Goal: Task Accomplishment & Management: Complete application form

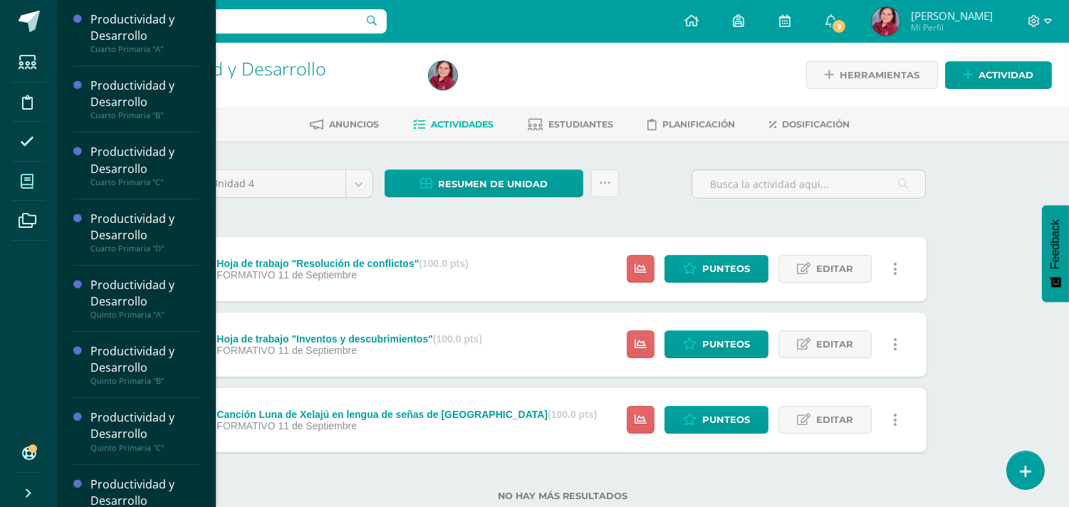
click at [33, 188] on icon at bounding box center [27, 182] width 13 height 14
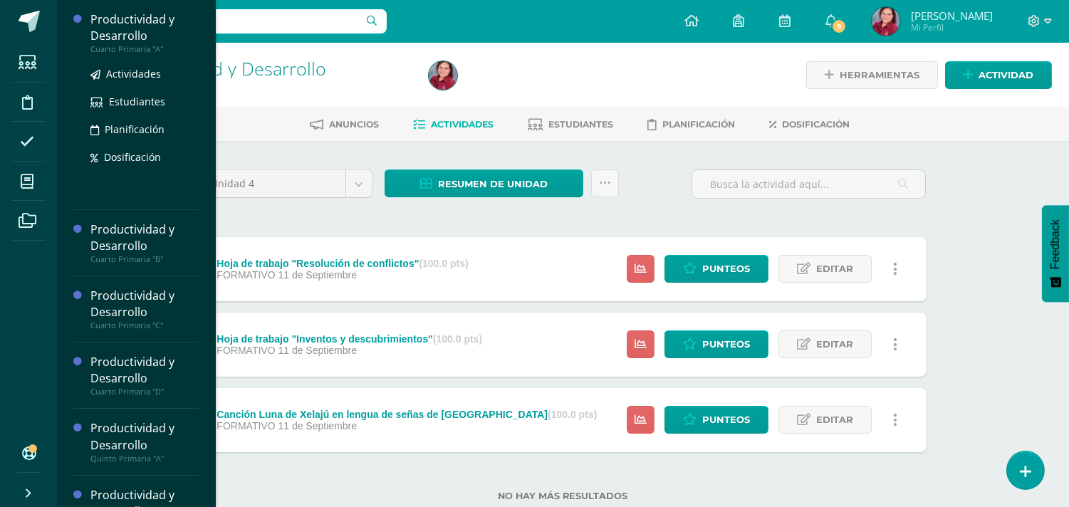
click at [154, 44] on div "Productividad y Desarrollo" at bounding box center [144, 27] width 108 height 33
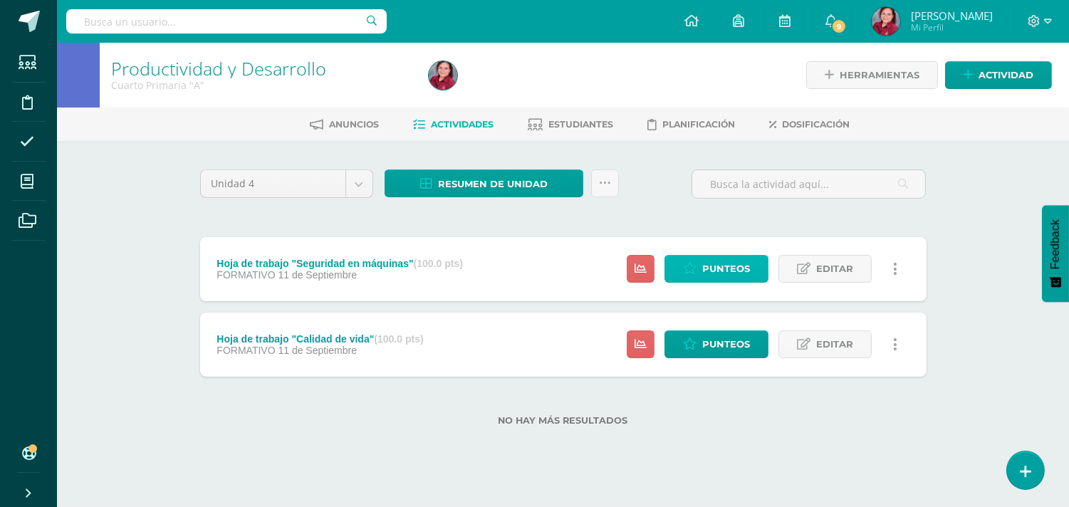
click at [721, 282] on span "Punteos" at bounding box center [727, 269] width 48 height 26
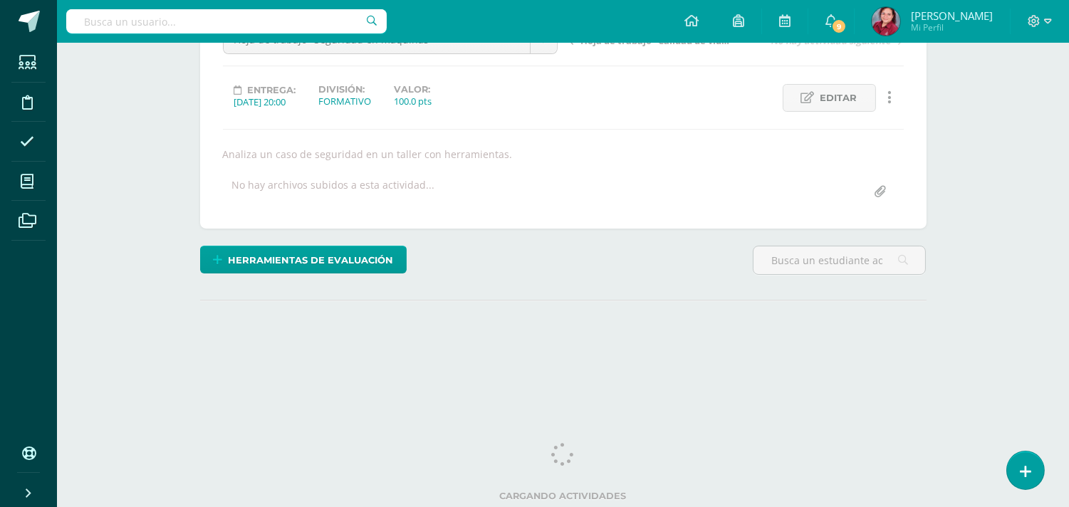
scroll to position [237, 0]
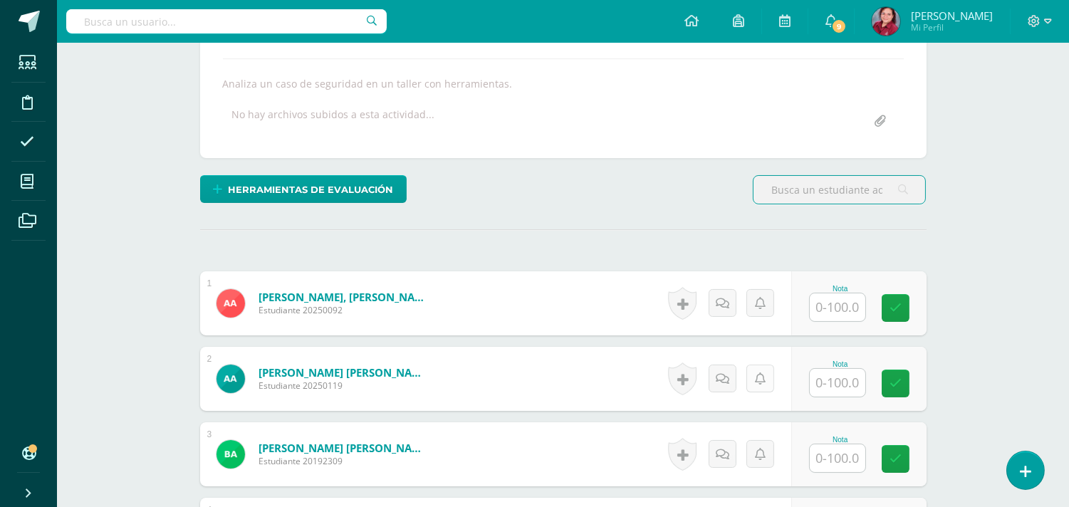
scroll to position [238, 0]
click at [836, 321] on input "text" at bounding box center [838, 307] width 56 height 28
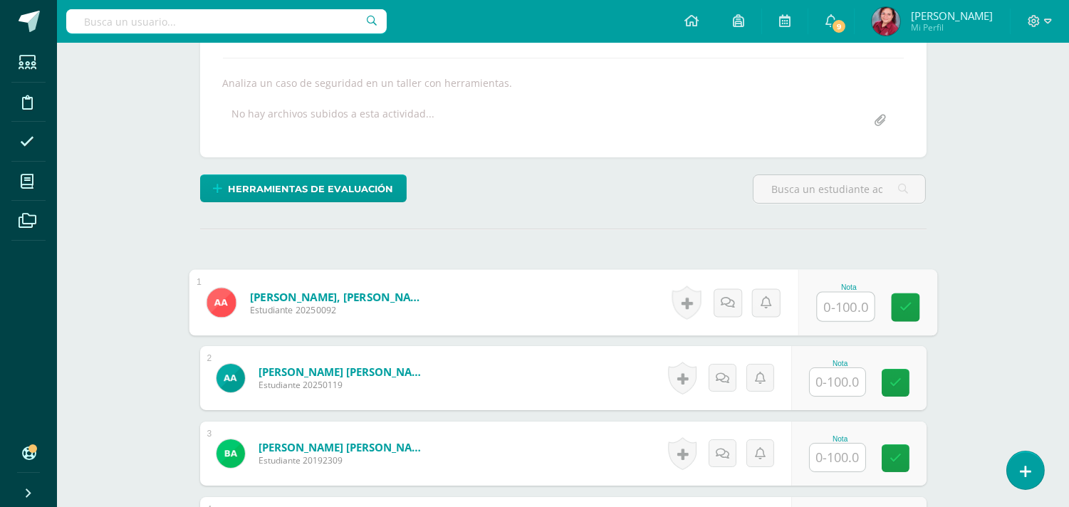
click at [844, 321] on input "text" at bounding box center [845, 307] width 57 height 29
click at [849, 321] on input "text" at bounding box center [845, 307] width 57 height 29
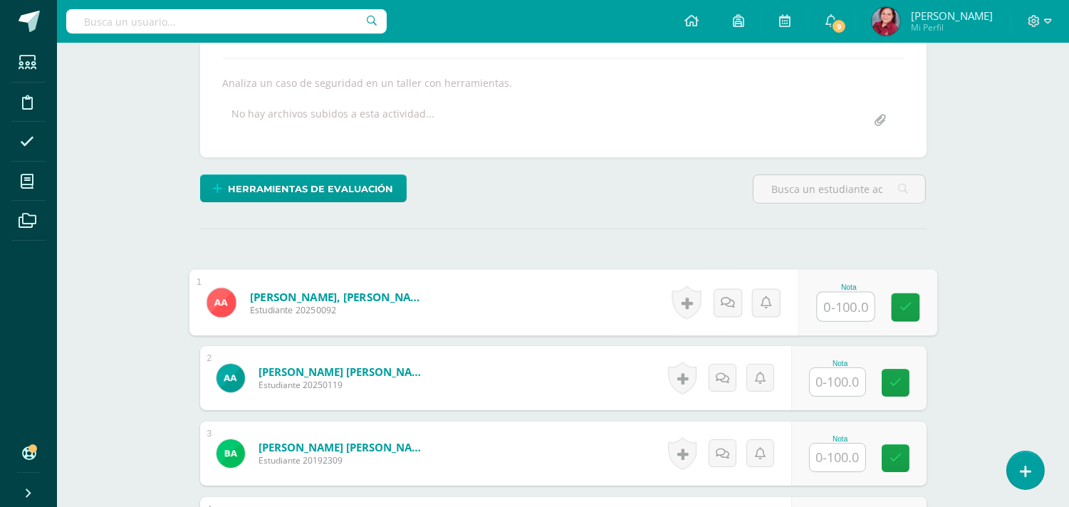
click at [849, 321] on input "text" at bounding box center [845, 307] width 57 height 29
click at [836, 321] on input "text" at bounding box center [845, 307] width 57 height 29
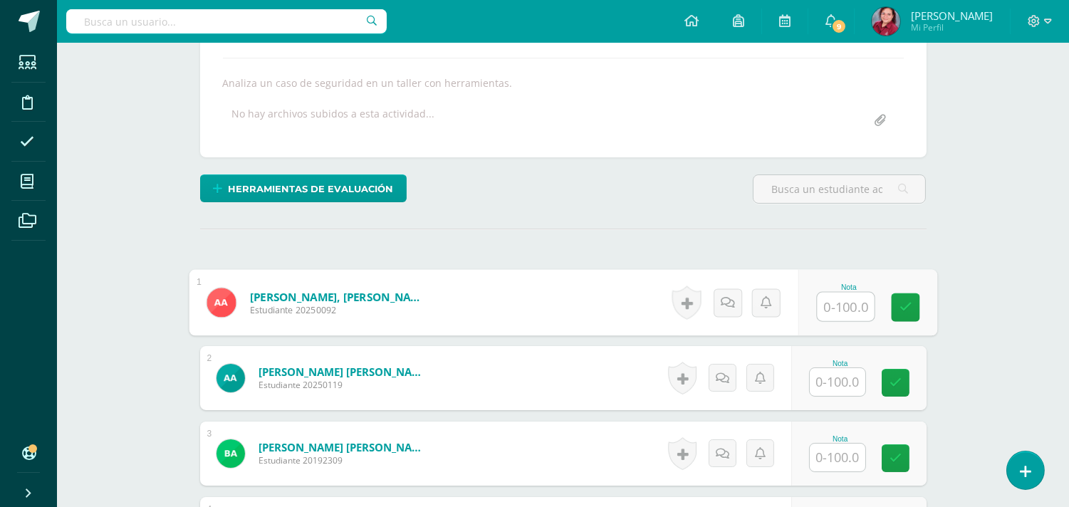
click at [836, 321] on input "text" at bounding box center [845, 307] width 57 height 29
click at [844, 321] on input "text" at bounding box center [845, 307] width 57 height 29
type input "100"
click at [841, 321] on input "100" at bounding box center [845, 307] width 57 height 29
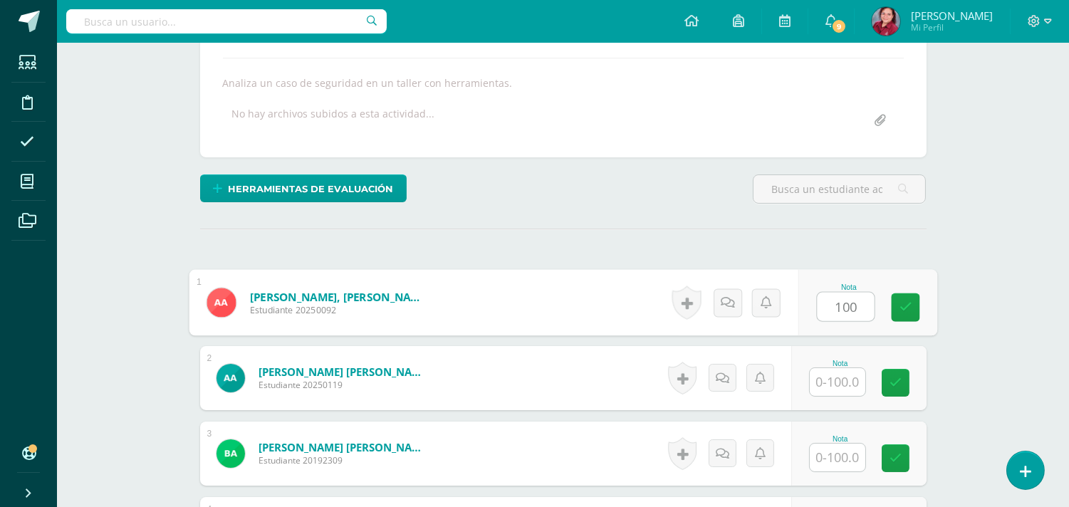
click at [841, 321] on input "100" at bounding box center [845, 307] width 57 height 29
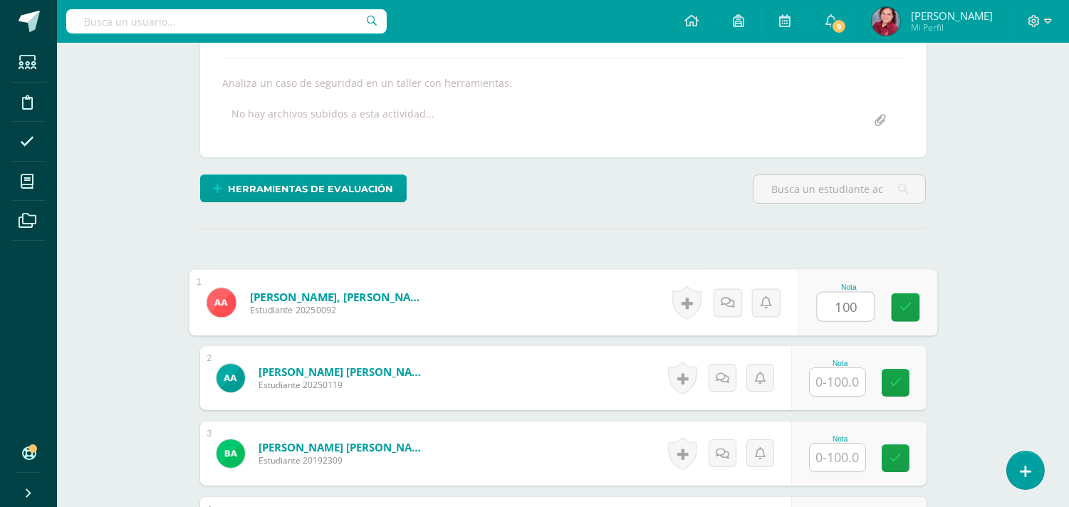
click at [841, 321] on input "100" at bounding box center [845, 307] width 57 height 29
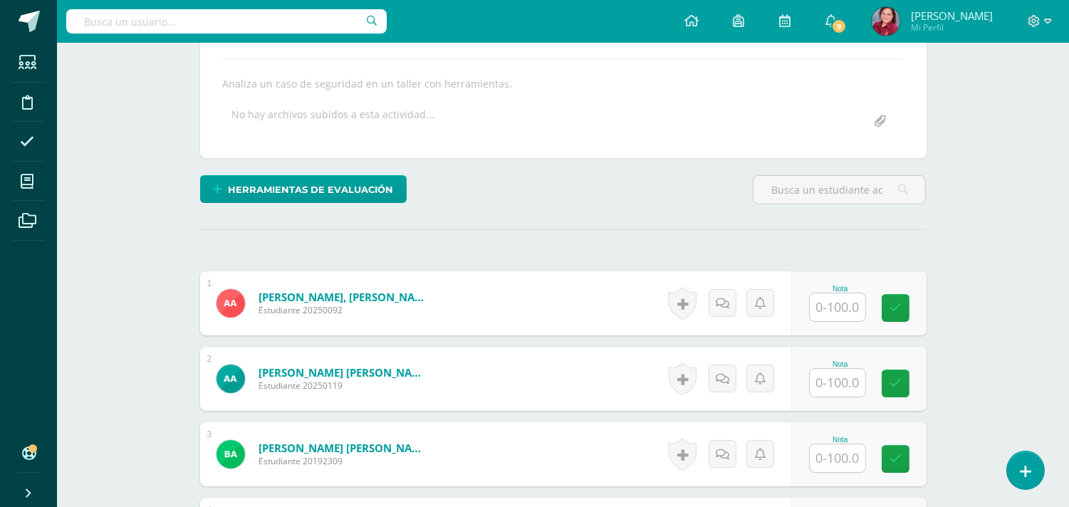
scroll to position [238, 0]
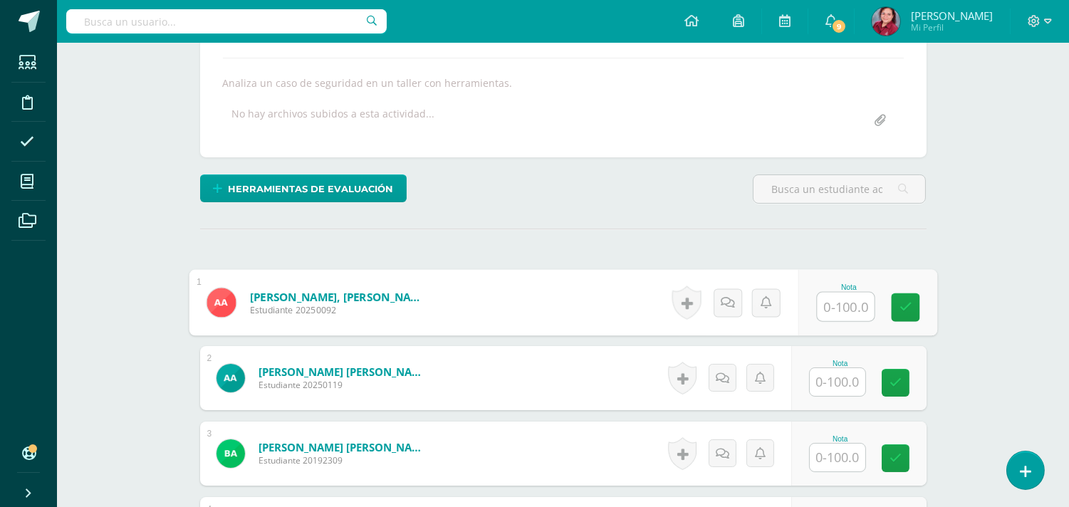
click at [824, 321] on input "text" at bounding box center [845, 307] width 57 height 29
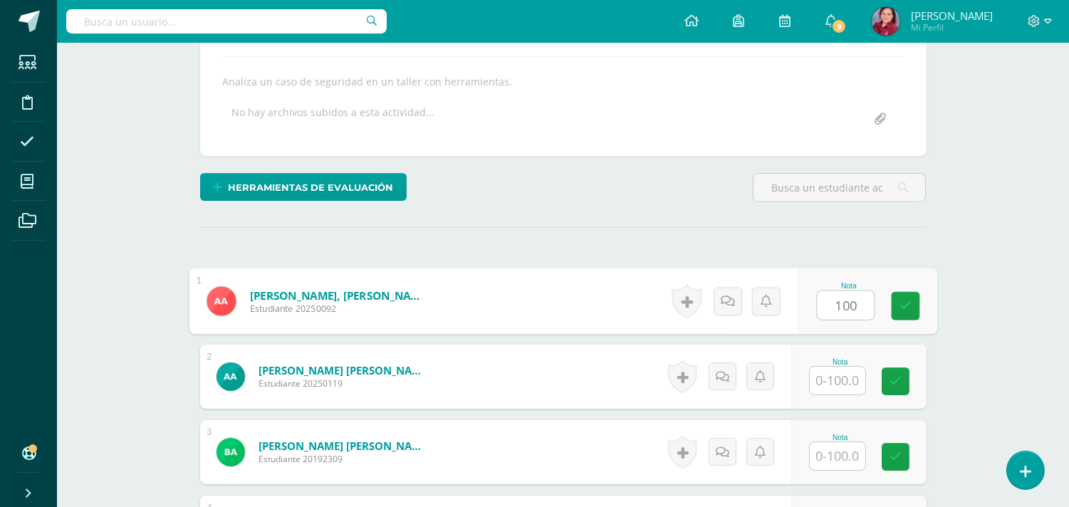
type input "100"
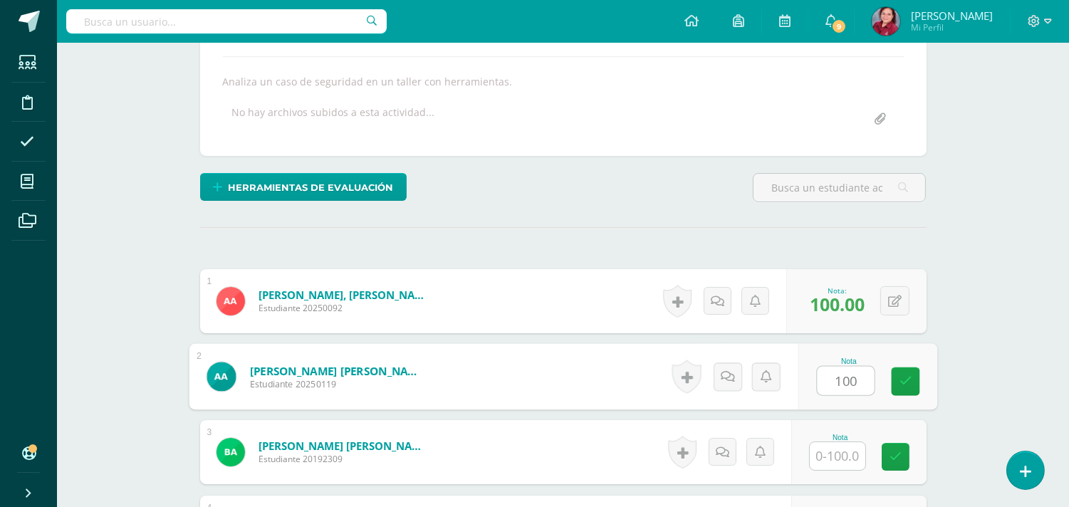
type input "100"
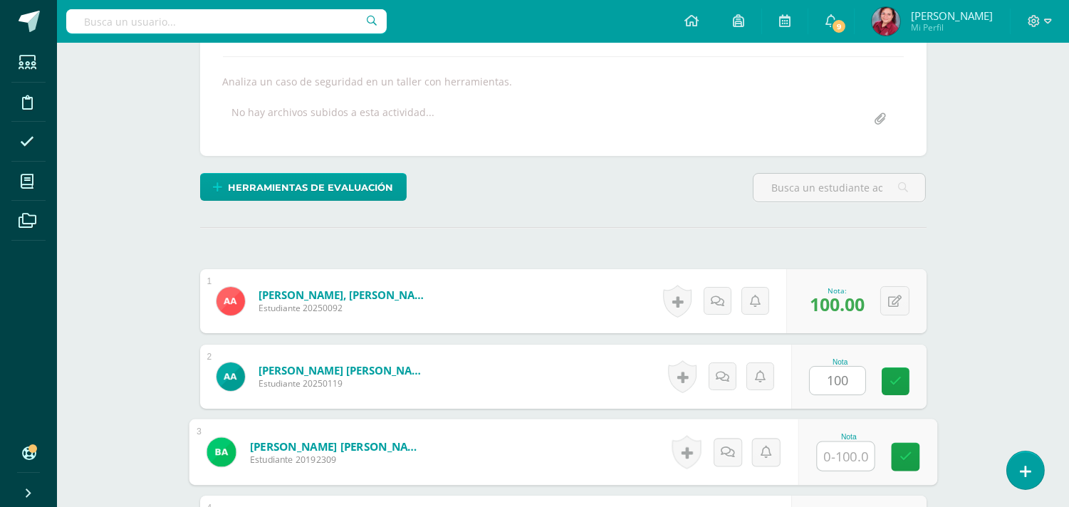
scroll to position [265, 0]
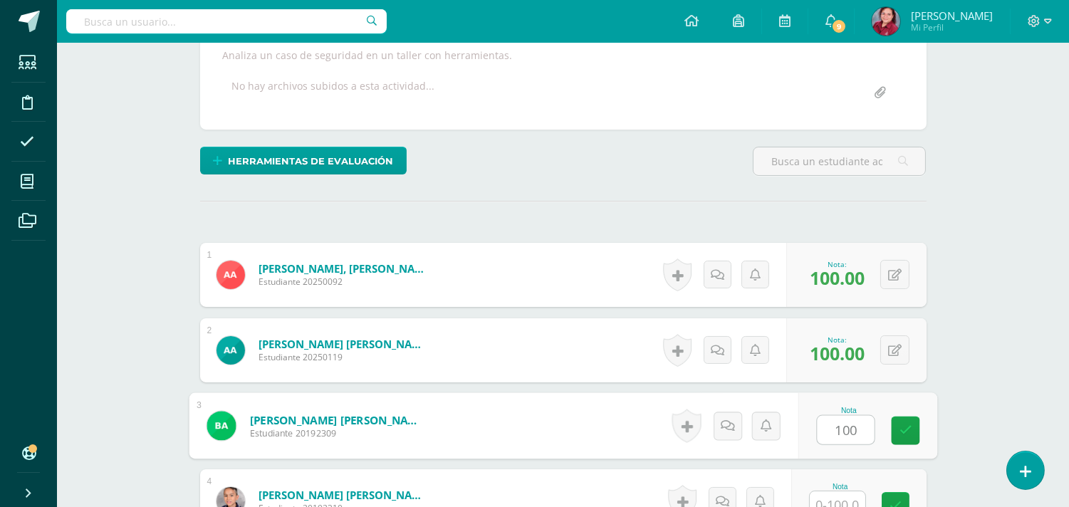
type input "100"
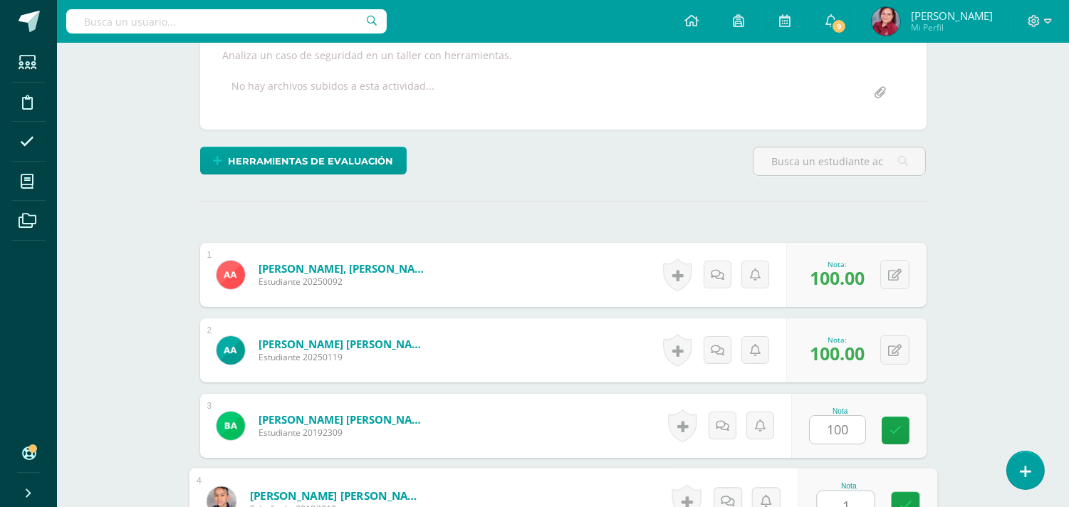
scroll to position [583, 0]
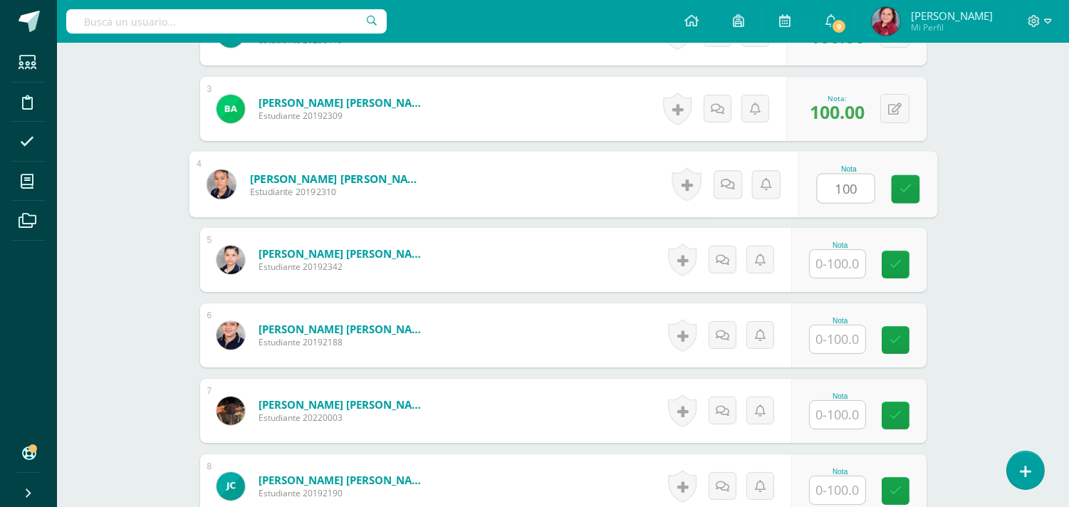
type input "100"
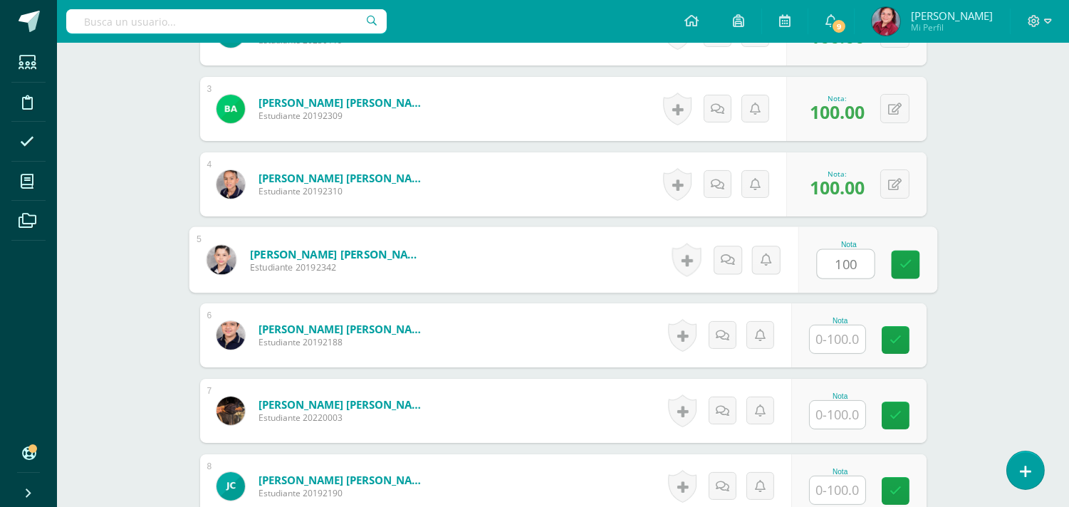
type input "100"
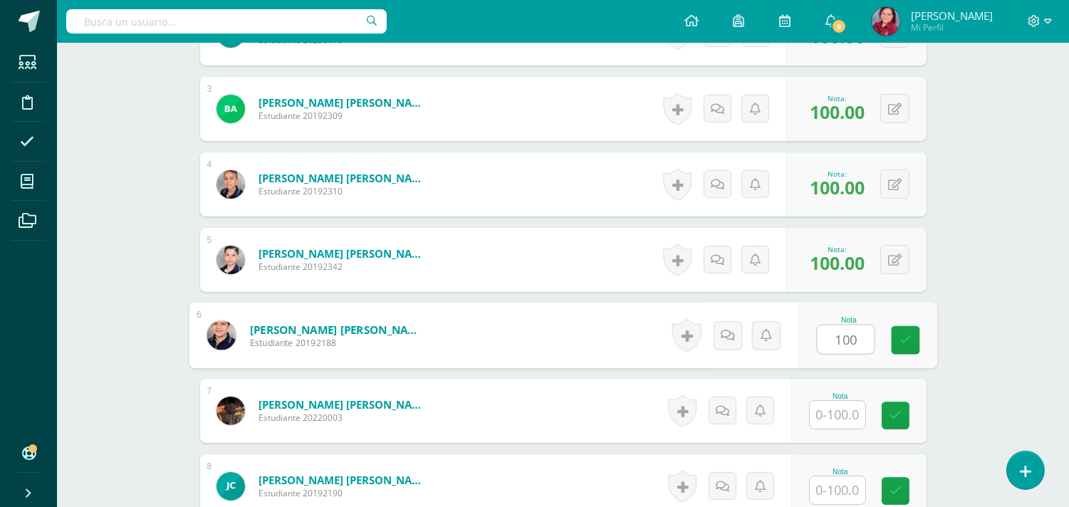
type input "100"
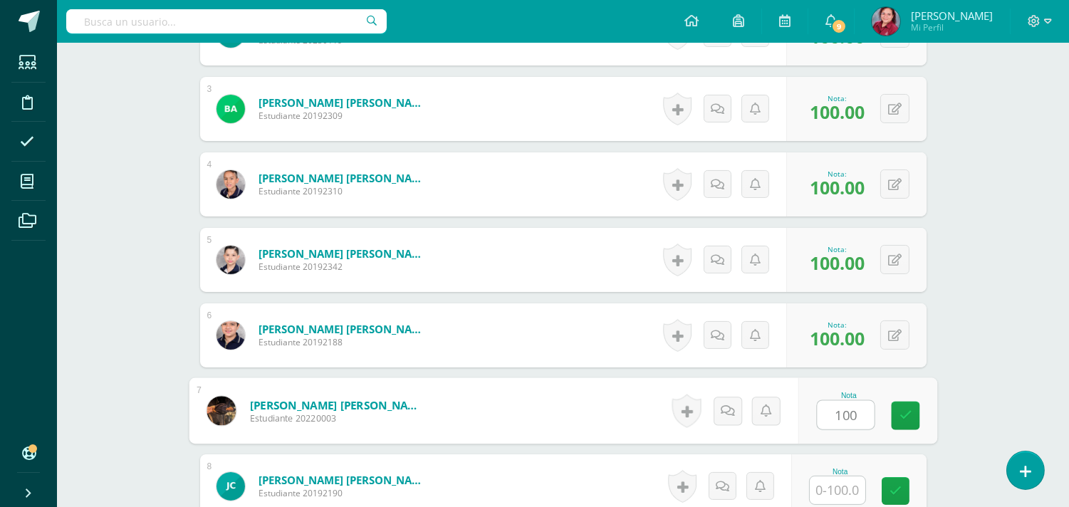
type input "100"
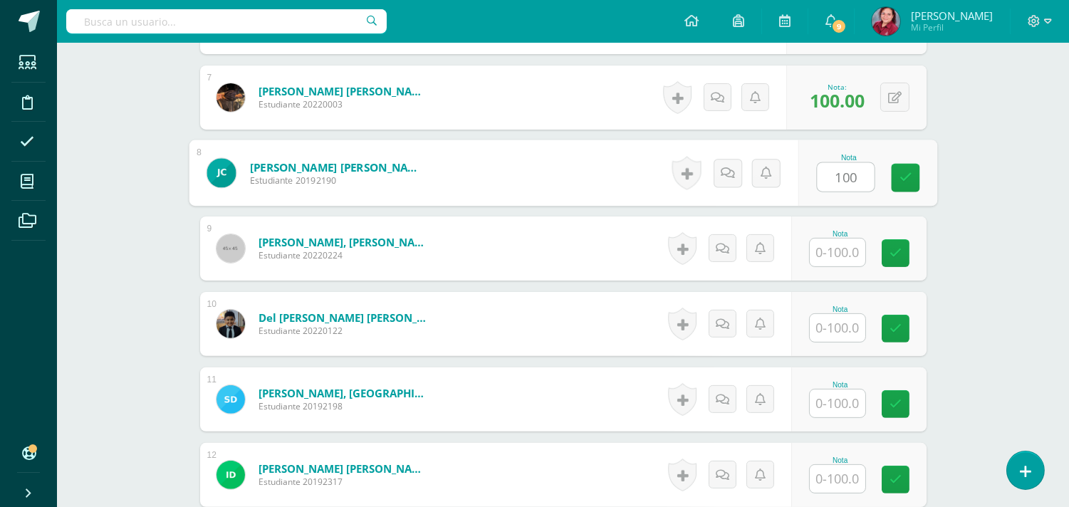
type input "100"
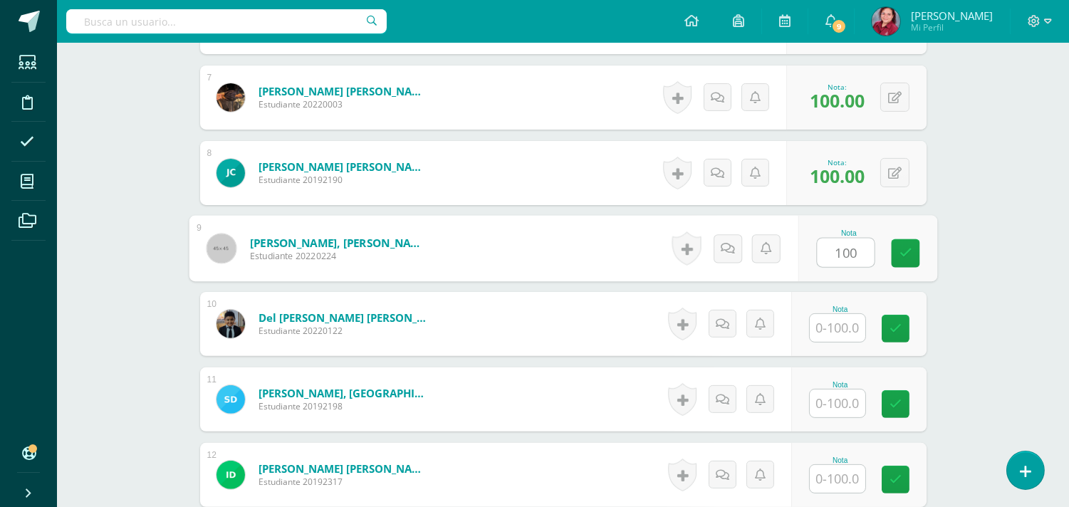
type input "100"
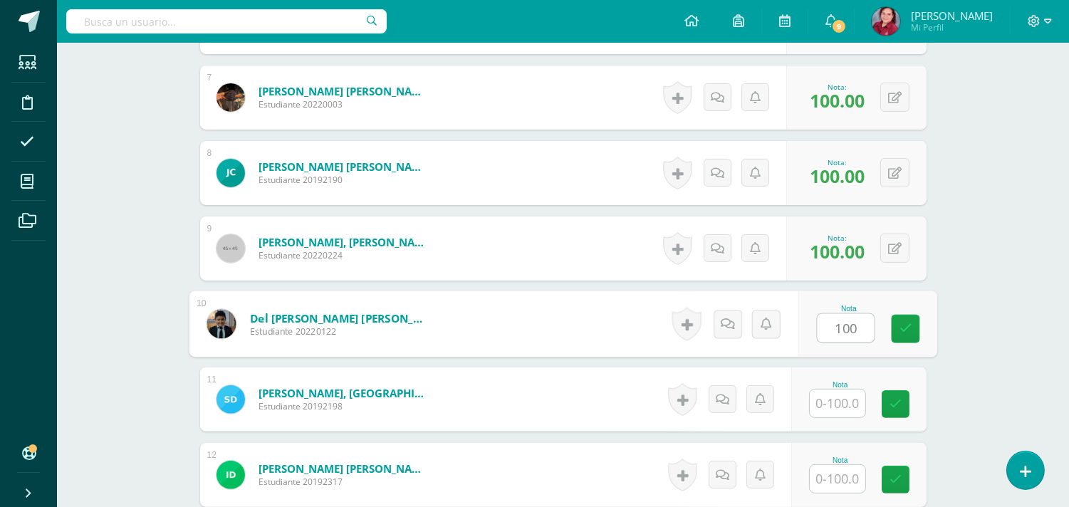
type input "100"
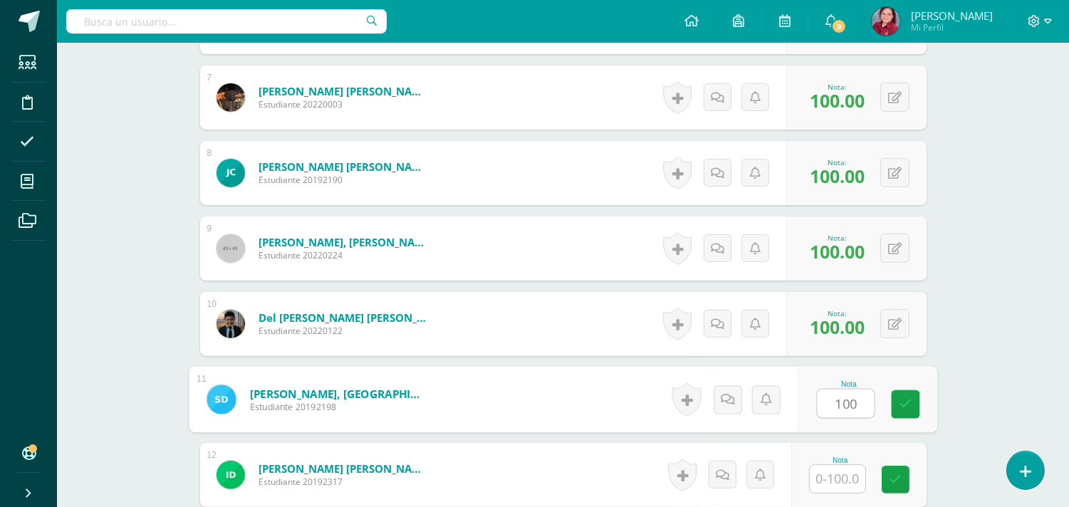
type input "100"
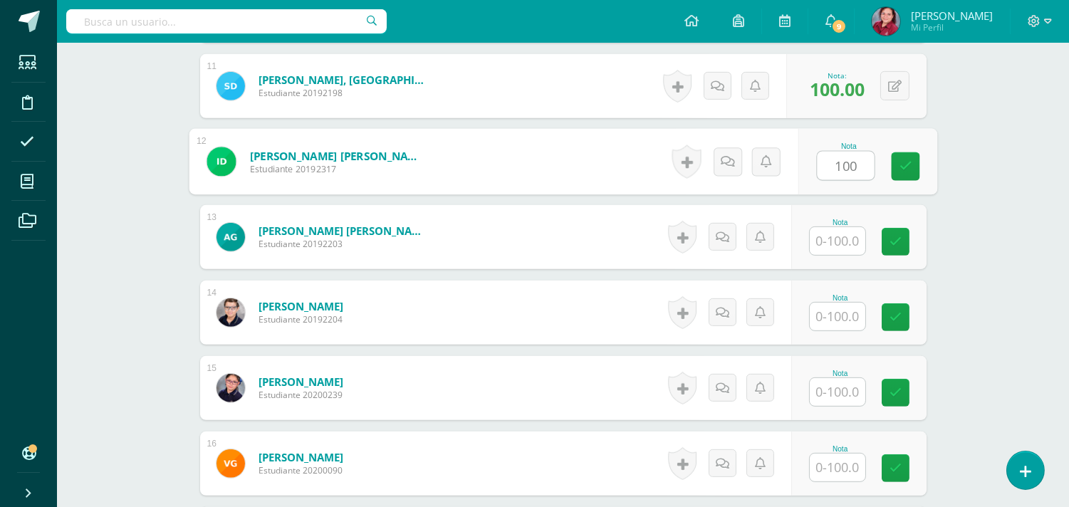
type input "100"
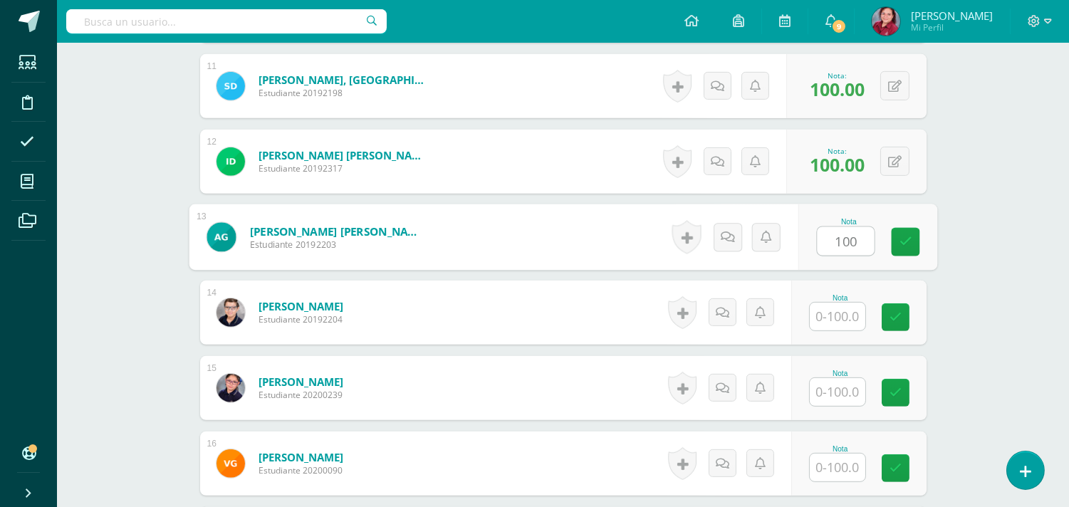
type input "100"
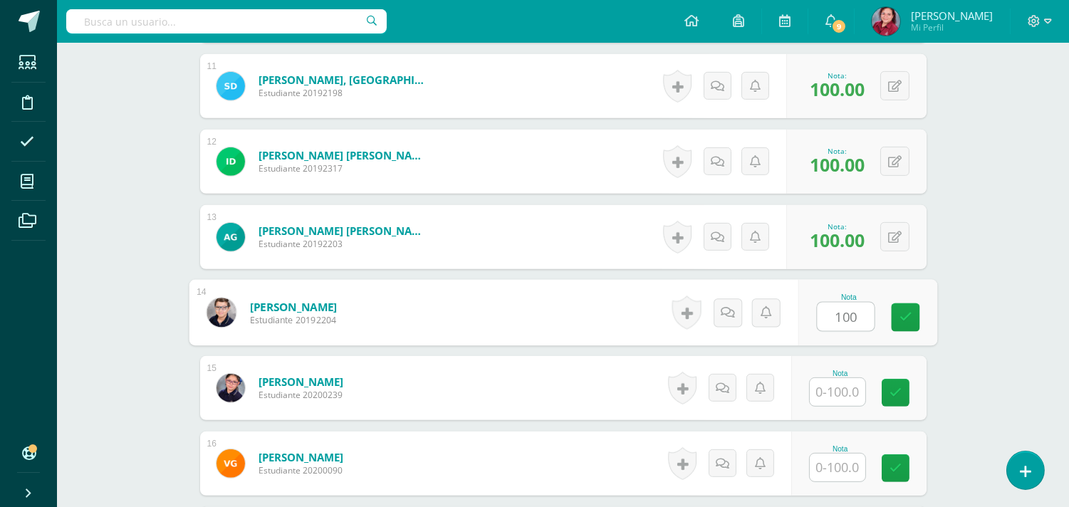
type input "100"
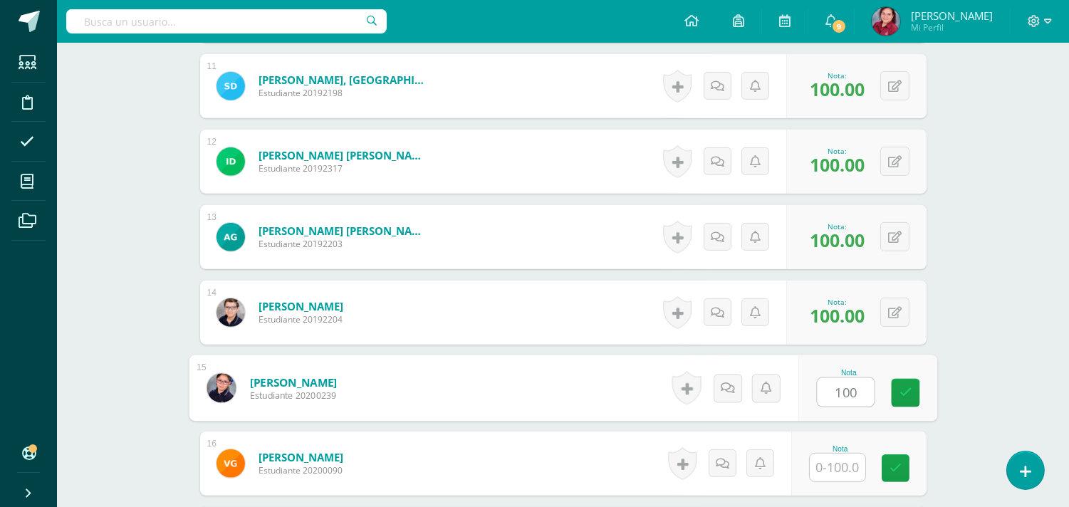
type input "100"
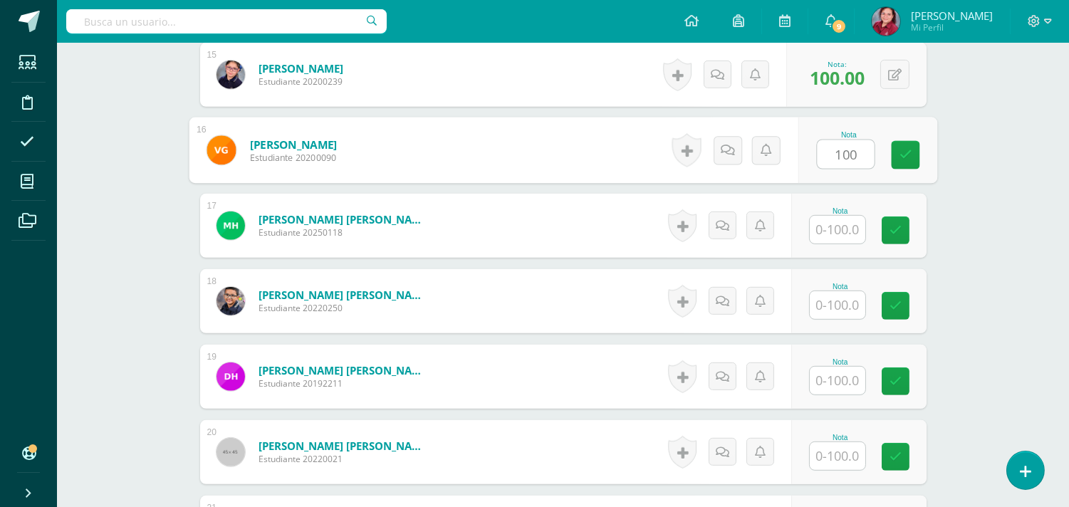
type input "100"
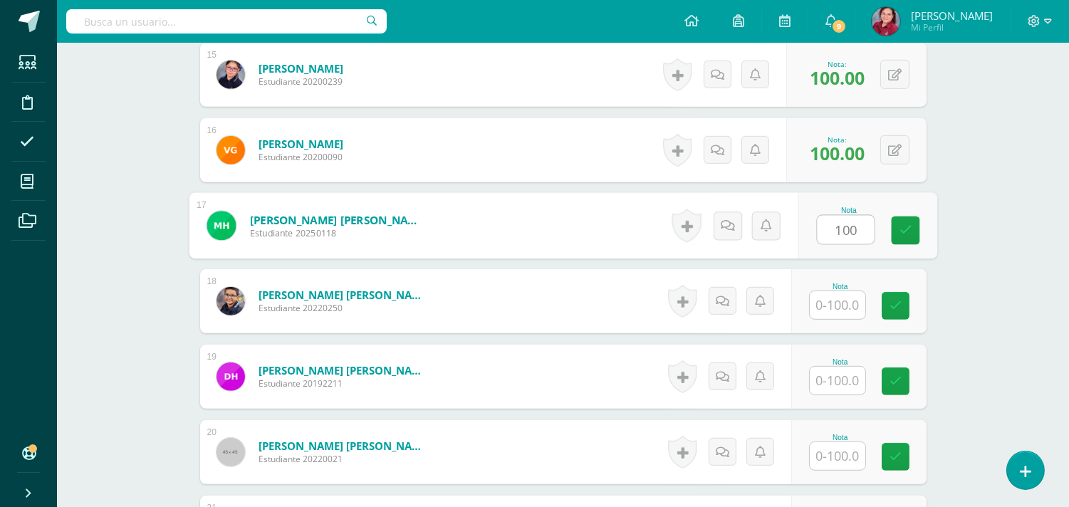
type input "100"
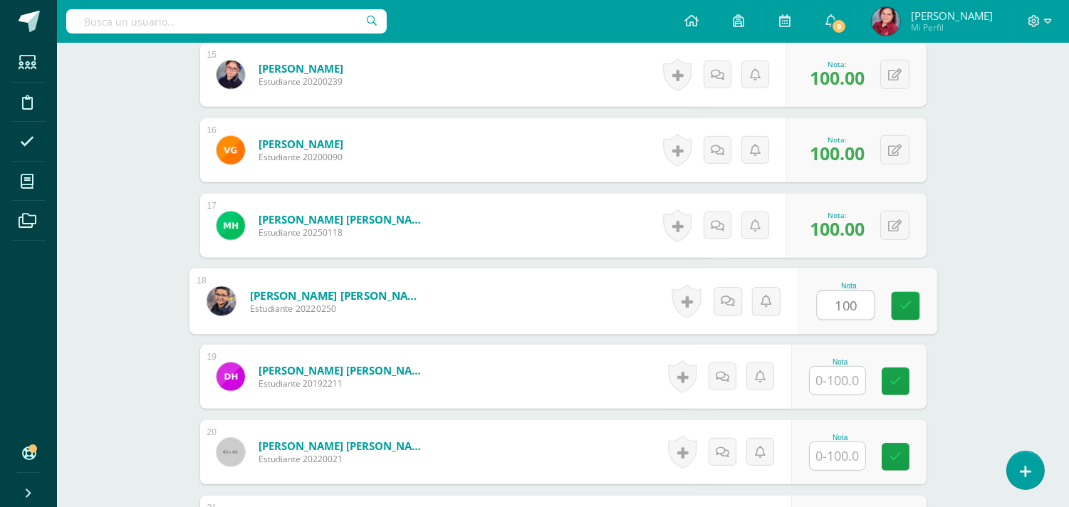
type input "100"
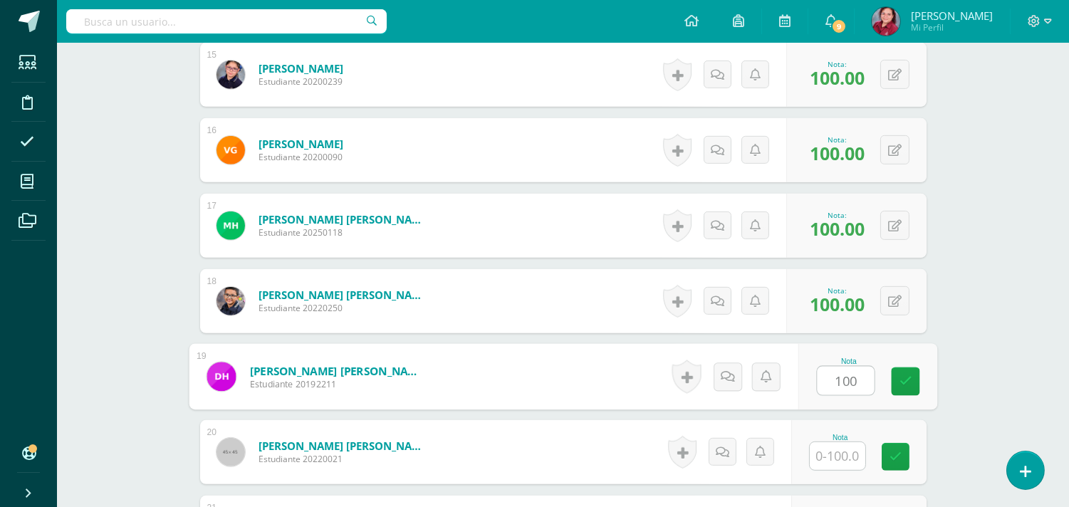
type input "100"
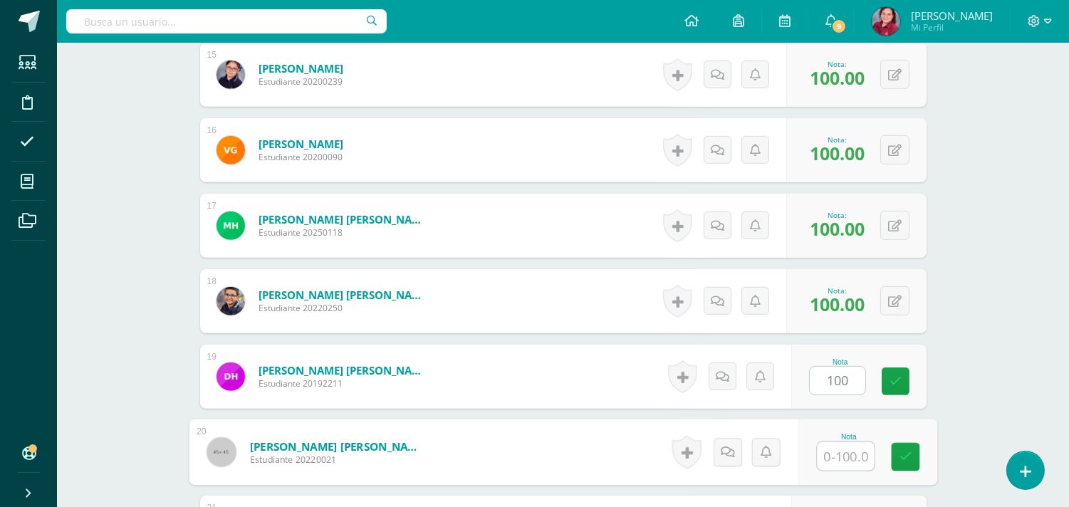
scroll to position [1837, 0]
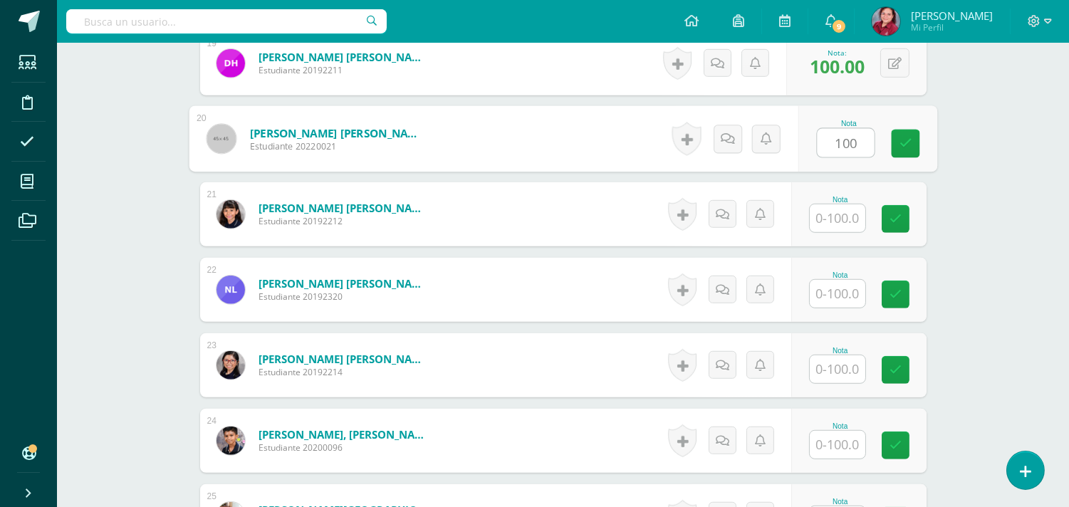
type input "100"
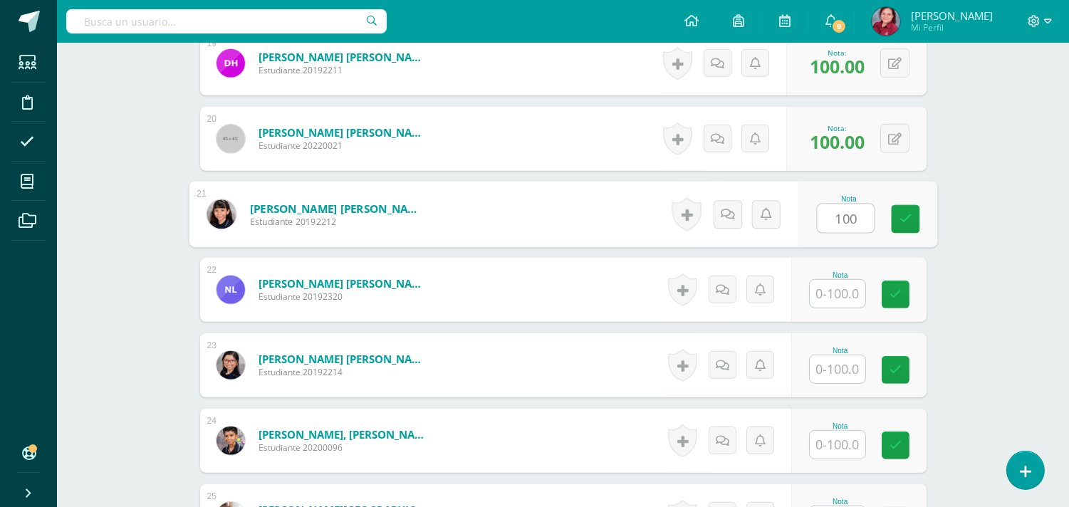
type input "100"
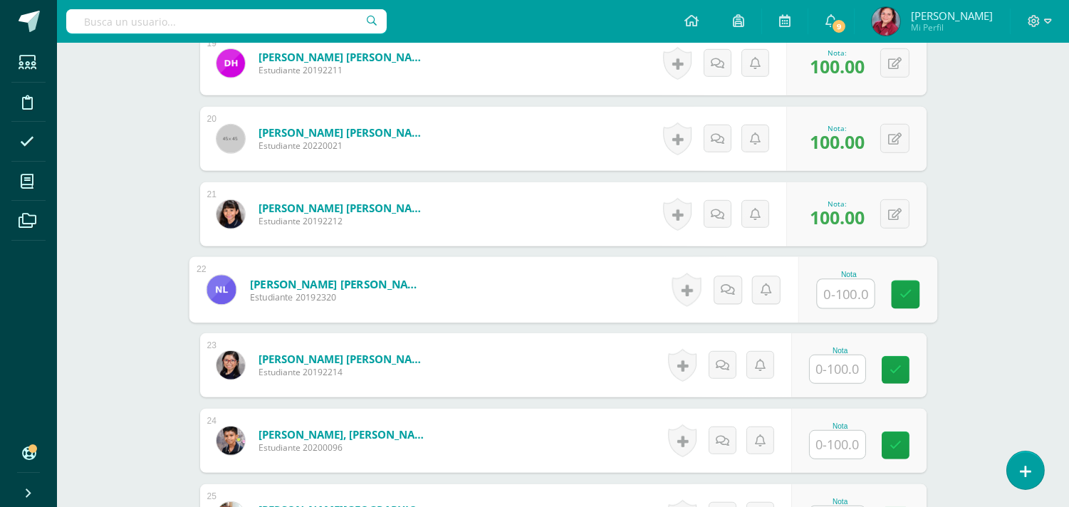
type input "1"
type input "80"
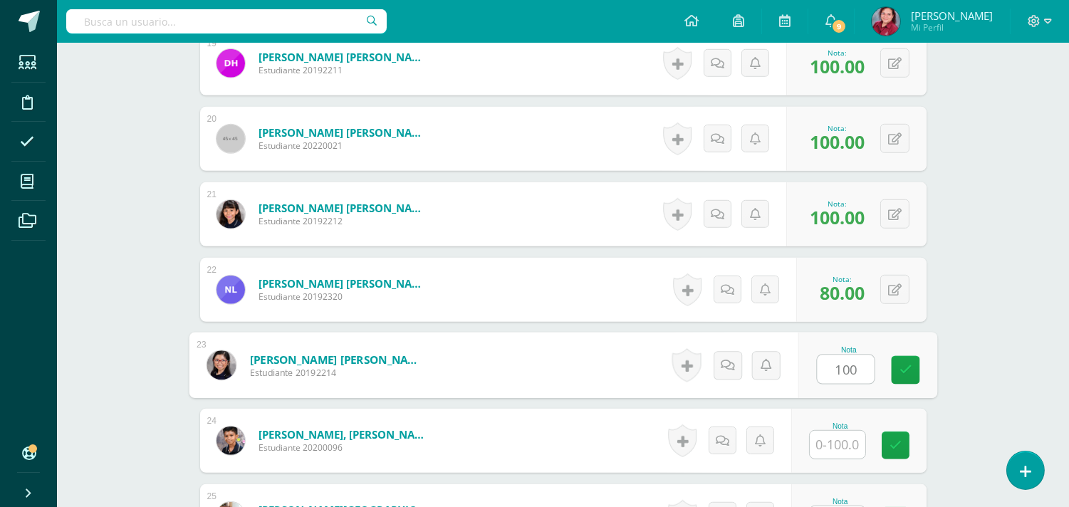
type input "100"
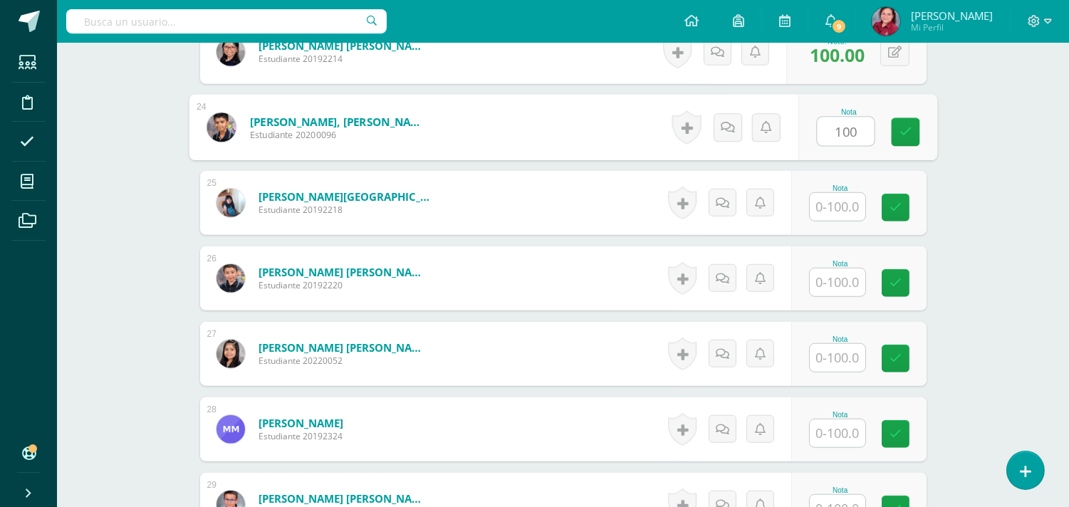
type input "100"
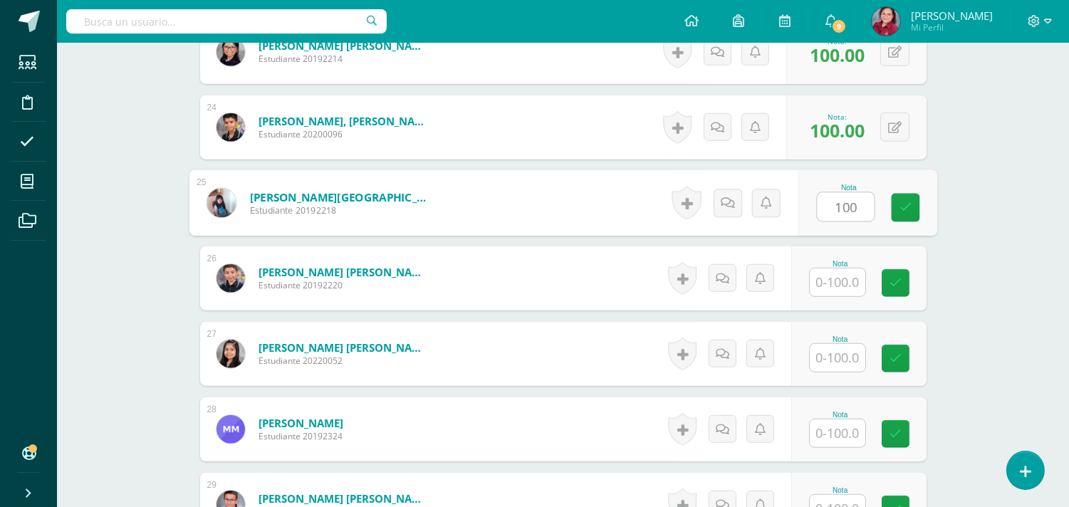
type input "100"
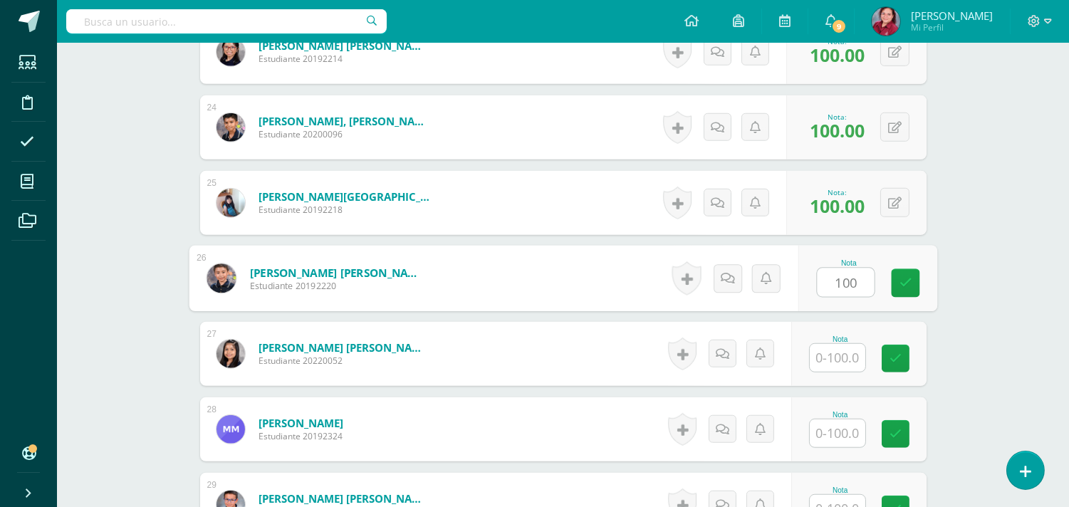
type input "100"
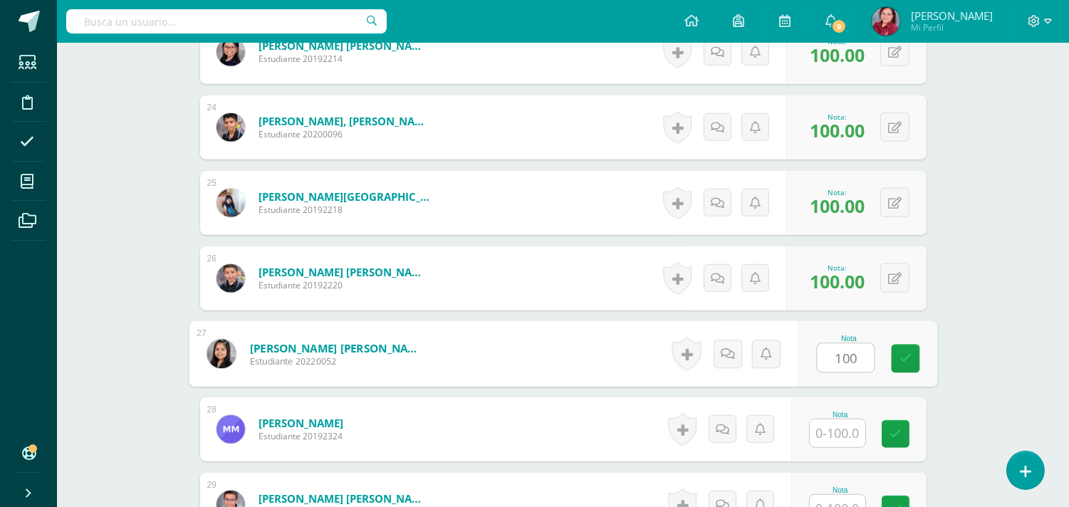
type input "100"
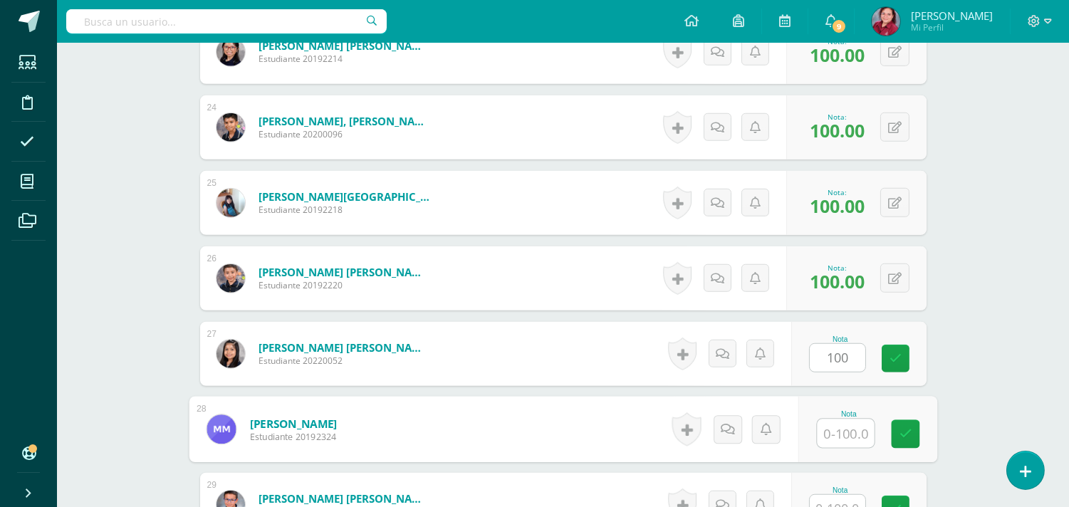
scroll to position [2464, 0]
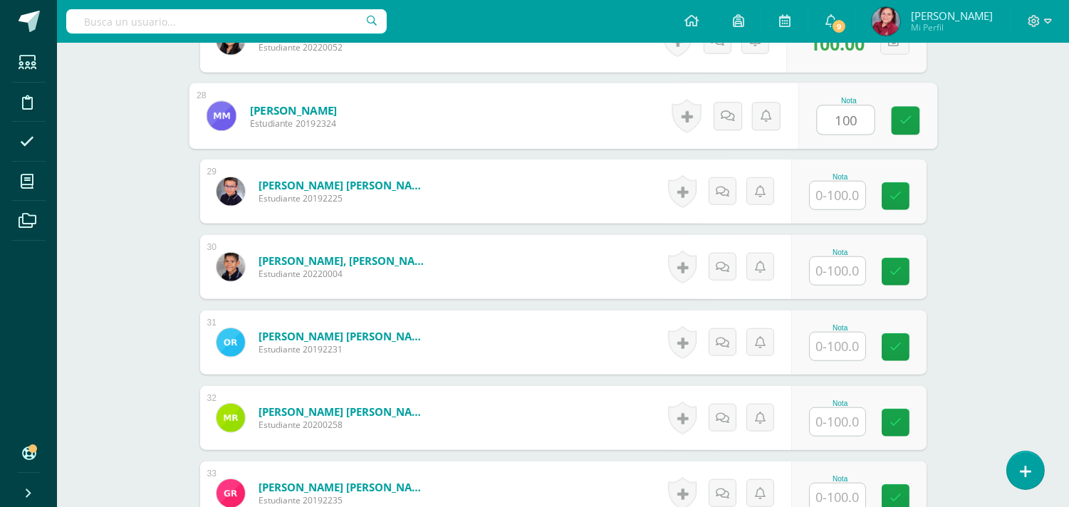
type input "100"
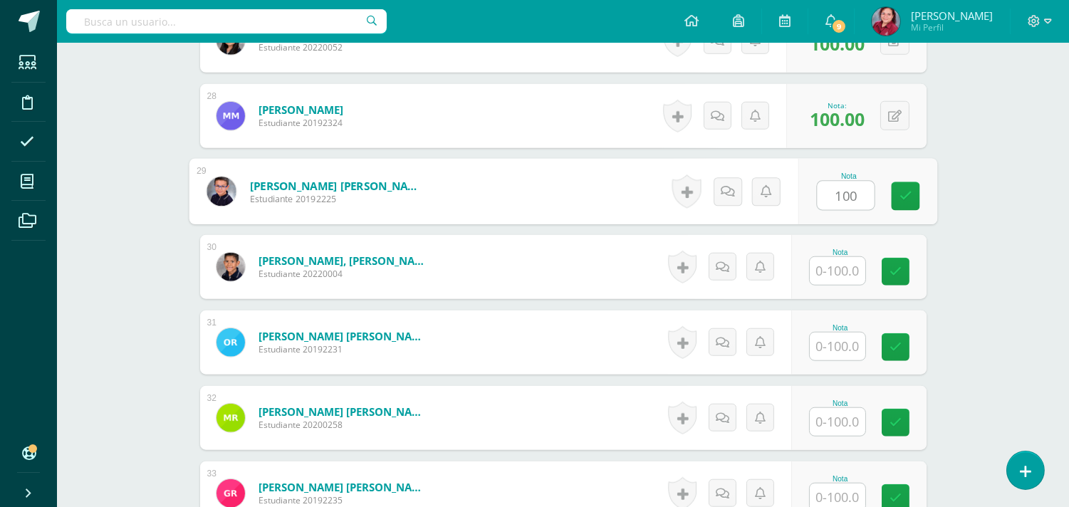
type input "100"
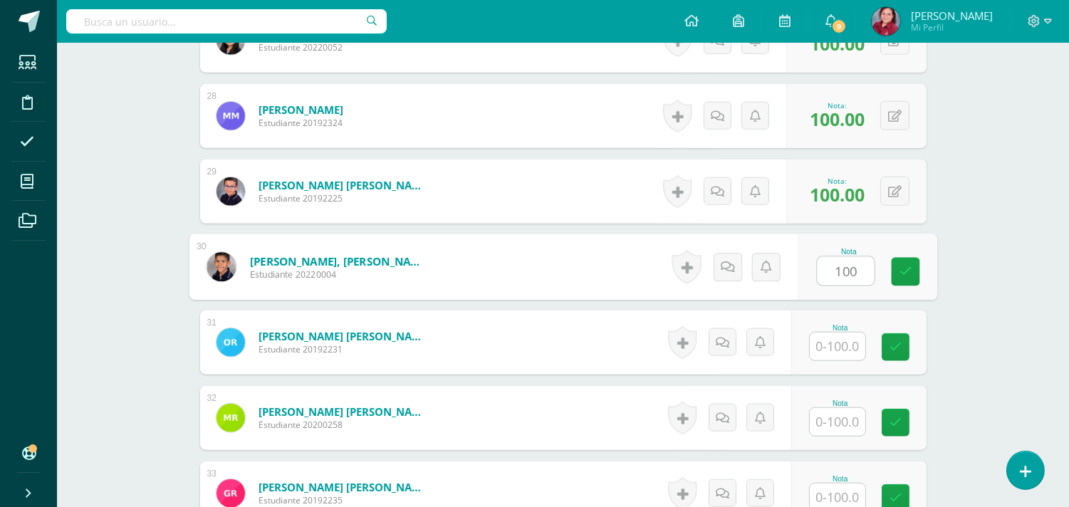
type input "100"
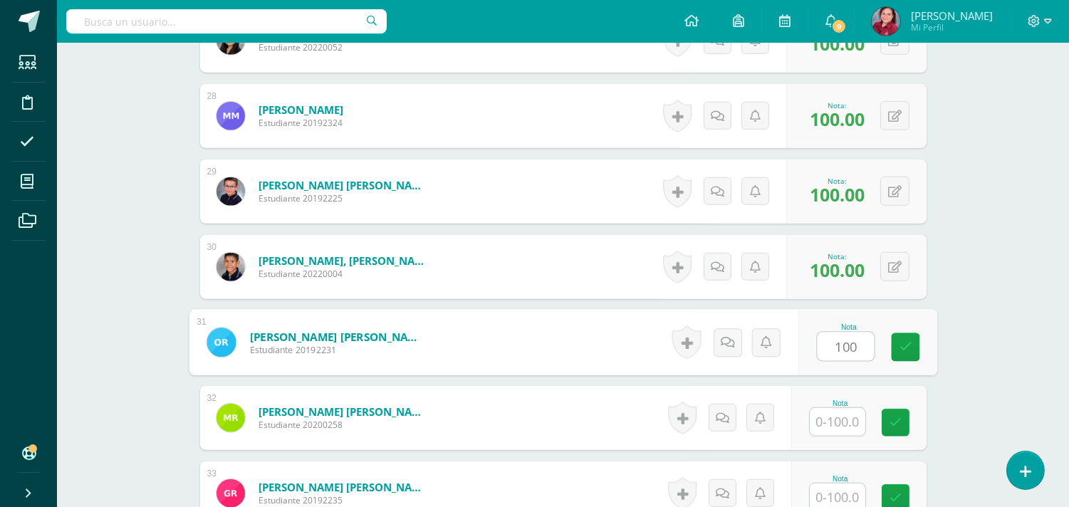
type input "100"
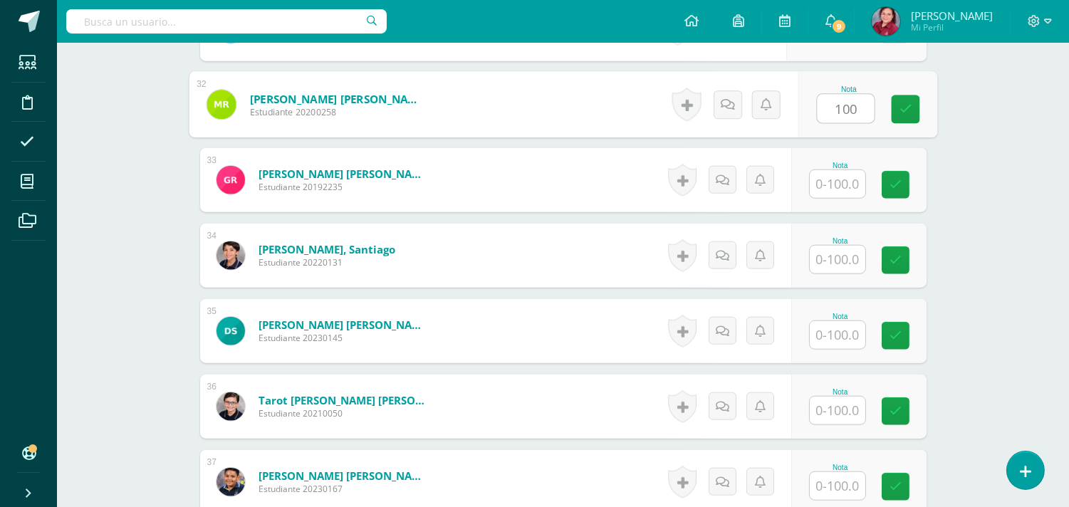
type input "100"
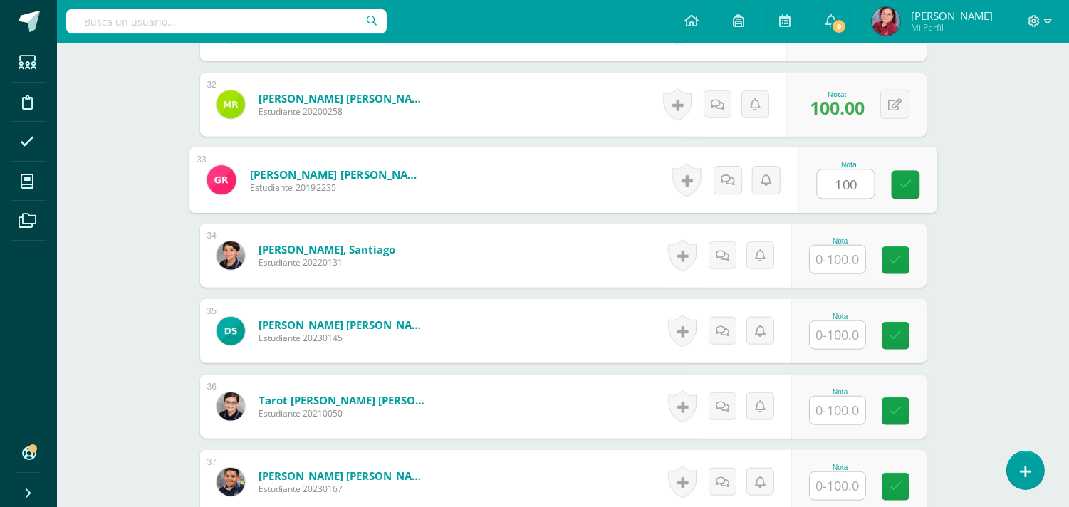
type input "100"
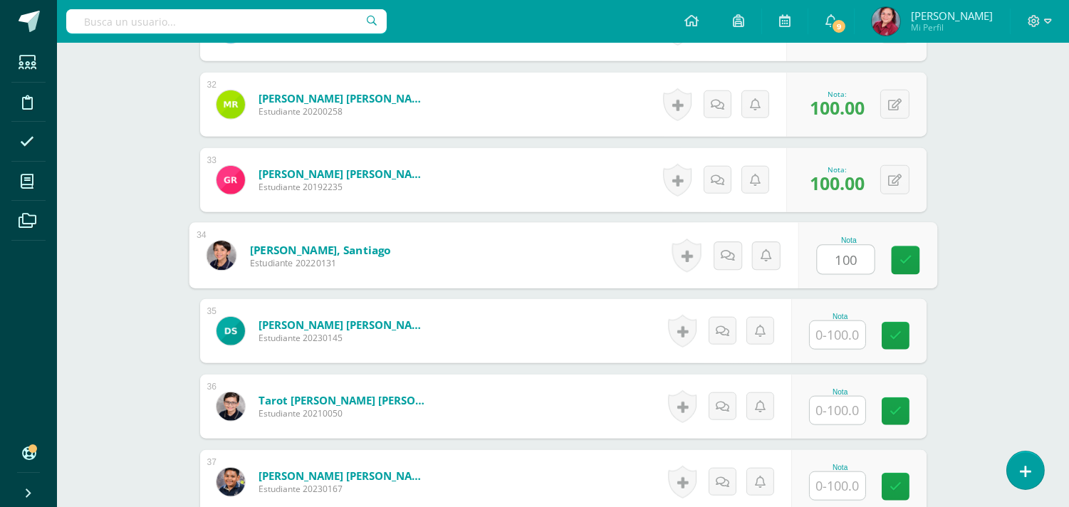
type input "100"
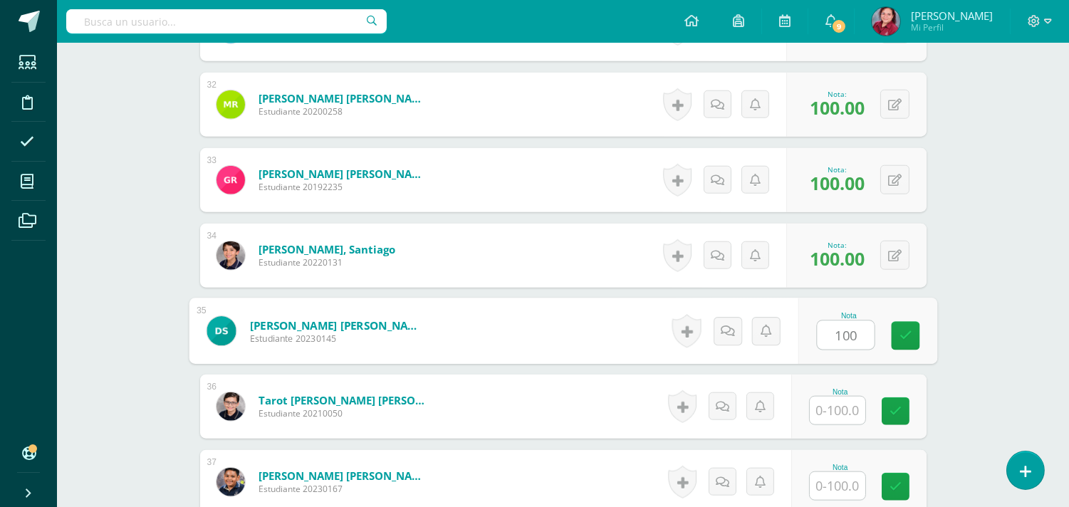
type input "100"
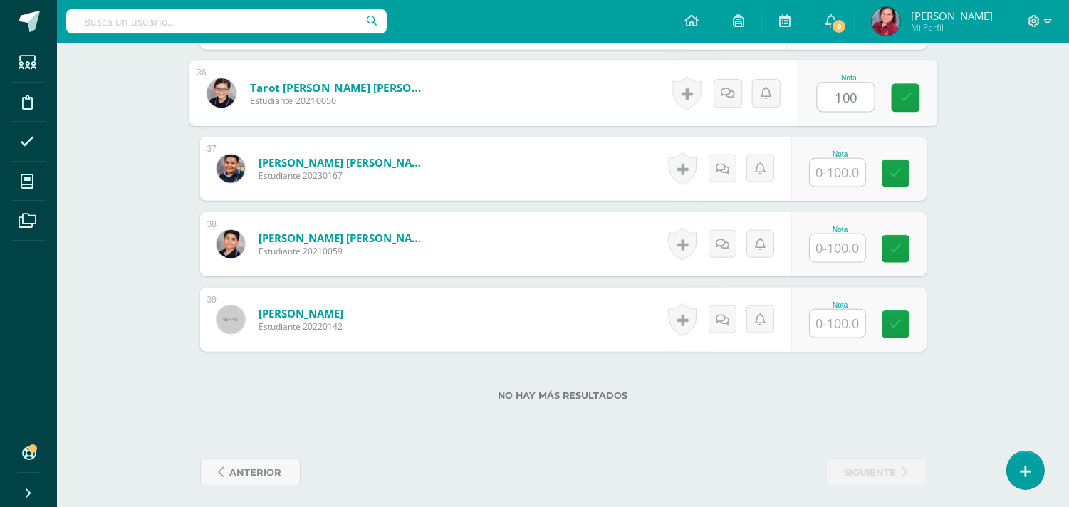
type input "100"
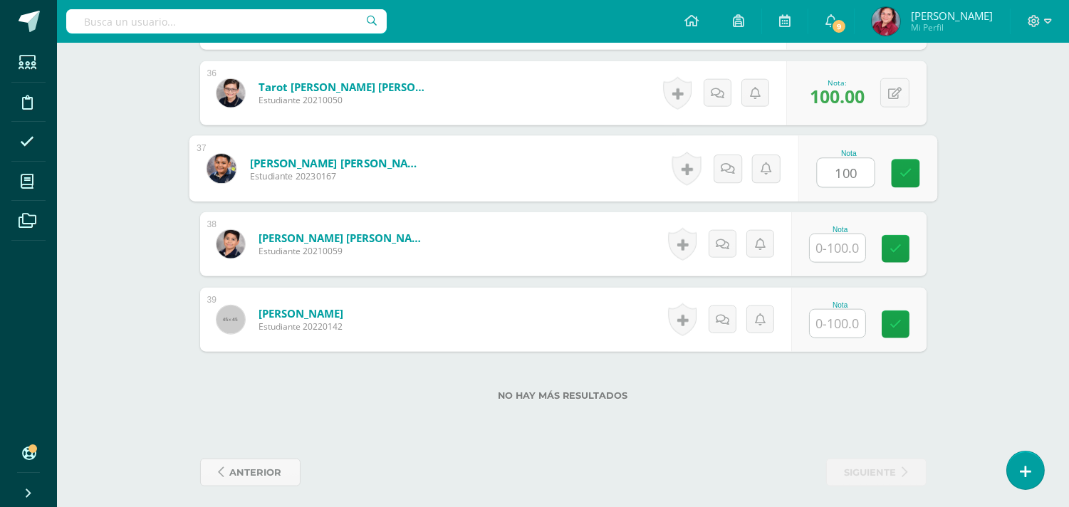
type input "100"
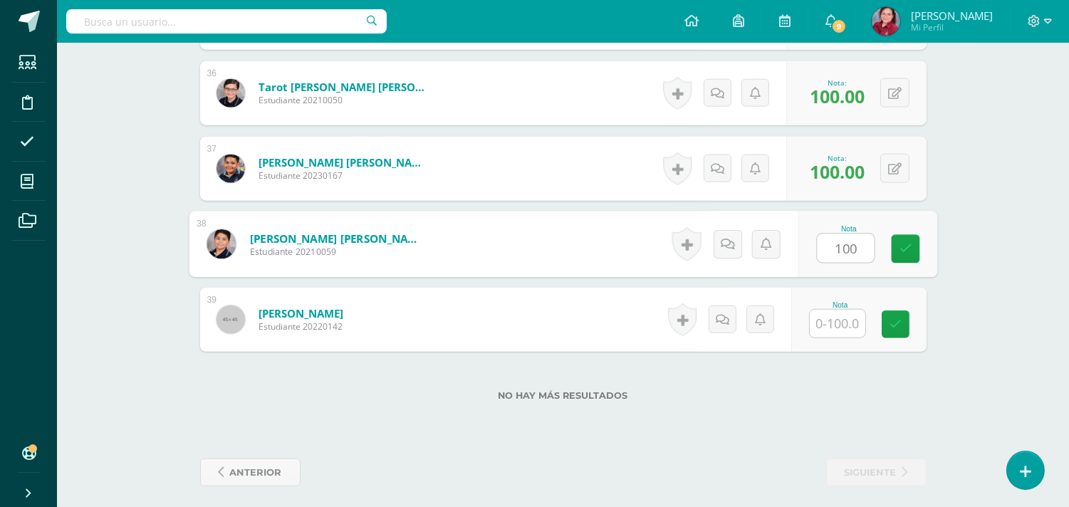
type input "100"
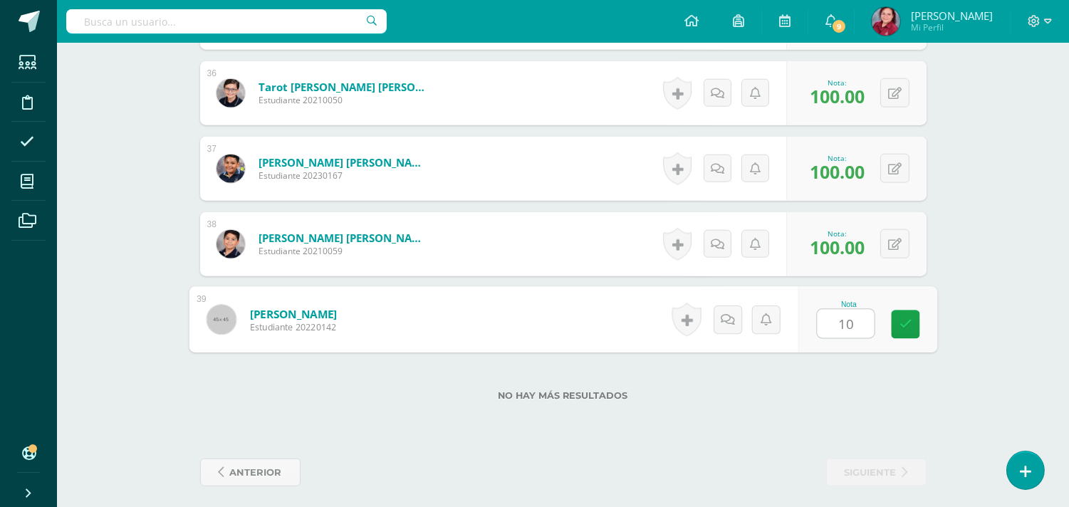
type input "100"
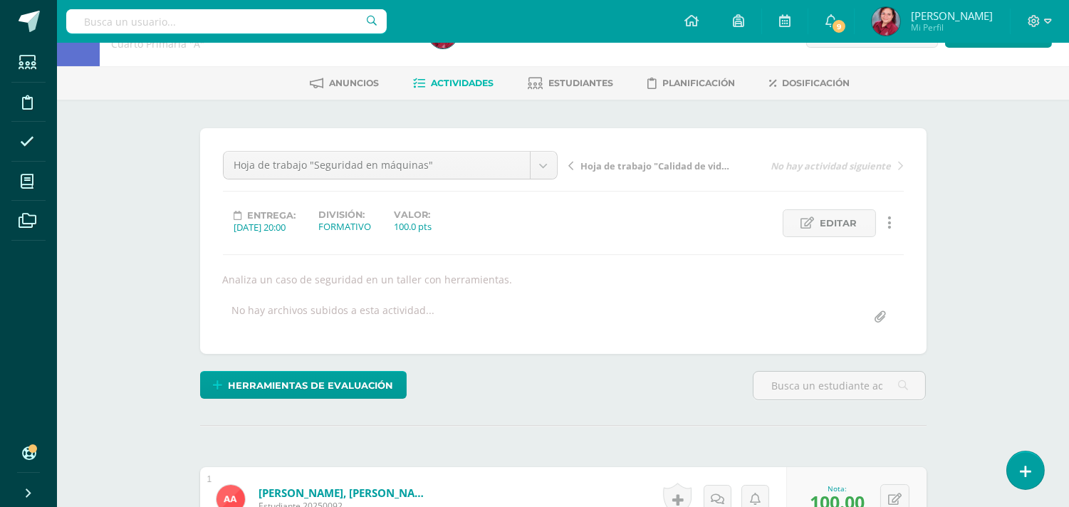
scroll to position [34, 0]
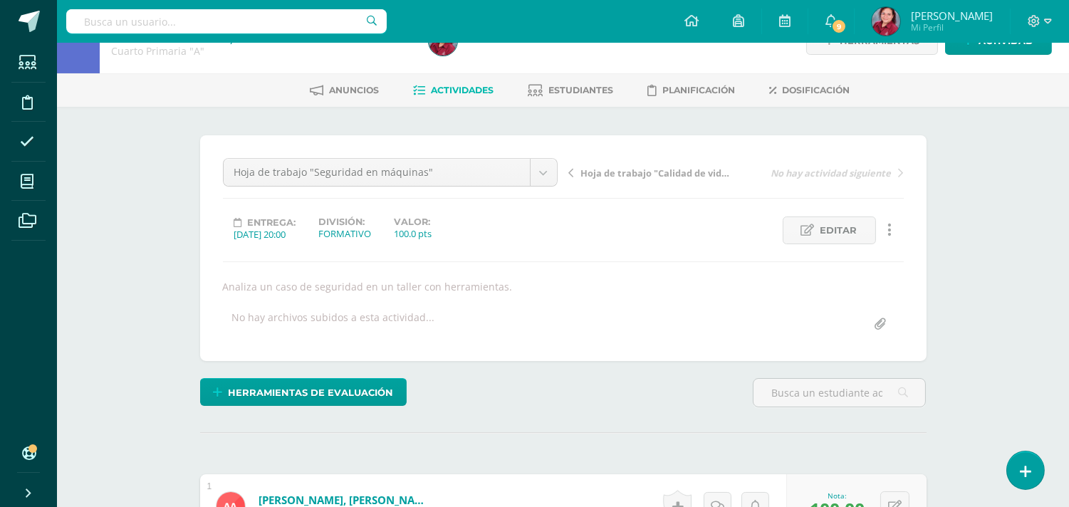
click at [616, 180] on span "Hoja de trabajo "Calidad de vida"" at bounding box center [656, 173] width 151 height 13
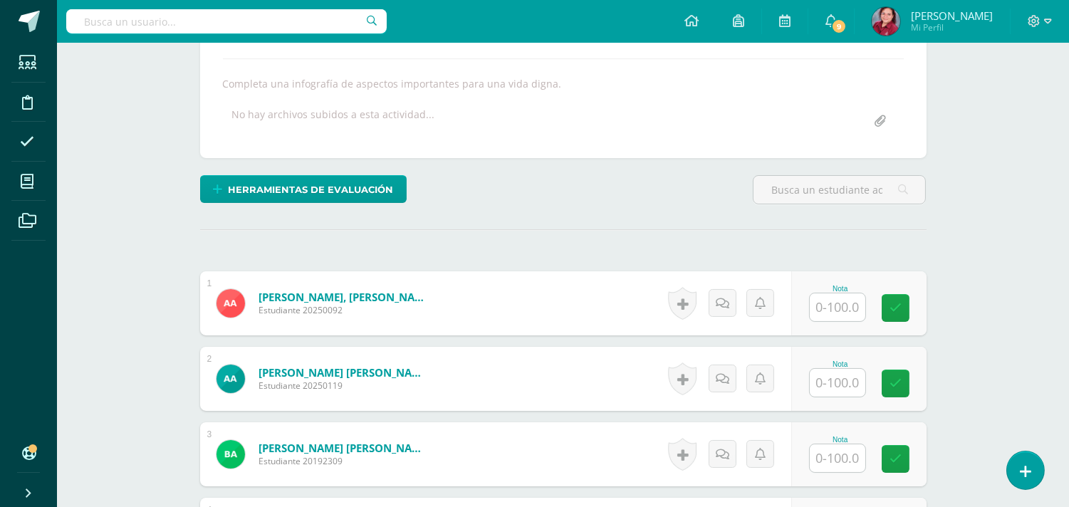
scroll to position [238, 0]
click at [841, 321] on input "text" at bounding box center [838, 307] width 56 height 28
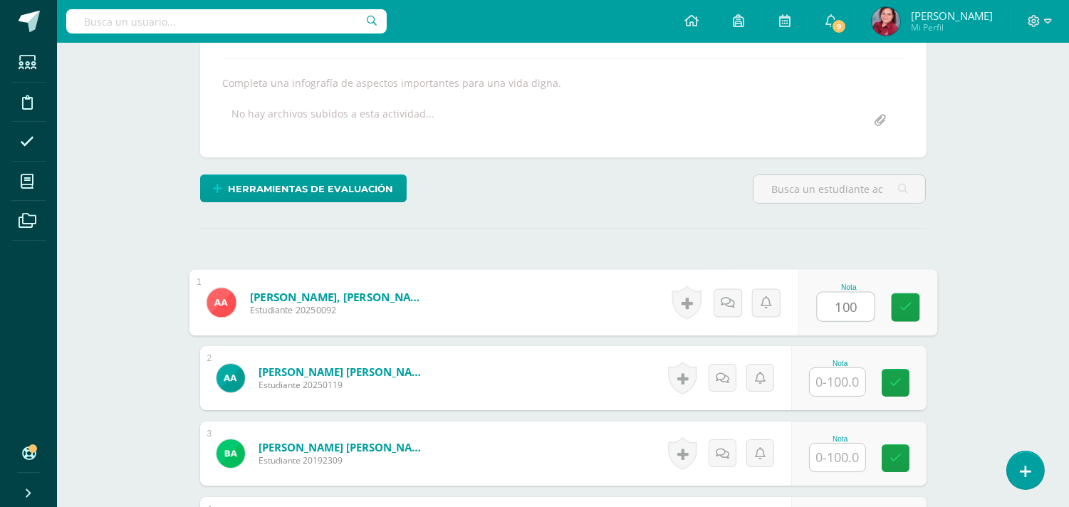
type input "100"
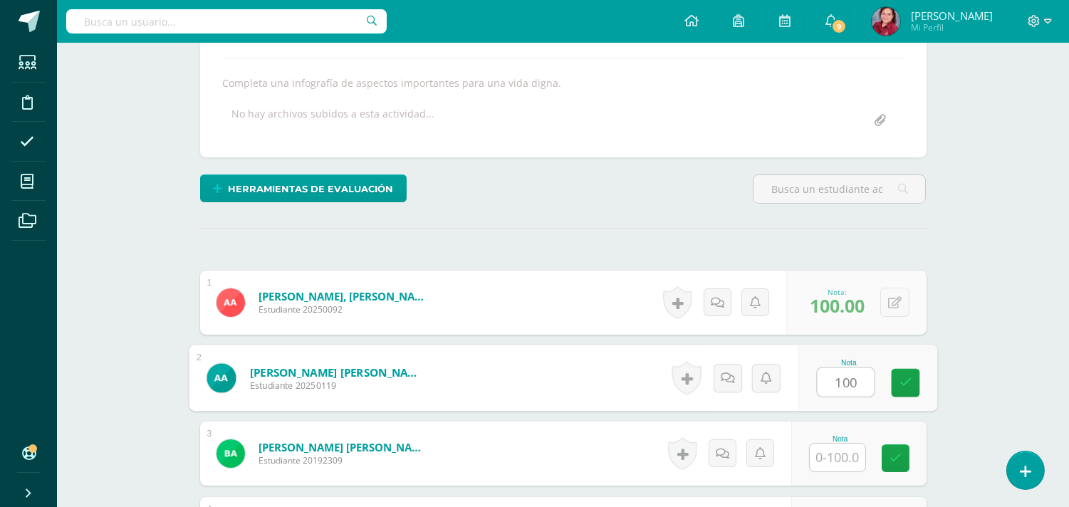
type input "100"
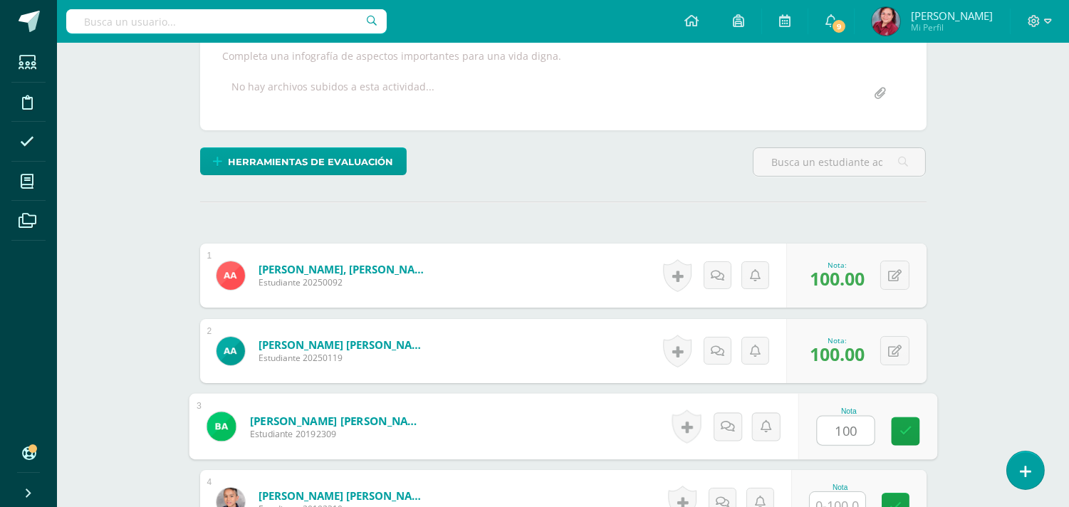
type input "100"
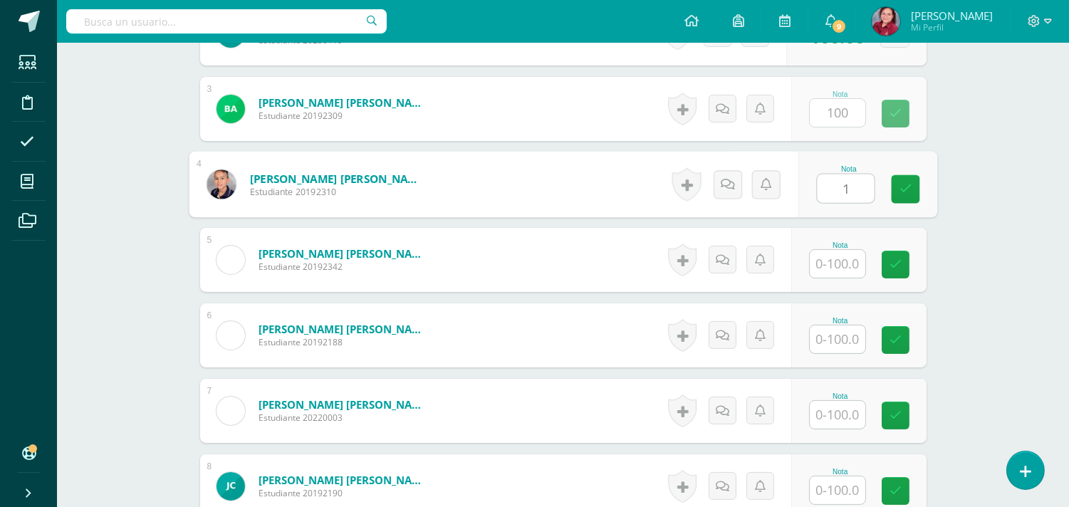
scroll to position [584, 0]
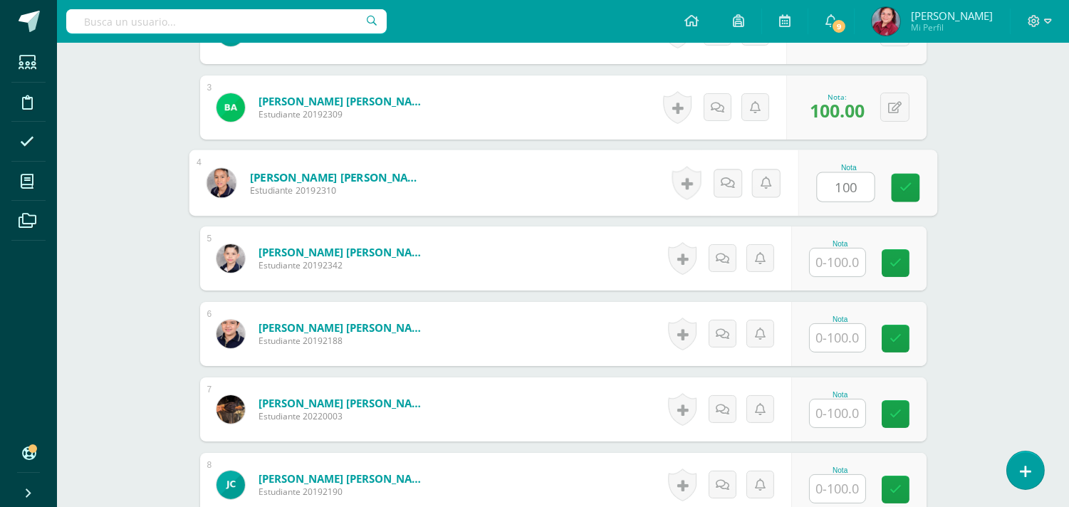
type input "100"
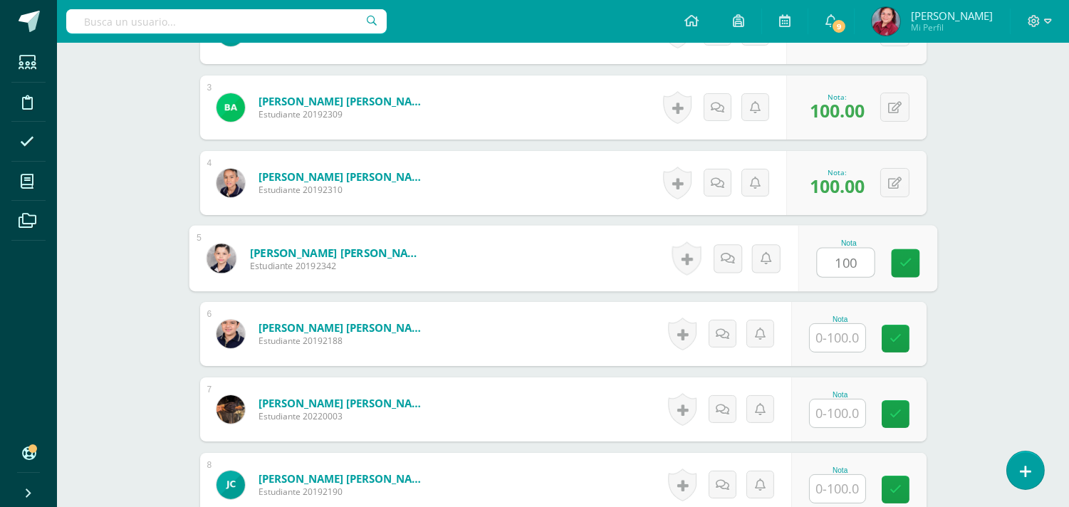
type input "100"
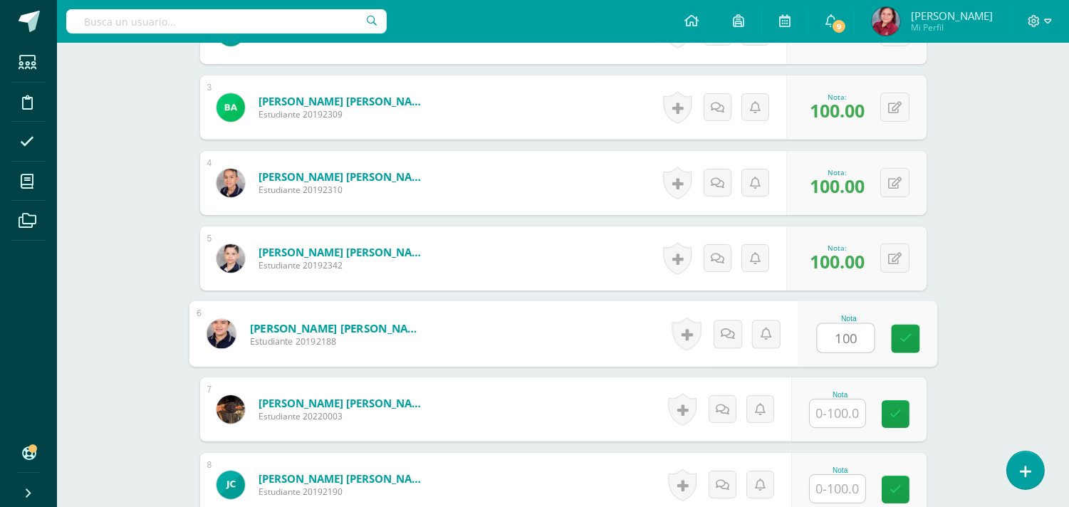
type input "100"
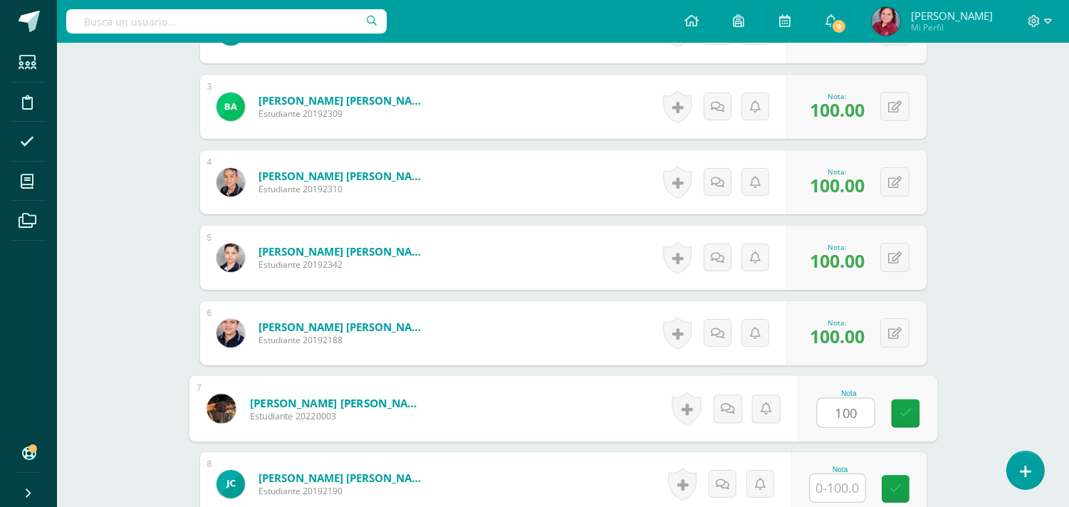
type input "100"
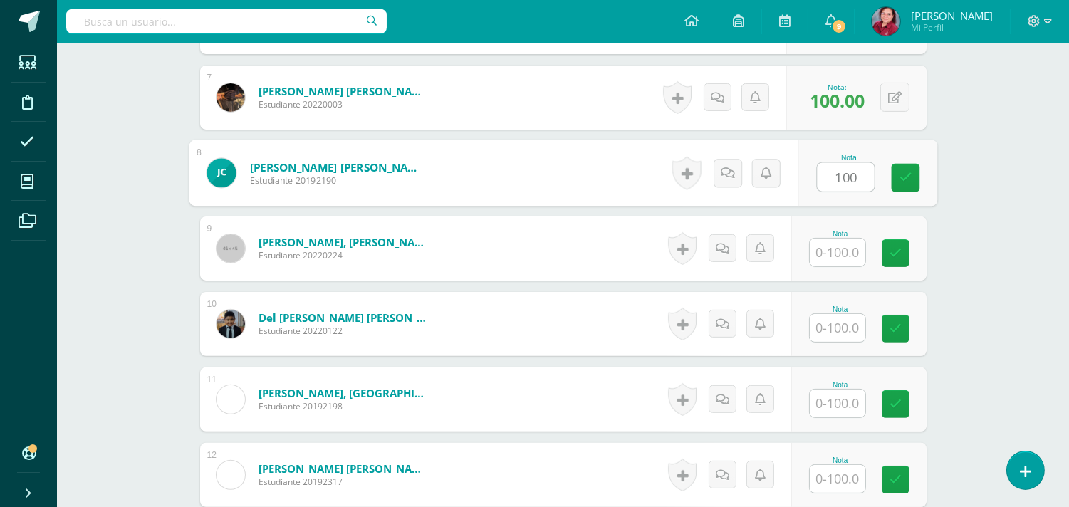
type input "100"
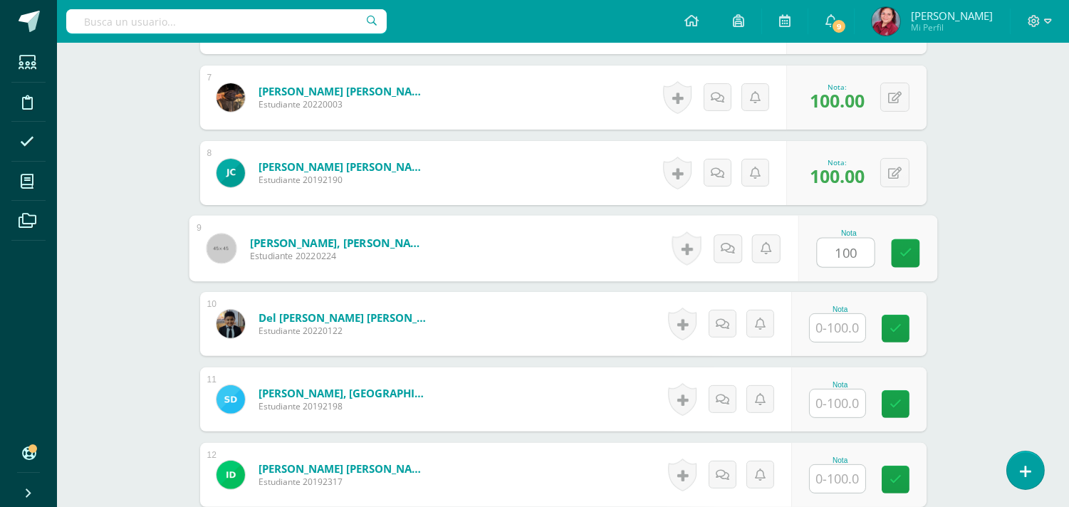
type input "100"
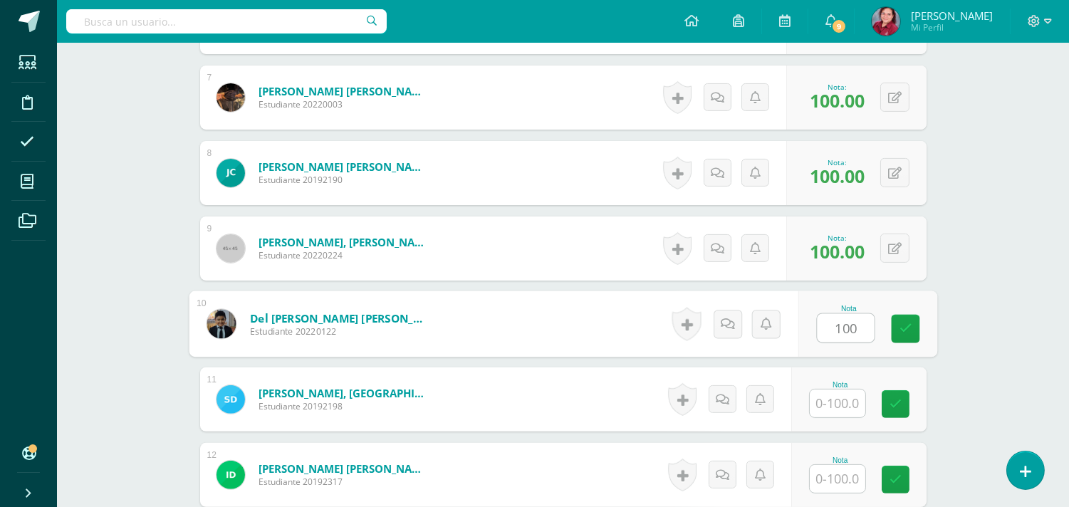
scroll to position [898, 0]
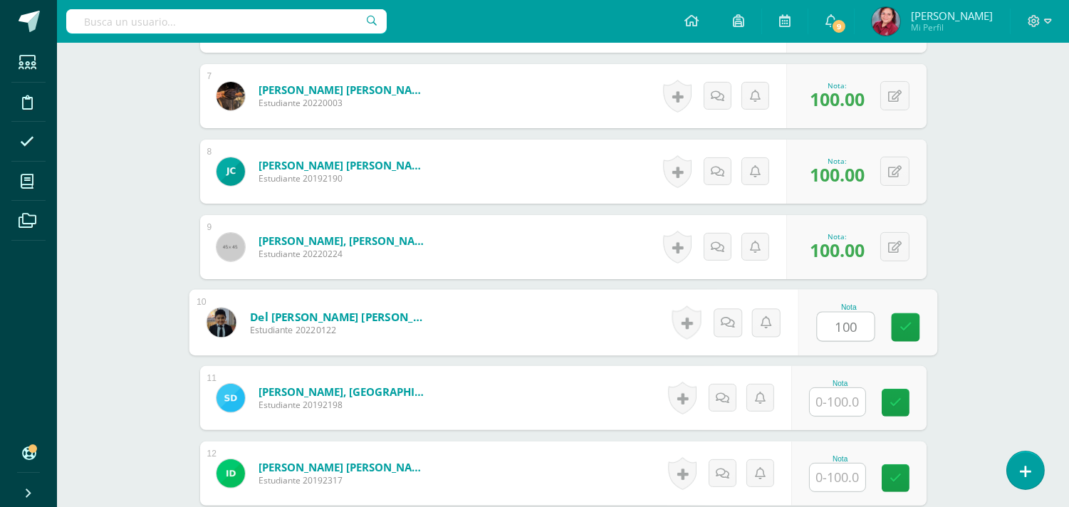
type input "100"
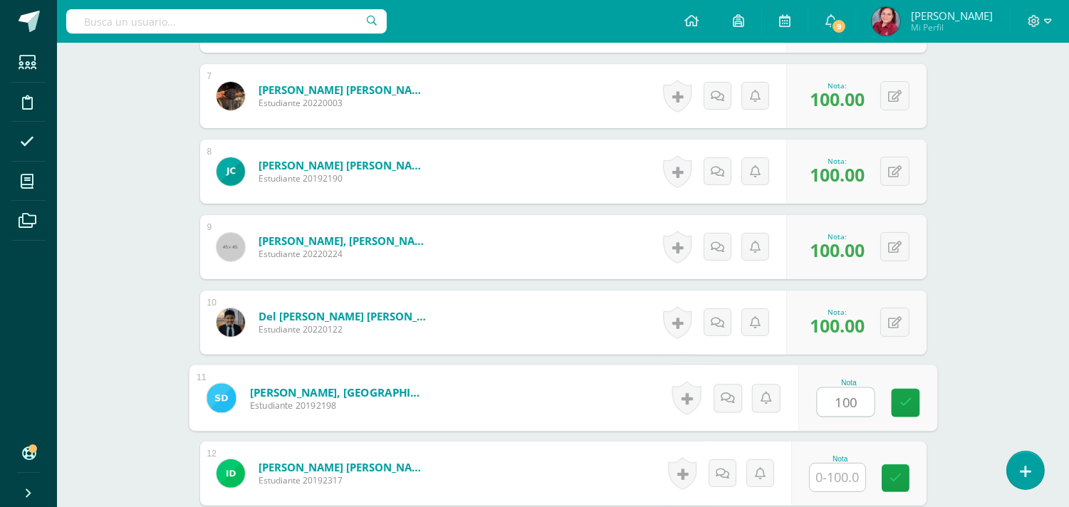
type input "100"
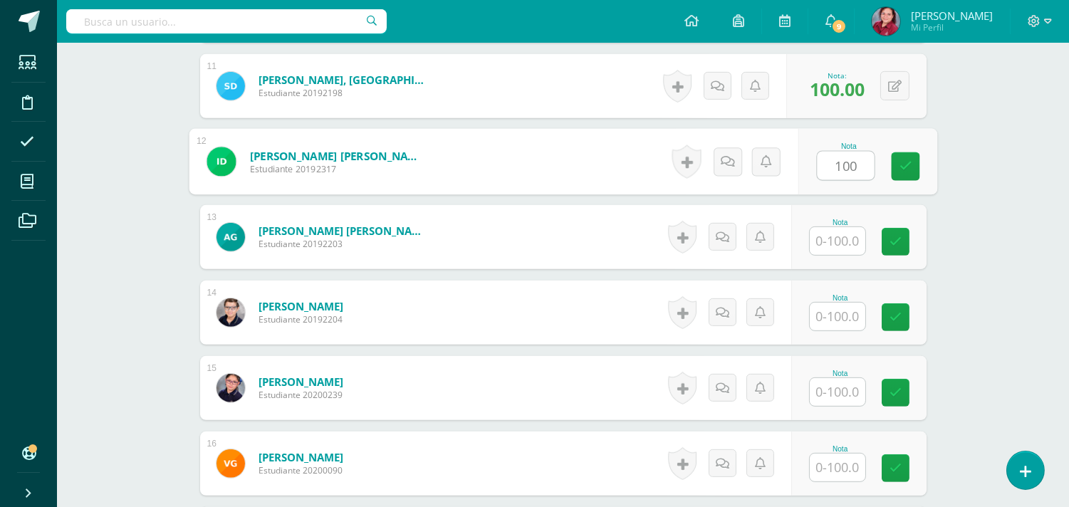
type input "100"
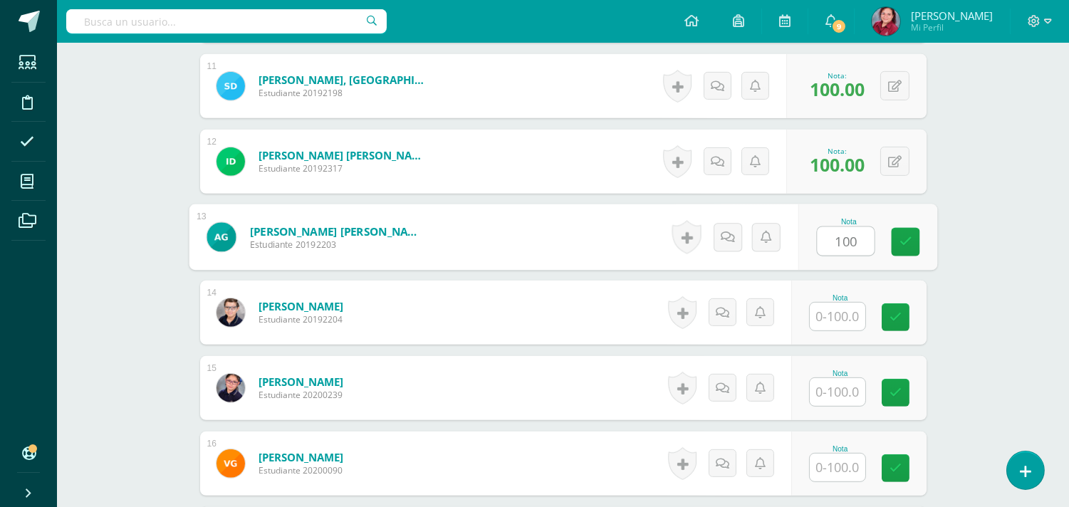
type input "100"
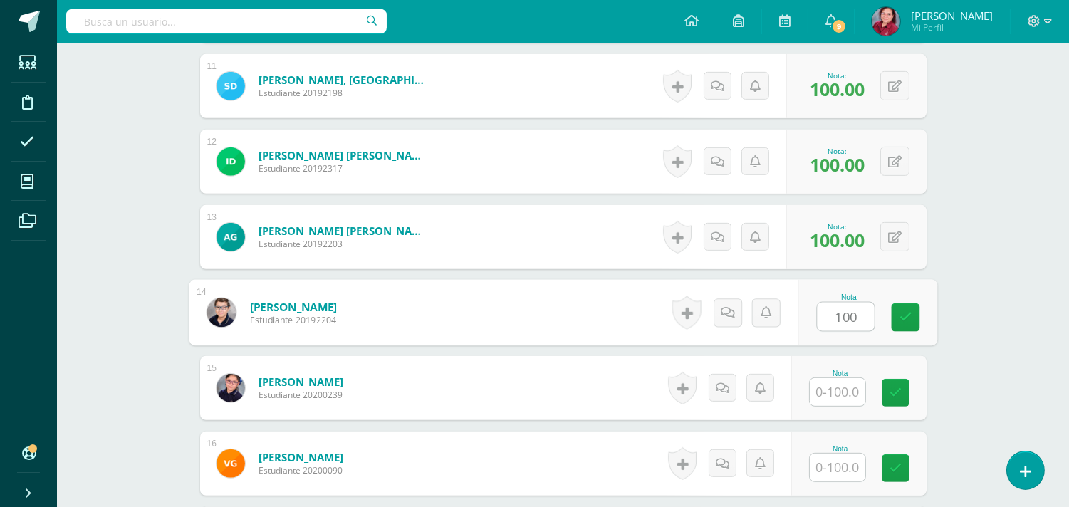
type input "100"
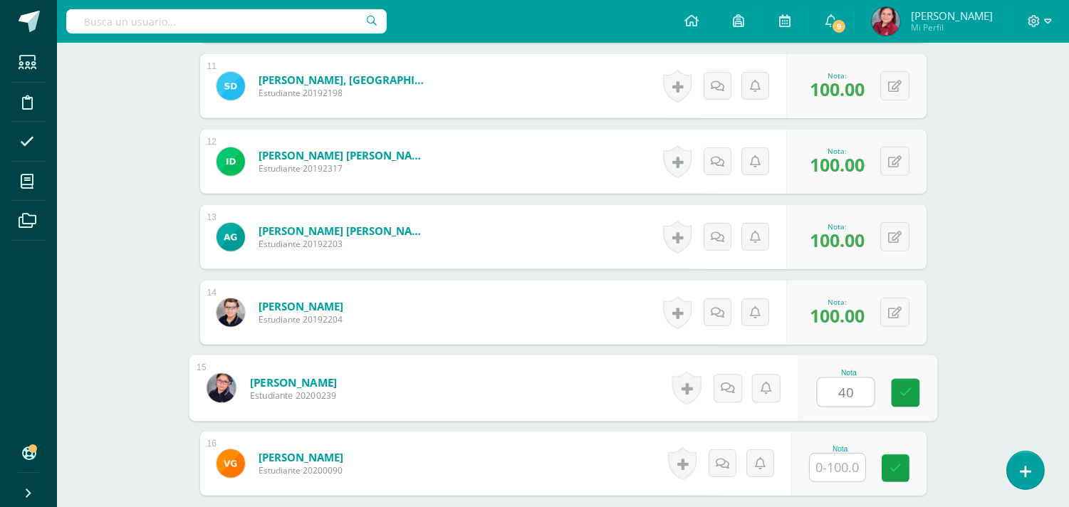
type input "4"
type input "100"
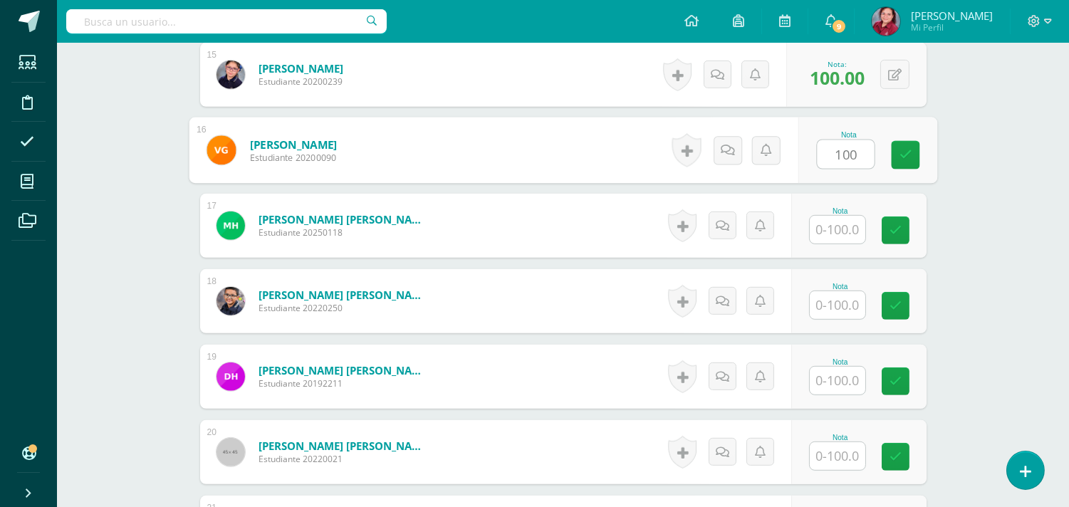
type input "100"
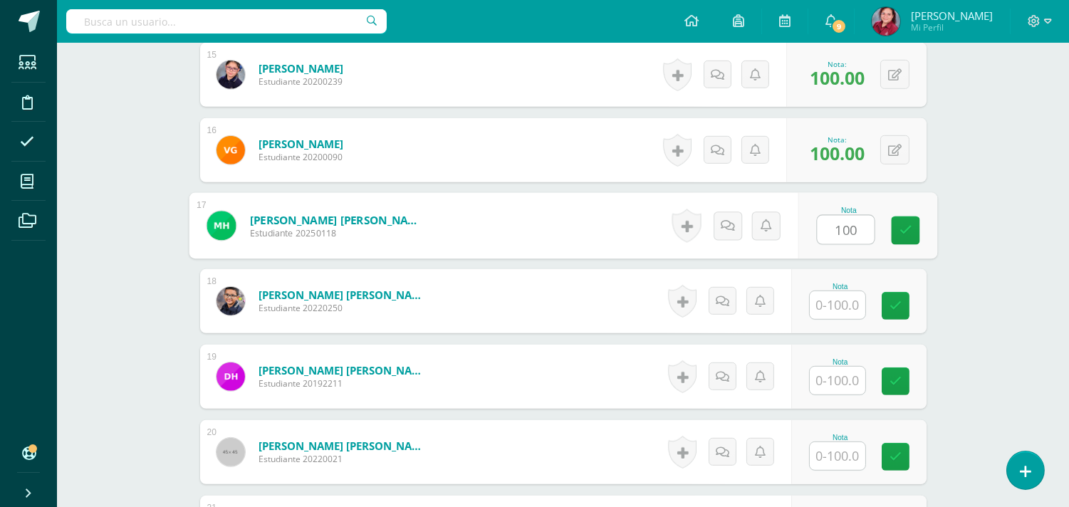
type input "100"
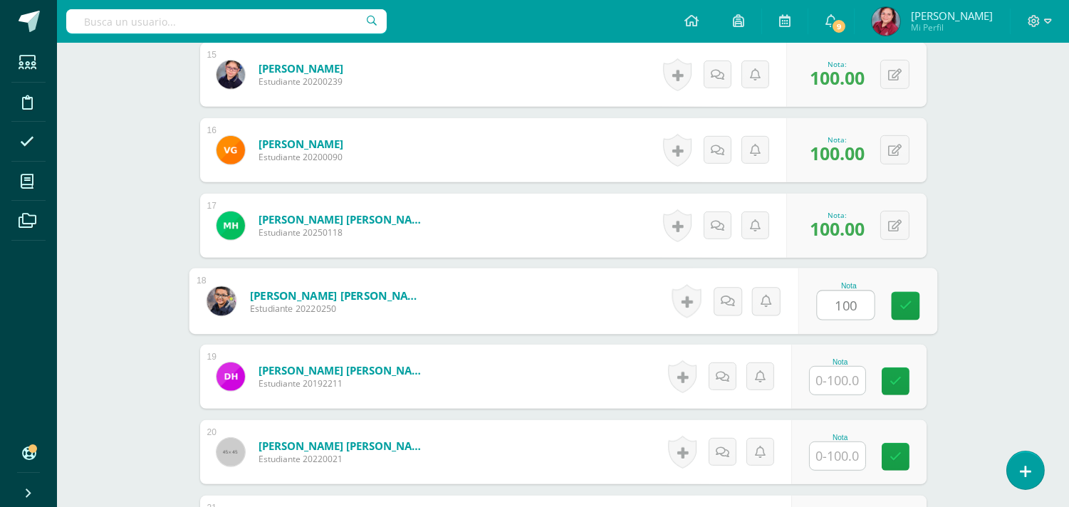
type input "100"
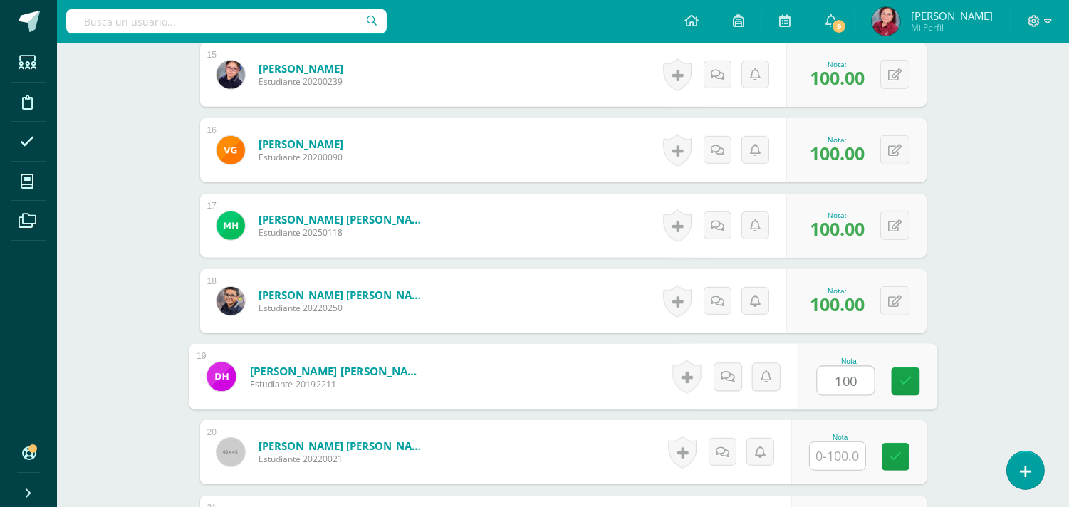
type input "100"
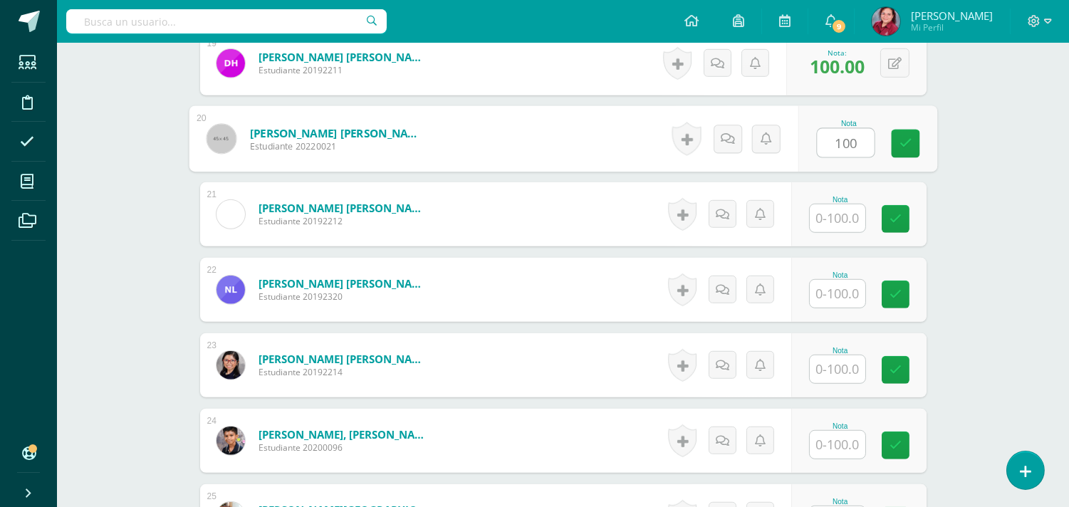
type input "100"
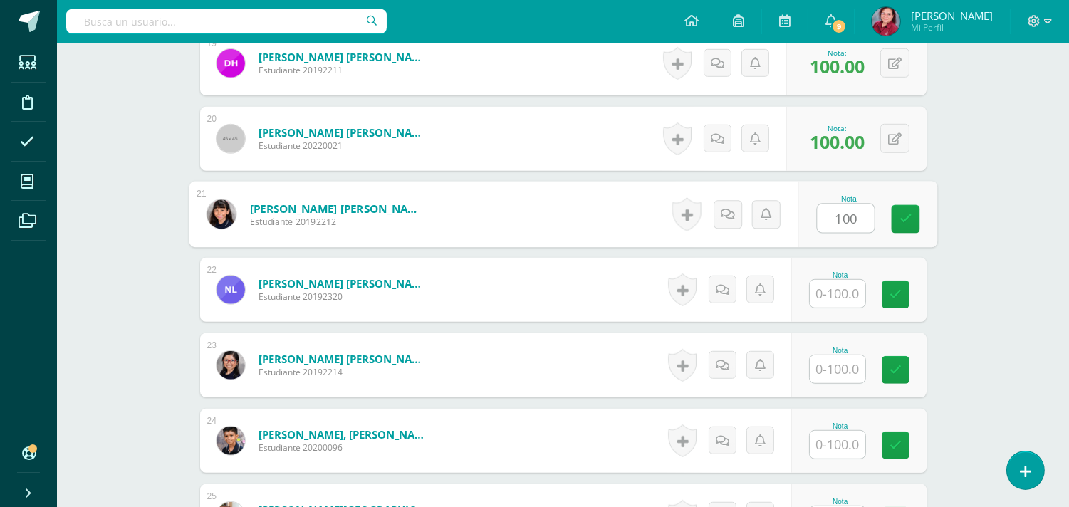
type input "100"
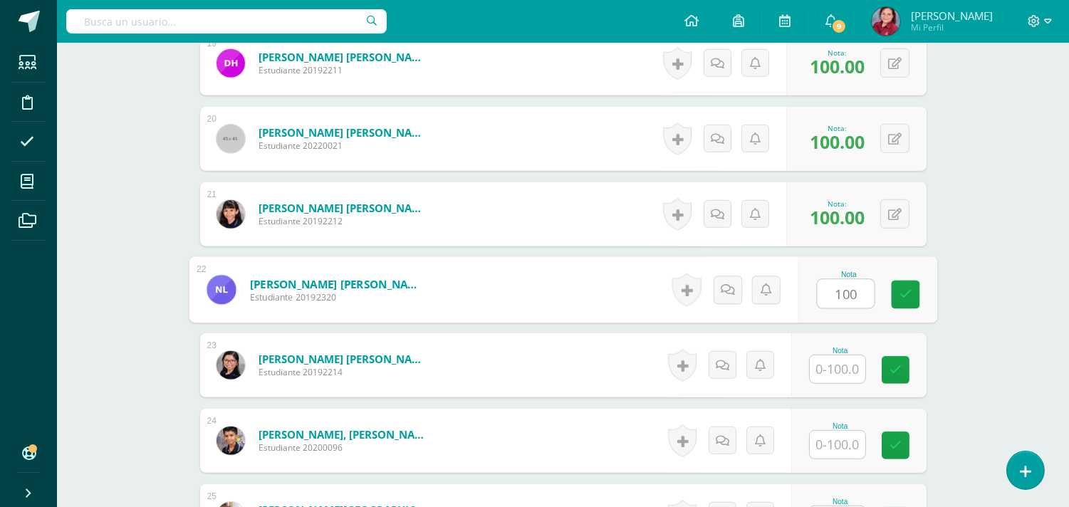
type input "100"
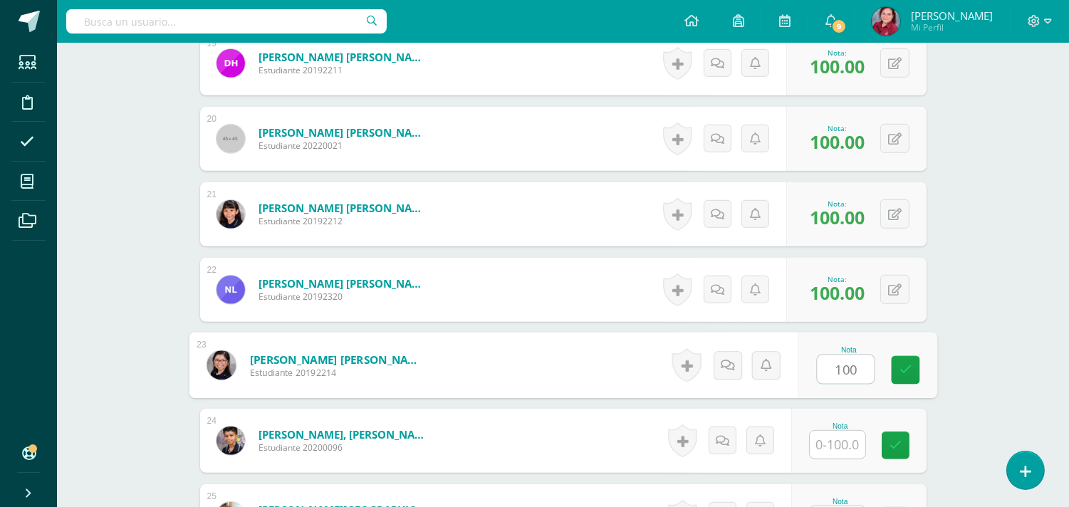
type input "100"
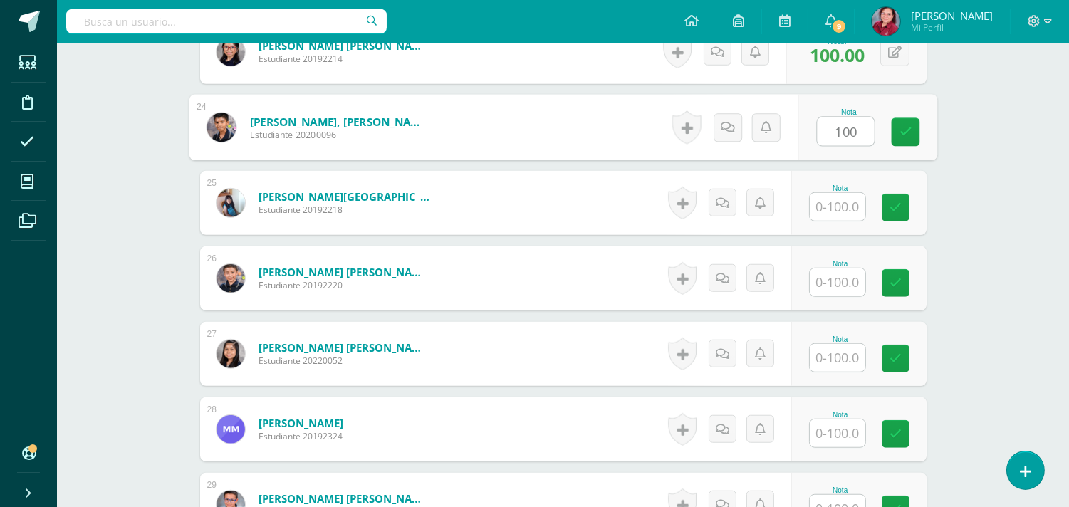
type input "100"
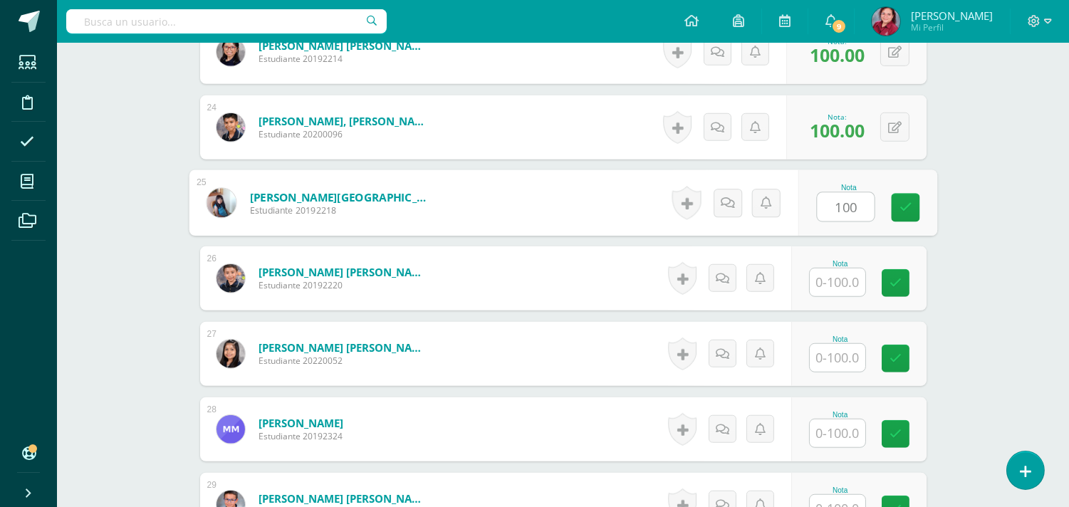
type input "100"
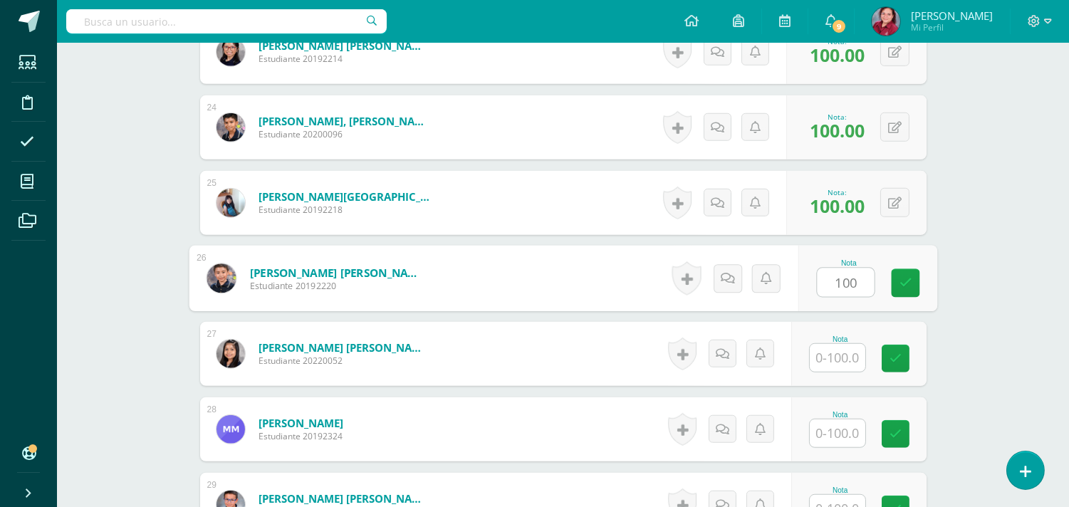
type input "100"
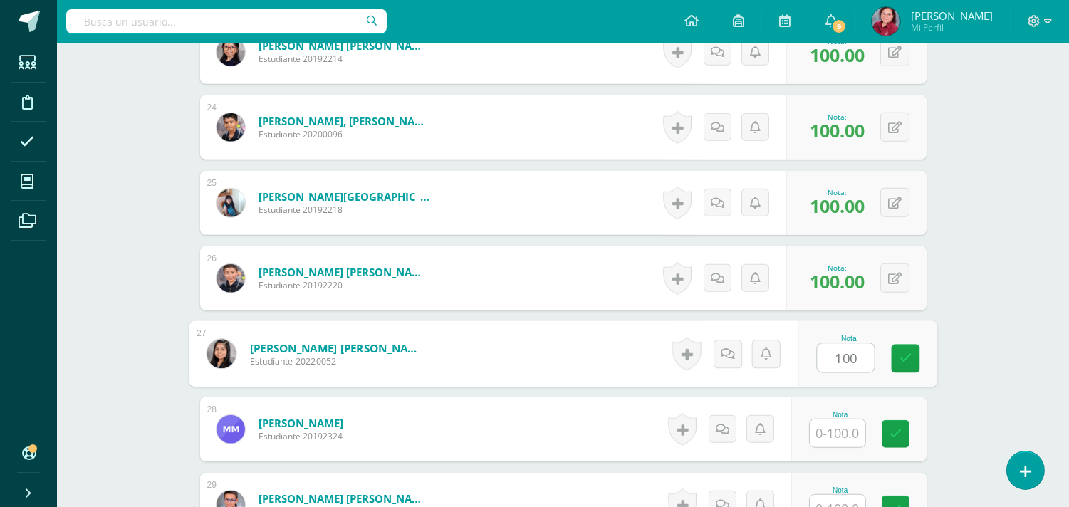
type input "100"
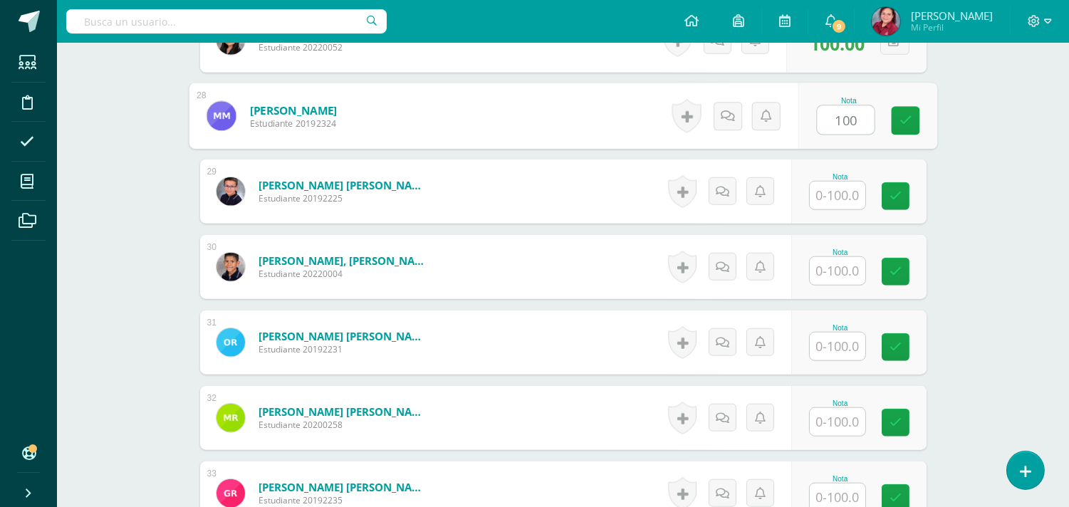
type input "100"
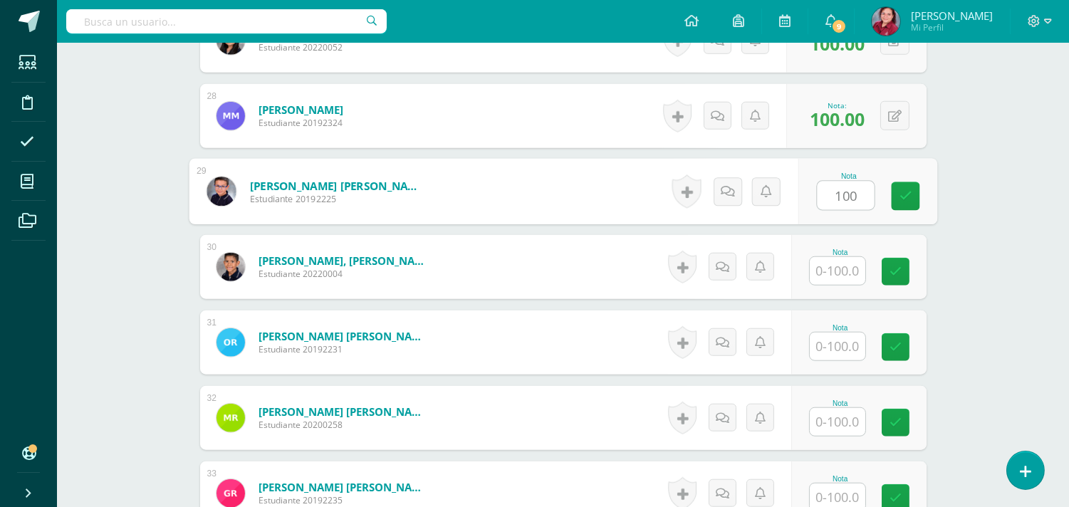
type input "100"
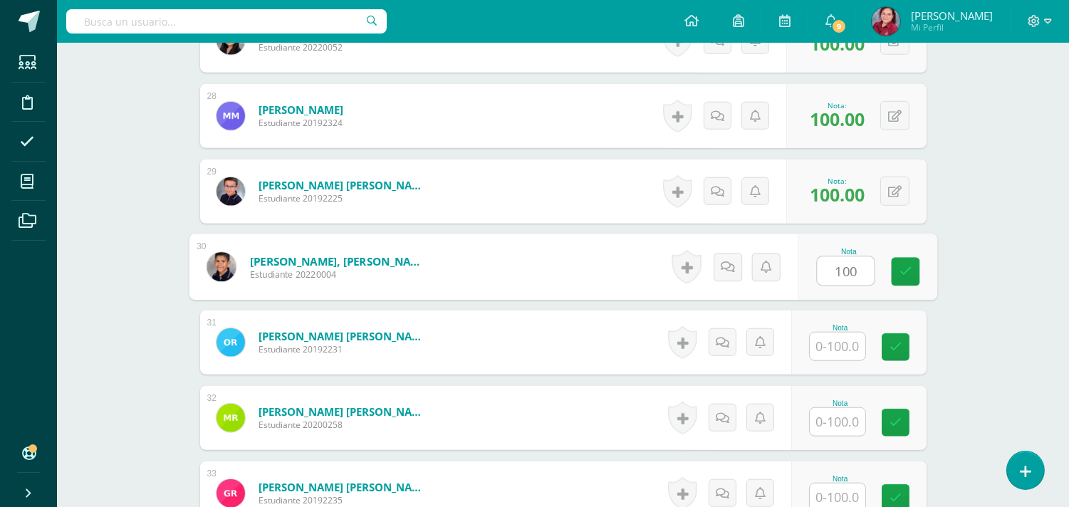
type input "100"
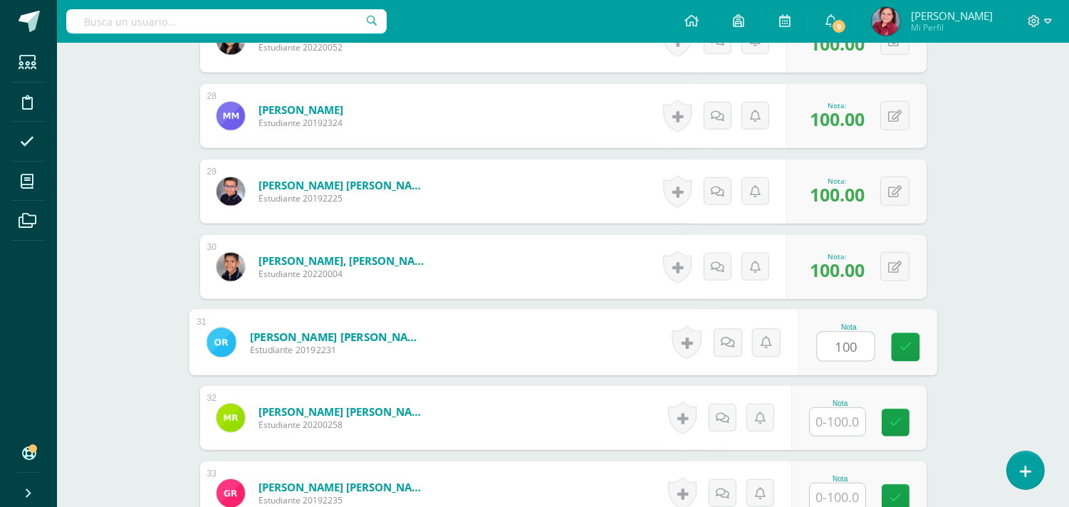
type input "100"
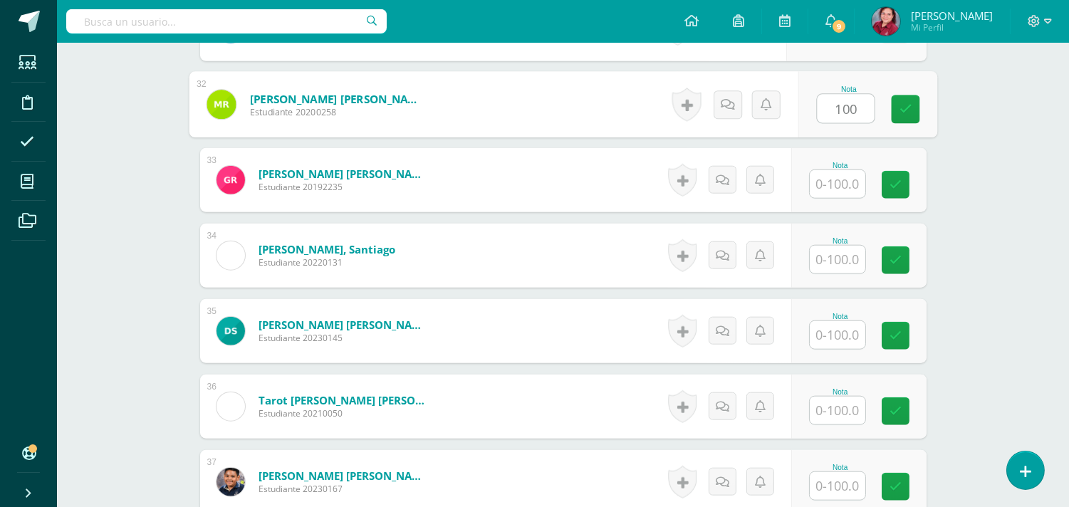
type input "100"
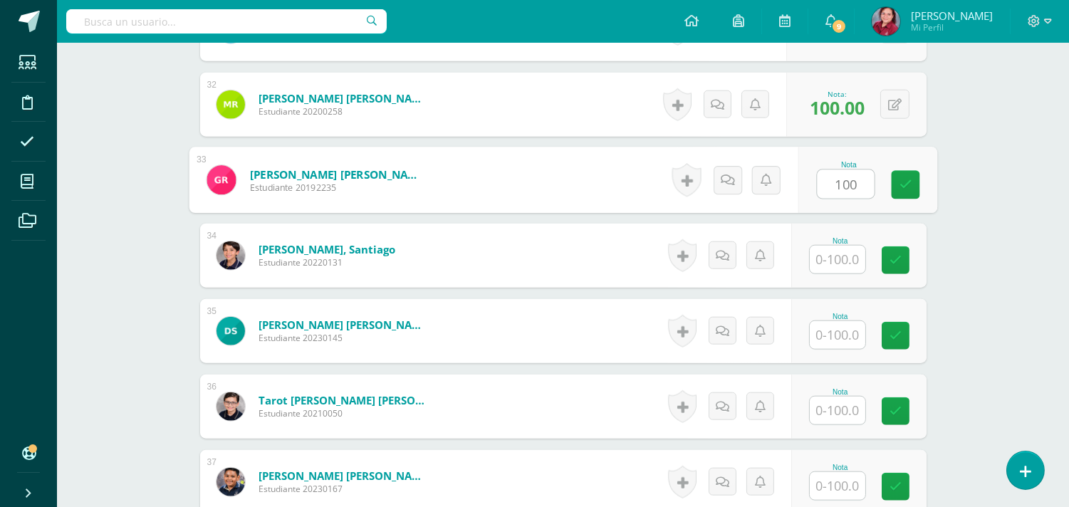
type input "100"
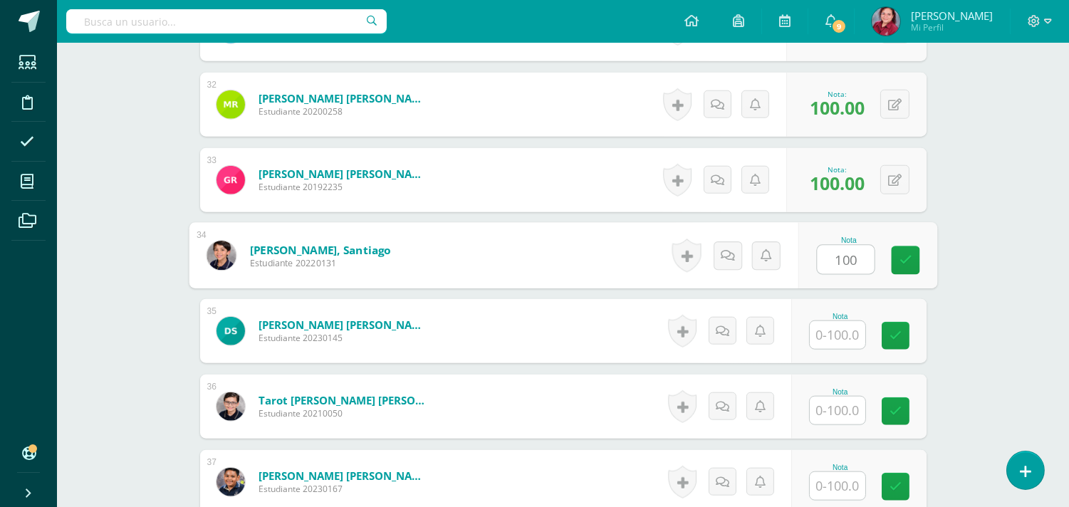
type input "100"
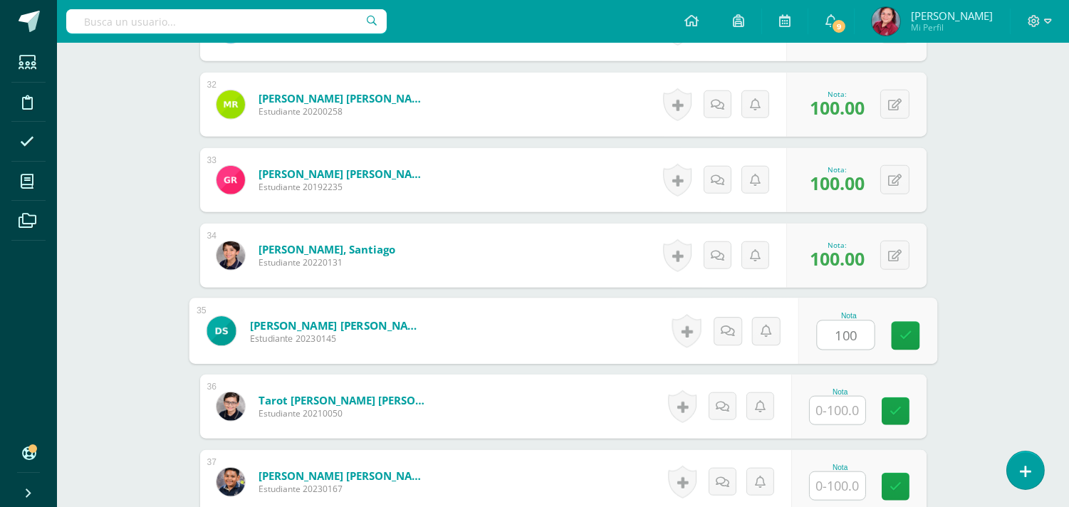
type input "100"
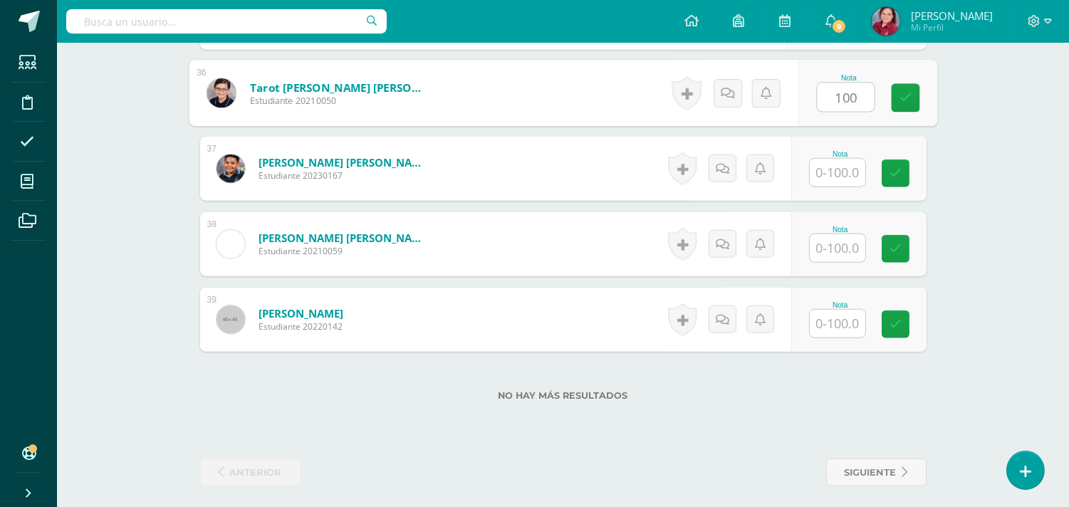
type input "100"
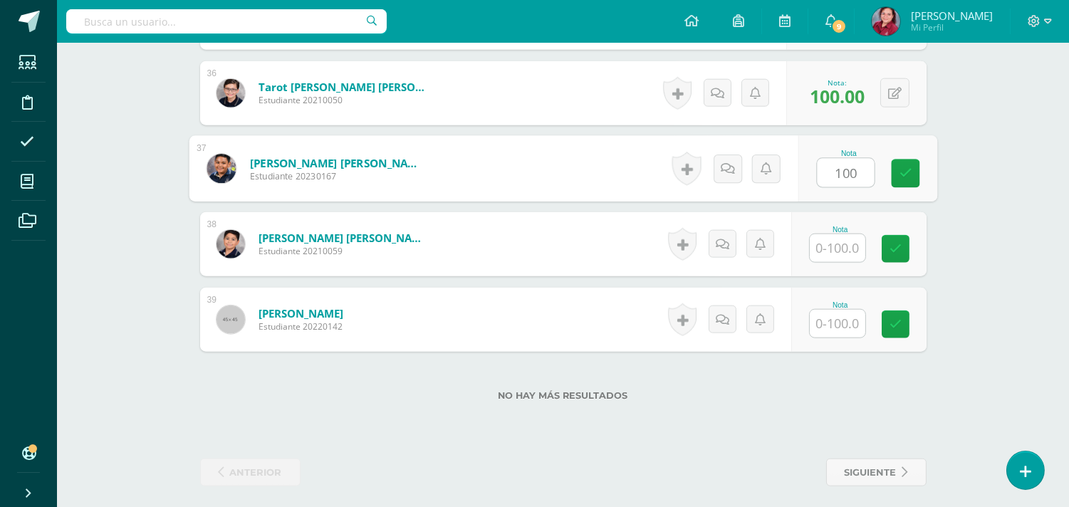
type input "100"
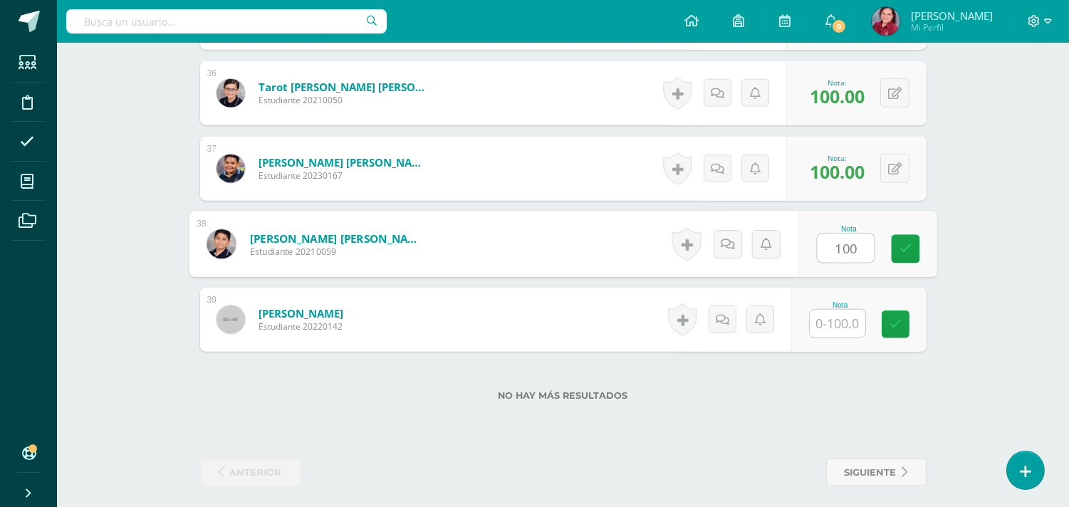
type input "100"
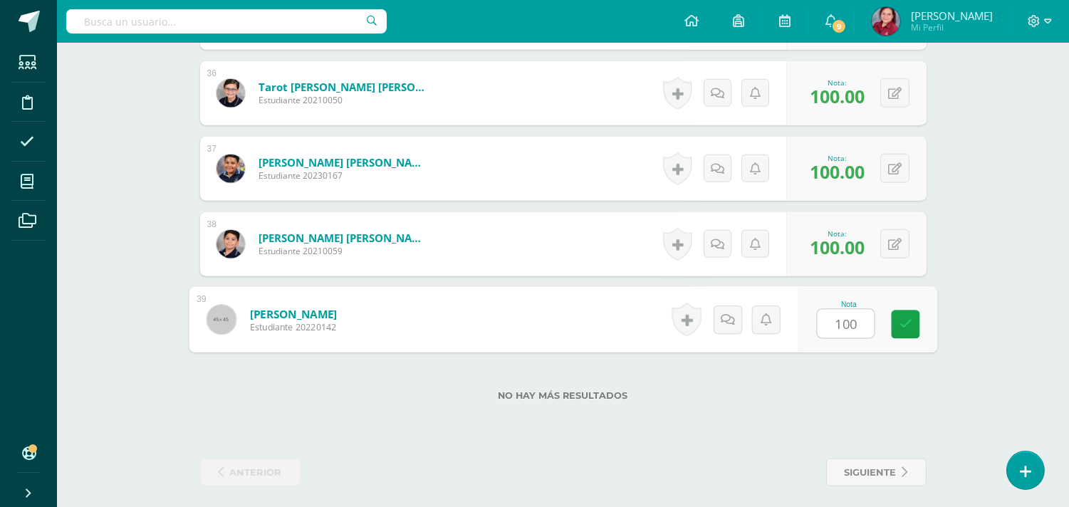
type input "1001"
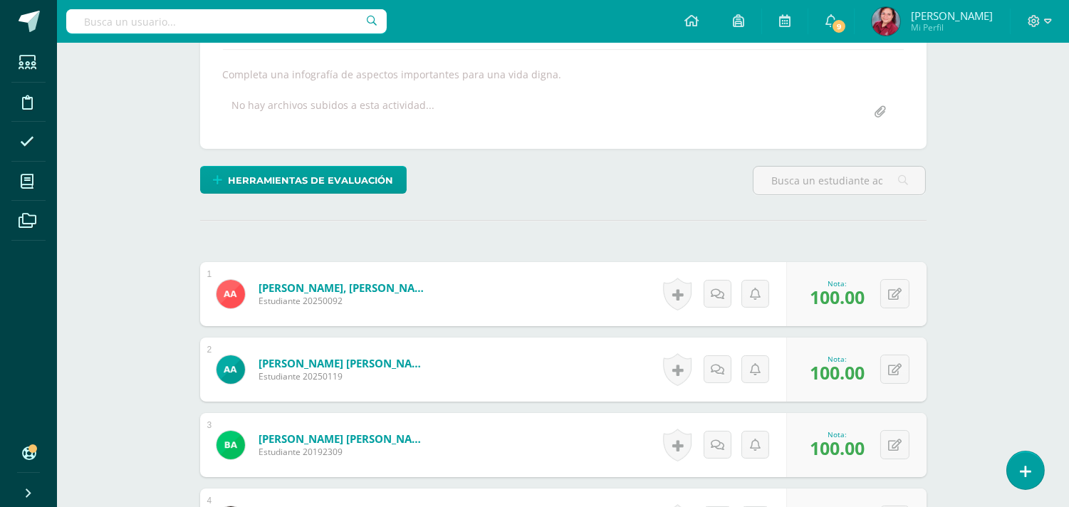
scroll to position [0, 0]
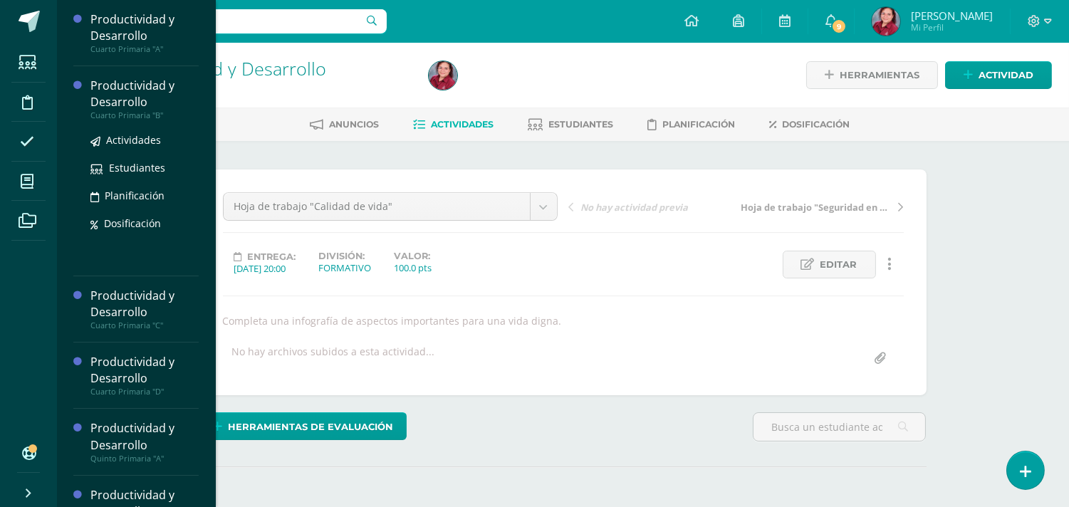
click at [141, 102] on div "Productividad y Desarrollo" at bounding box center [144, 94] width 108 height 33
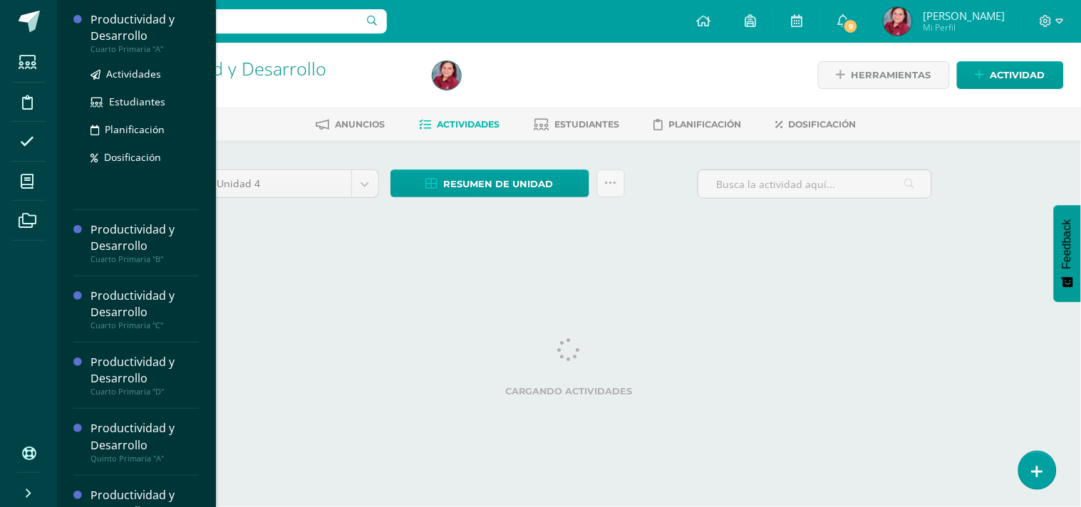
click at [148, 25] on div "Productividad y Desarrollo" at bounding box center [144, 27] width 108 height 33
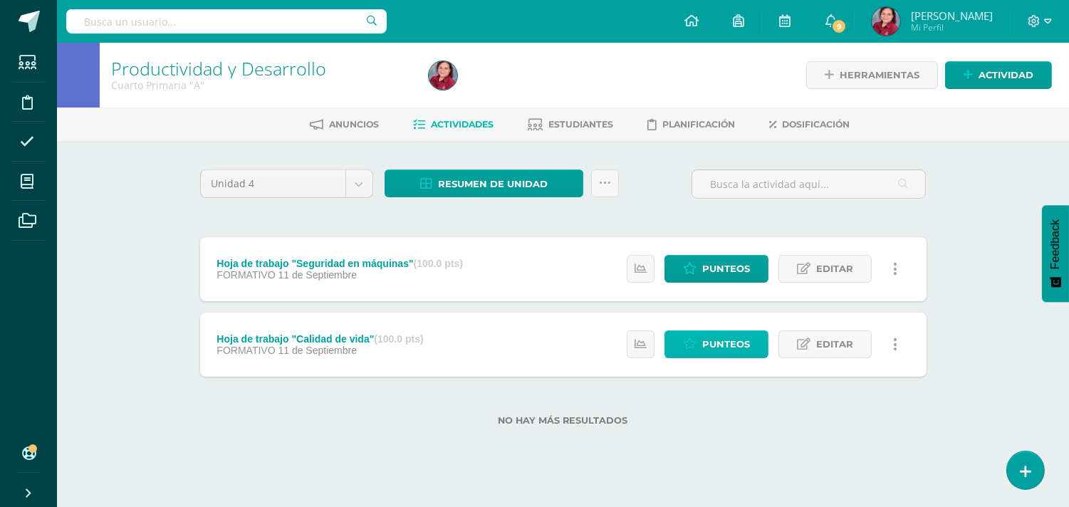
click at [710, 358] on span "Punteos" at bounding box center [727, 344] width 48 height 26
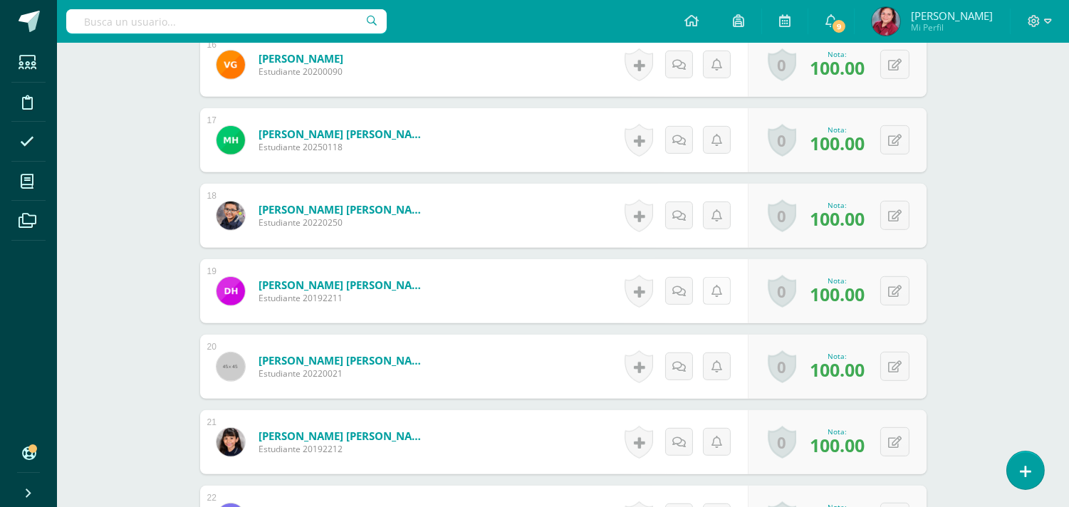
scroll to position [1635, 0]
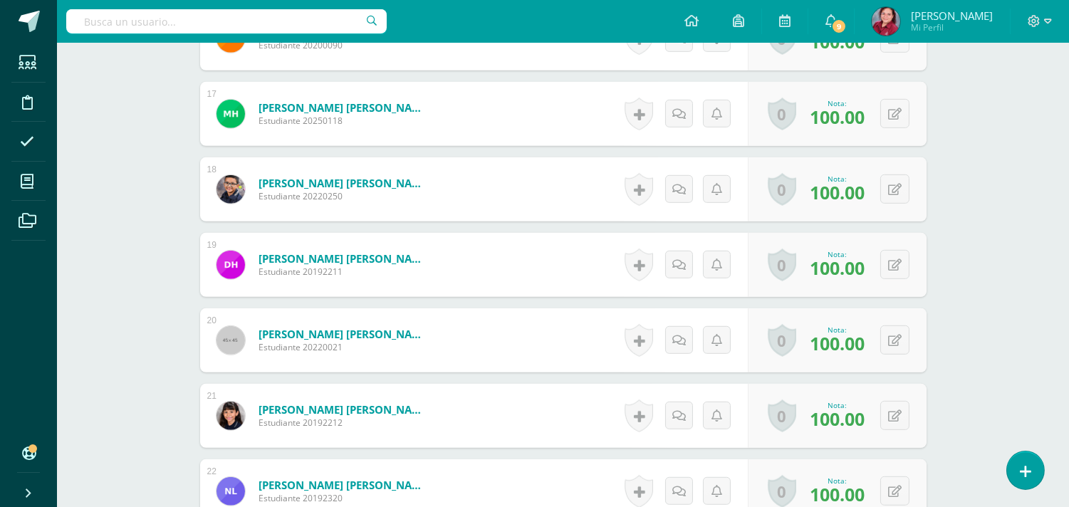
click at [849, 280] on span "100.00" at bounding box center [837, 268] width 55 height 24
click at [886, 296] on div "0 [GEOGRAPHIC_DATA] Logros obtenidos Aún no hay logros agregados Nota: 100.00" at bounding box center [837, 264] width 179 height 64
click at [906, 270] on icon at bounding box center [905, 264] width 14 height 12
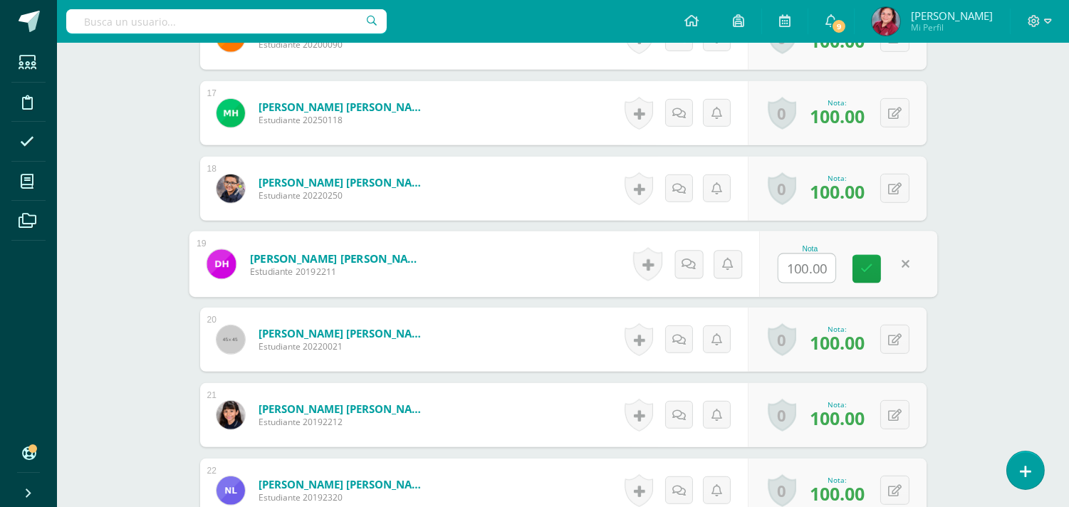
scroll to position [1637, 0]
type input "75"
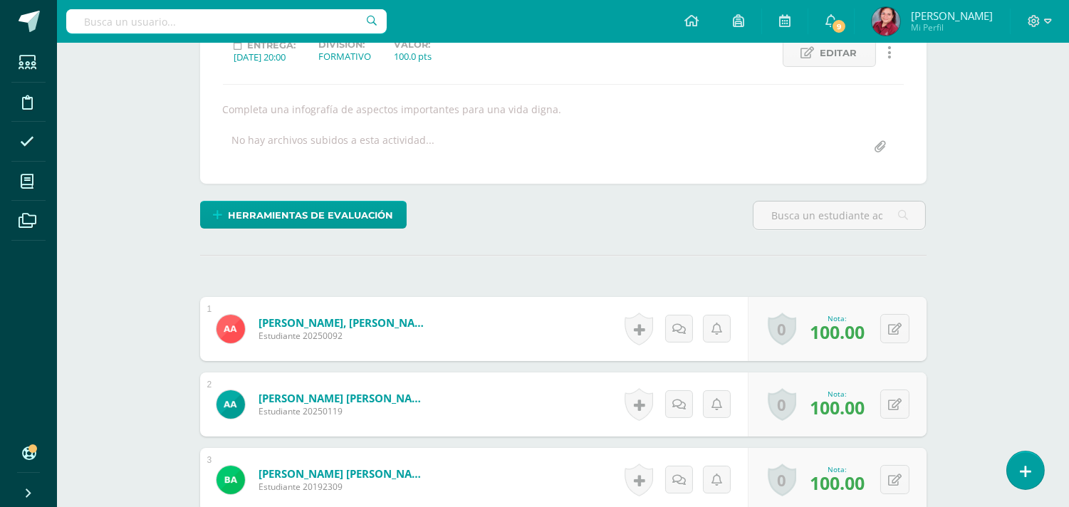
scroll to position [0, 0]
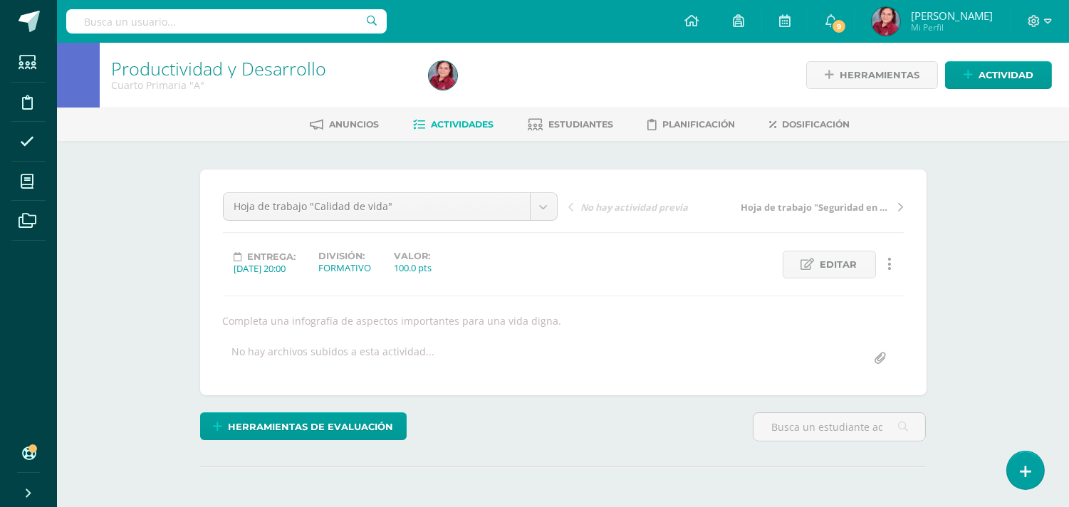
click at [830, 214] on span "Hoja de trabajo "Seguridad en máquinas"" at bounding box center [816, 207] width 151 height 13
click at [832, 214] on span "Hoja de trabajo "Seguridad en máquinas"" at bounding box center [816, 207] width 151 height 13
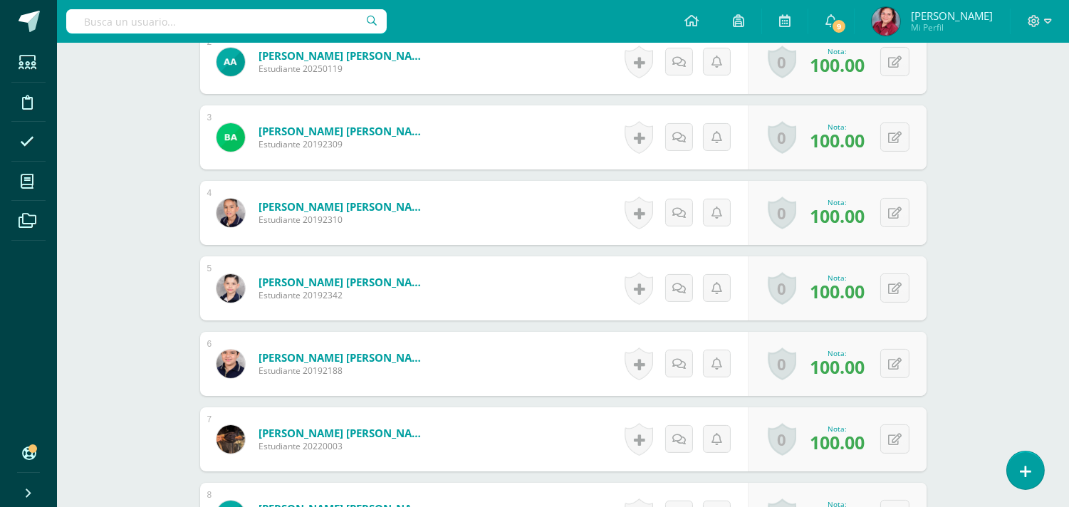
scroll to position [556, 0]
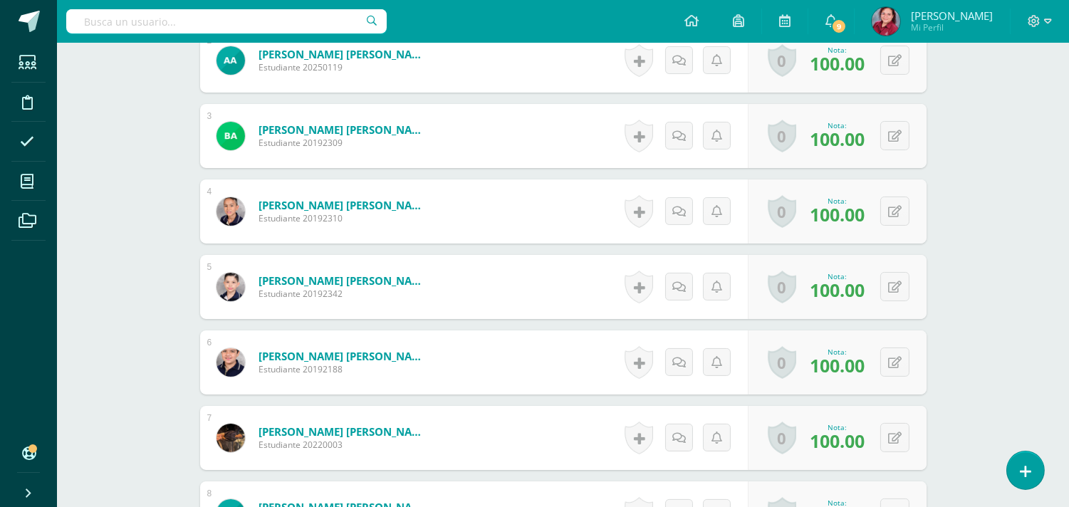
click at [838, 302] on span "100.00" at bounding box center [837, 290] width 55 height 24
click at [906, 302] on button at bounding box center [905, 287] width 30 height 30
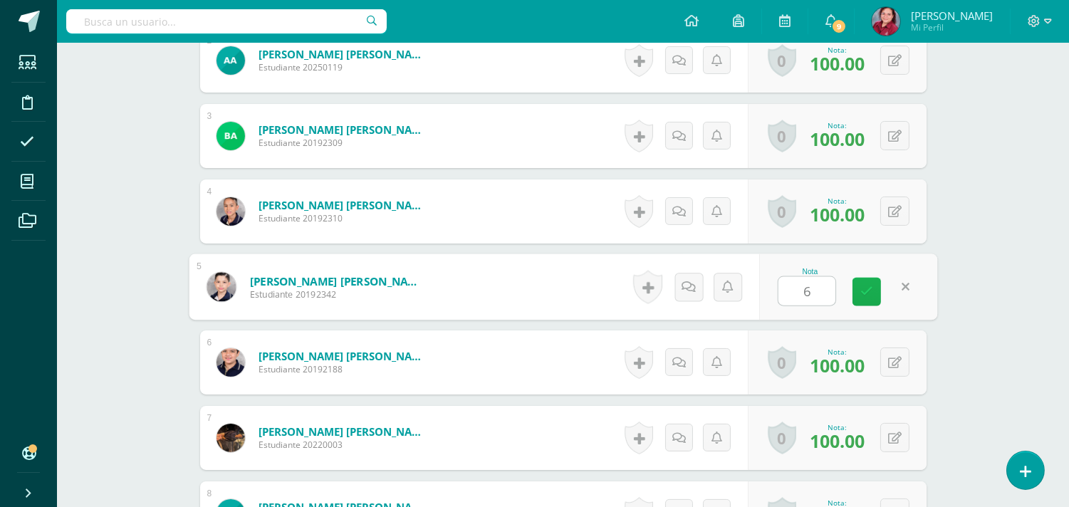
scroll to position [556, 0]
type input "60"
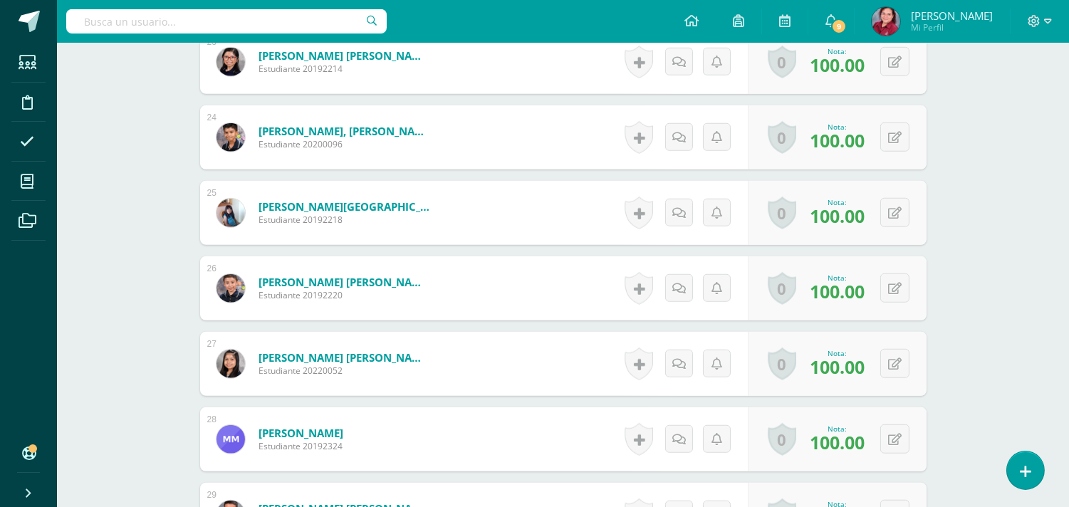
scroll to position [2061, 0]
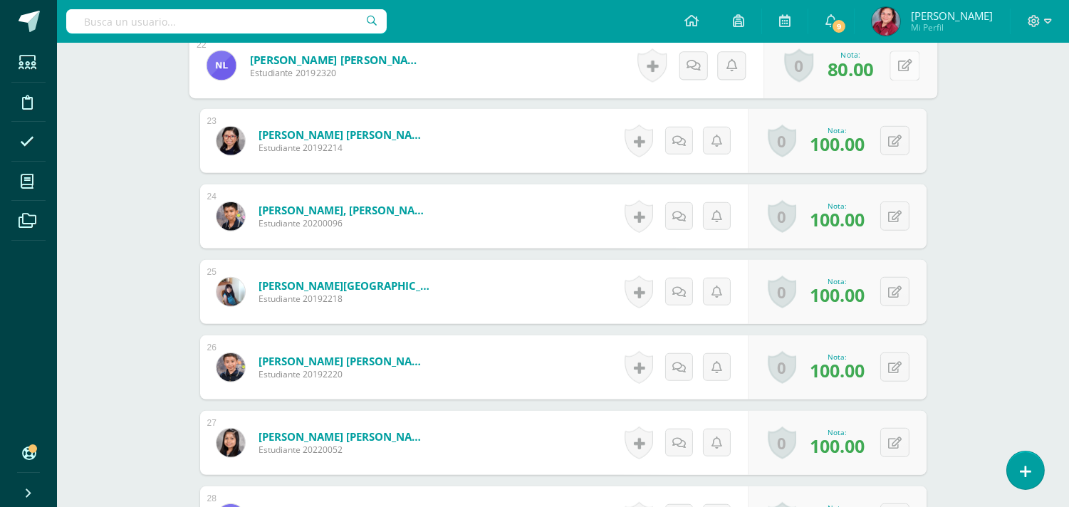
click at [901, 71] on icon at bounding box center [905, 65] width 14 height 12
type input "100"
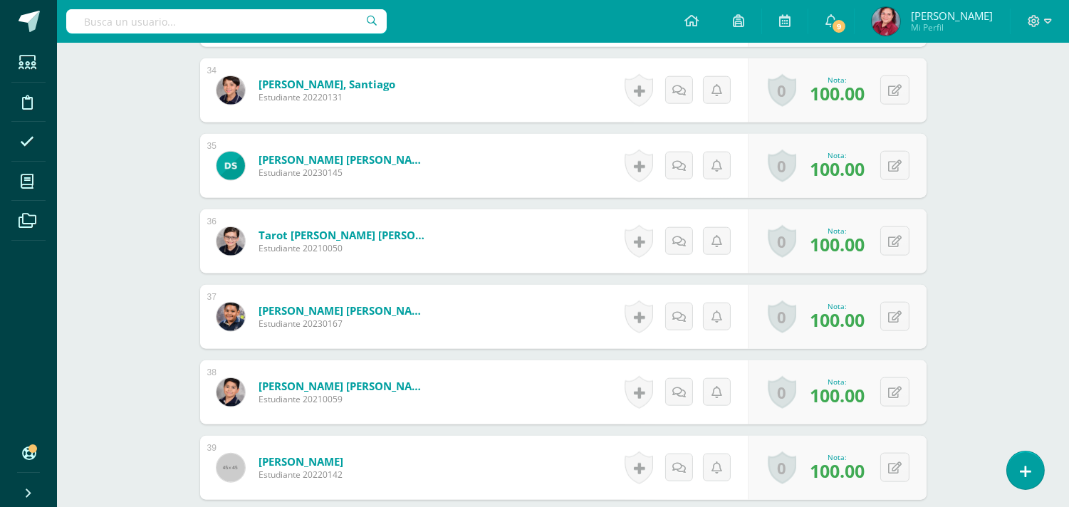
scroll to position [2932, 0]
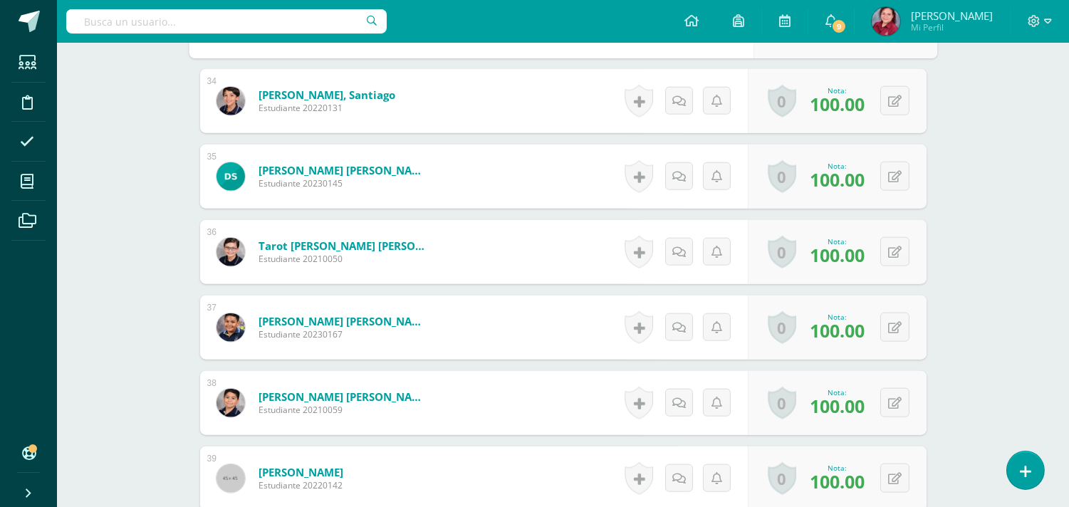
click at [900, 31] on icon at bounding box center [905, 25] width 14 height 12
type input "60"
click at [892, 115] on button at bounding box center [895, 100] width 29 height 29
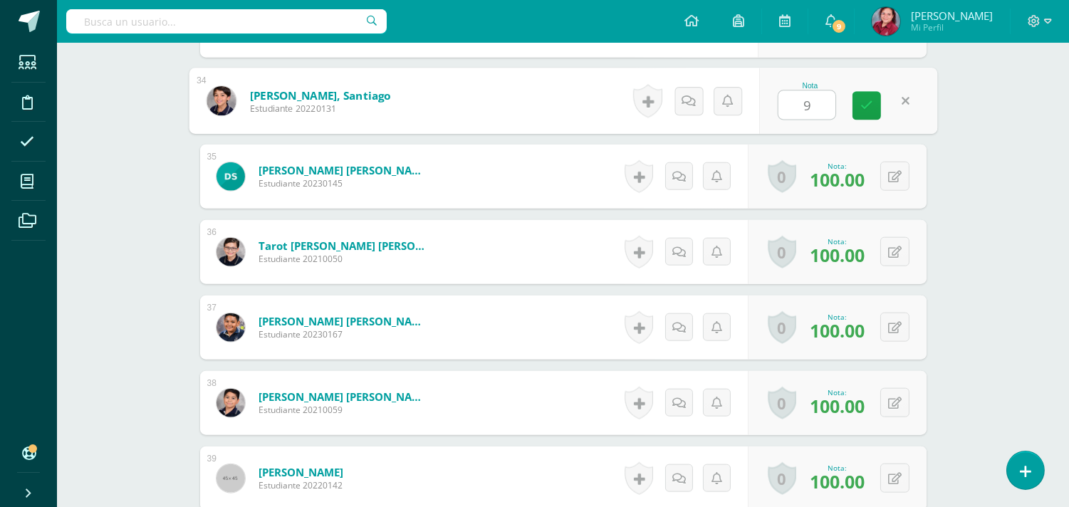
type input "90"
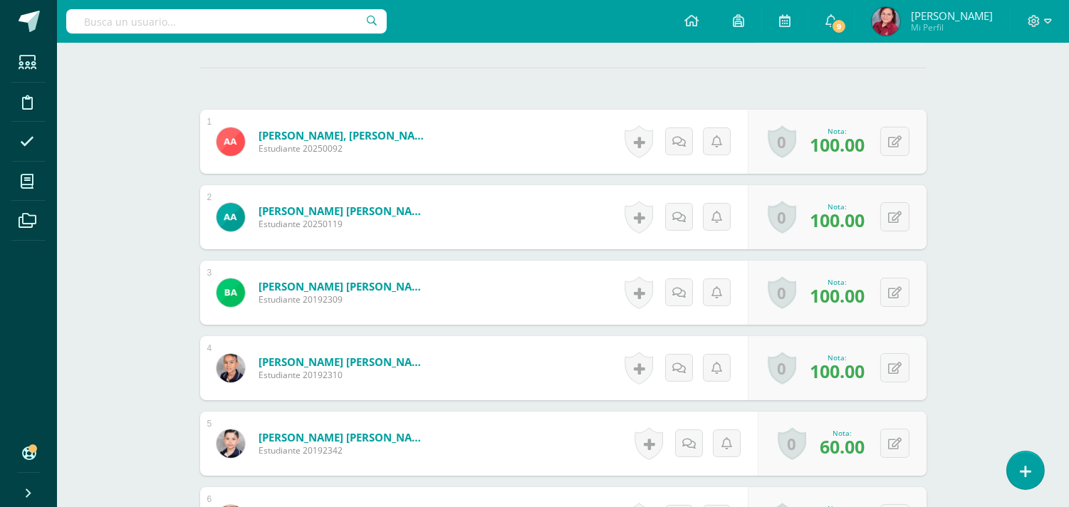
scroll to position [0, 0]
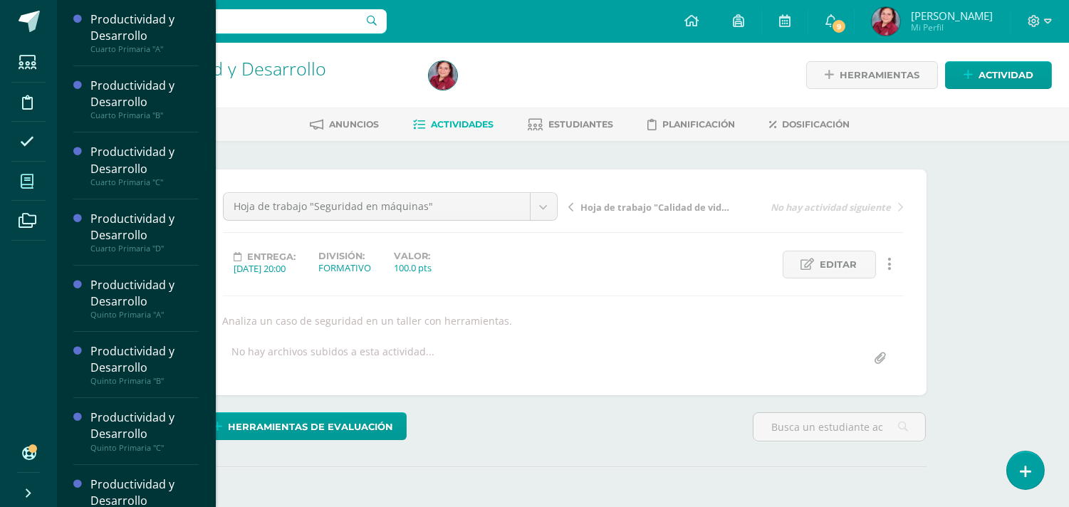
click at [31, 187] on icon at bounding box center [27, 182] width 13 height 14
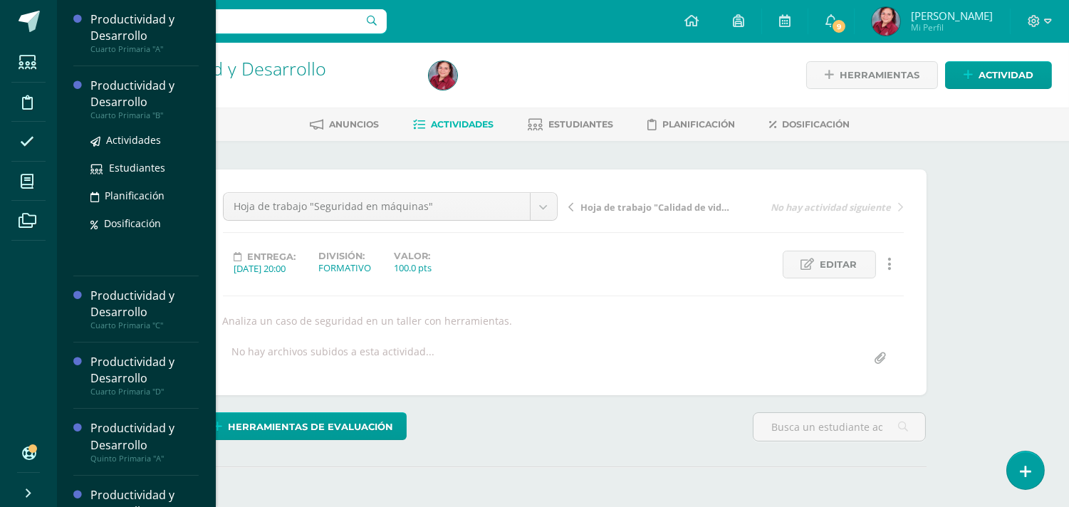
click at [167, 107] on div "Productividad y Desarrollo" at bounding box center [144, 94] width 108 height 33
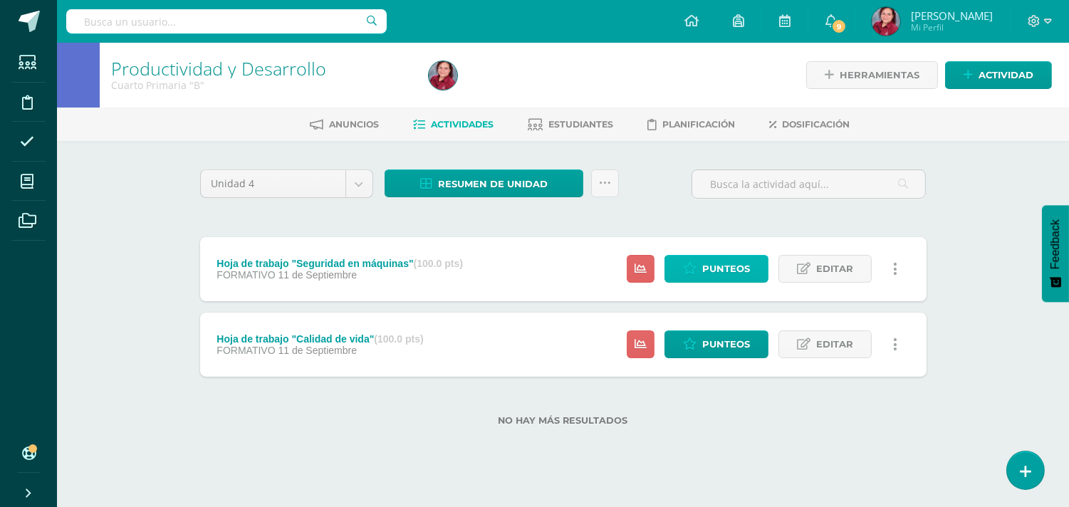
click at [716, 282] on span "Punteos" at bounding box center [727, 269] width 48 height 26
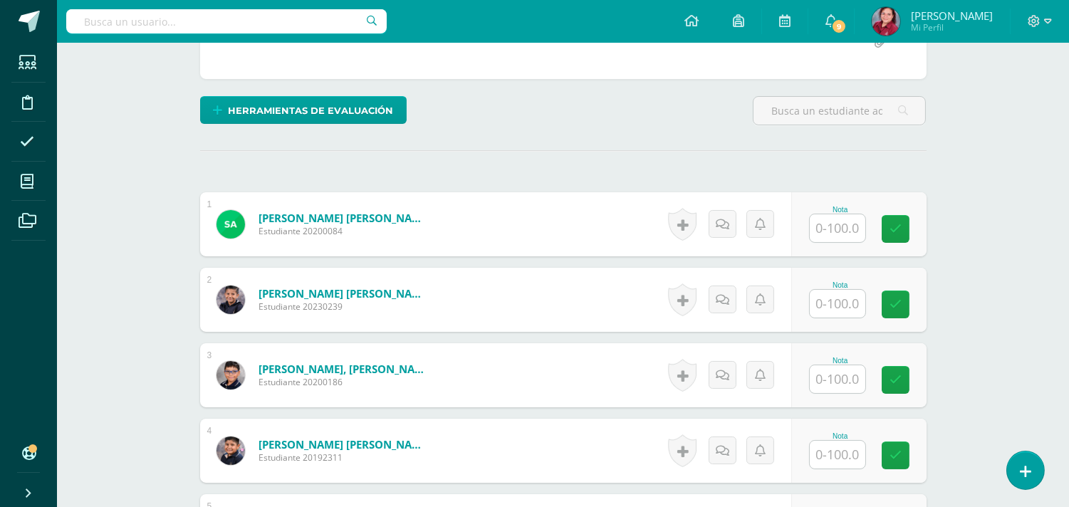
scroll to position [317, 0]
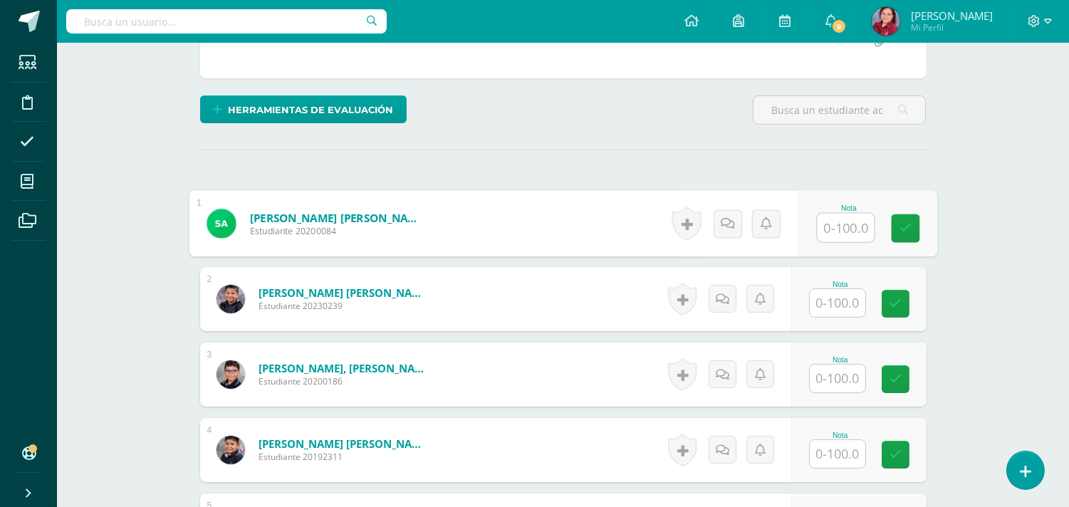
click at [853, 242] on input "text" at bounding box center [845, 228] width 57 height 29
type input "100"
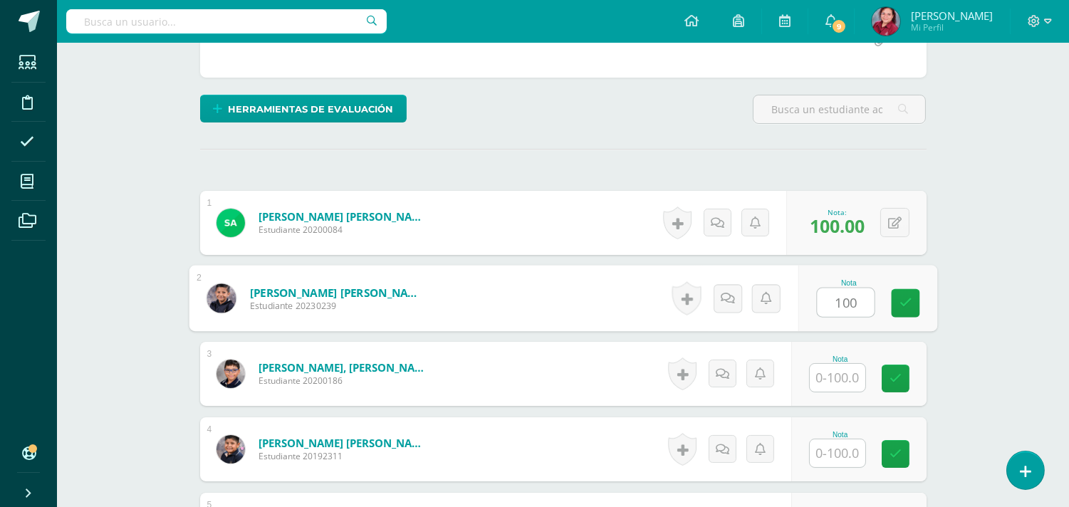
type input "100"
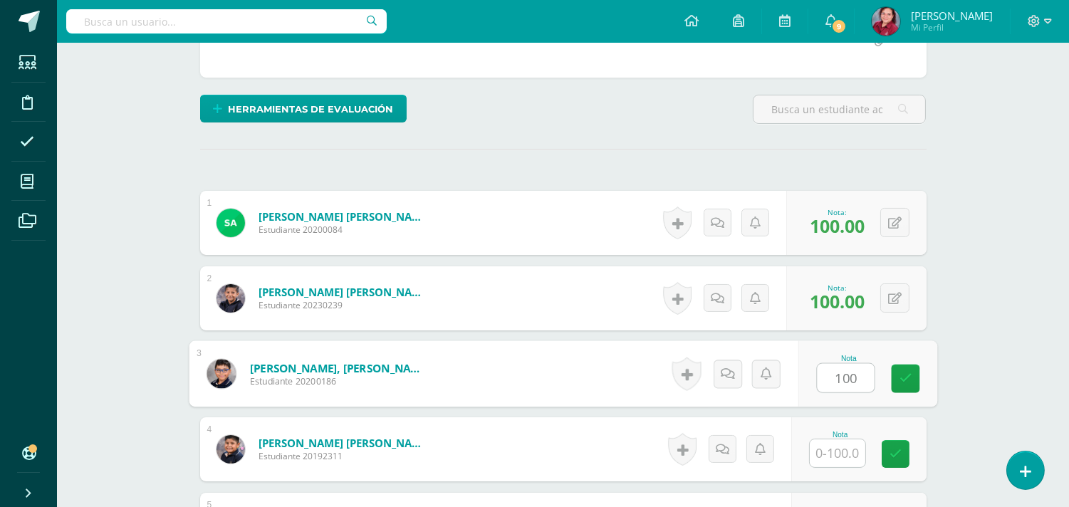
type input "100"
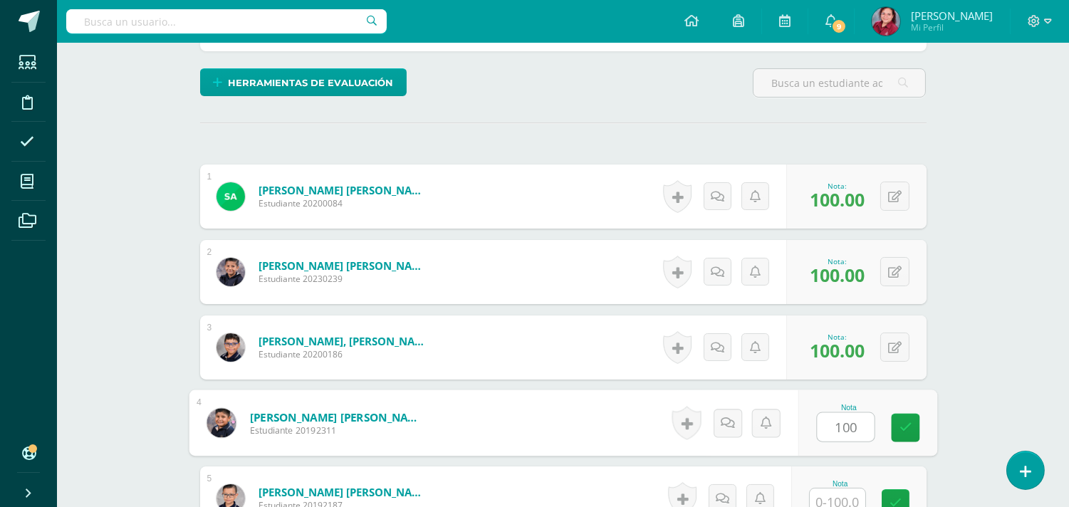
type input "100"
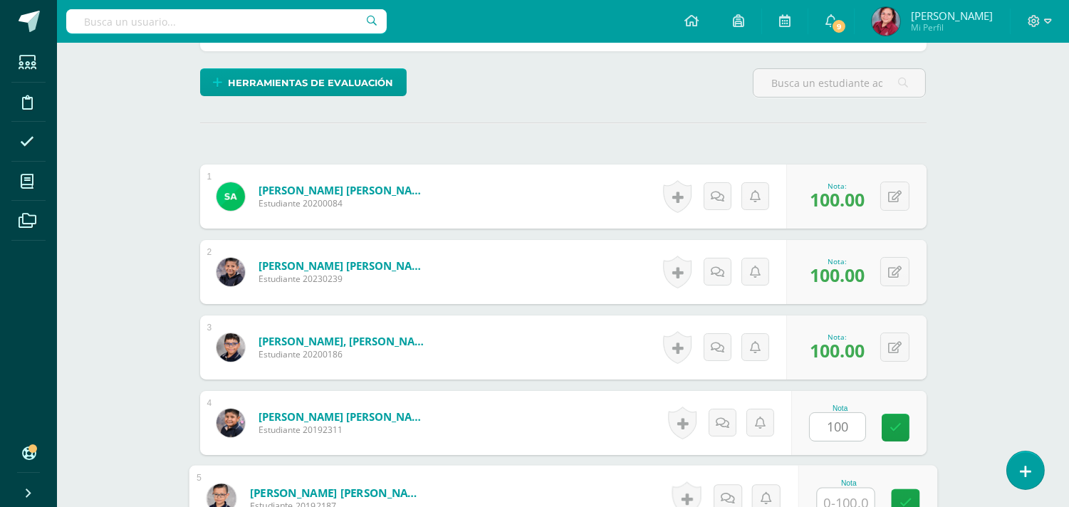
scroll to position [661, 0]
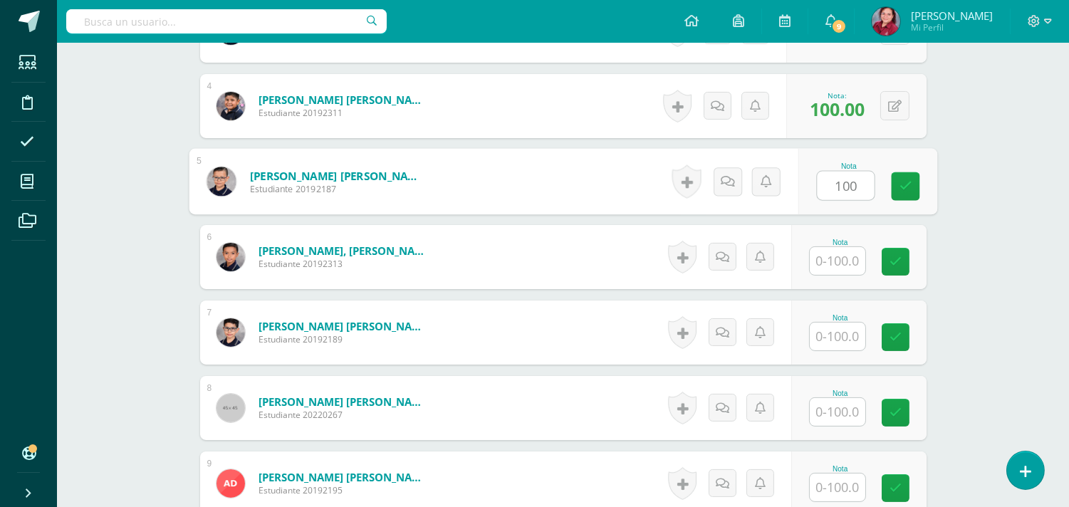
type input "100"
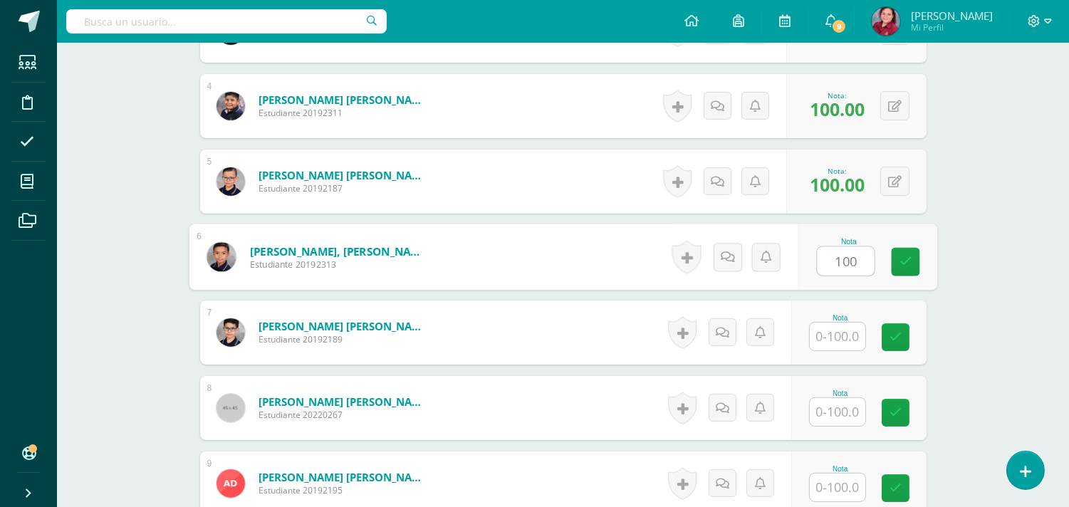
type input "100"
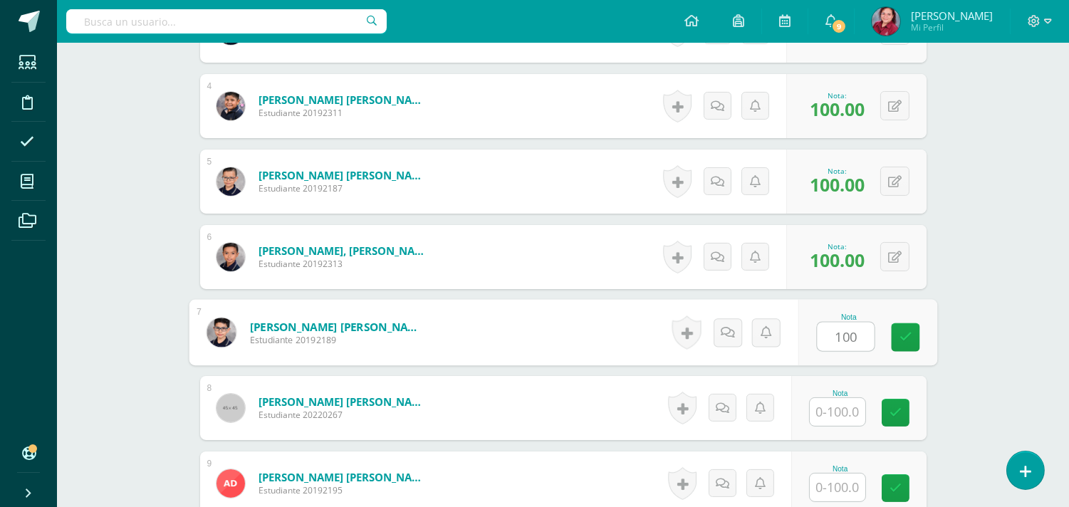
type input "100"
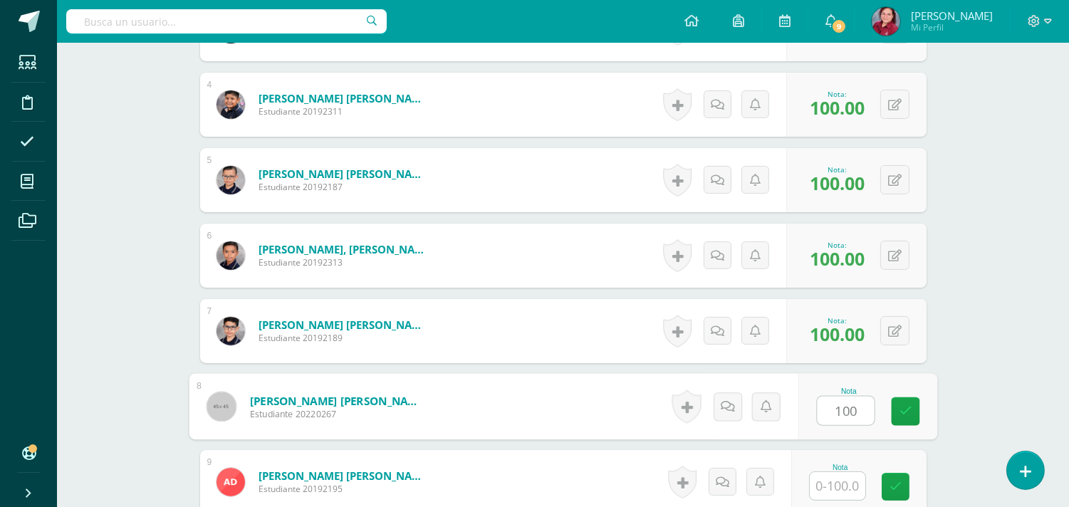
type input "100"
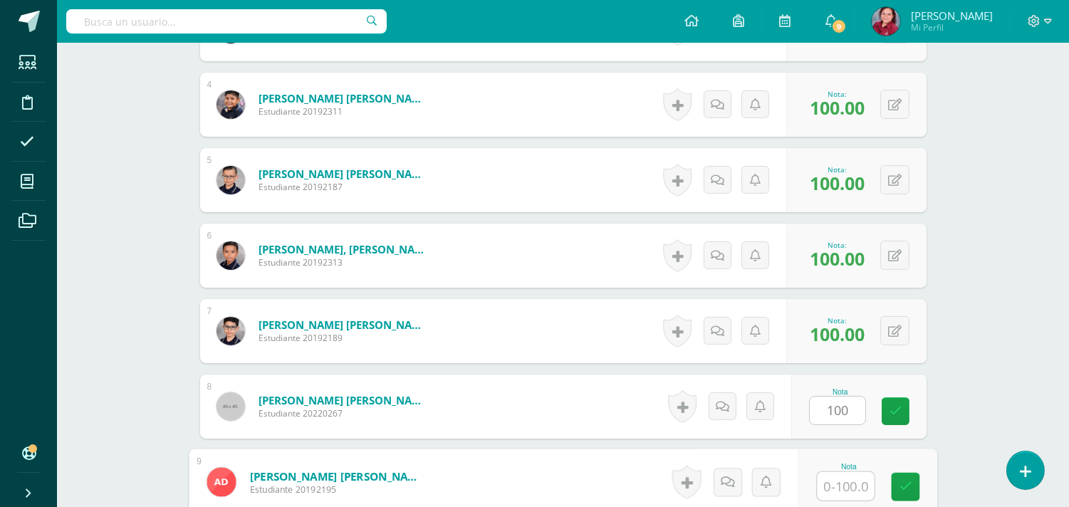
scroll to position [975, 0]
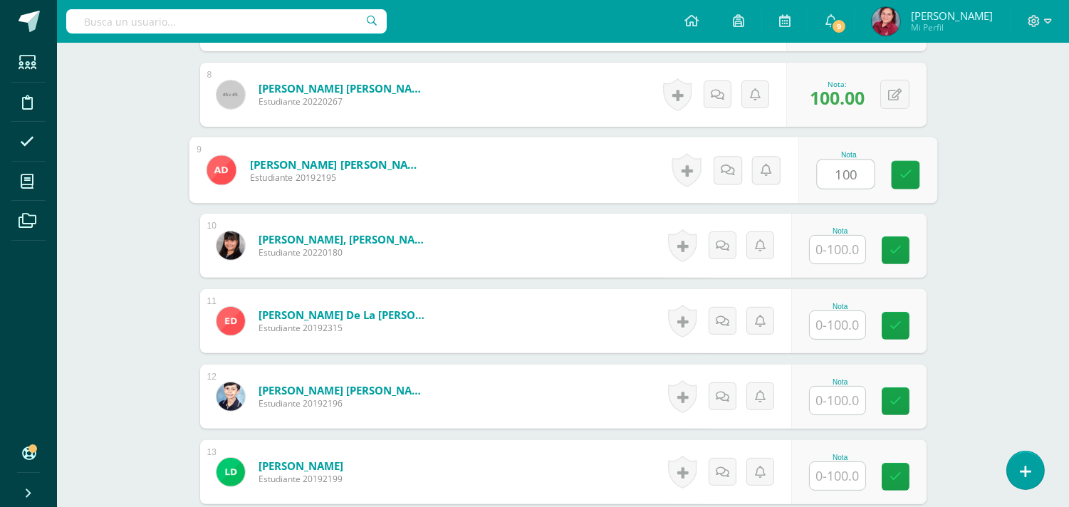
type input "100"
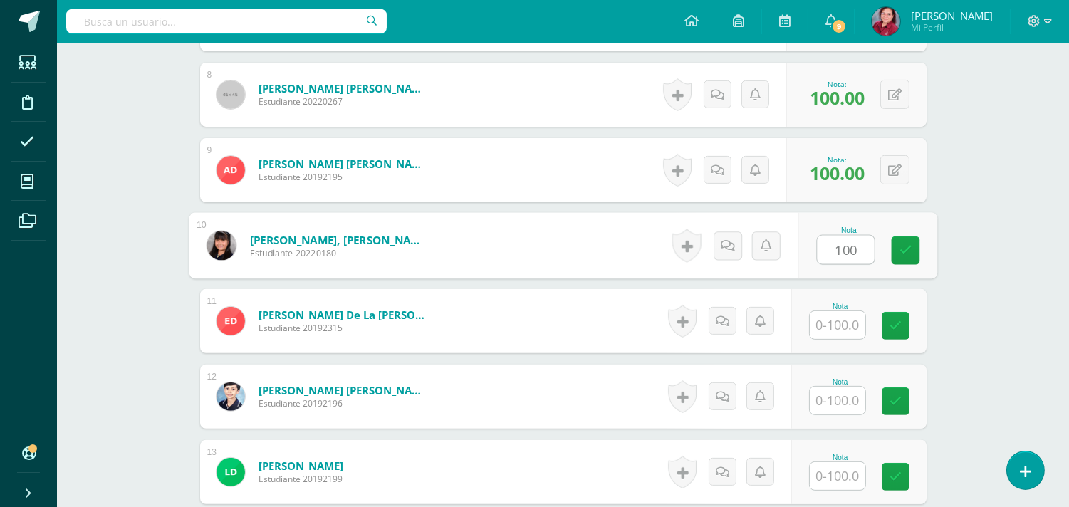
type input "100"
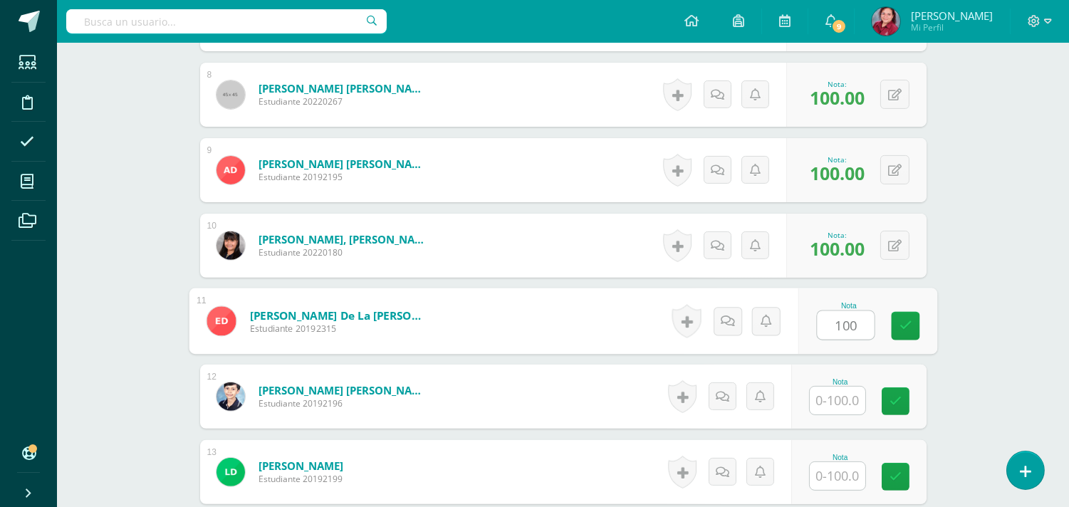
type input "100"
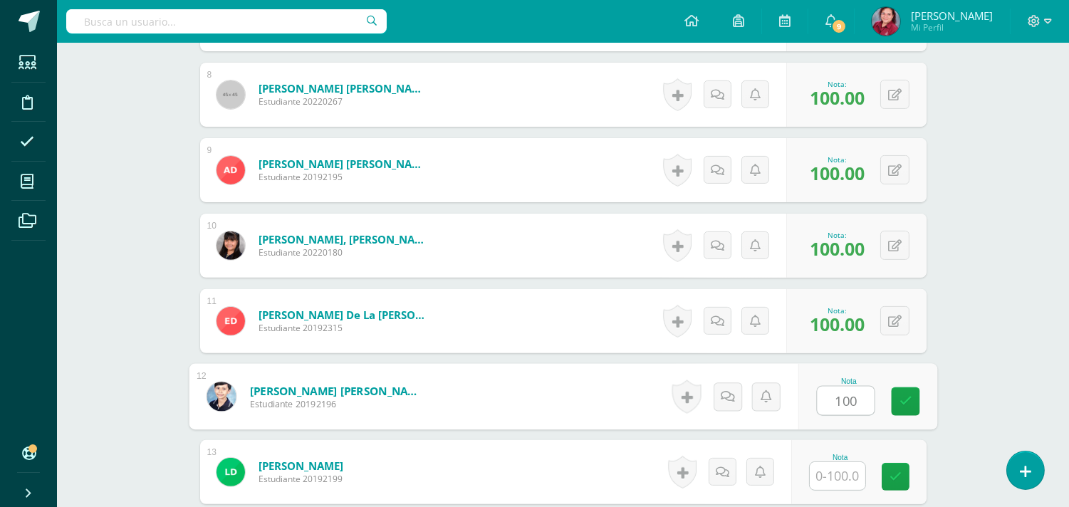
type input "100"
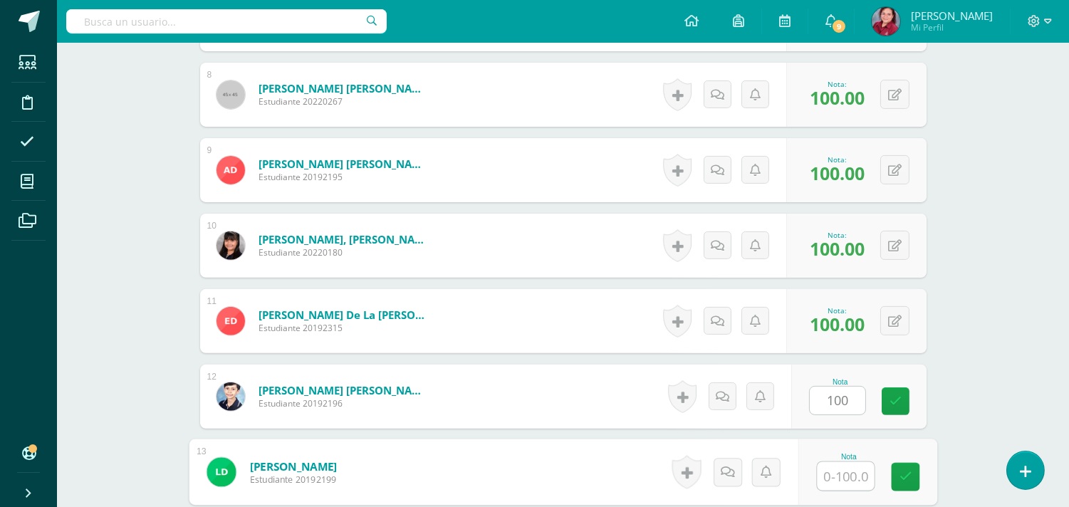
scroll to position [1288, 0]
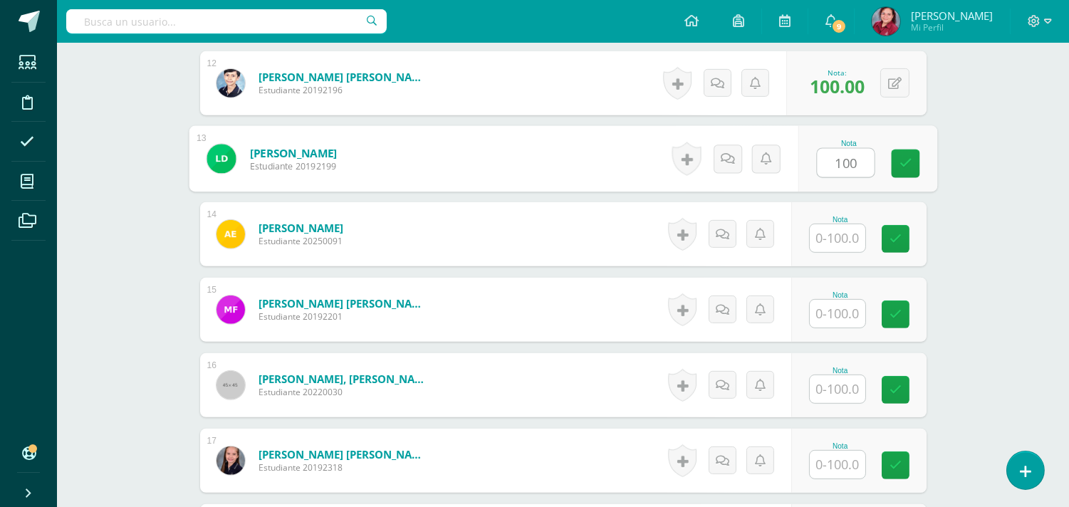
type input "100"
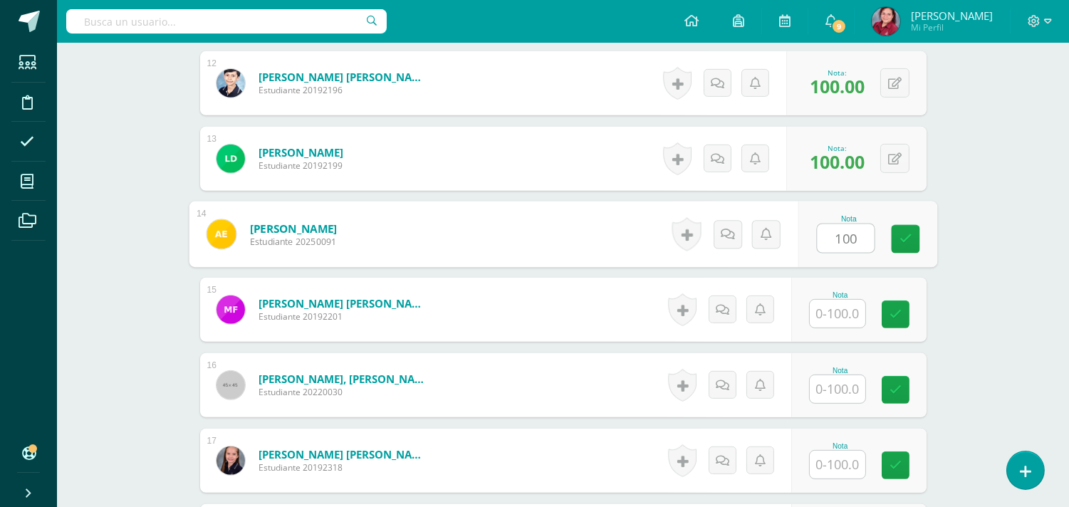
type input "100"
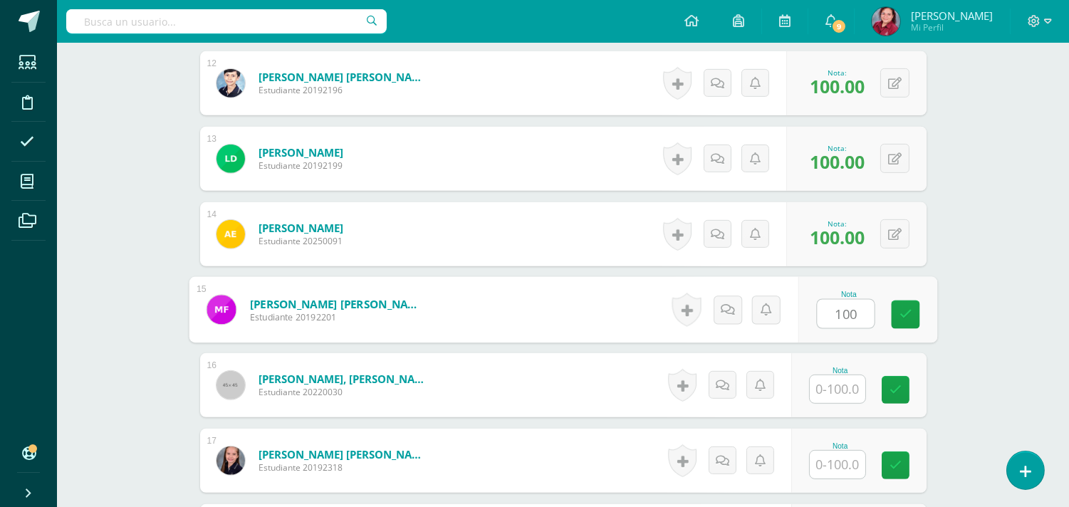
type input "100"
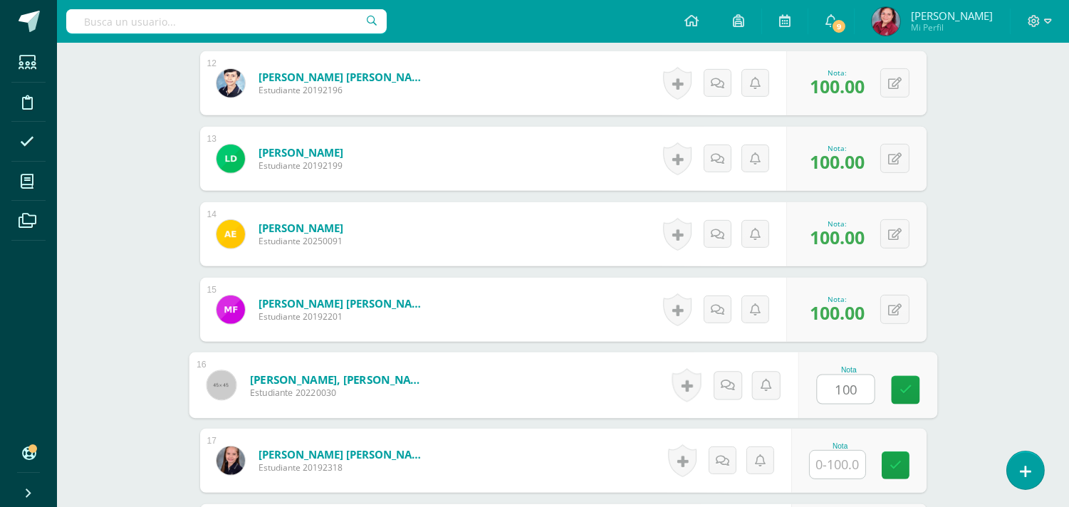
type input "100"
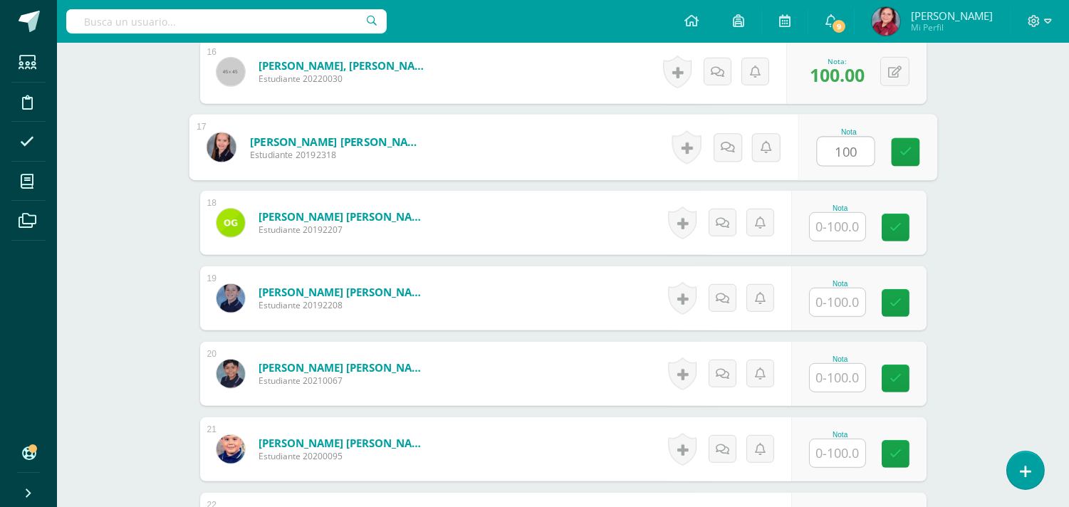
type input "100"
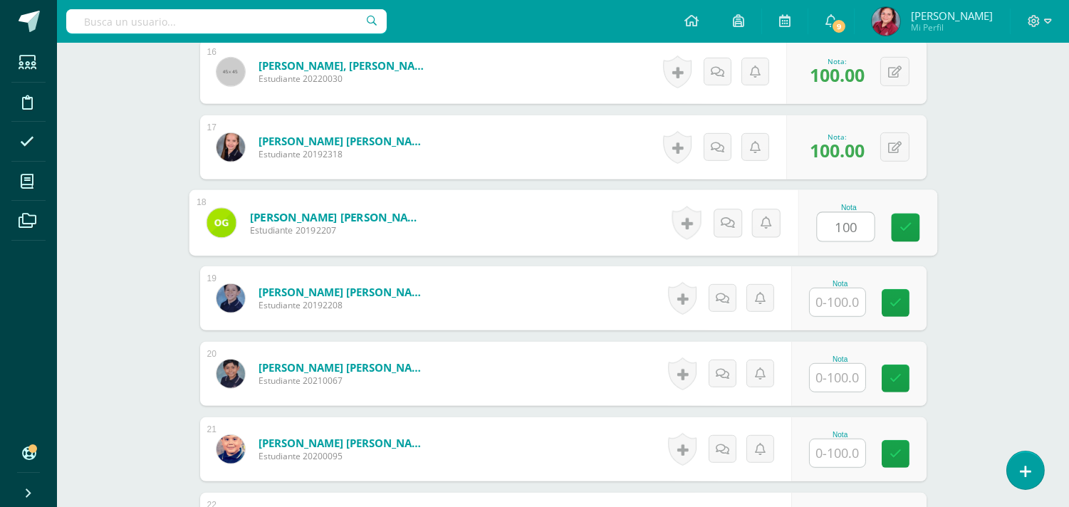
type input "100"
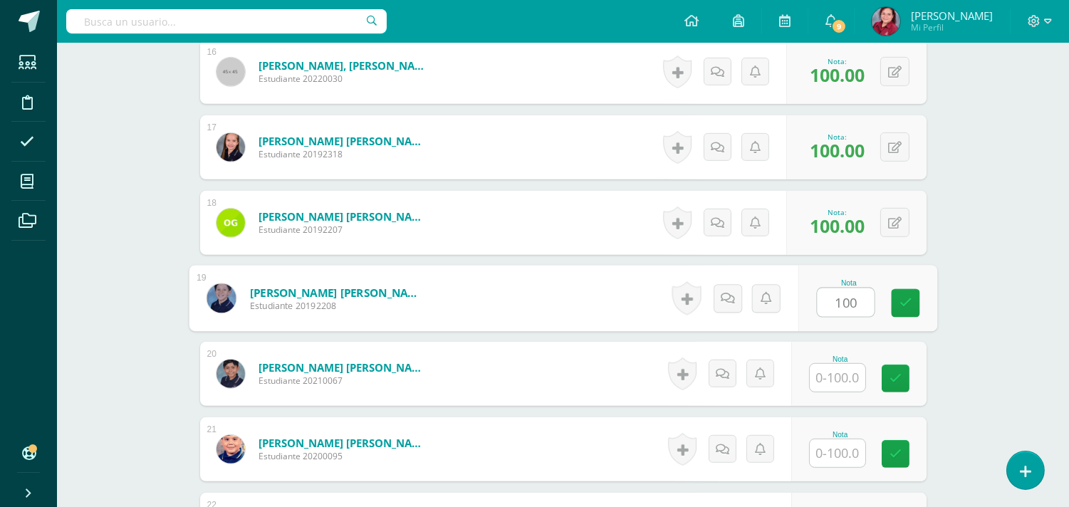
type input "100"
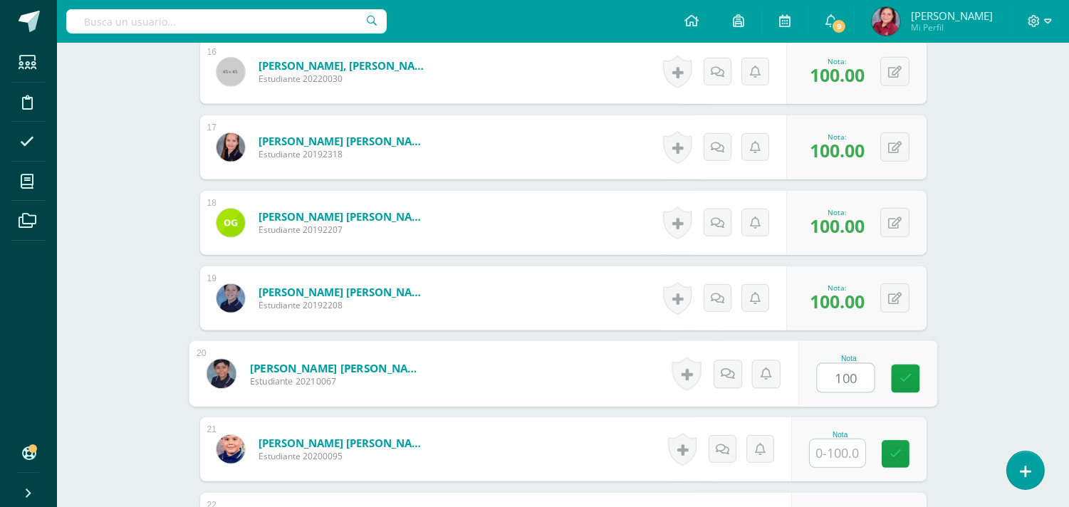
type input "100"
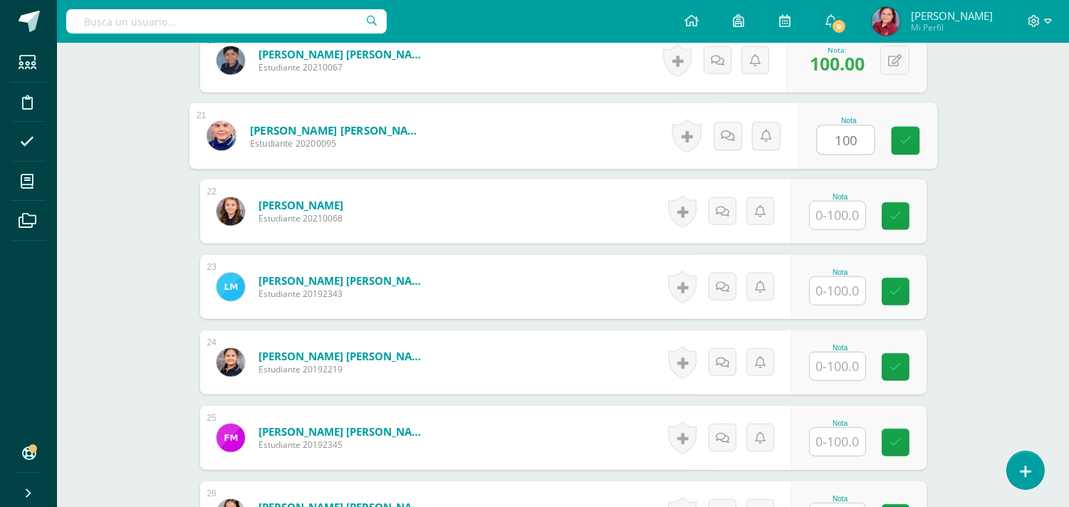
type input "100"
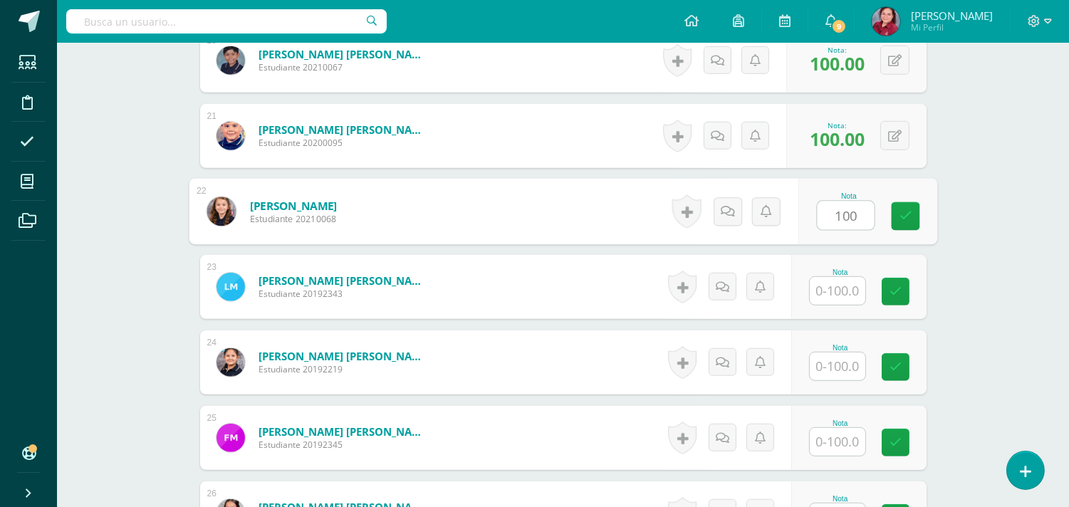
type input "100"
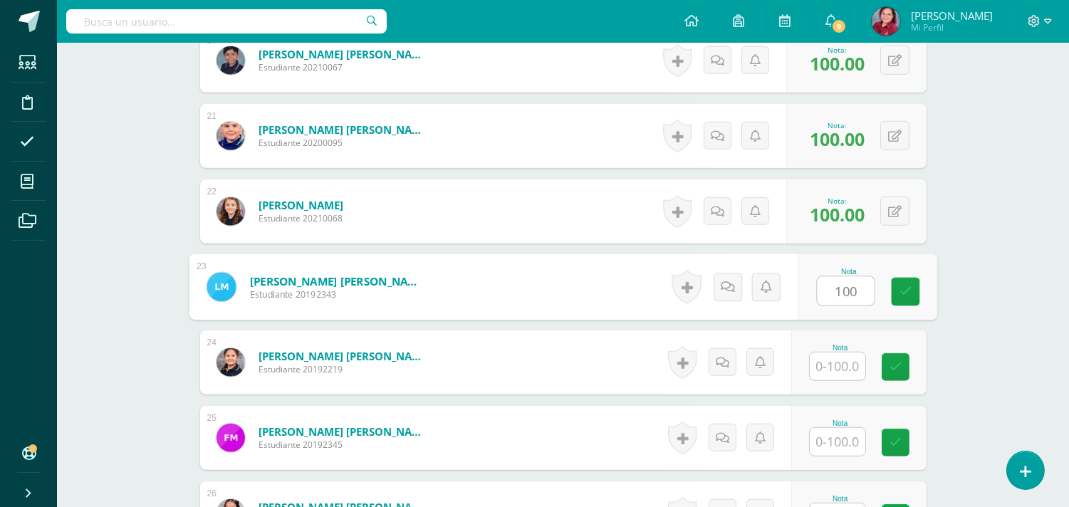
type input "100"
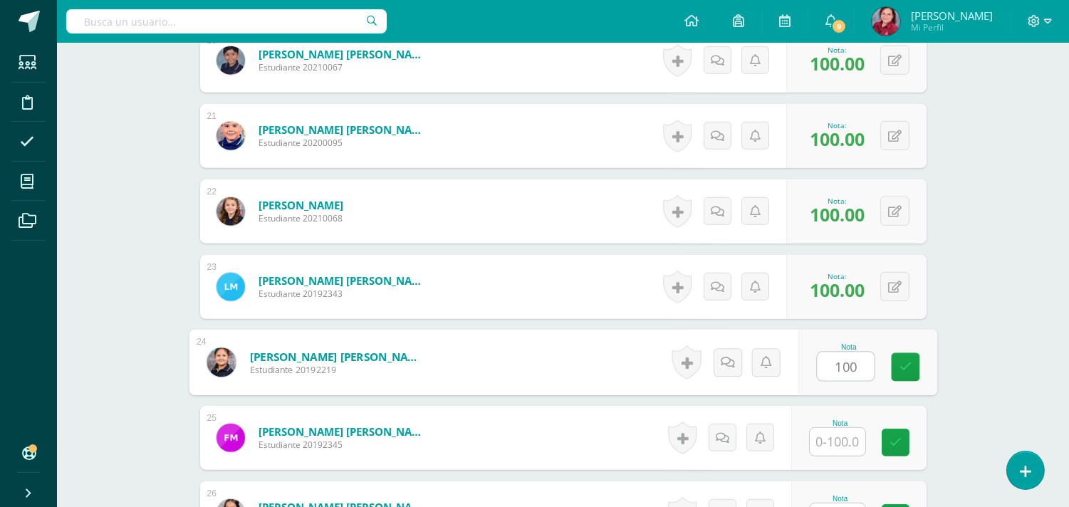
type input "100"
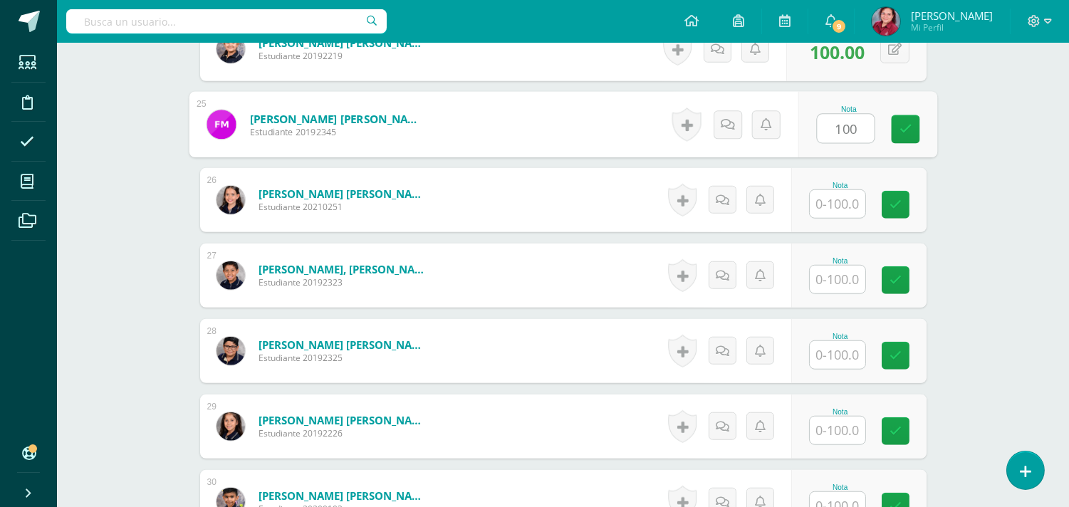
type input "100"
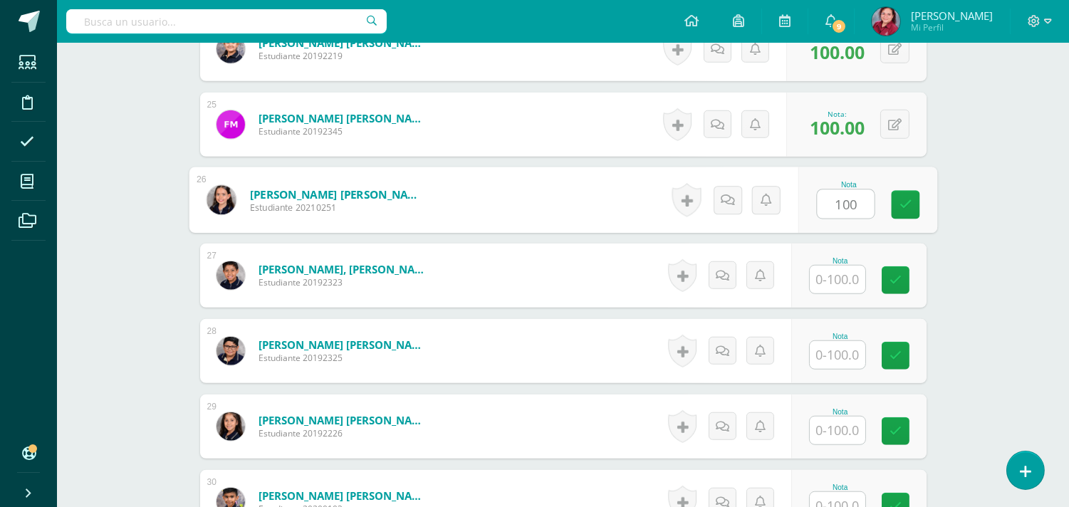
type input "100"
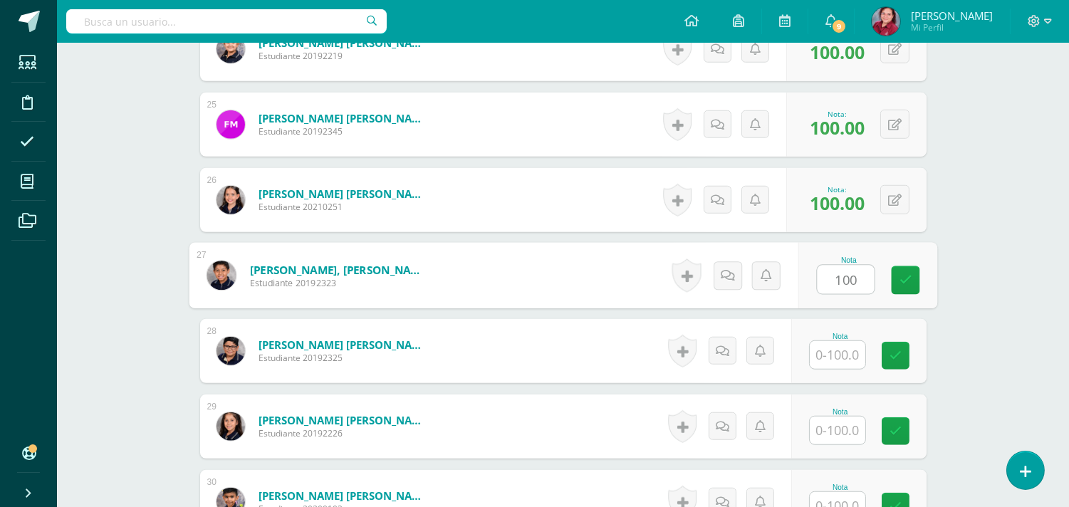
type input "100"
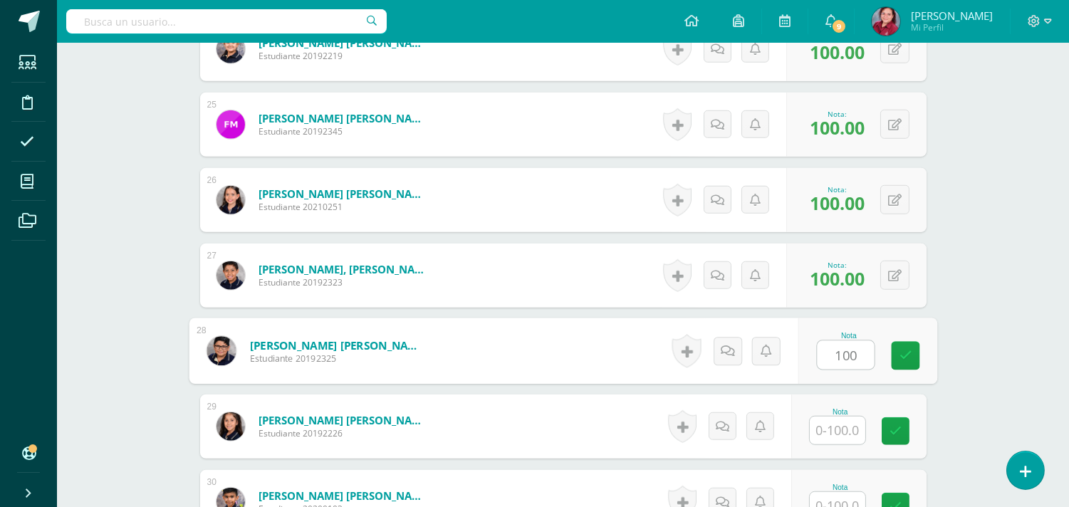
type input "100"
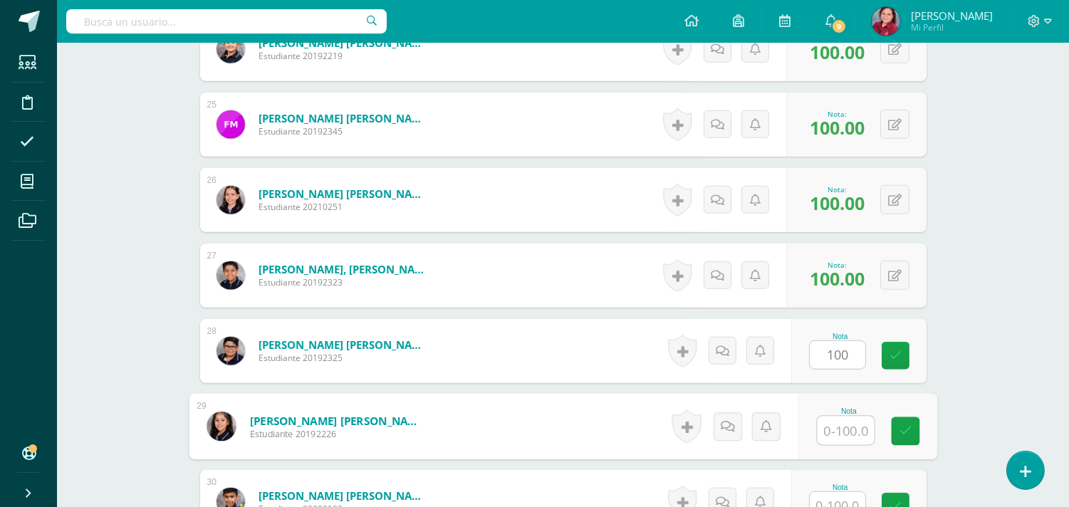
scroll to position [2542, 0]
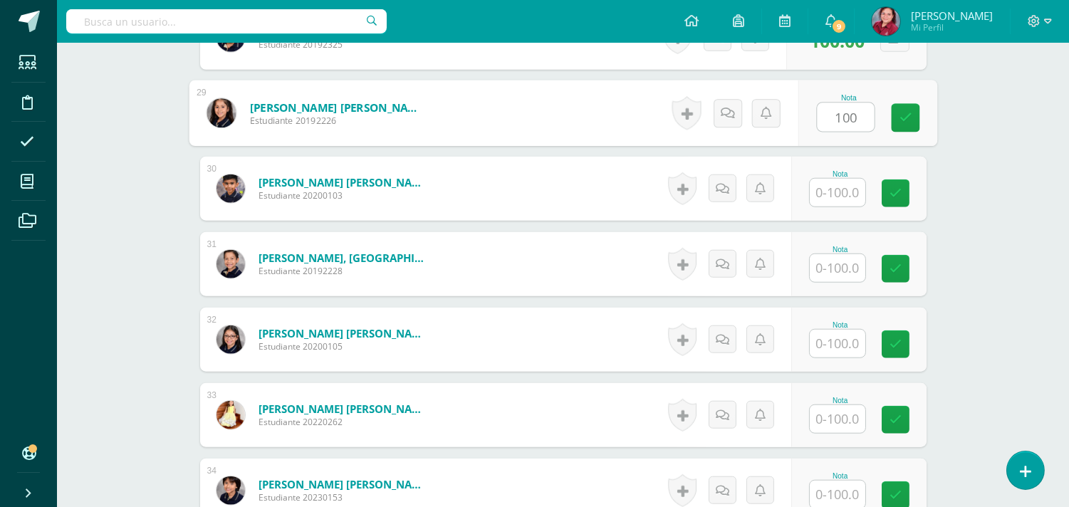
type input "100"
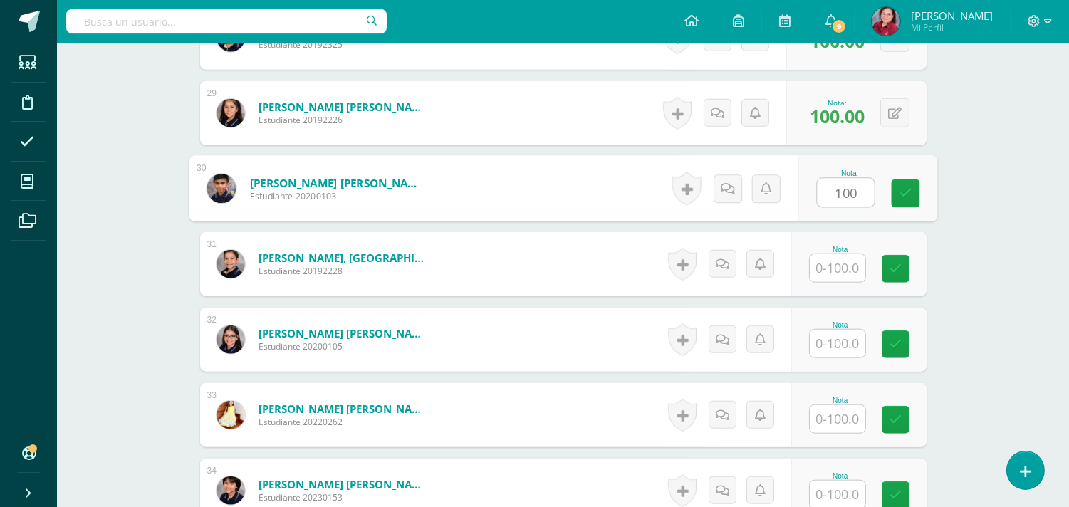
type input "100"
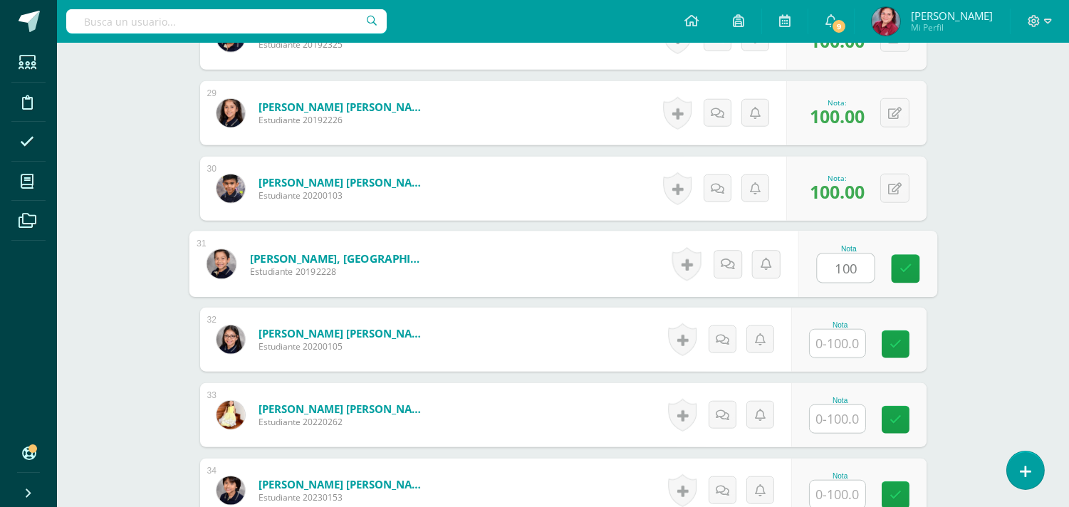
type input "100"
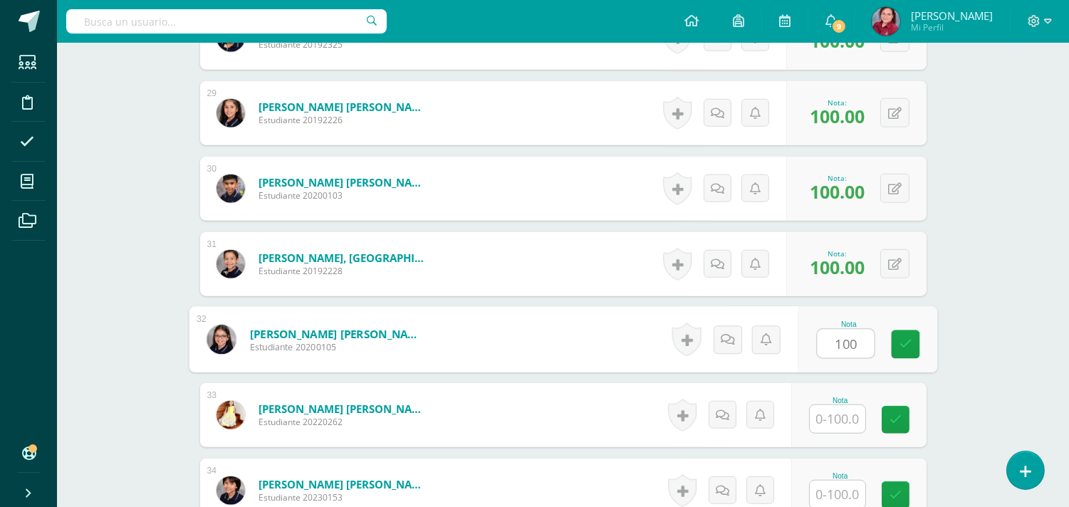
type input "100"
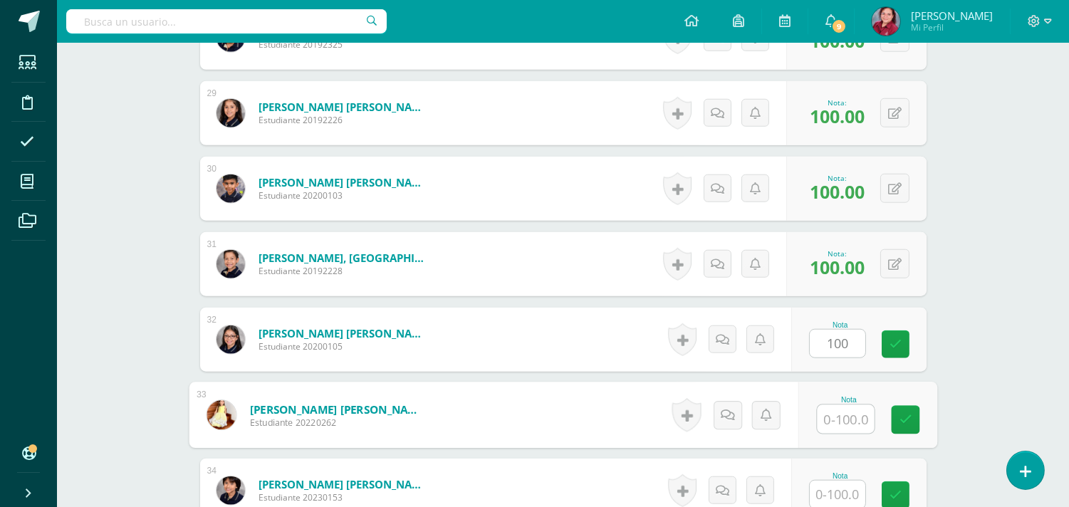
scroll to position [2856, 0]
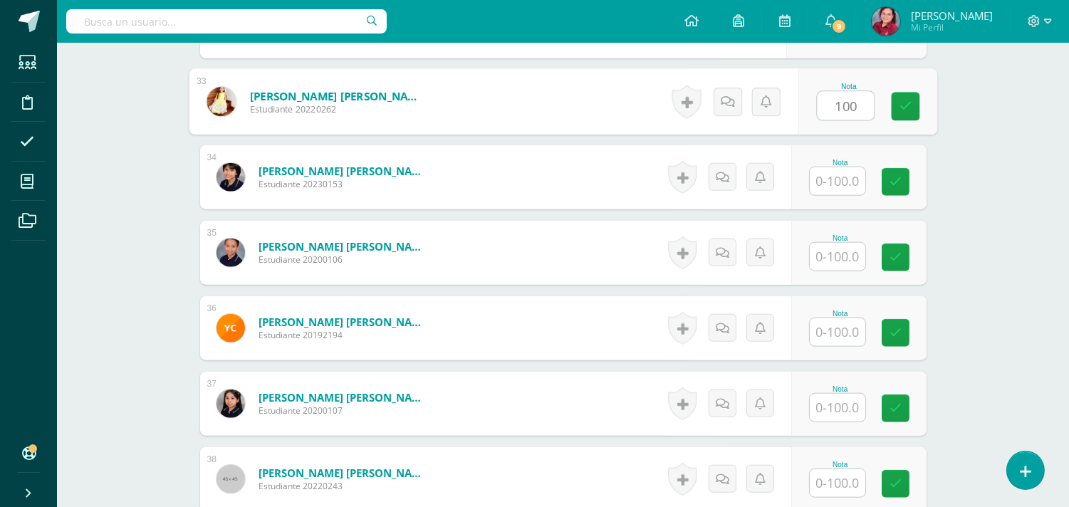
type input "100"
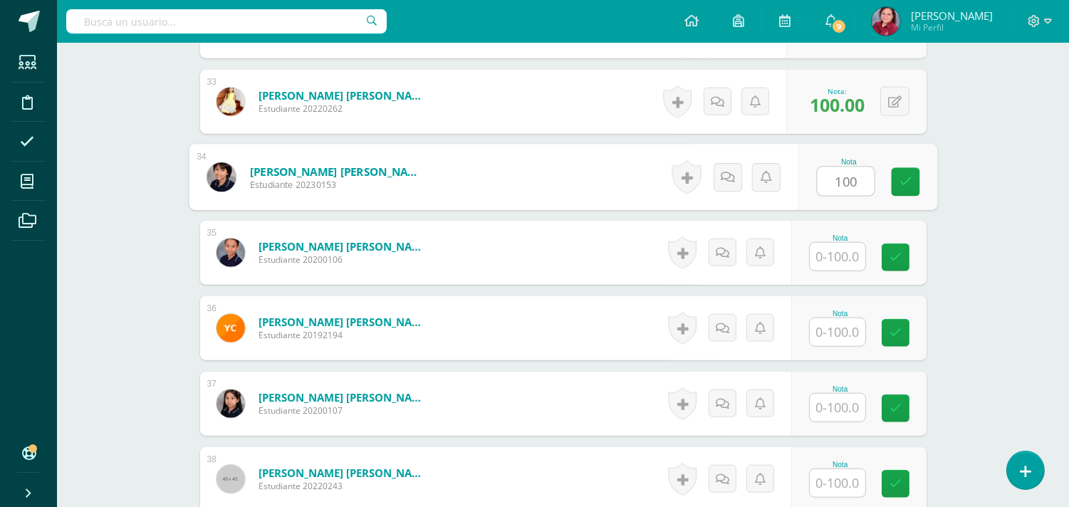
type input "100"
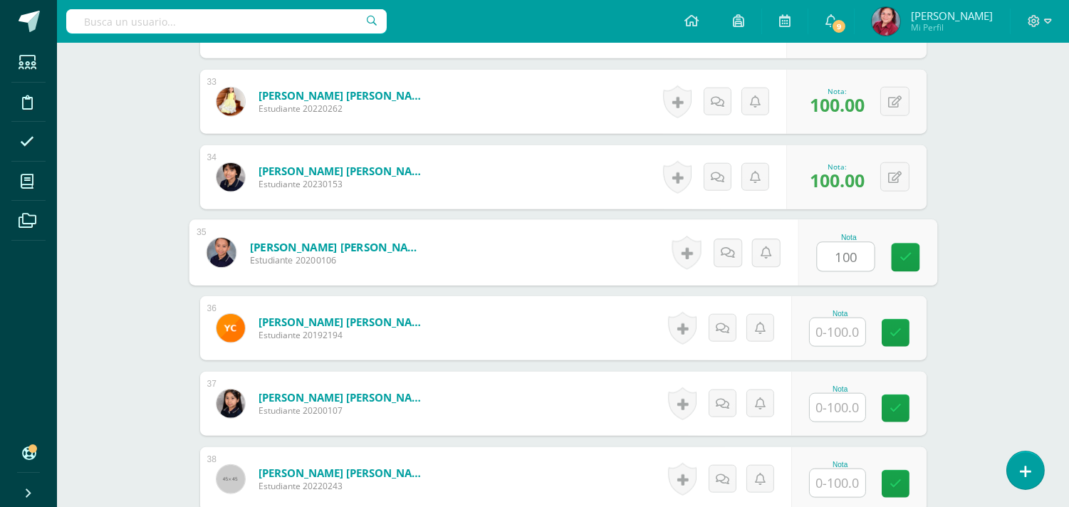
type input "100"
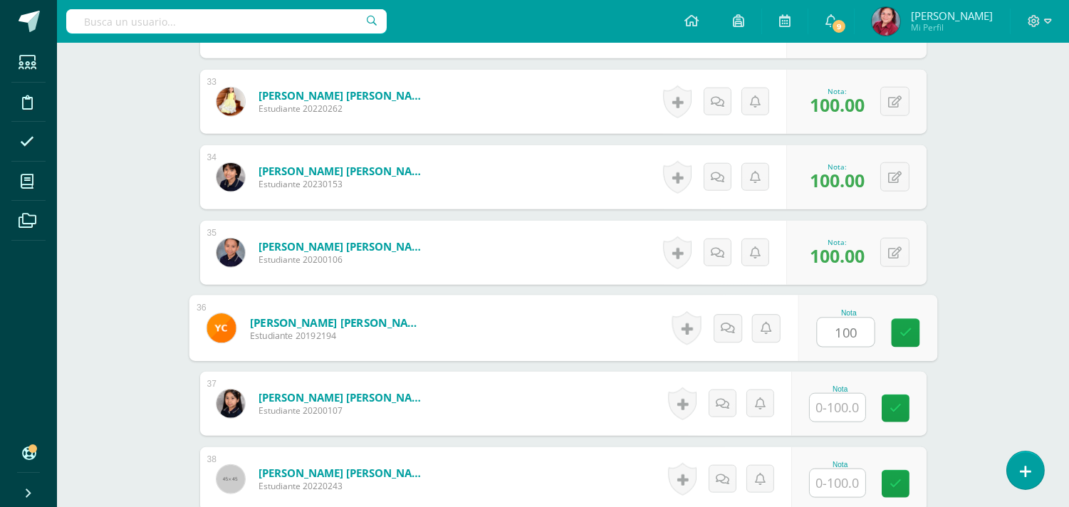
type input "100"
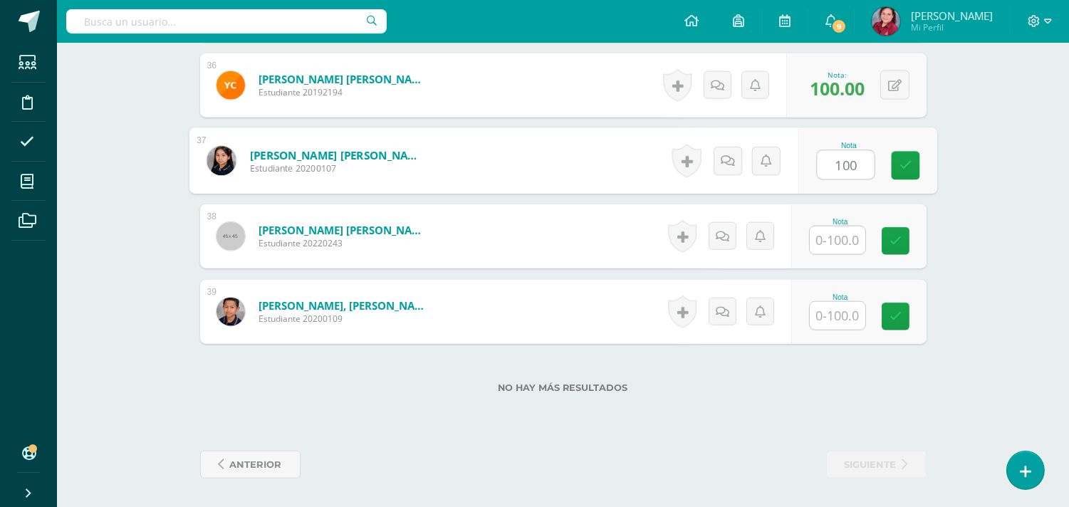
type input "100"
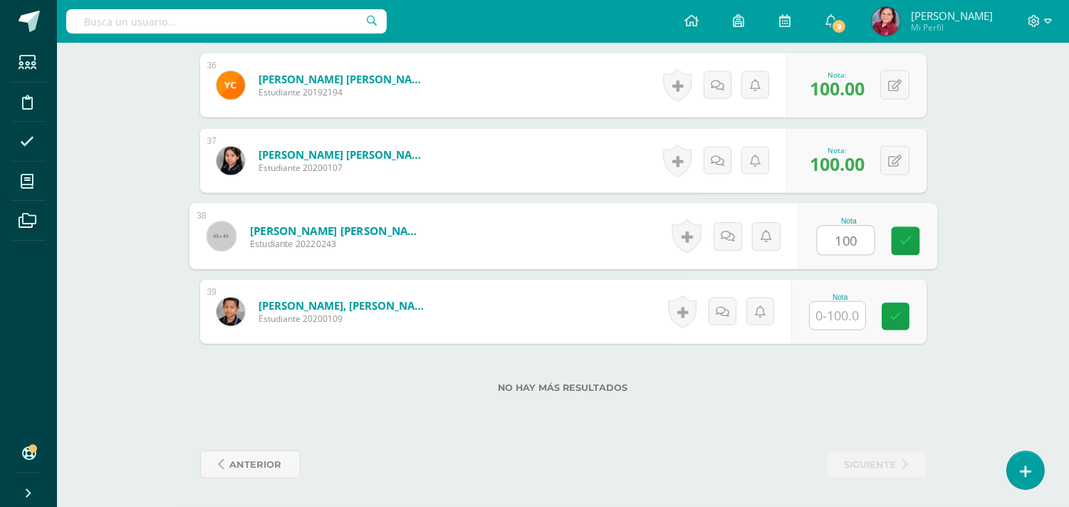
type input "100"
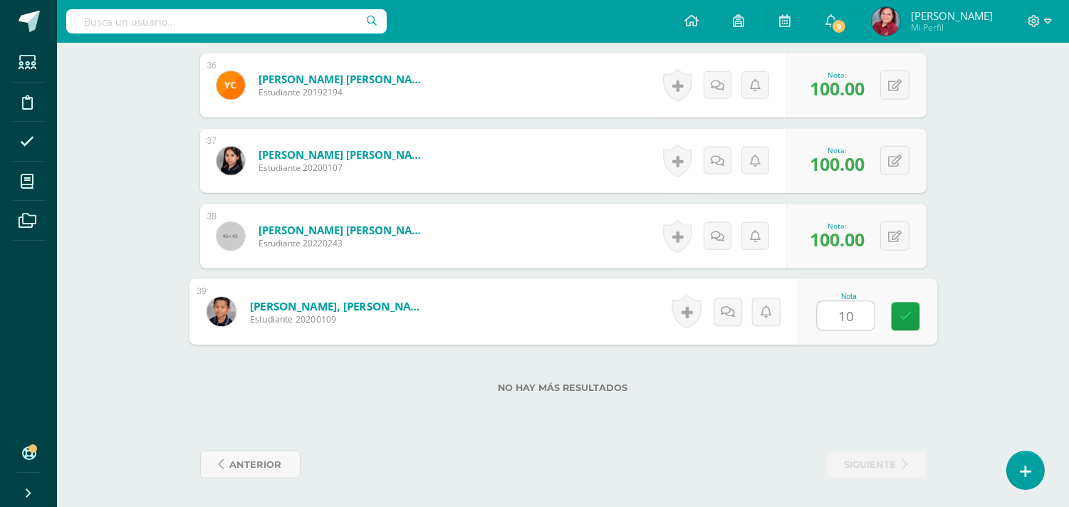
type input "100"
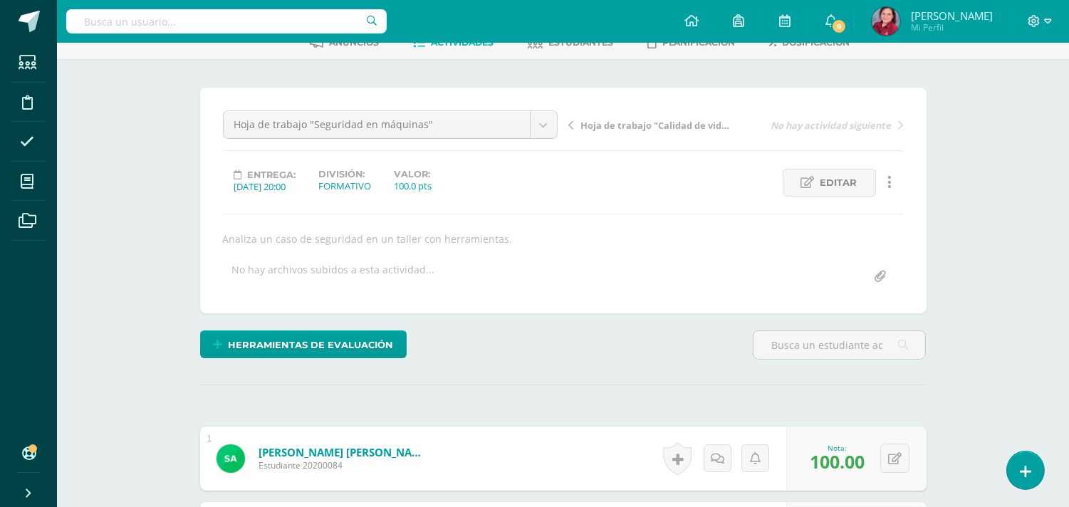
scroll to position [0, 0]
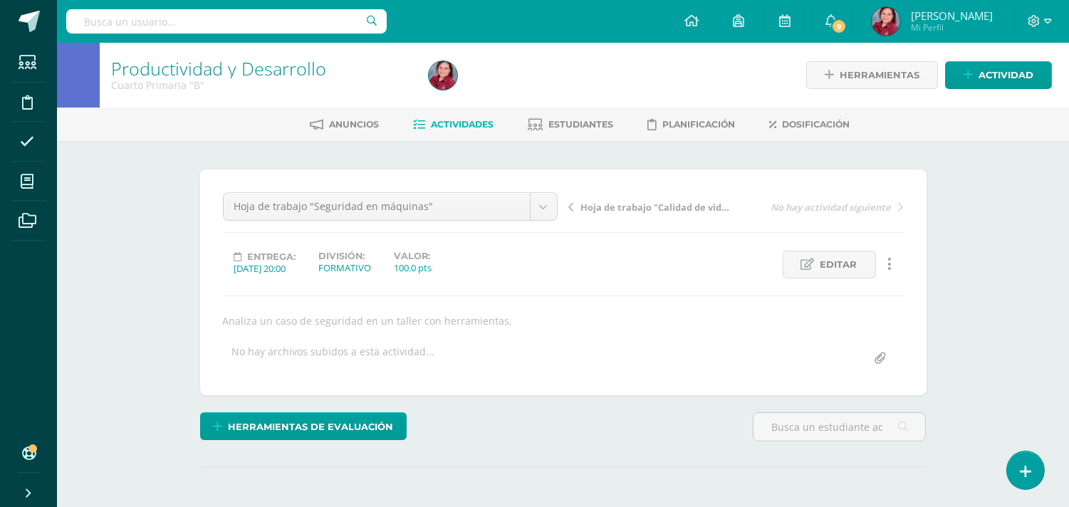
click at [679, 214] on span "Hoja de trabajo "Calidad de vida"" at bounding box center [656, 207] width 151 height 13
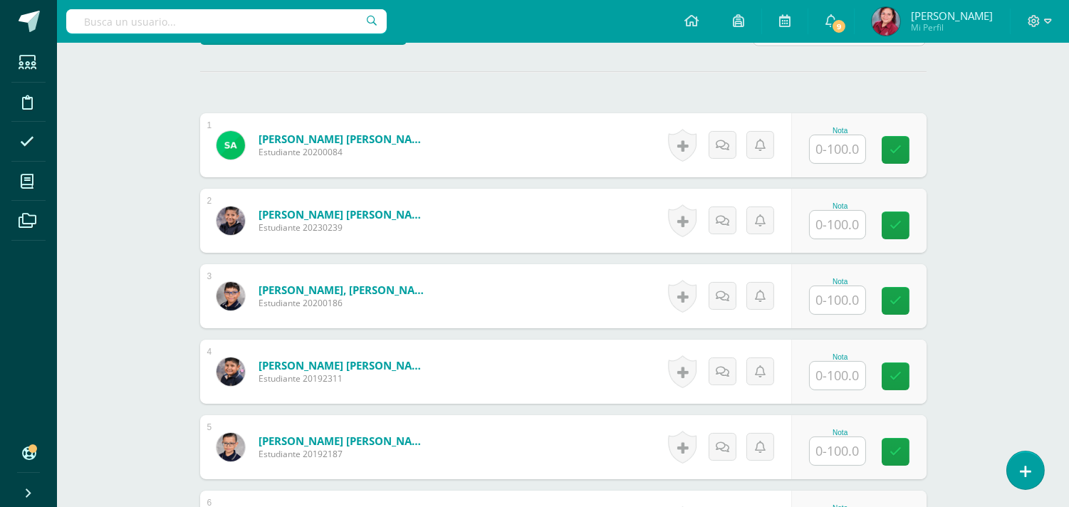
scroll to position [396, 0]
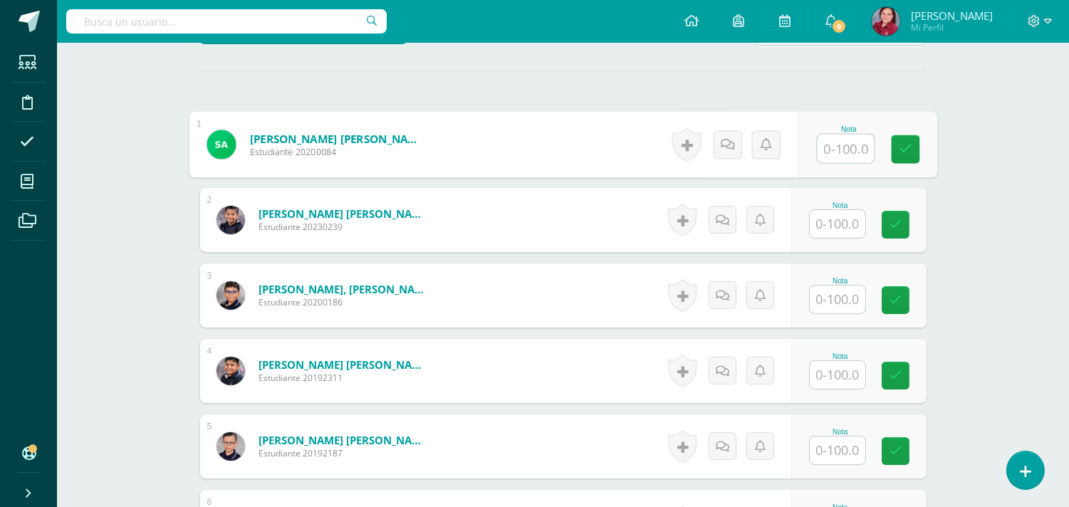
click at [835, 163] on input "text" at bounding box center [845, 149] width 57 height 29
type input "100"
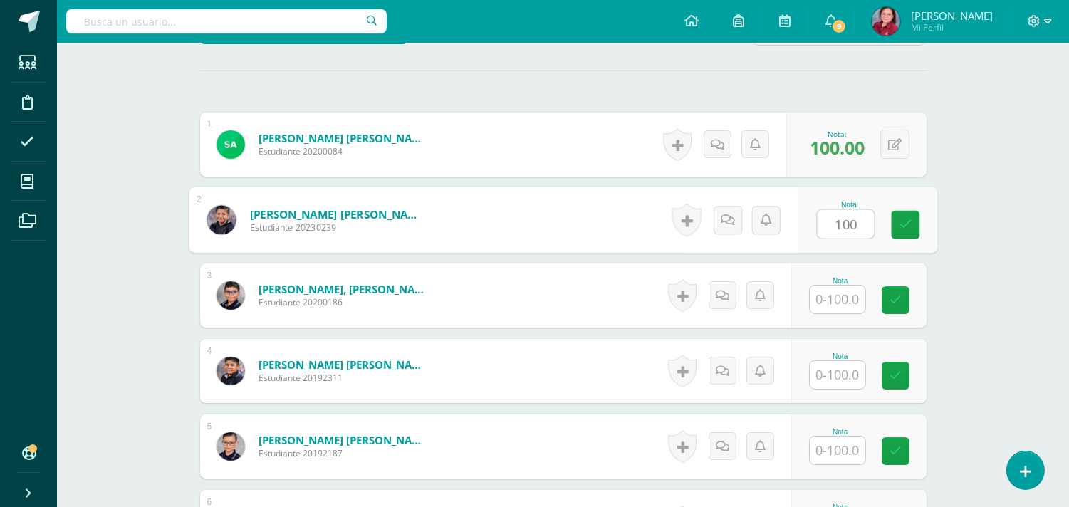
type input "100"
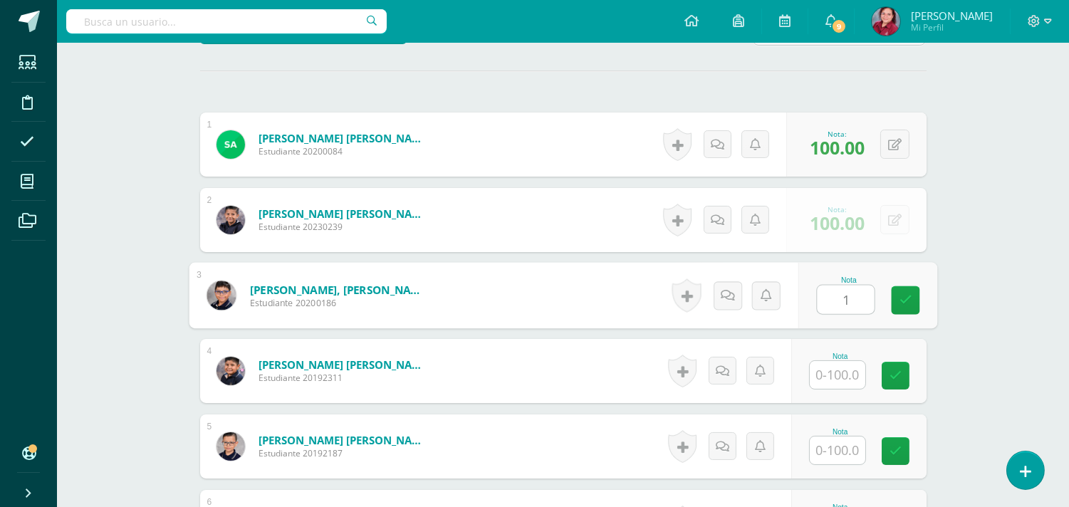
scroll to position [397, 0]
type input "100"
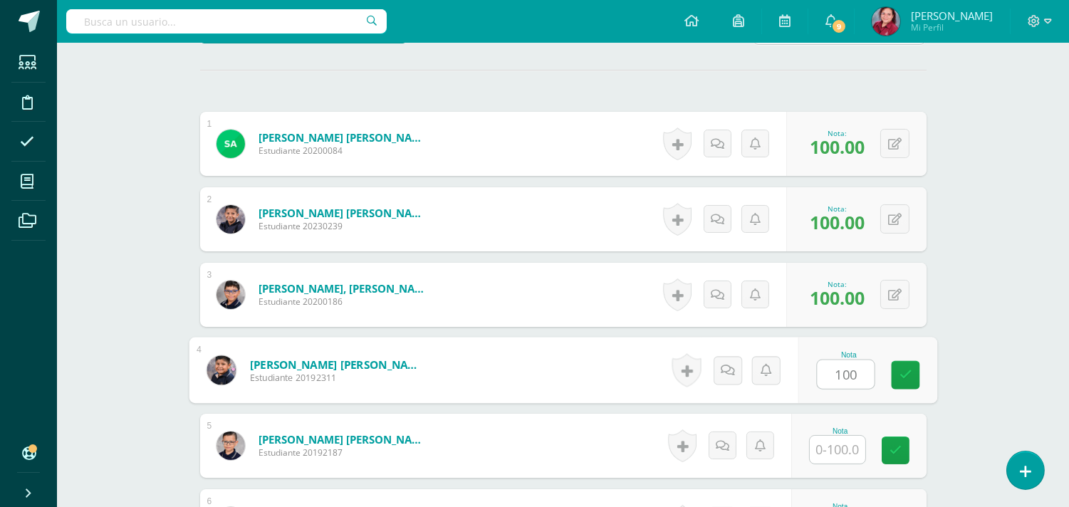
type input "100"
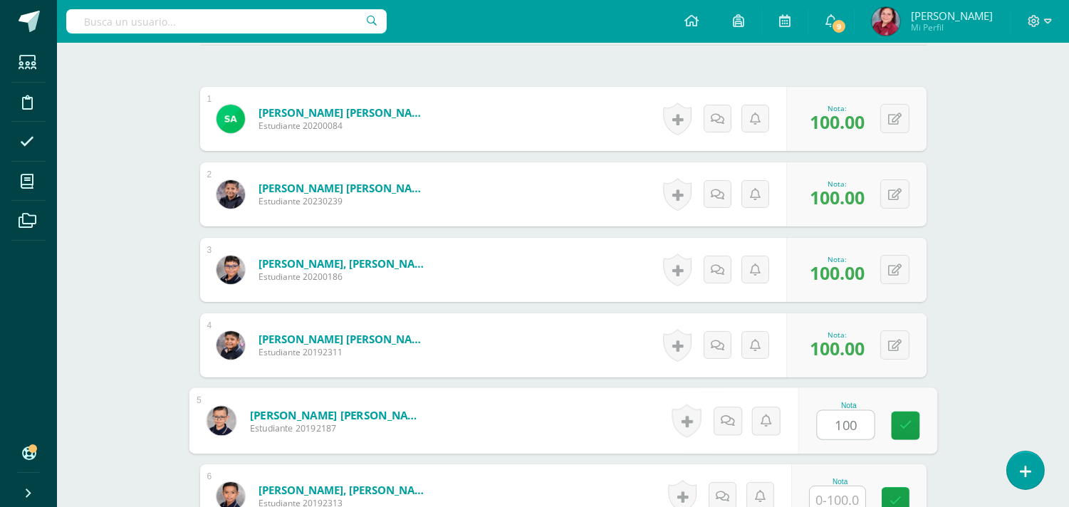
type input "100"
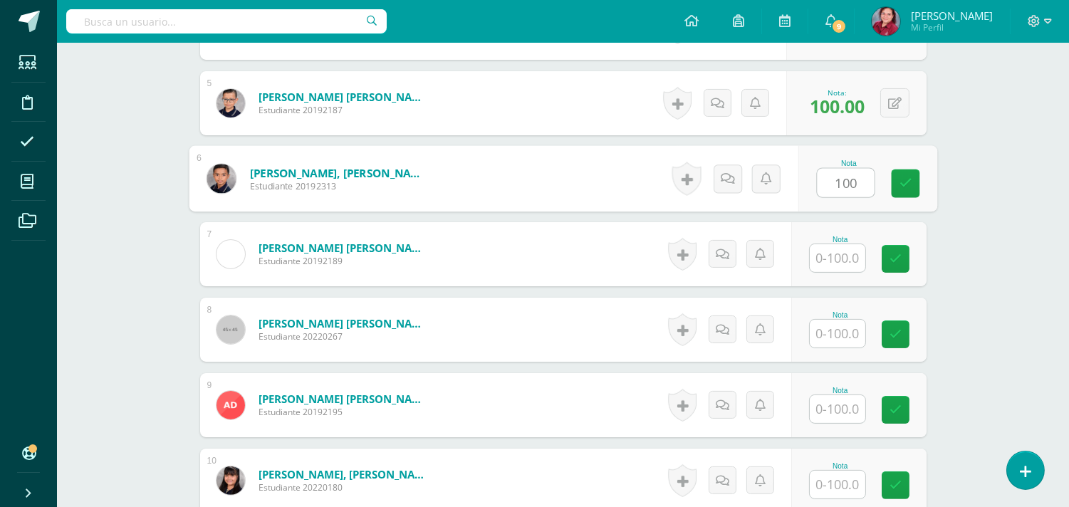
type input "100"
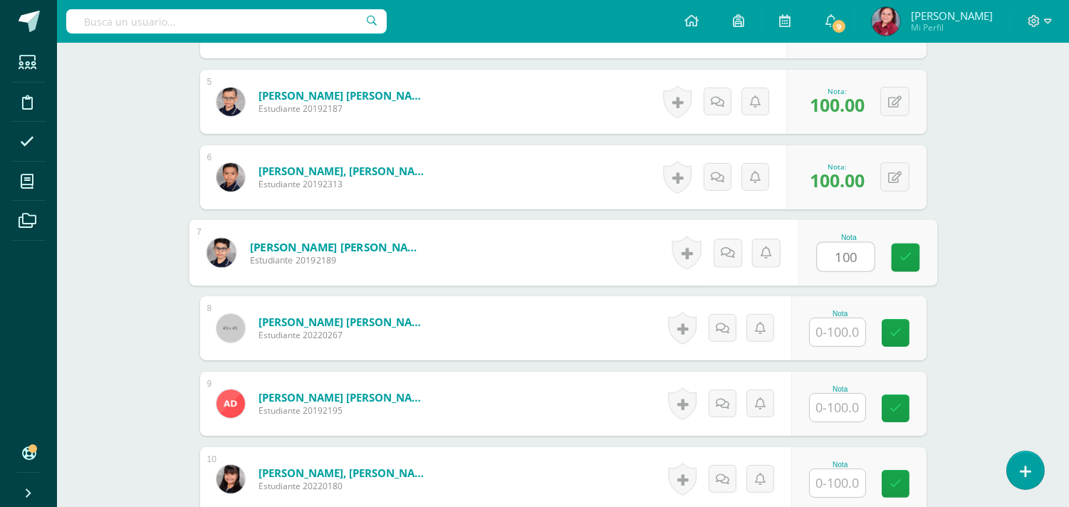
type input "100"
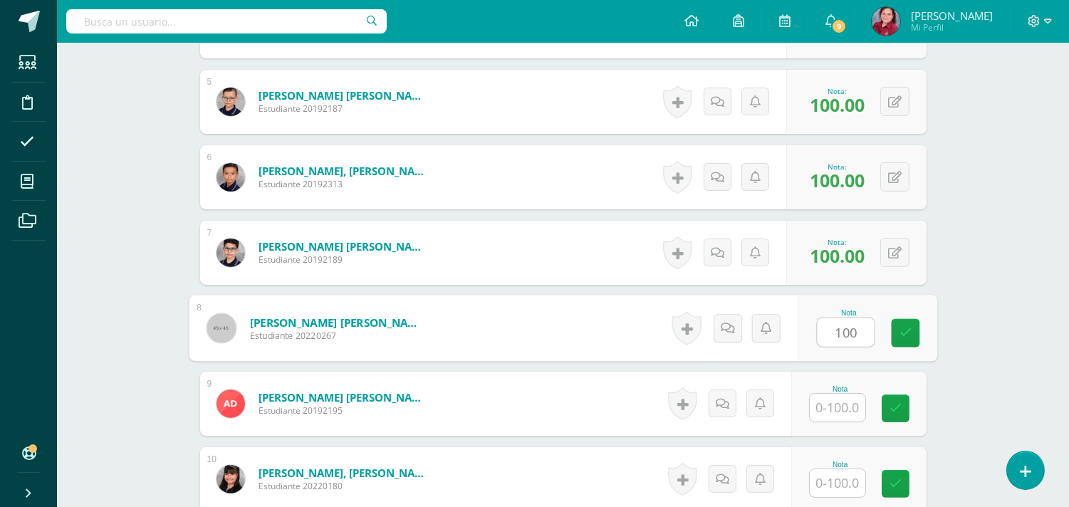
type input "100"
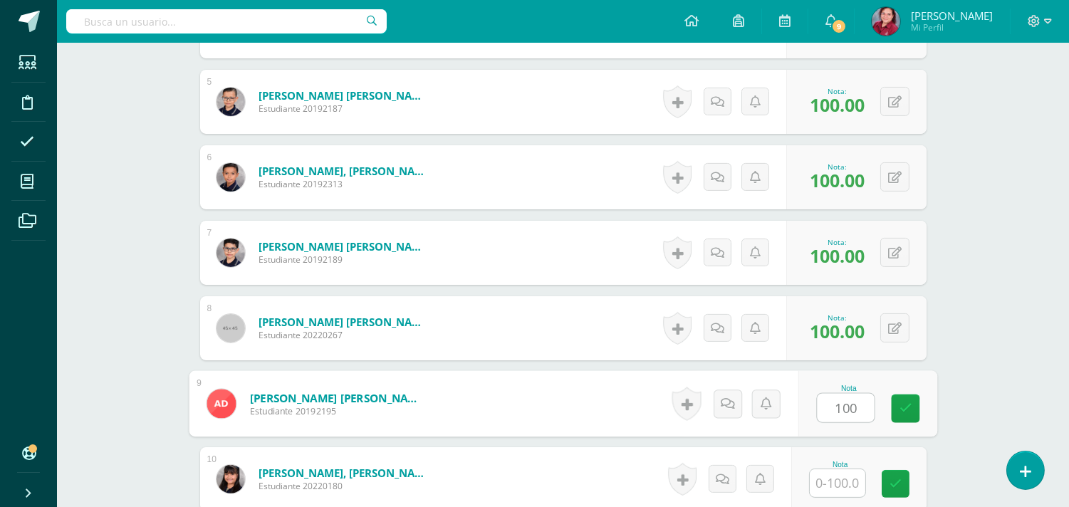
type input "100"
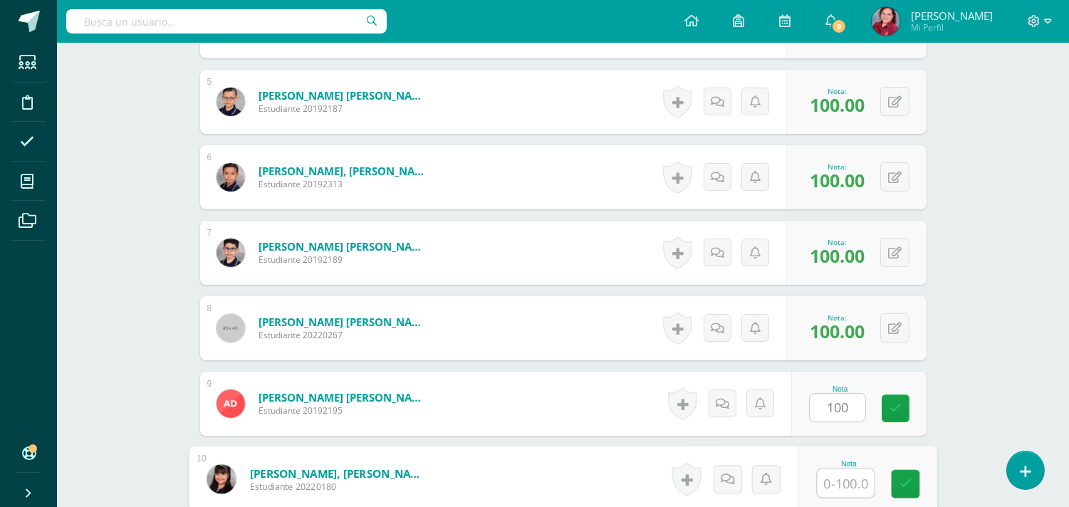
scroll to position [1055, 0]
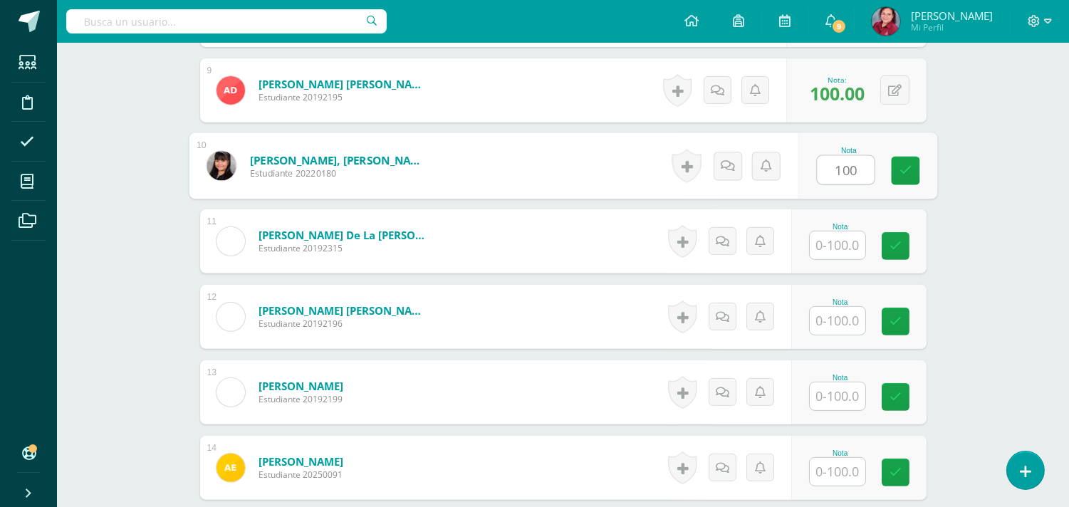
type input "100"
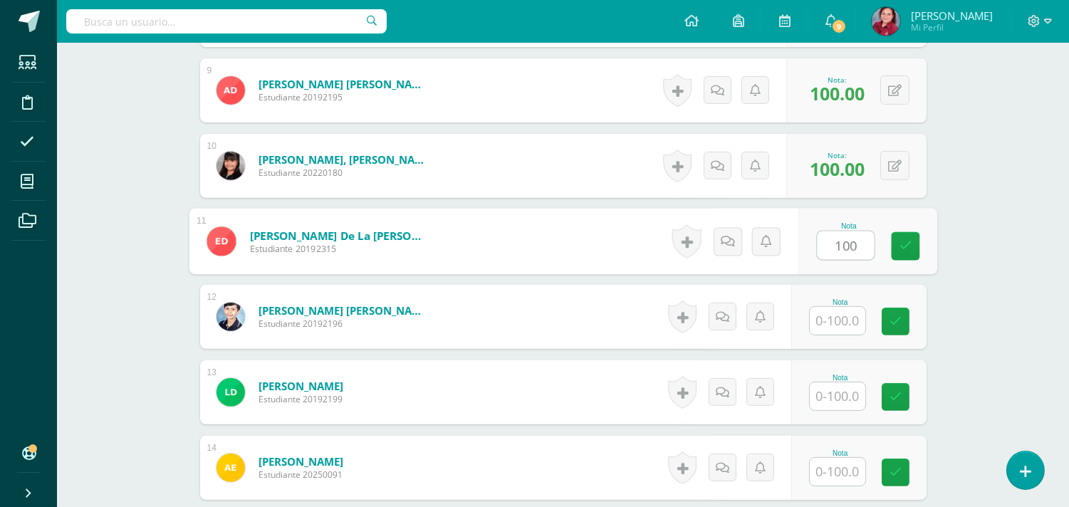
type input "100"
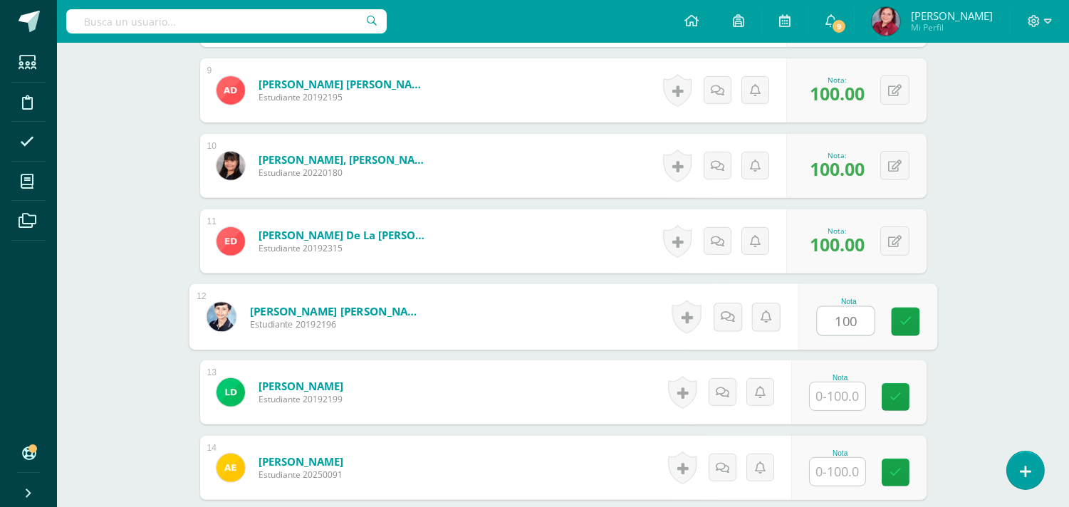
type input "100"
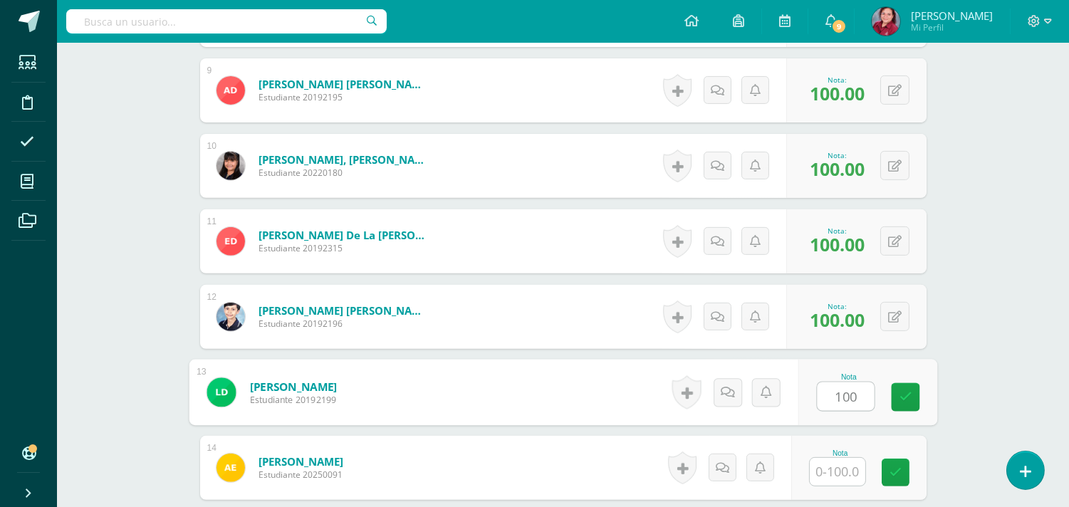
type input "100"
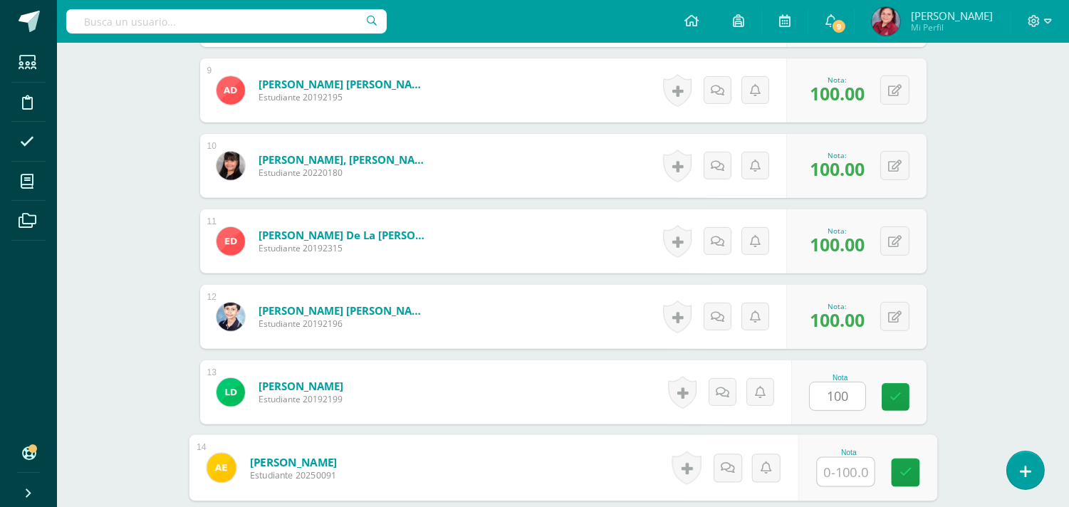
scroll to position [1367, 0]
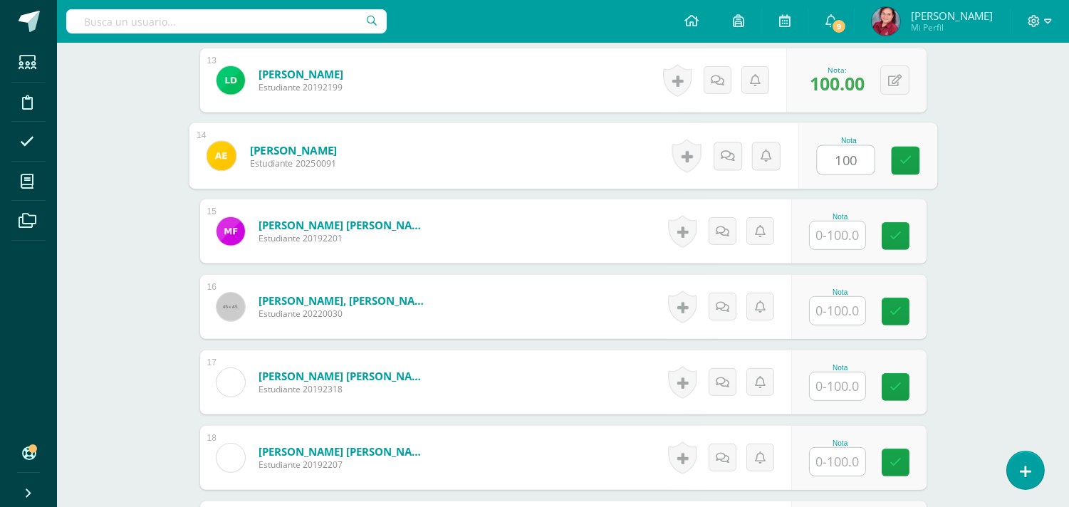
type input "100"
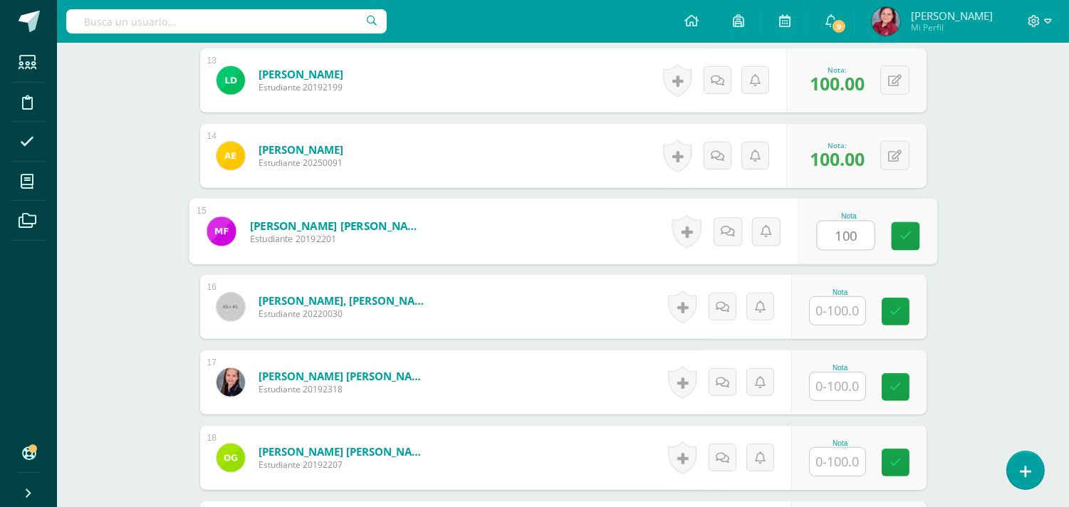
type input "100"
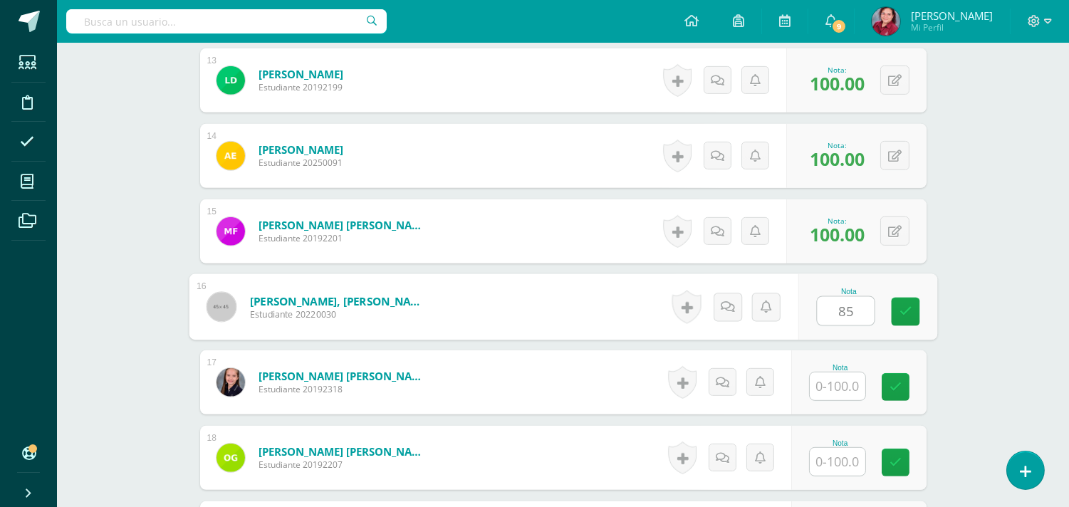
type input "85"
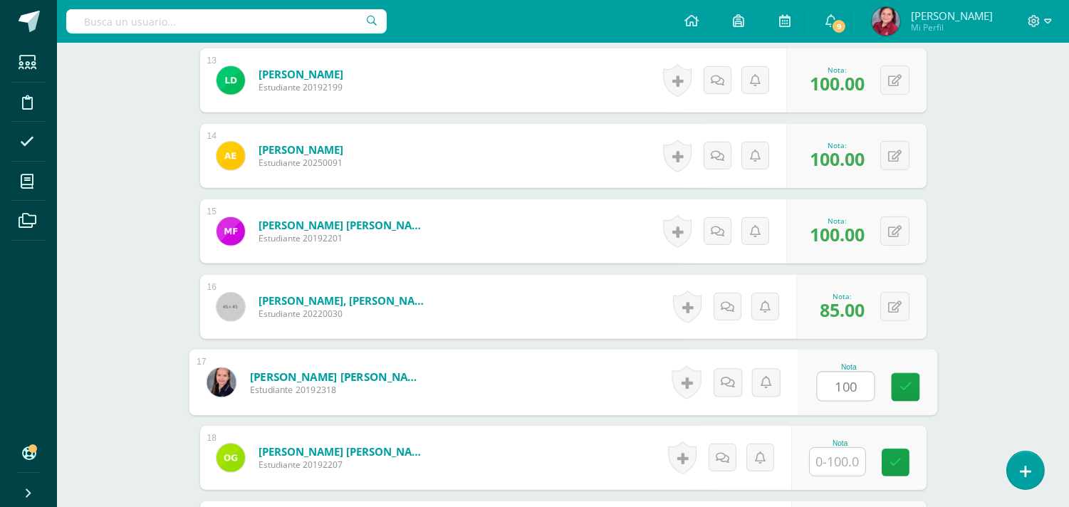
type input "100"
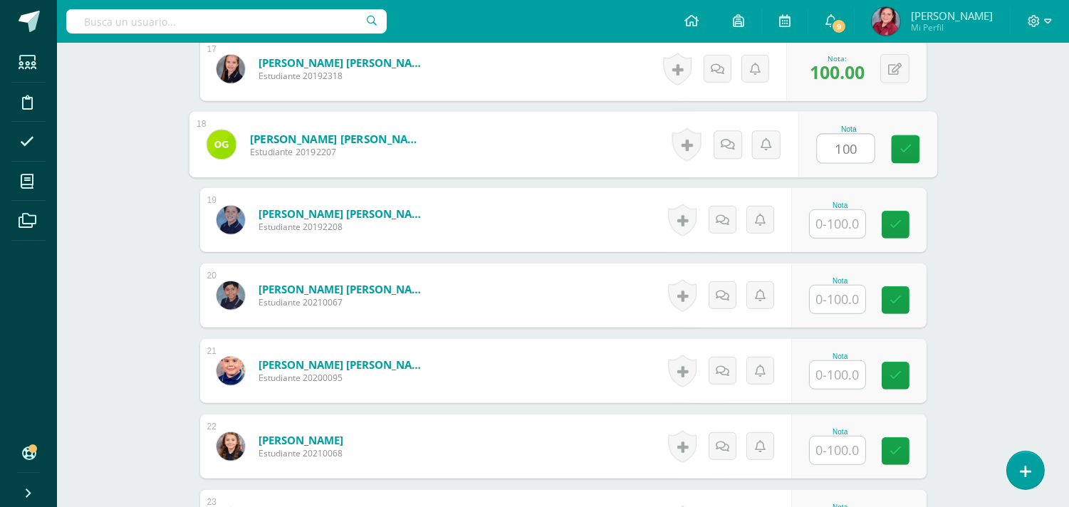
type input "100"
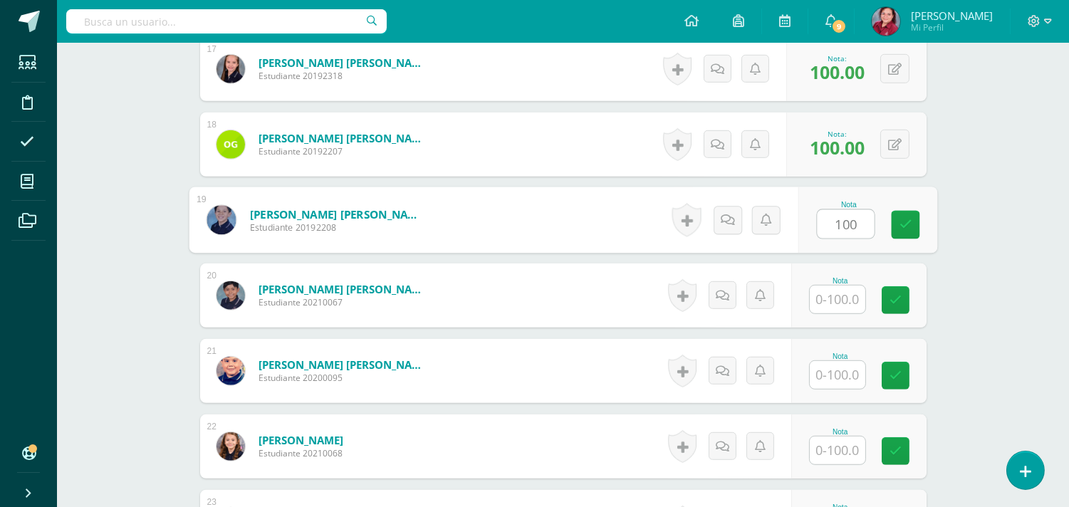
type input "100"
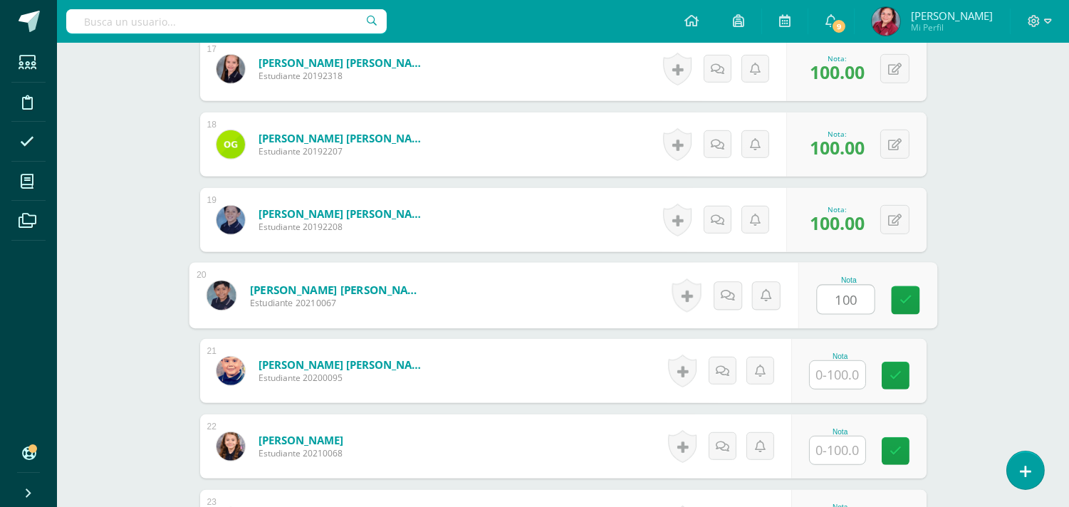
type input "100"
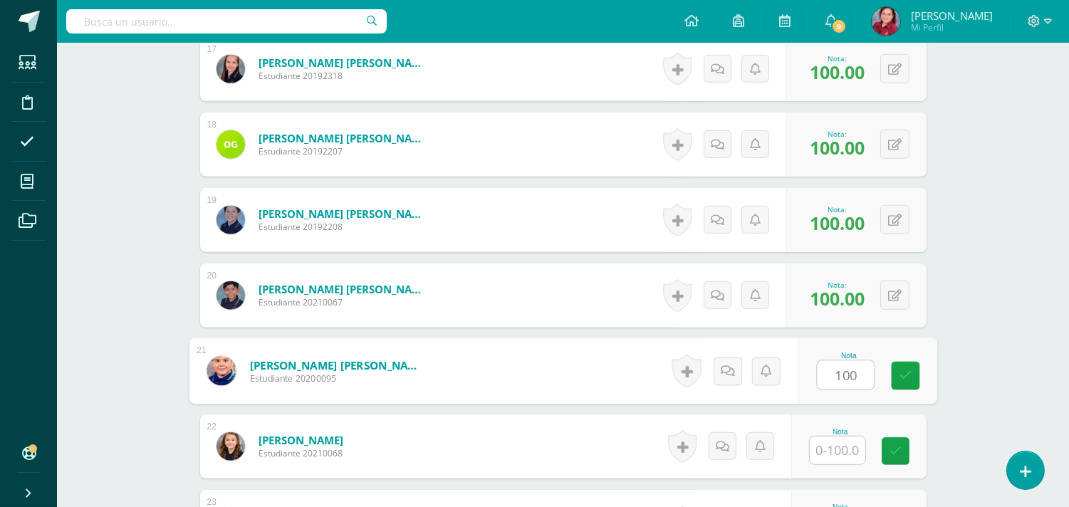
type input "100"
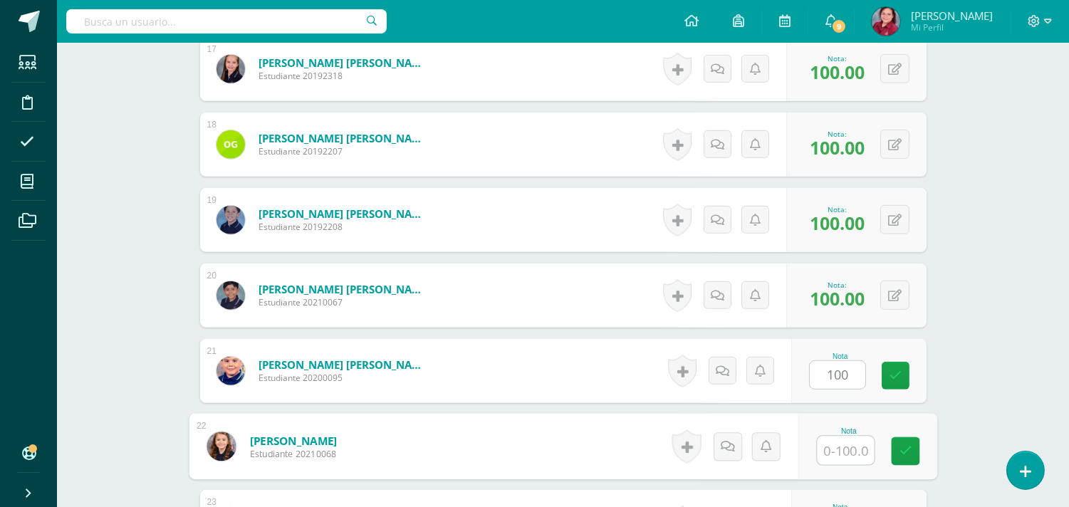
scroll to position [1994, 0]
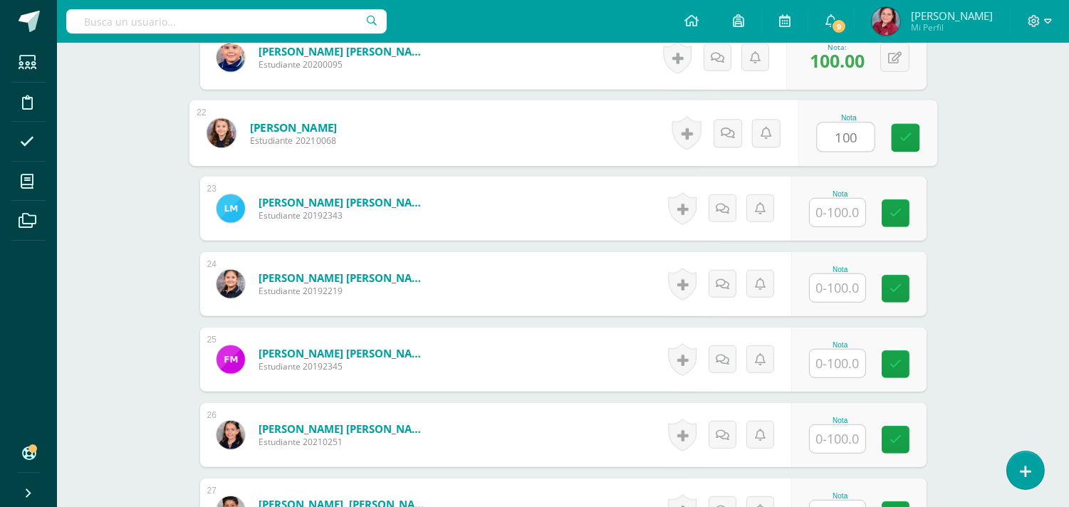
type input "100"
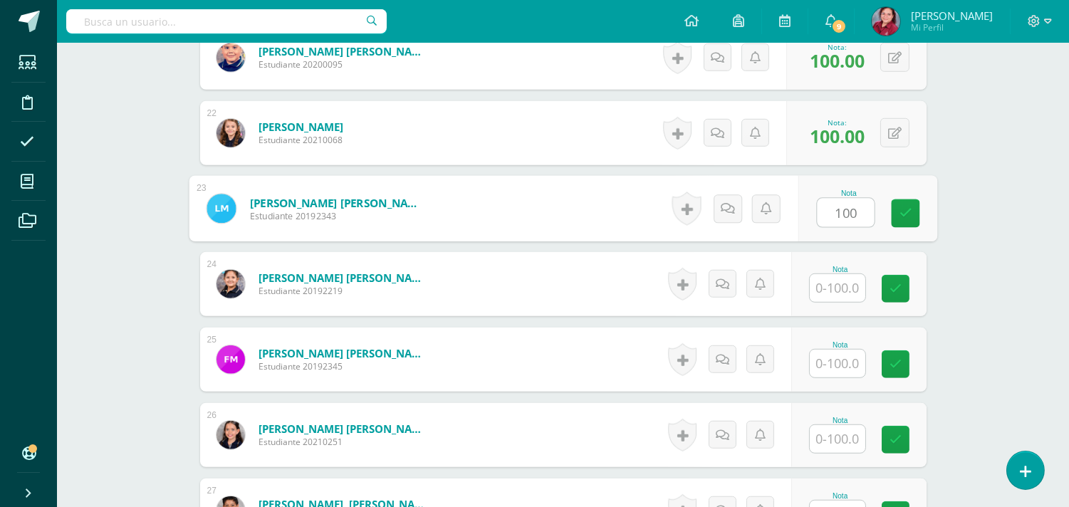
type input "100"
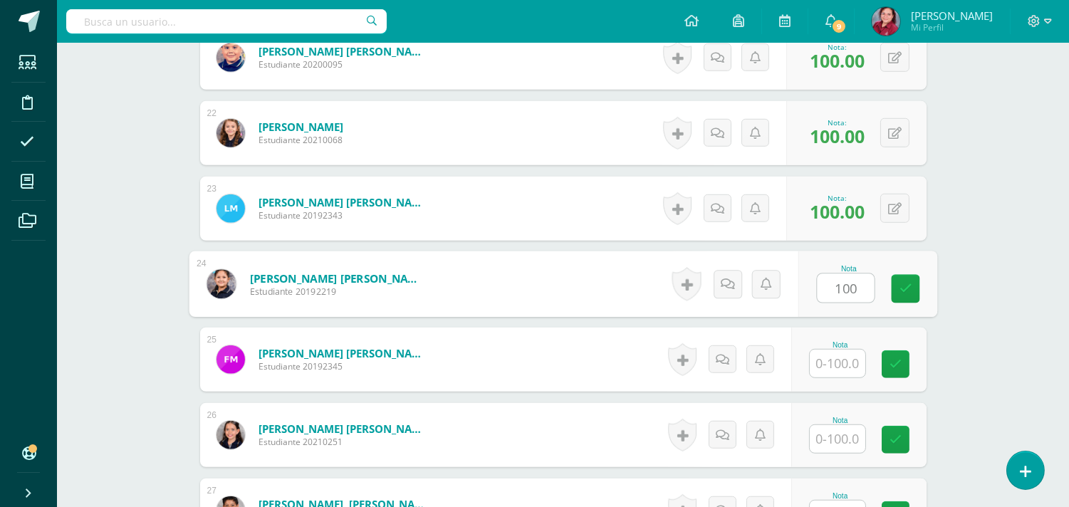
type input "100"
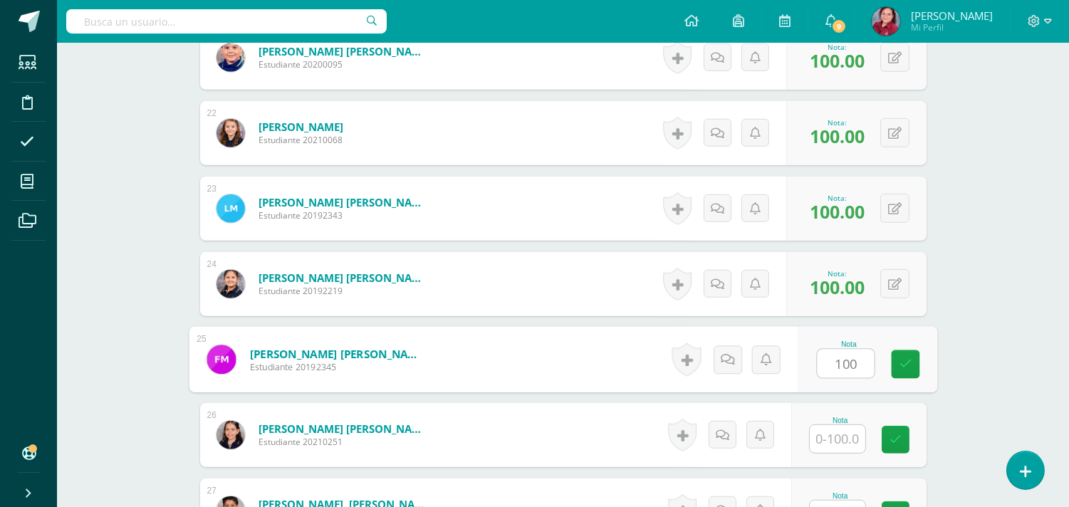
type input "100"
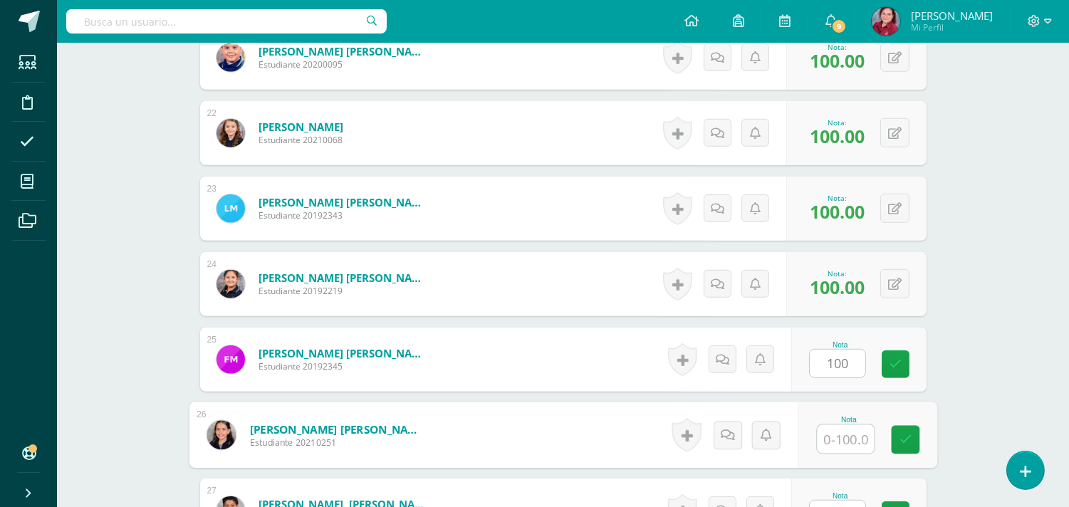
scroll to position [2307, 0]
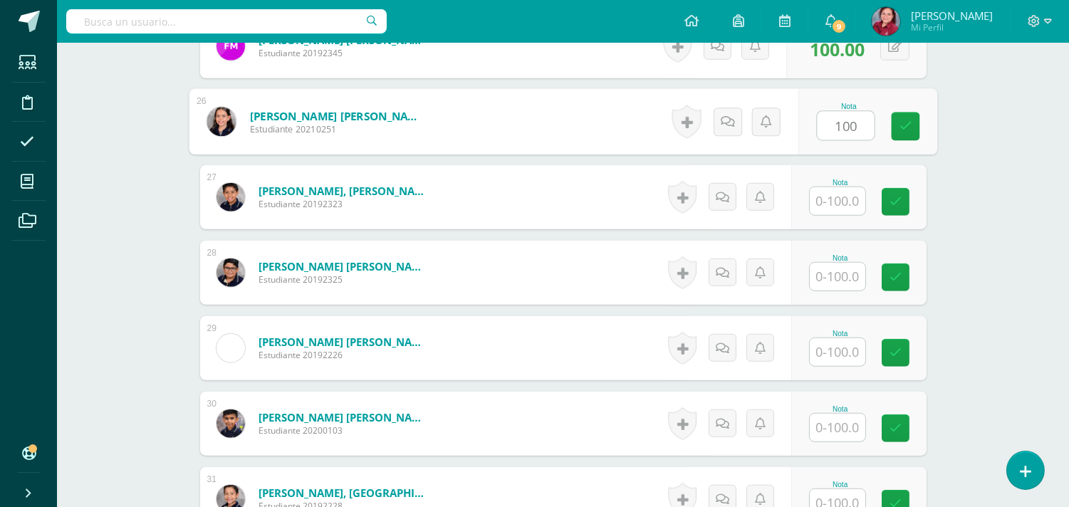
type input "100"
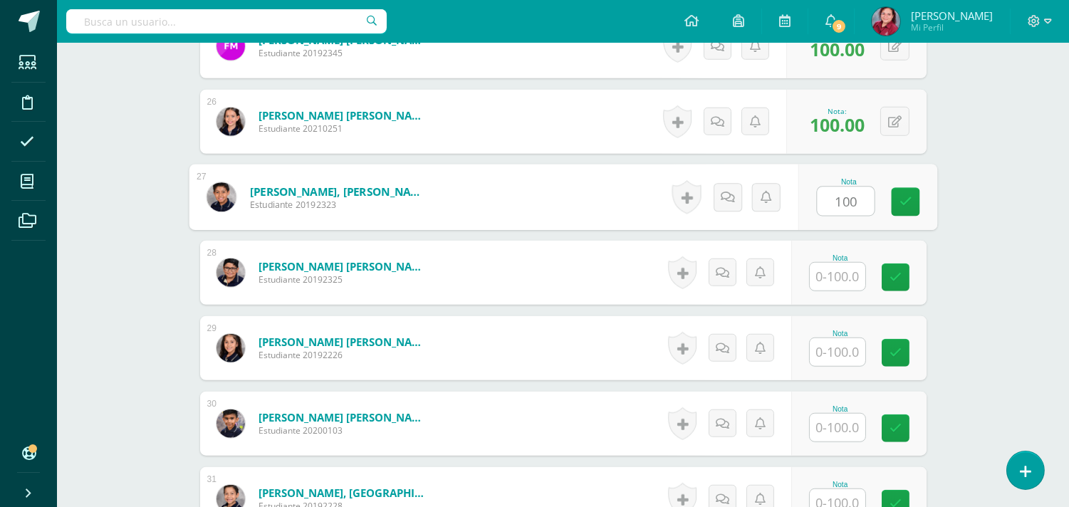
type input "100"
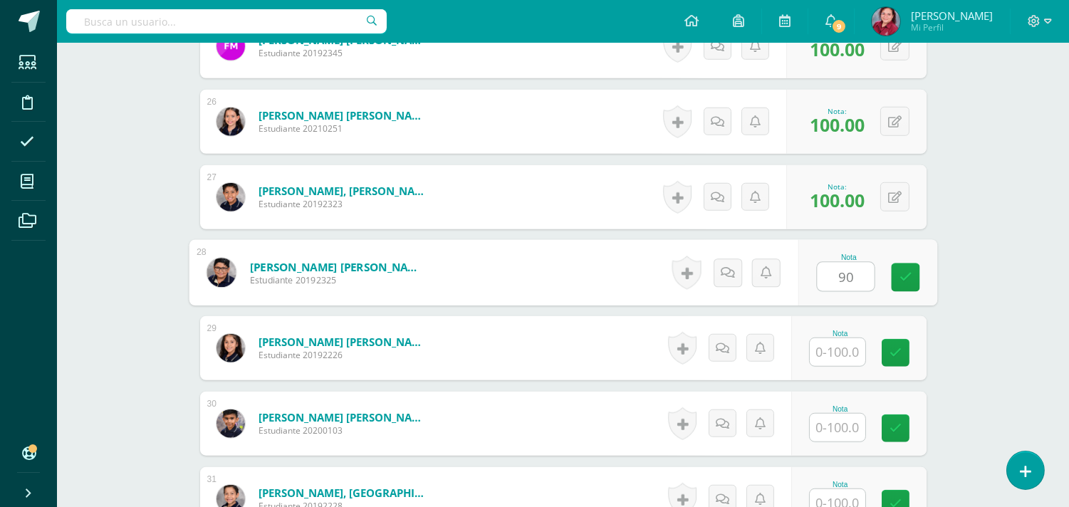
type input "90"
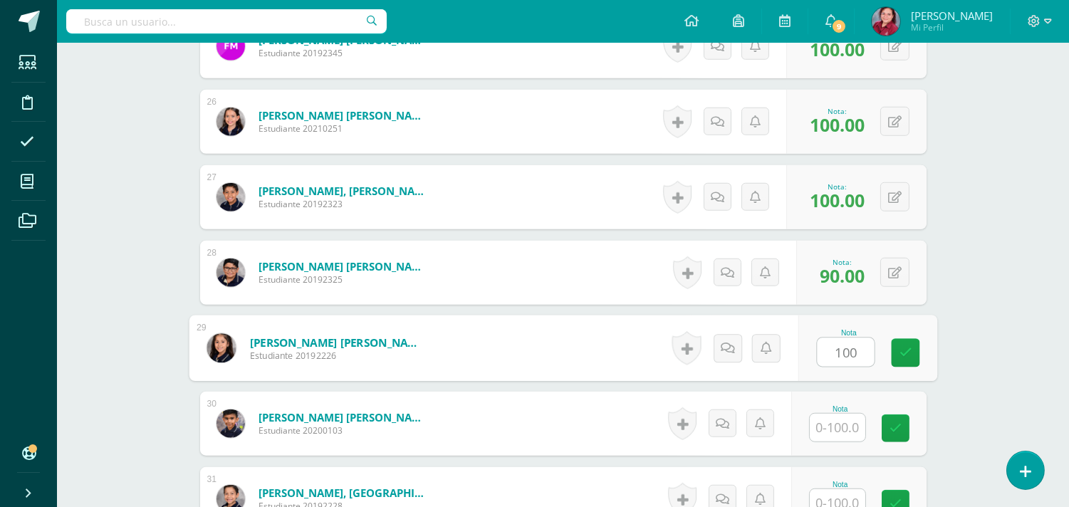
type input "100"
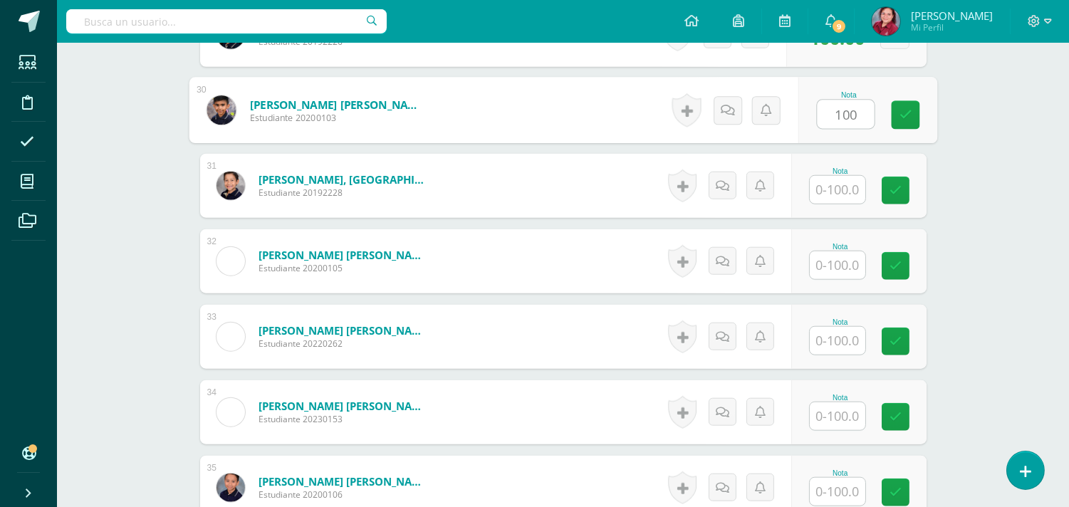
type input "100"
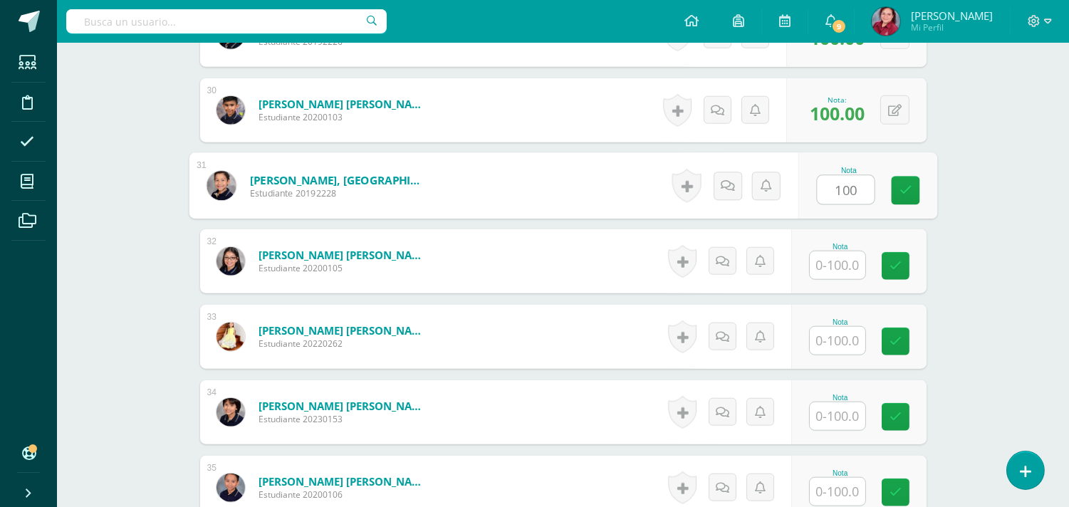
type input "100"
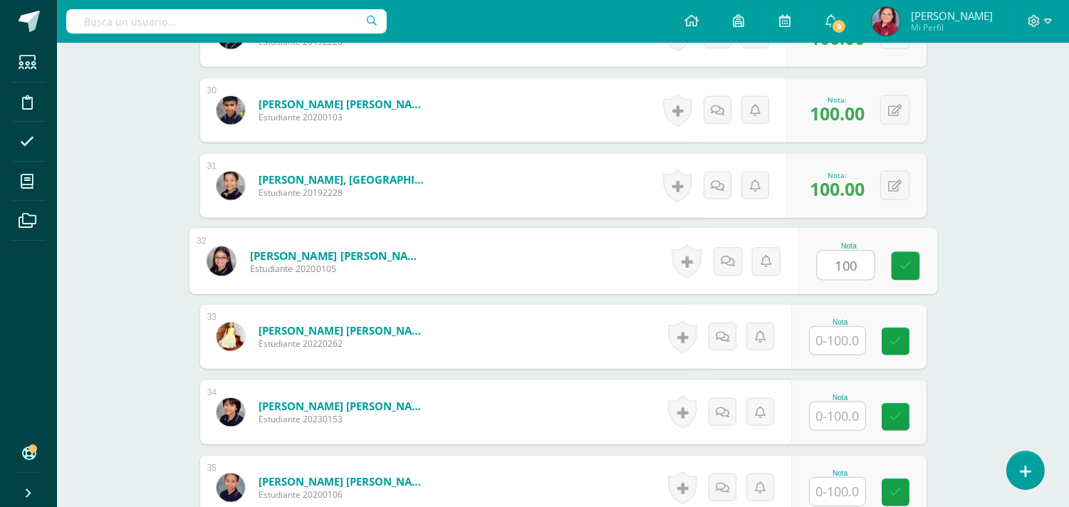
type input "100"
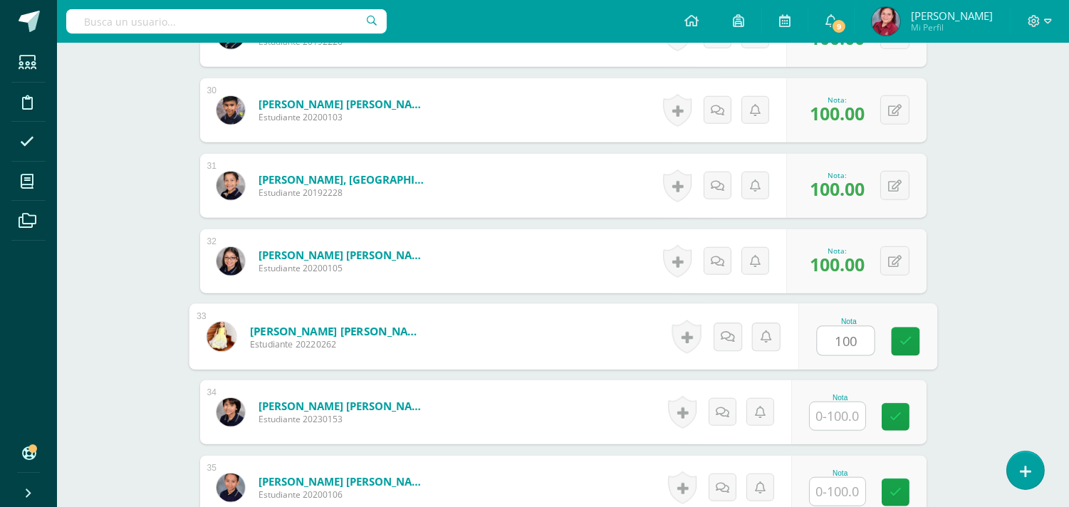
type input "100"
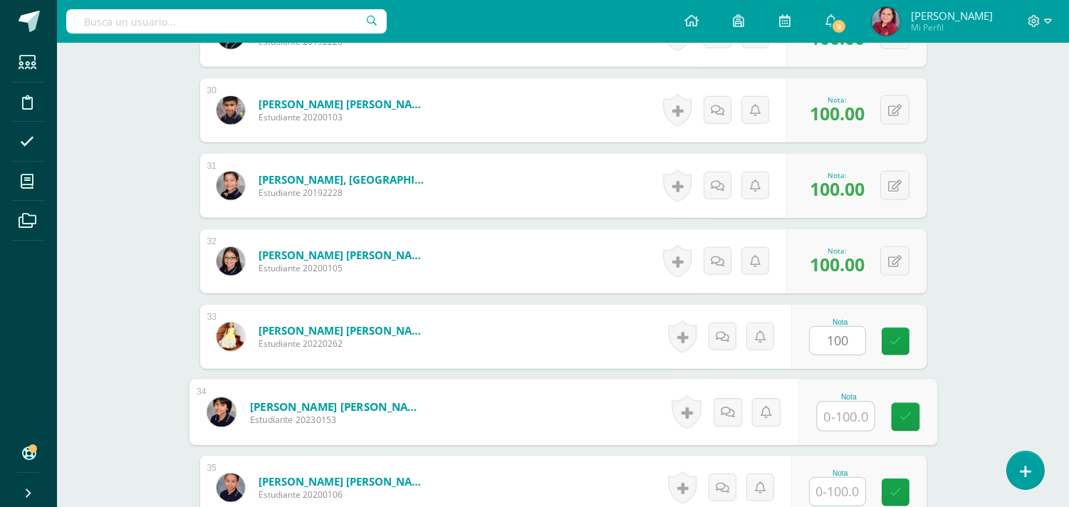
scroll to position [2934, 0]
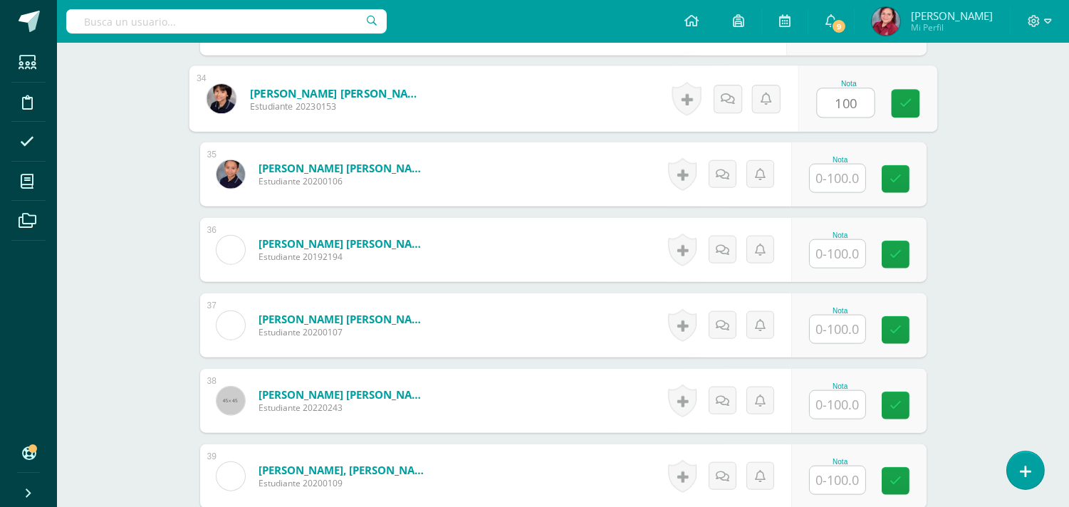
type input "100"
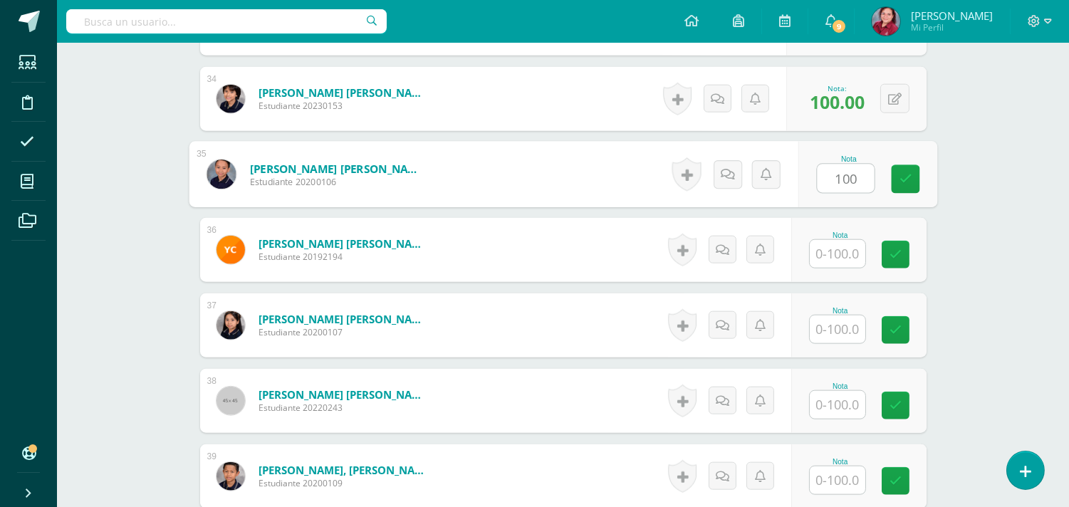
type input "100"
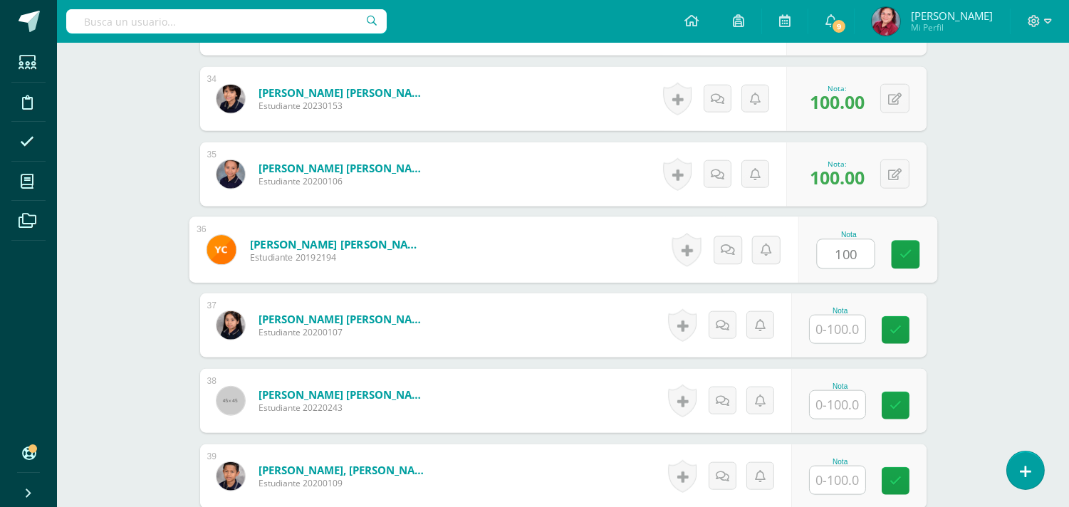
type input "100"
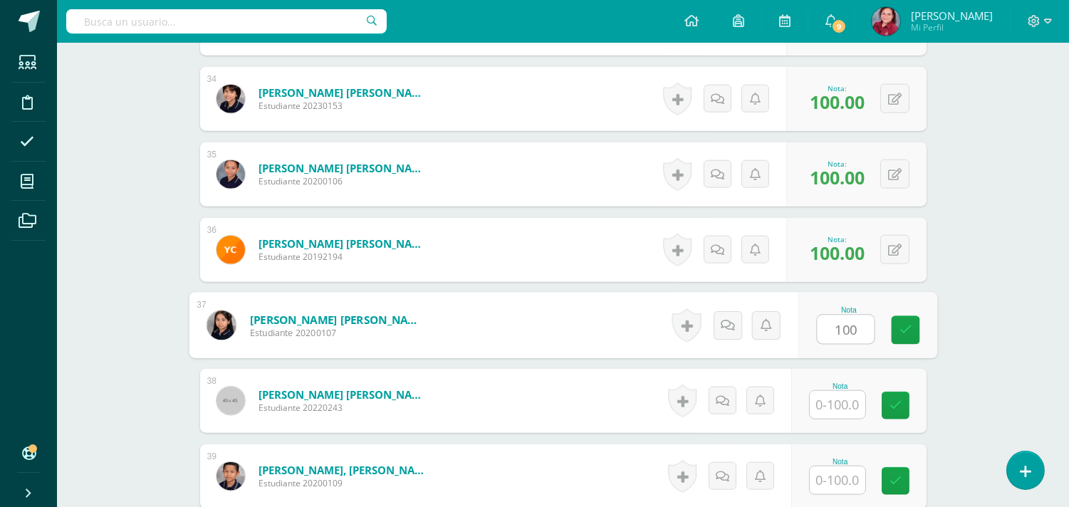
type input "100"
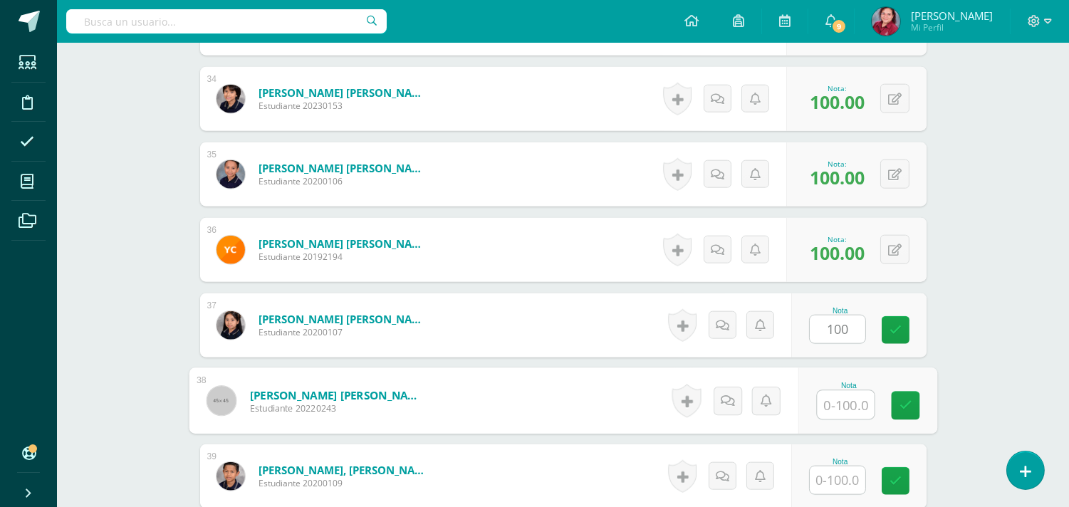
scroll to position [3248, 0]
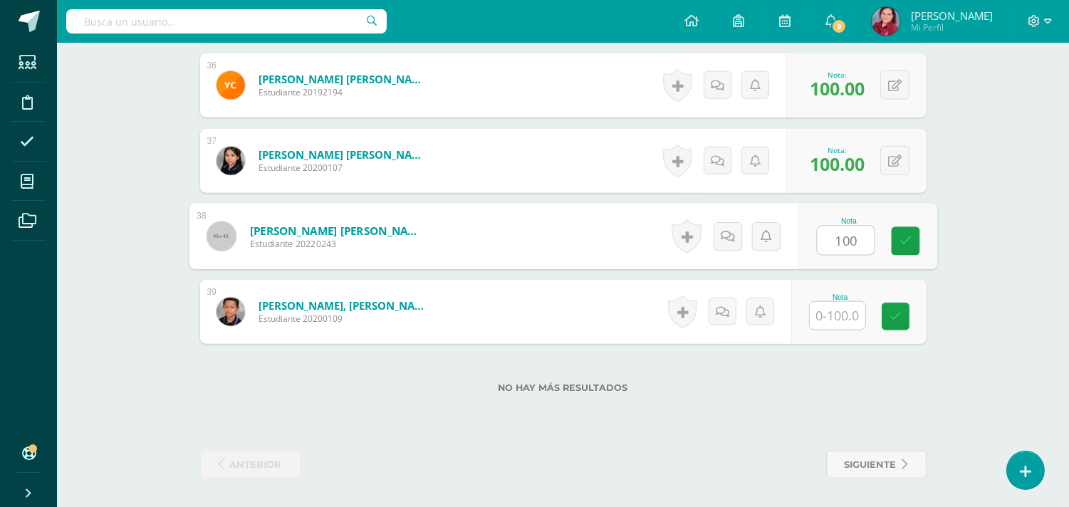
type input "100"
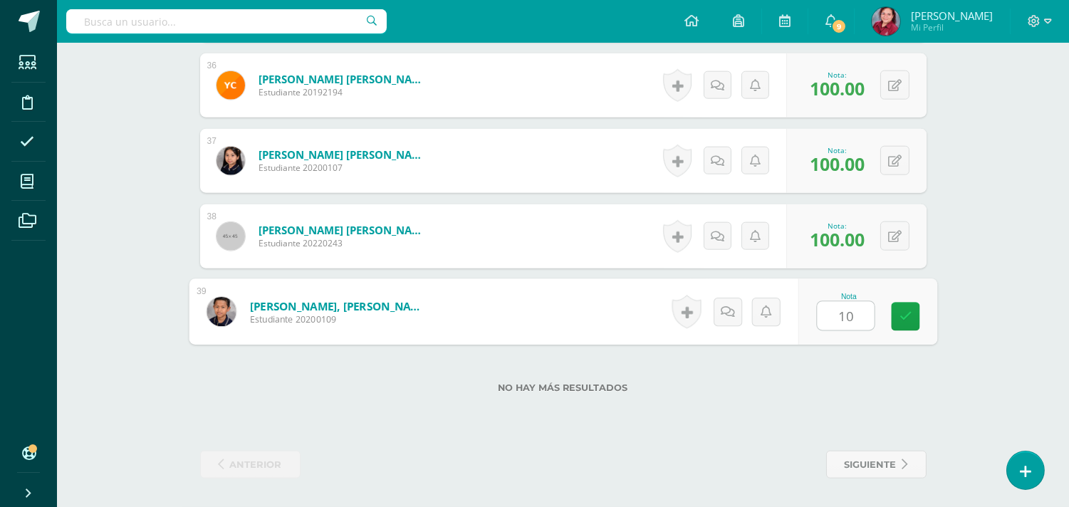
type input "100"
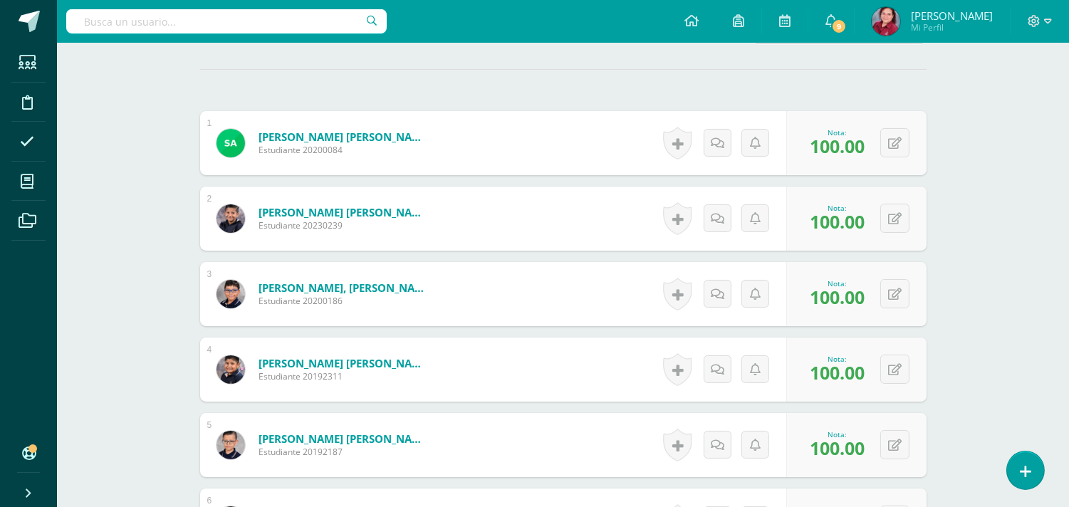
scroll to position [0, 0]
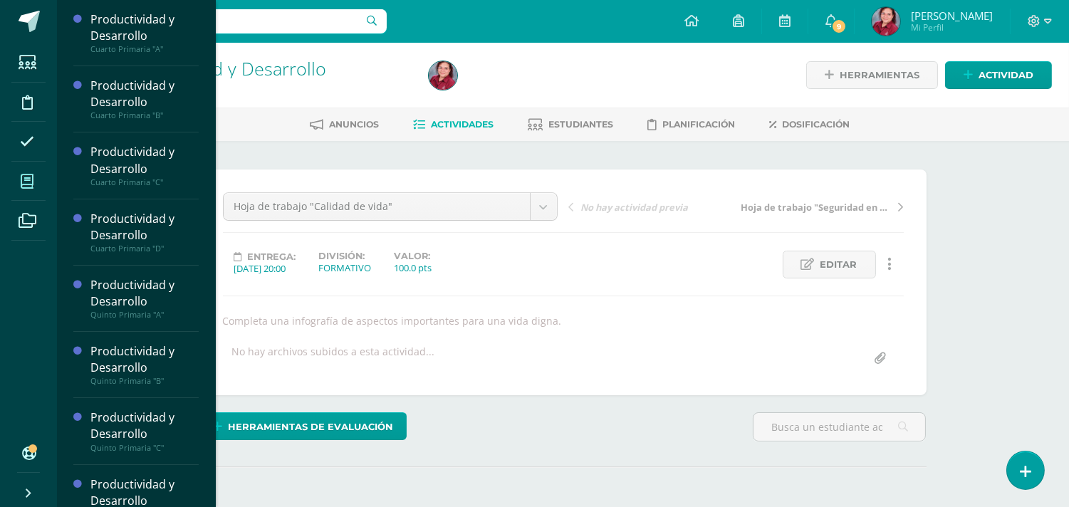
click at [31, 182] on icon at bounding box center [27, 182] width 13 height 14
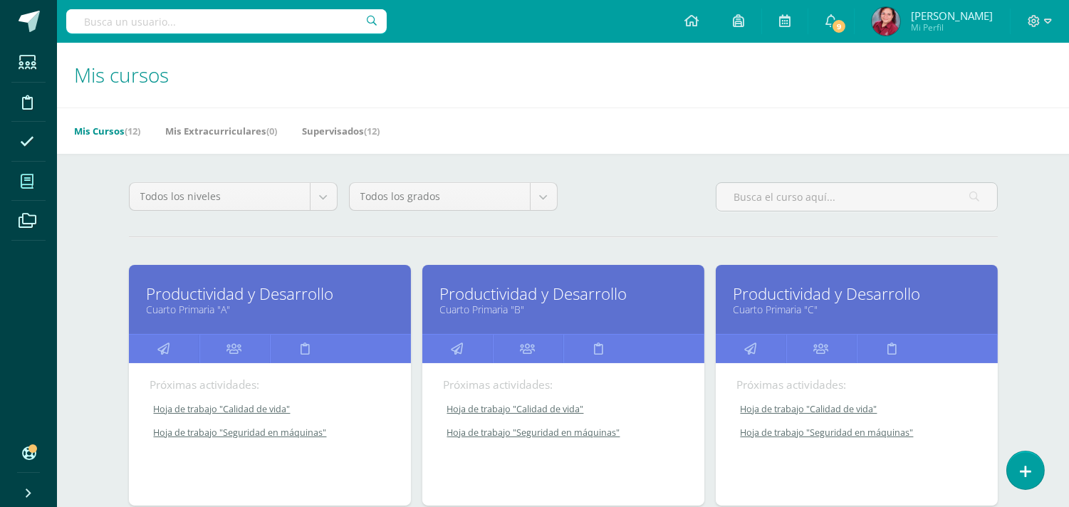
click at [779, 305] on link "Productividad y Desarrollo" at bounding box center [857, 294] width 247 height 22
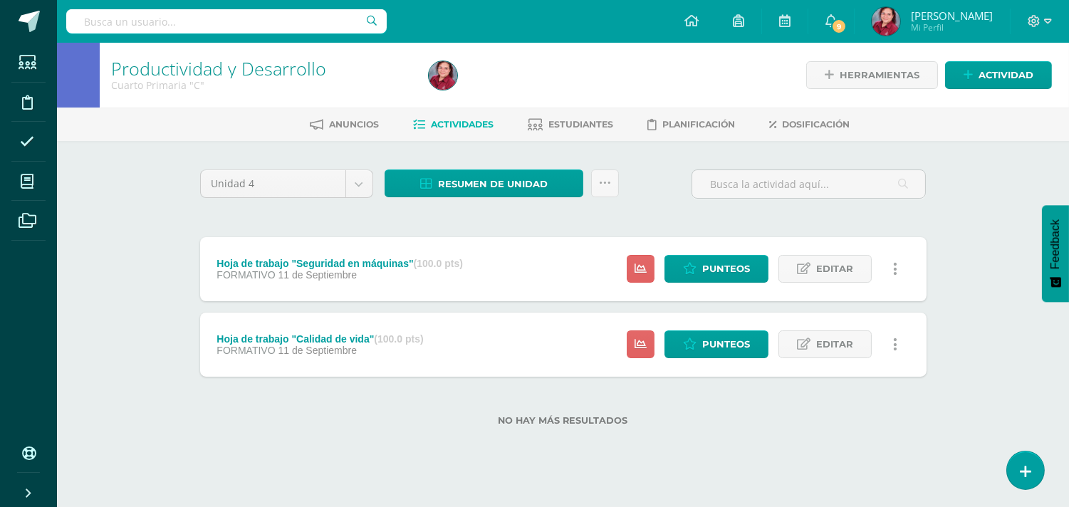
scroll to position [1, 0]
click at [717, 282] on span "Punteos" at bounding box center [727, 269] width 48 height 26
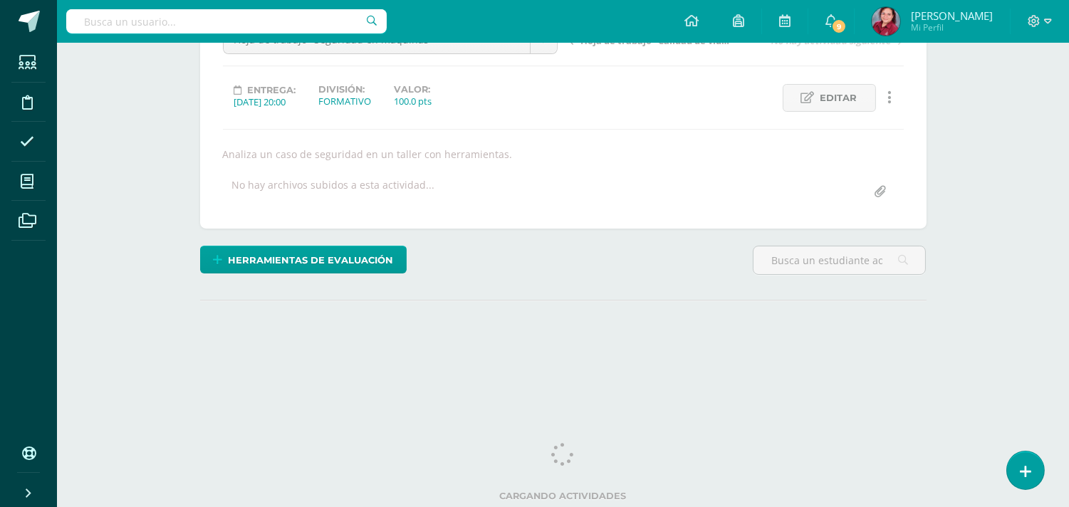
scroll to position [237, 0]
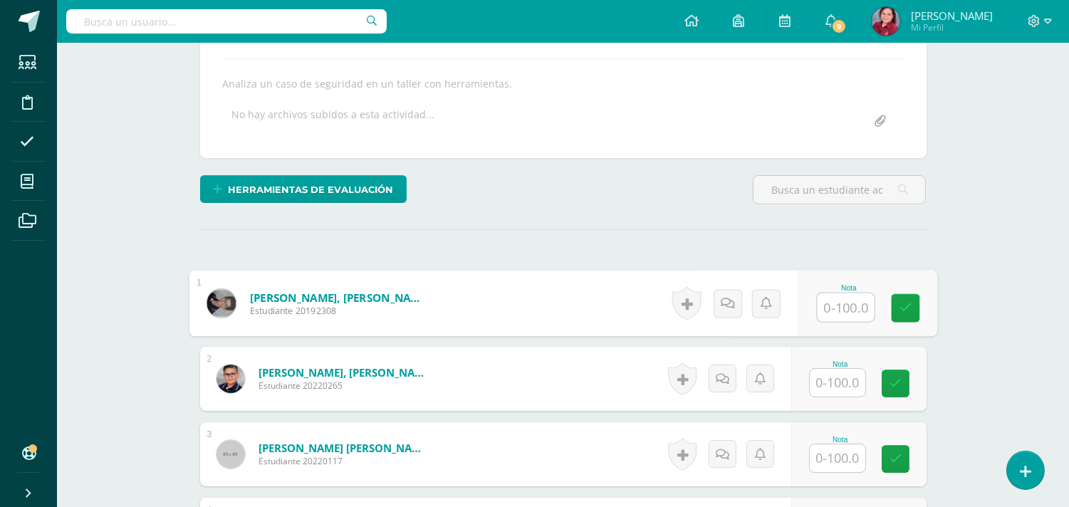
click at [849, 322] on input "text" at bounding box center [845, 308] width 57 height 29
type input "100"
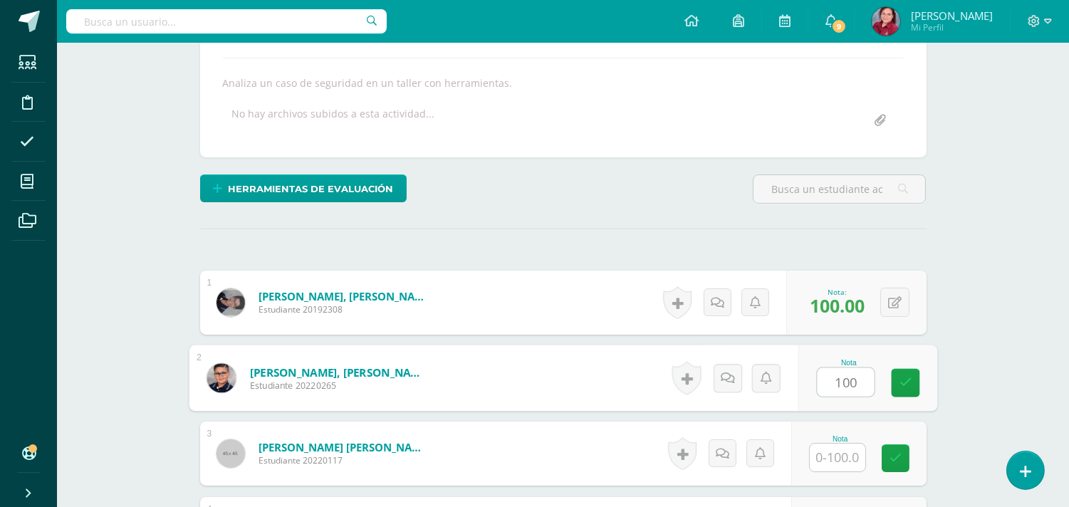
type input "100"
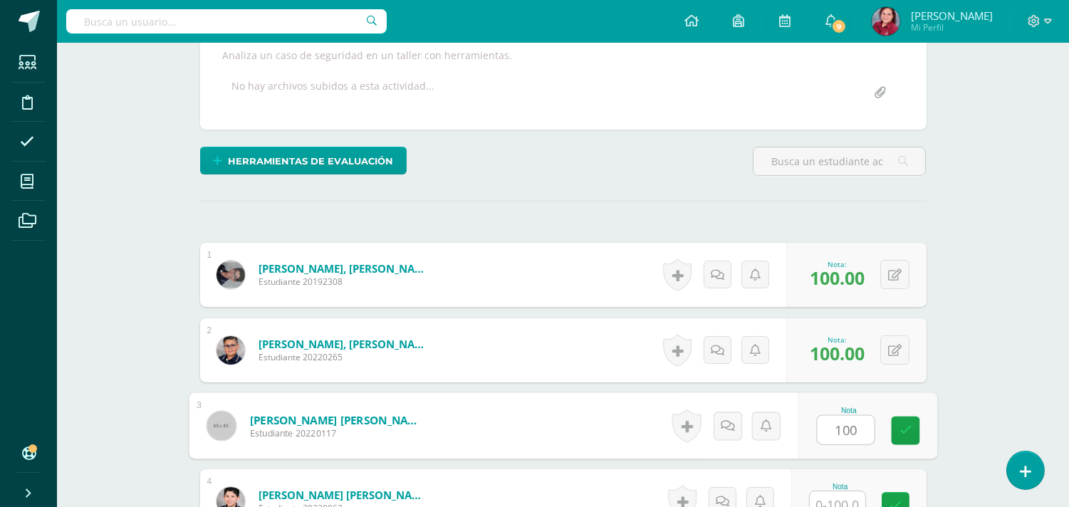
type input "100"
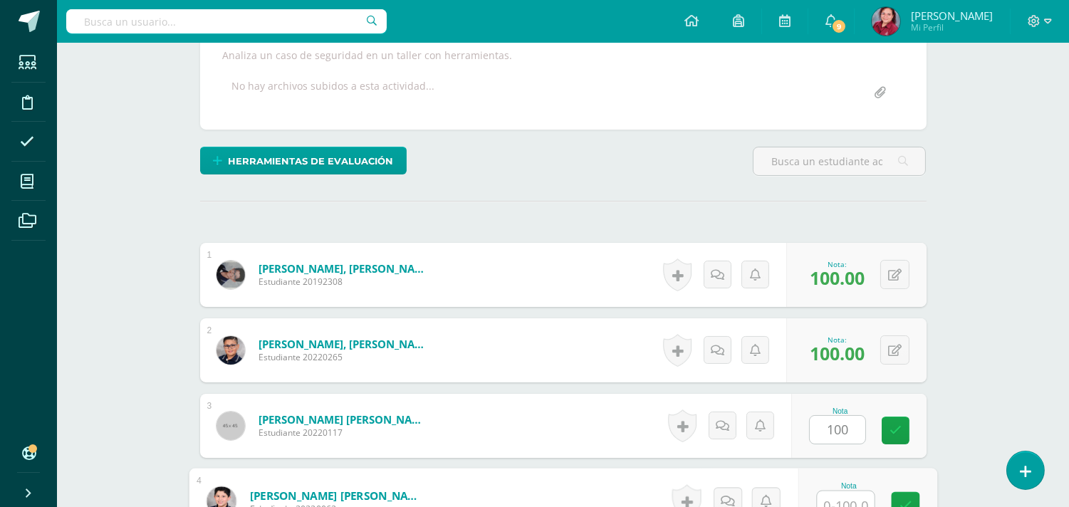
scroll to position [583, 0]
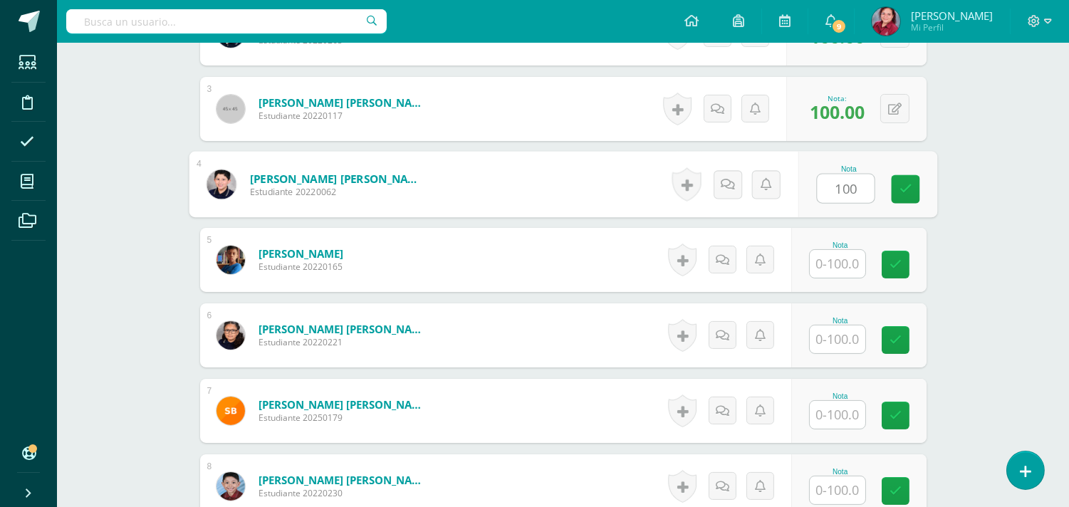
type input "100"
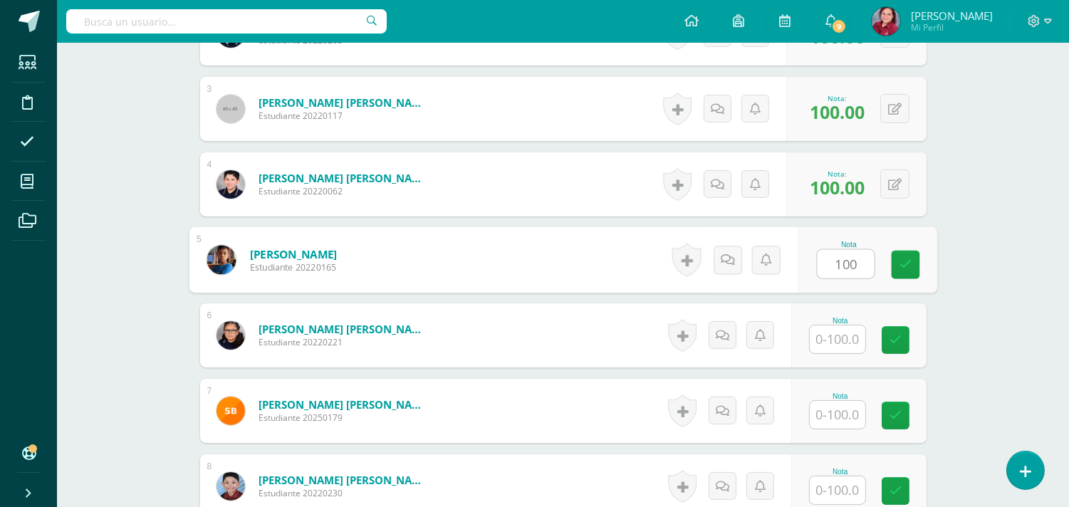
type input "100"
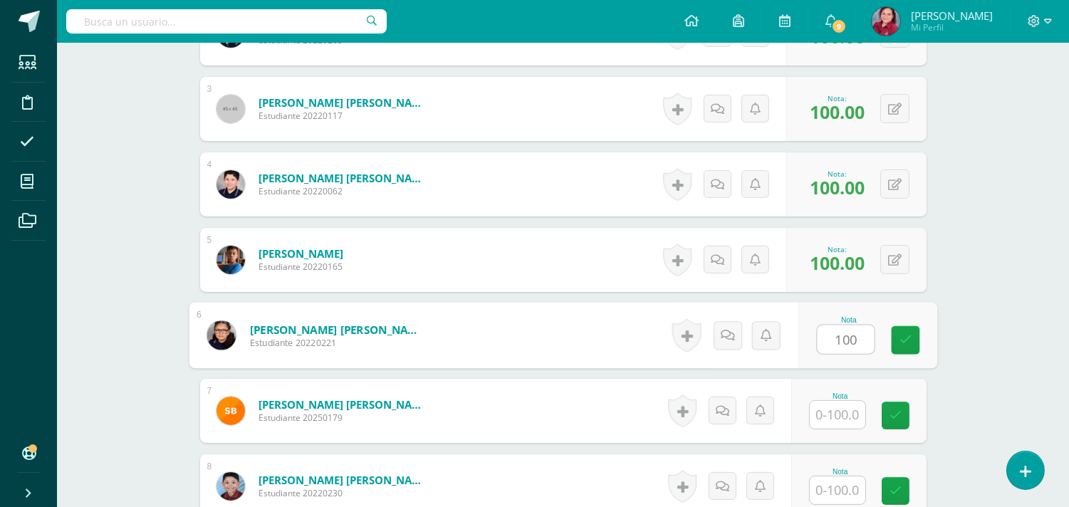
scroll to position [584, 0]
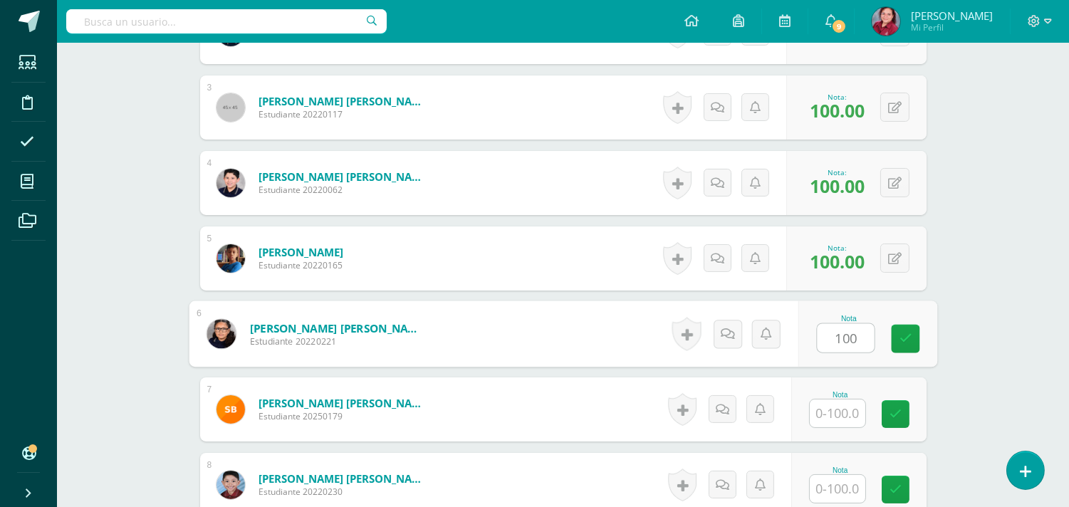
type input "100"
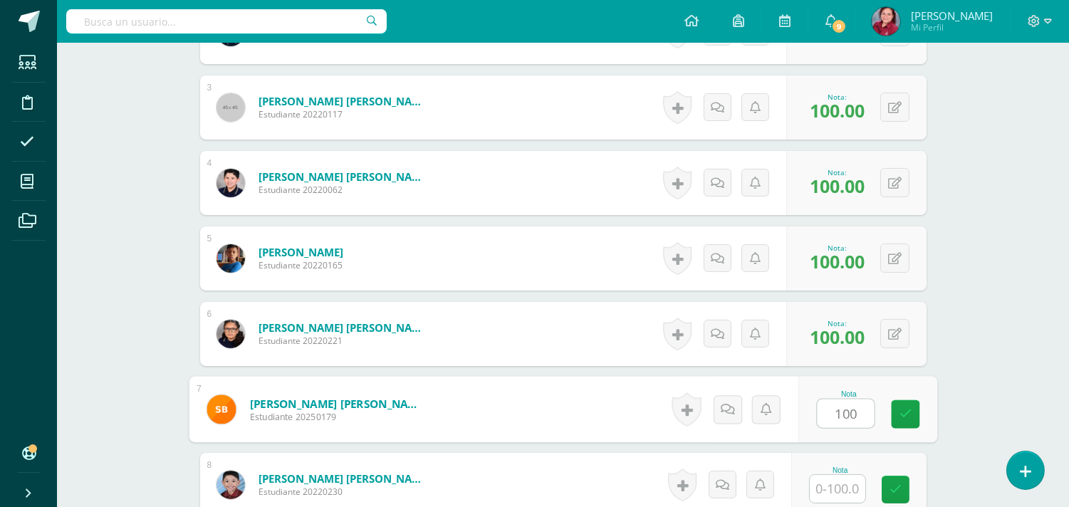
type input "100"
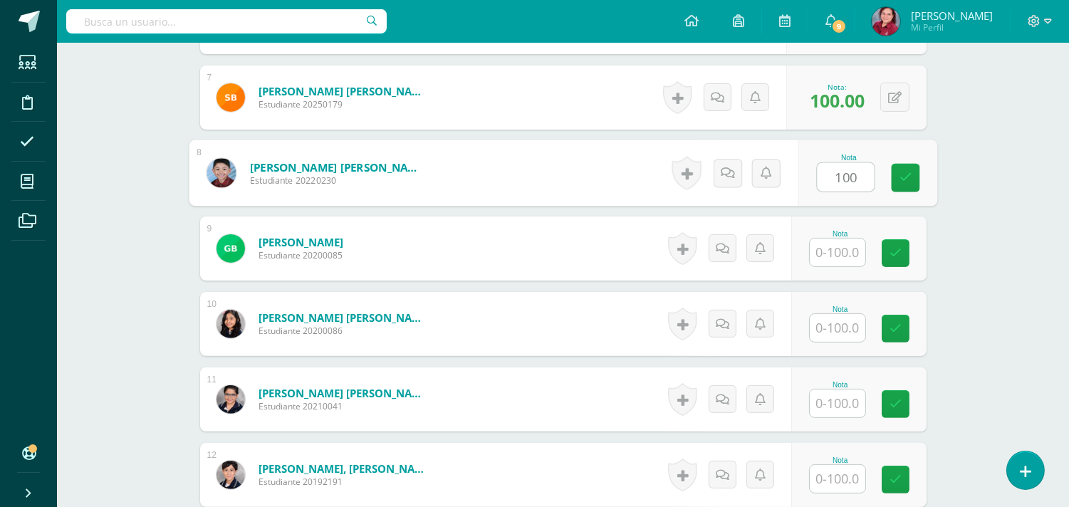
type input "100"
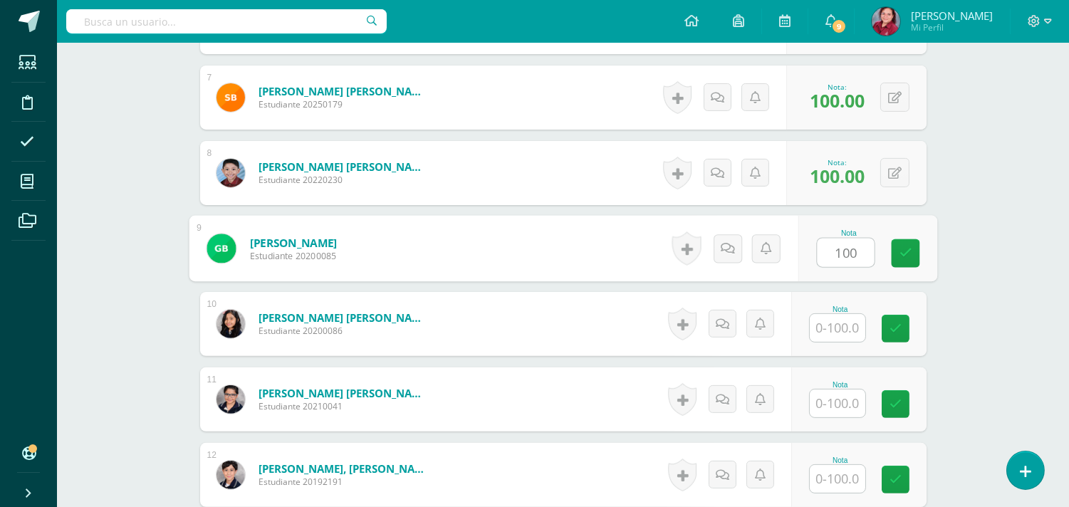
type input "100"
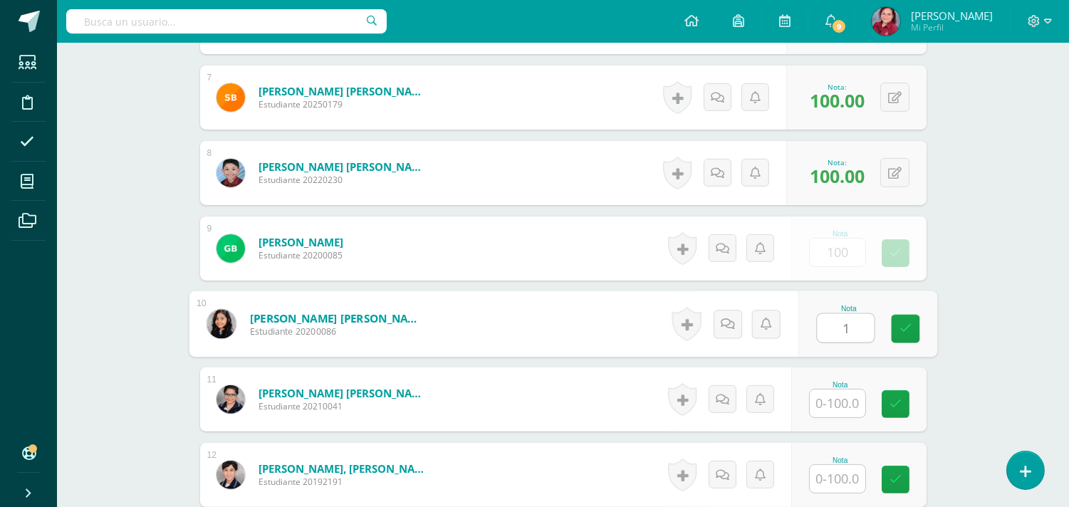
scroll to position [898, 0]
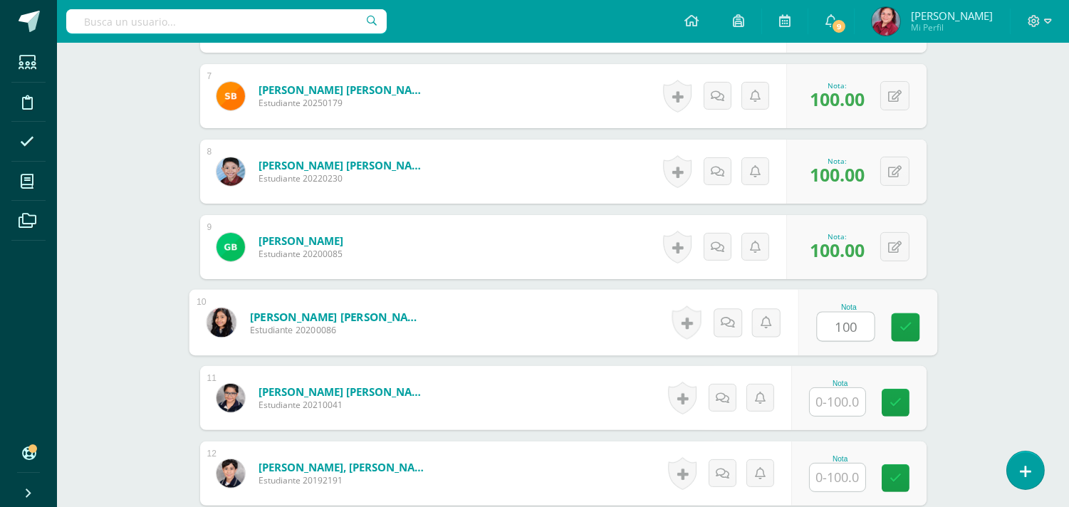
type input "100"
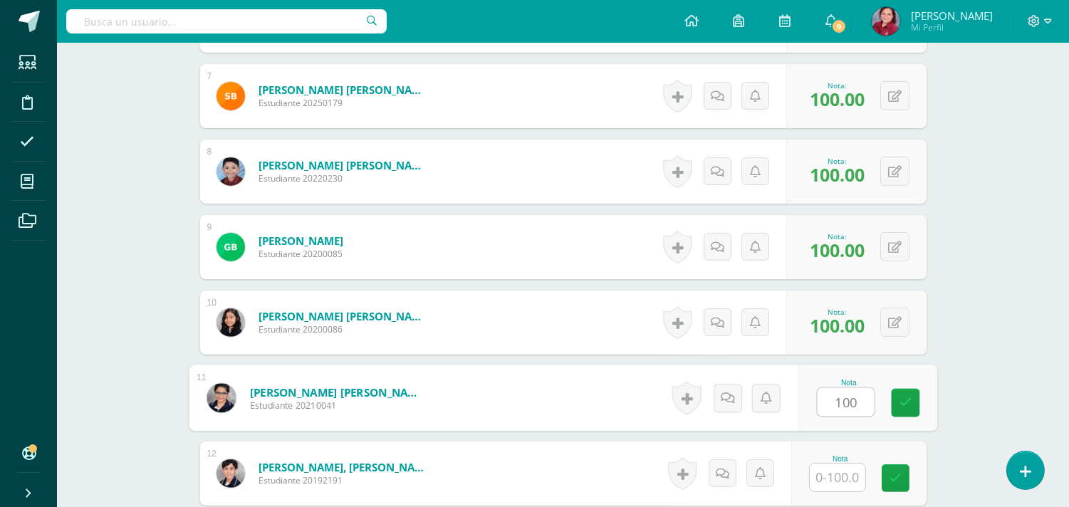
scroll to position [1210, 0]
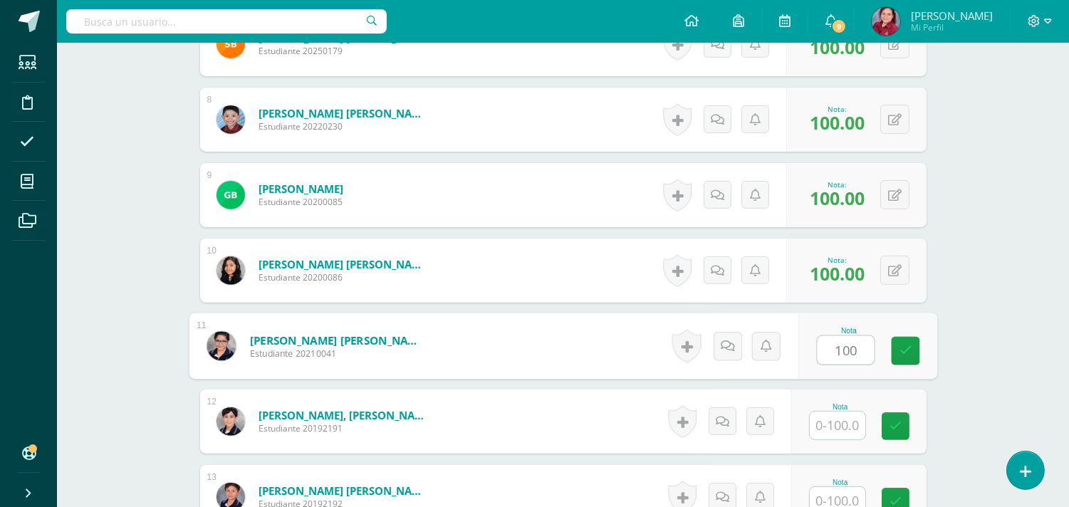
type input "100"
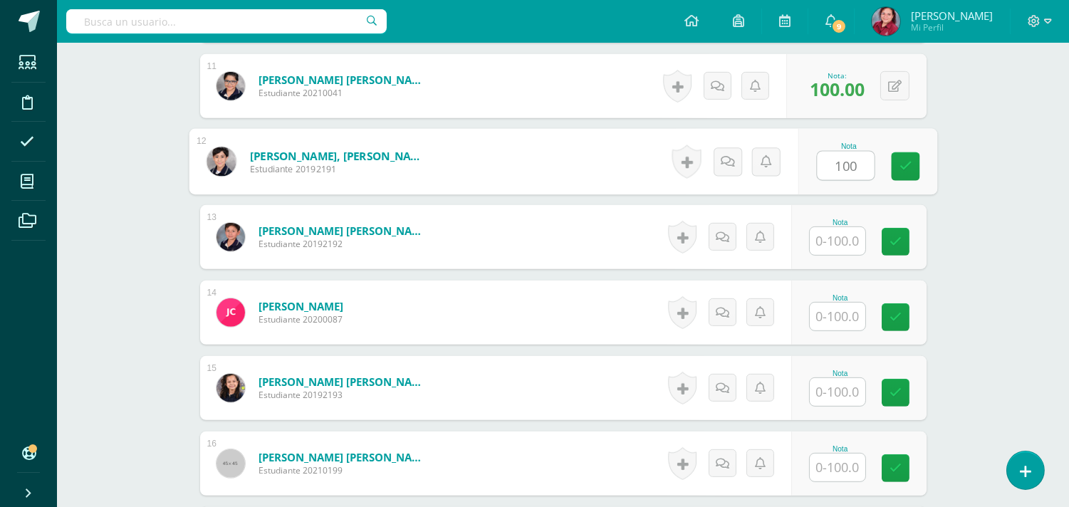
type input "100"
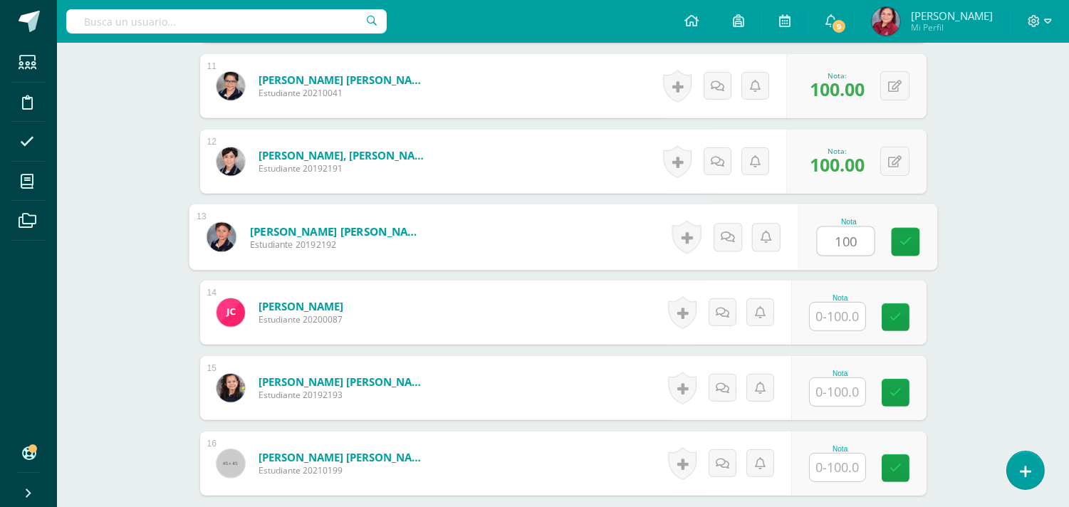
type input "100"
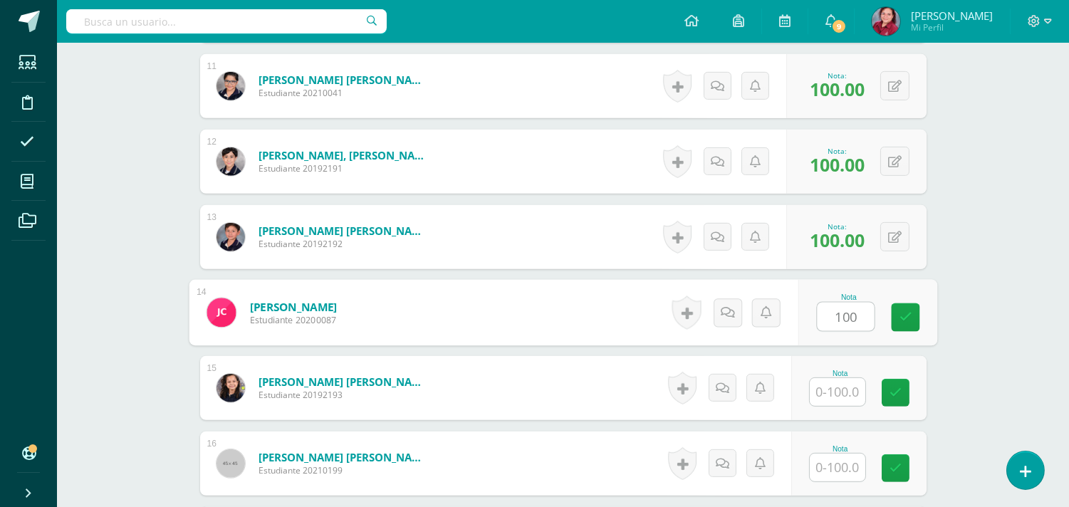
type input "100"
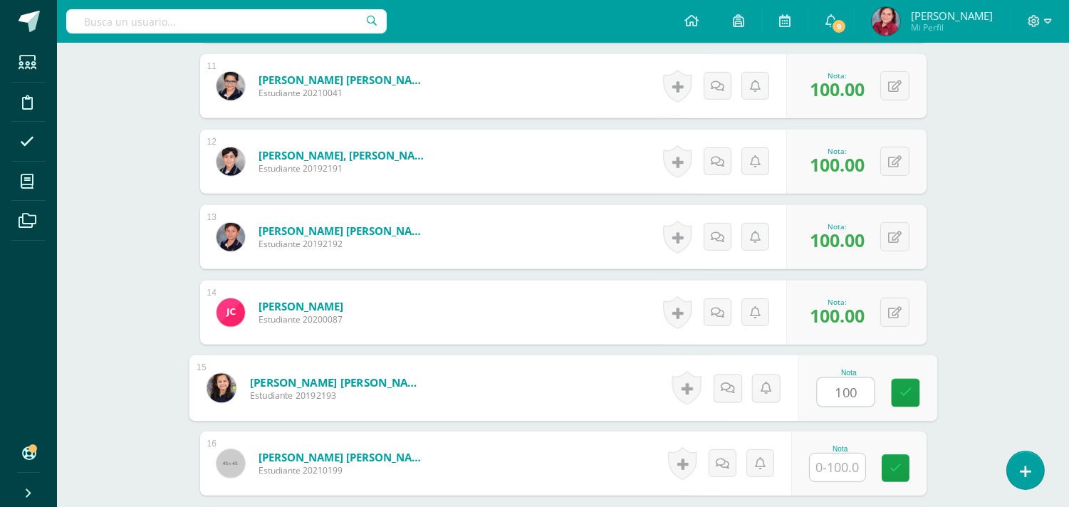
type input "100"
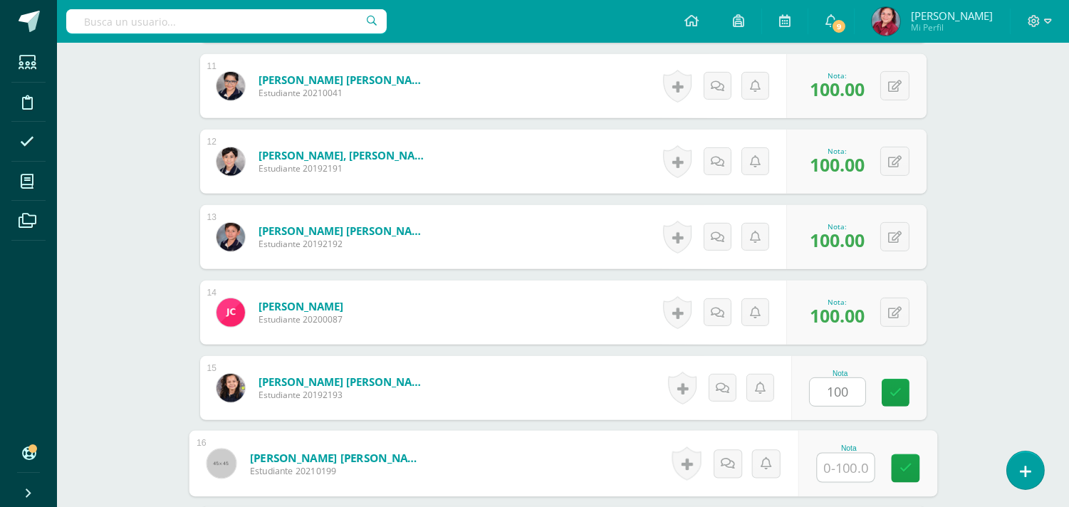
scroll to position [1523, 0]
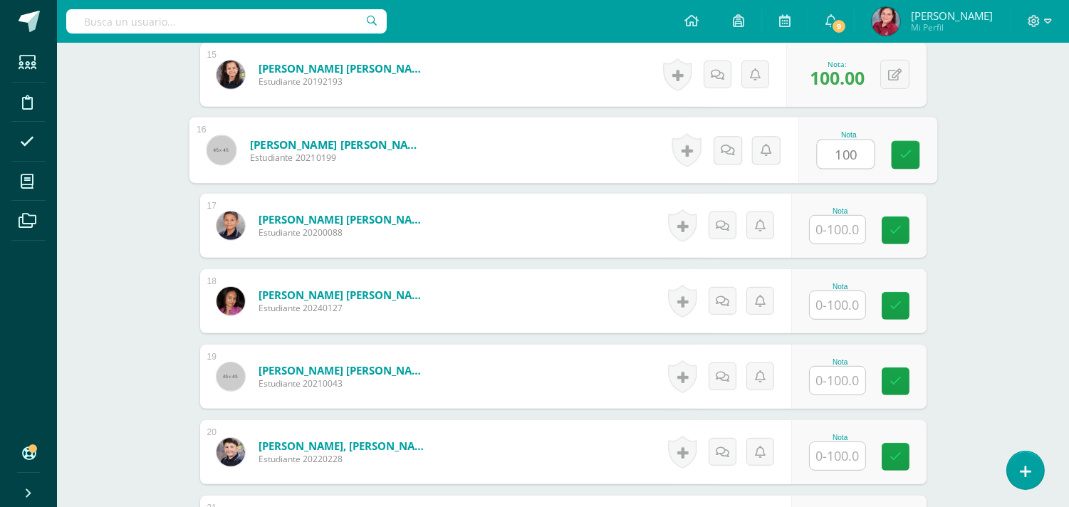
type input "100"
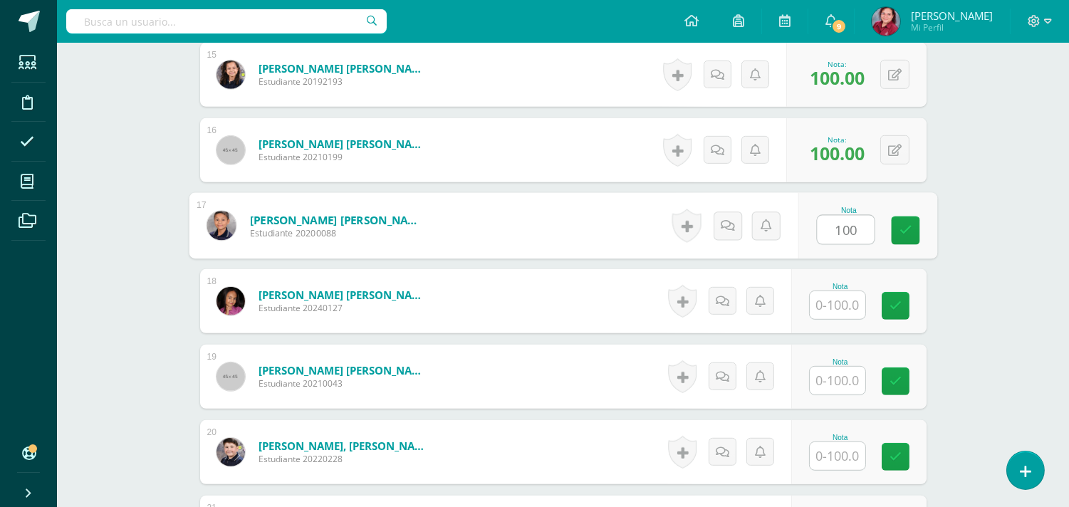
type input "100"
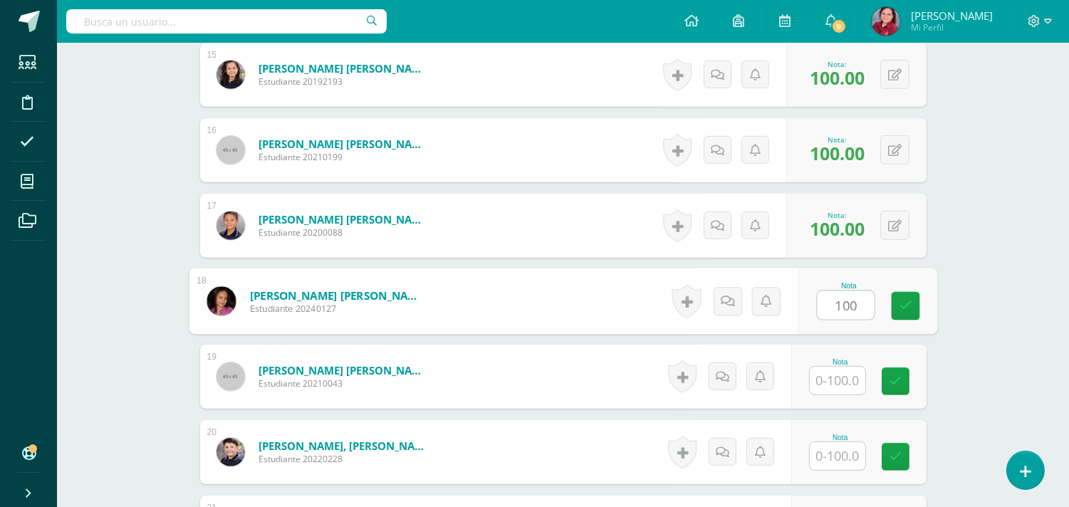
type input "100"
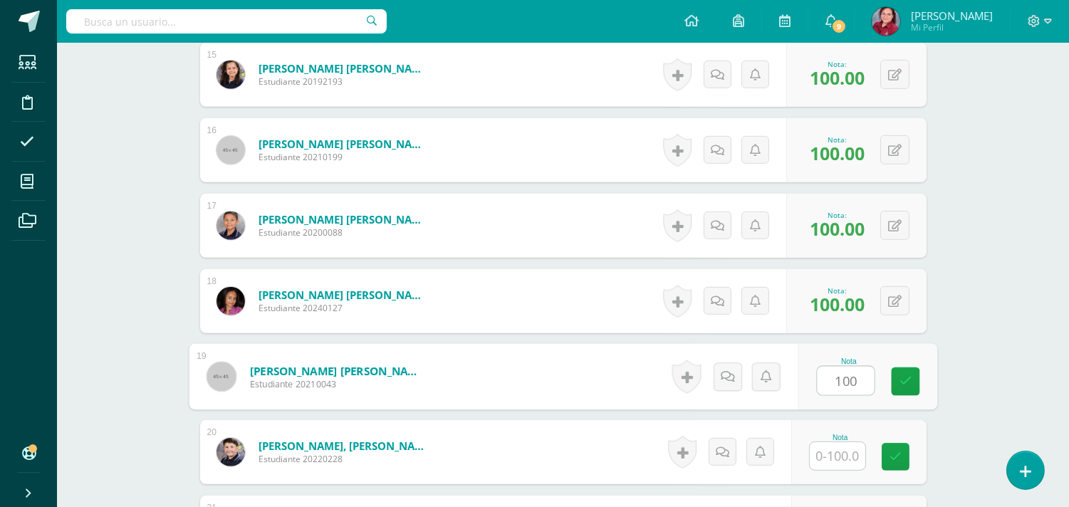
type input "100"
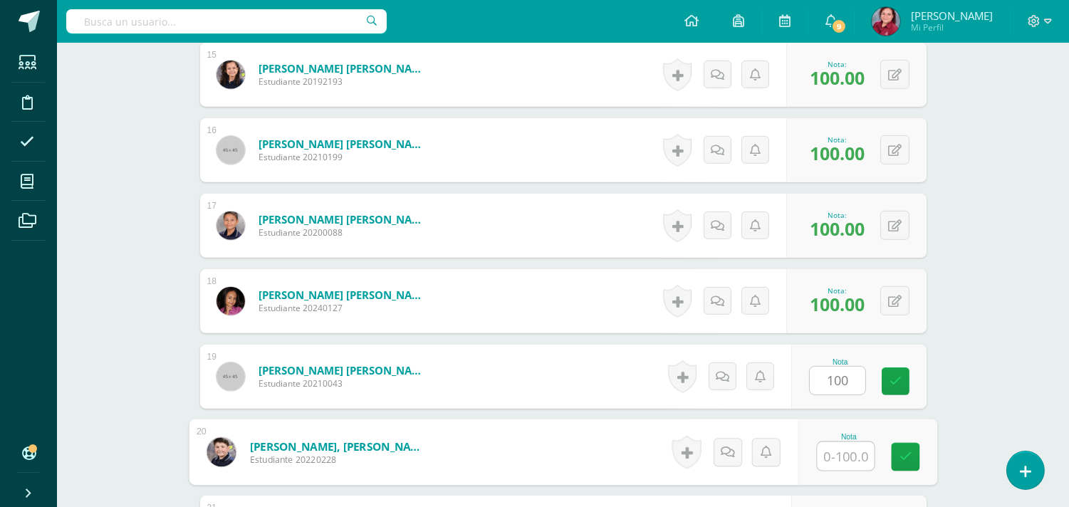
scroll to position [1837, 0]
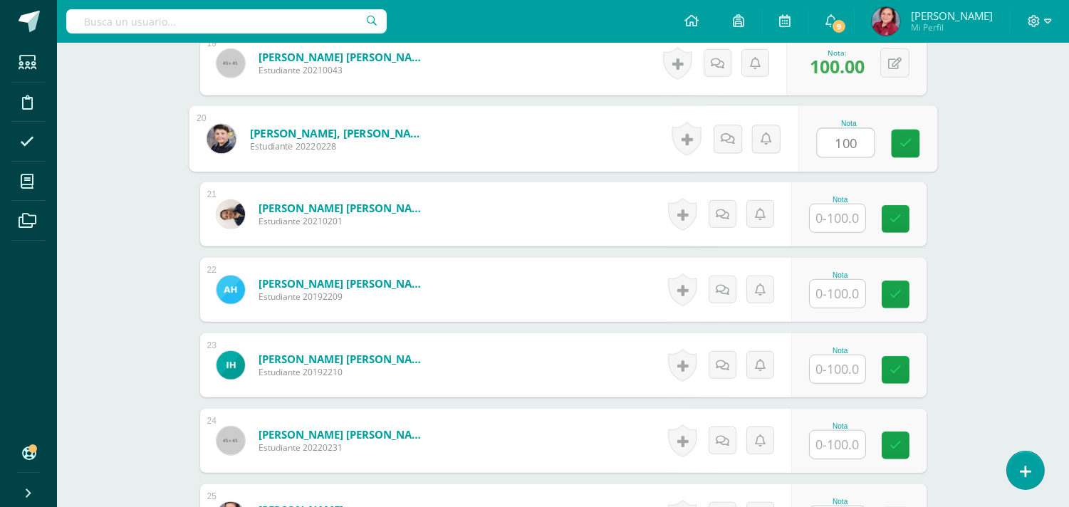
type input "100"
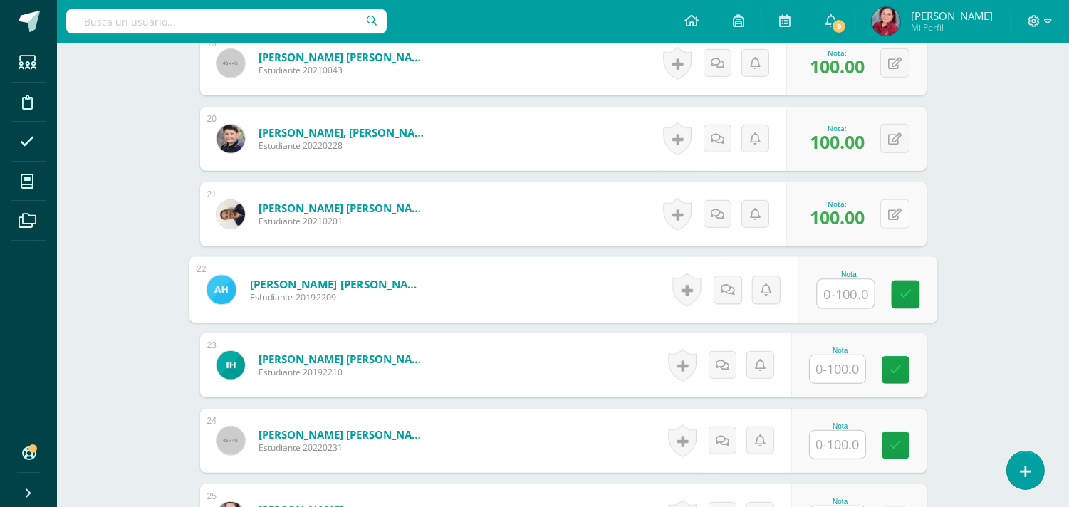
click at [891, 229] on button at bounding box center [895, 214] width 29 height 29
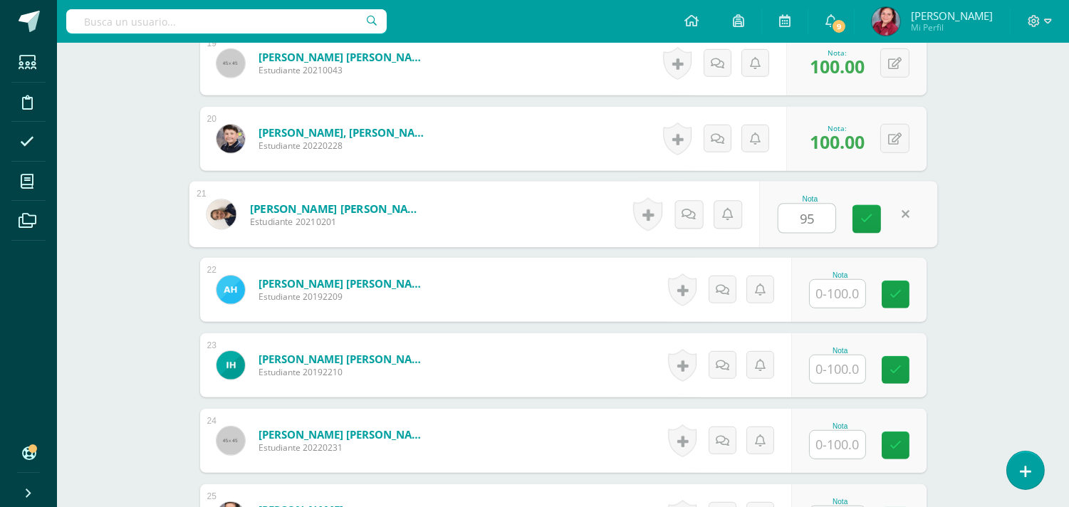
type input "95"
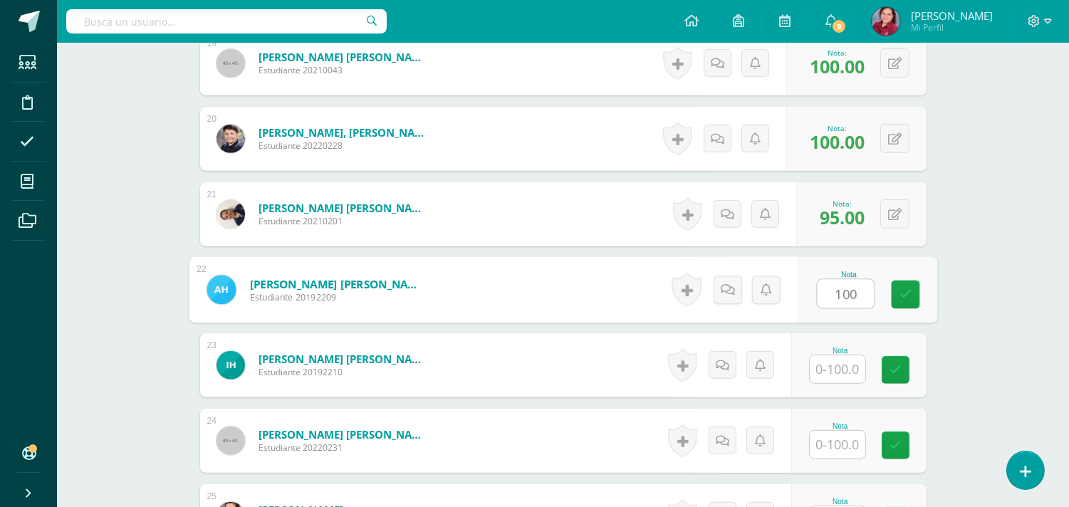
type input "100"
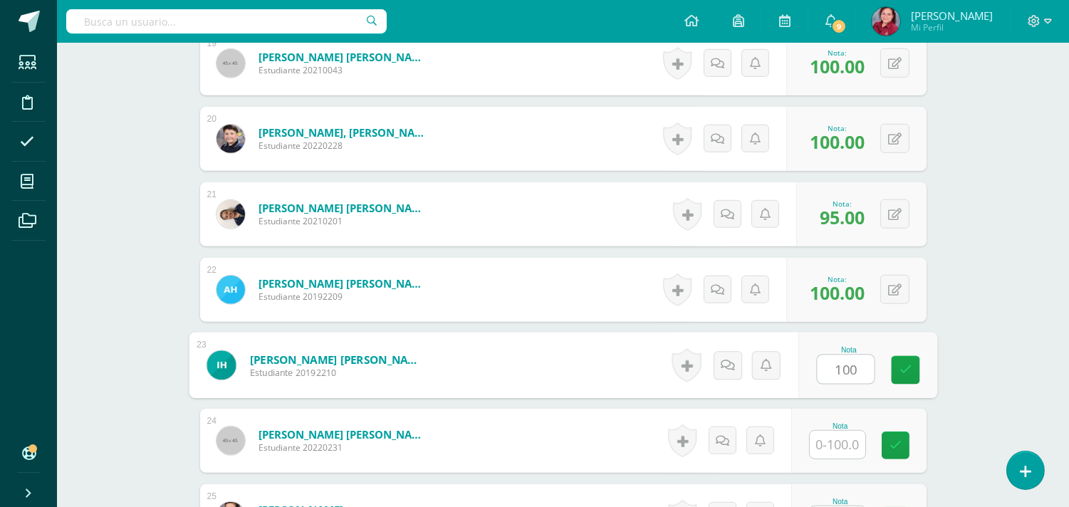
type input "100"
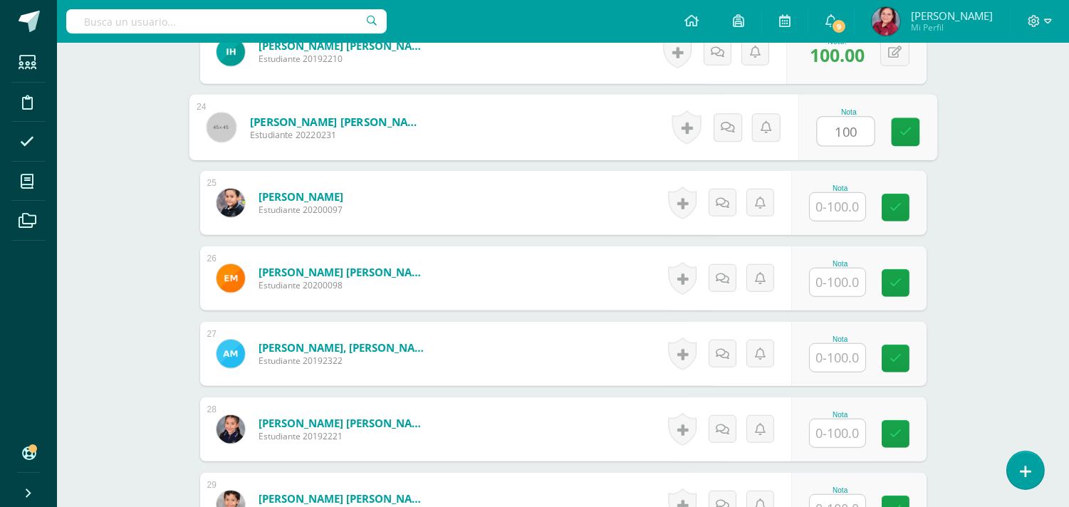
type input "100"
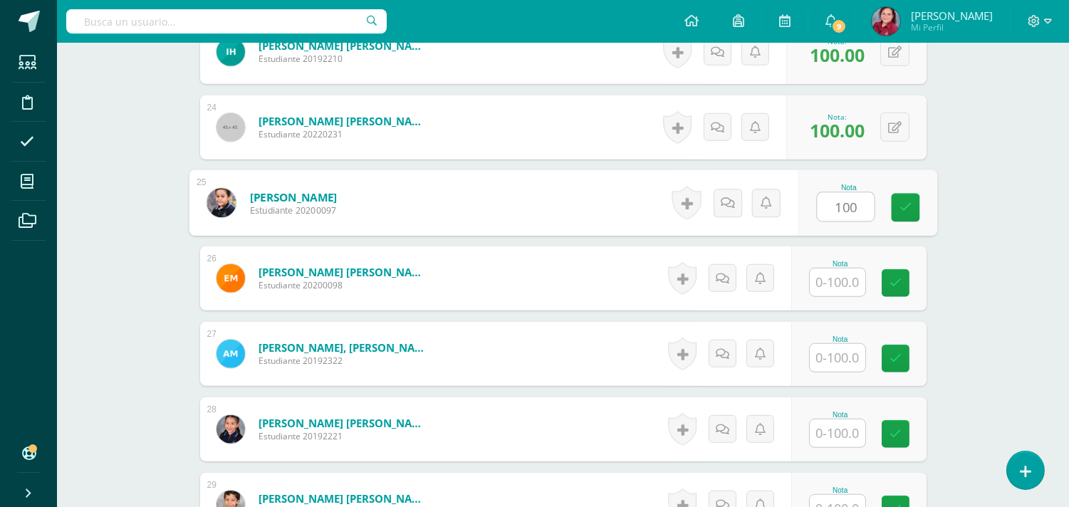
type input "100"
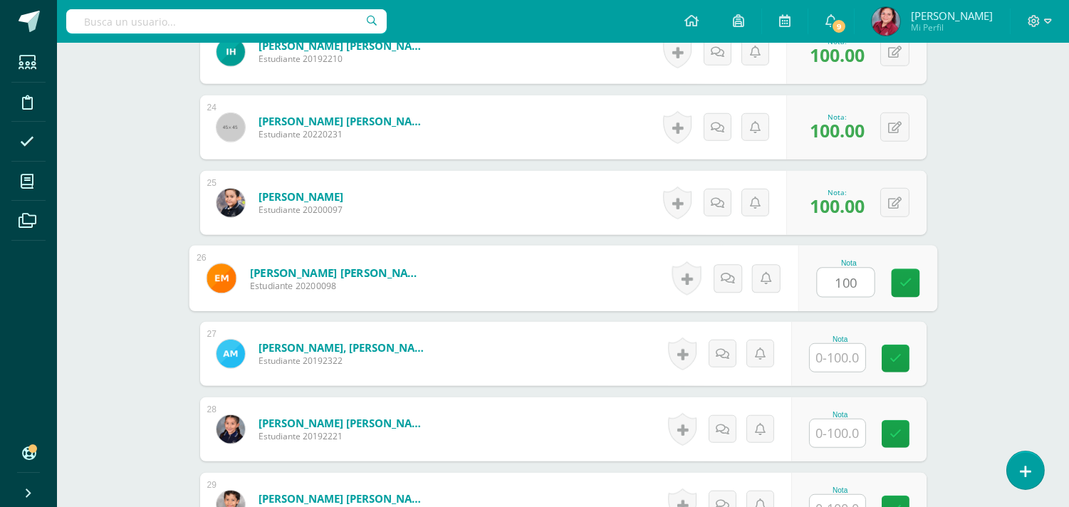
type input "100"
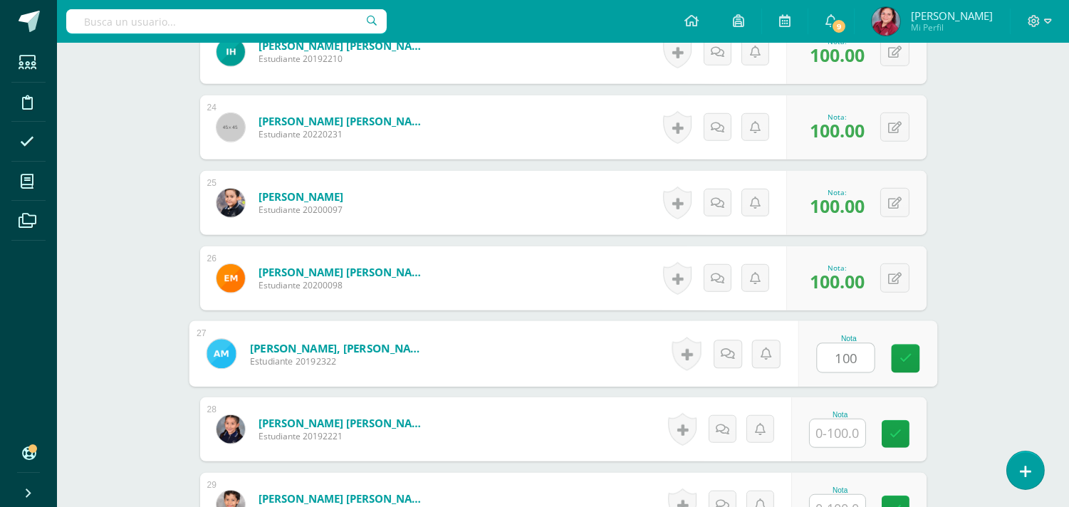
type input "100"
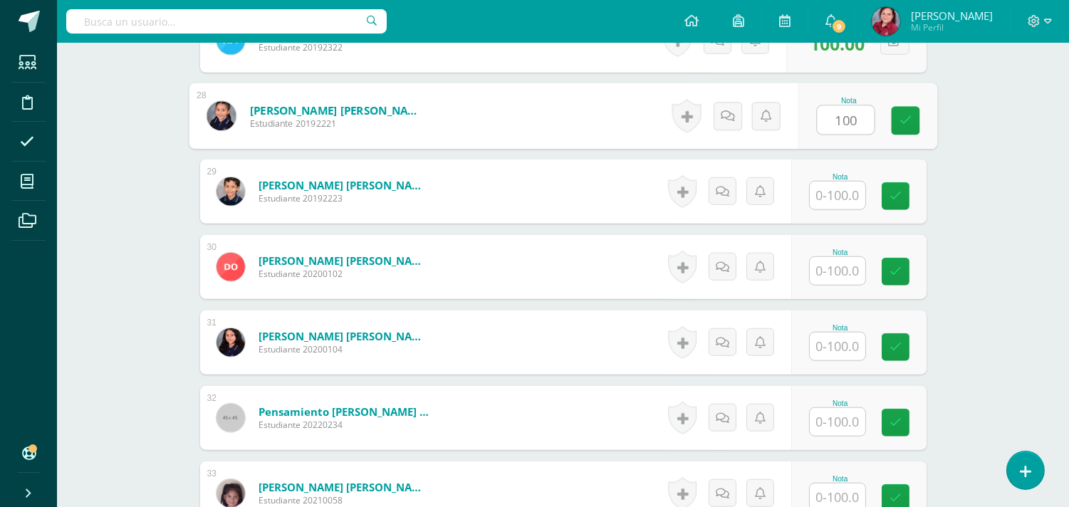
type input "100"
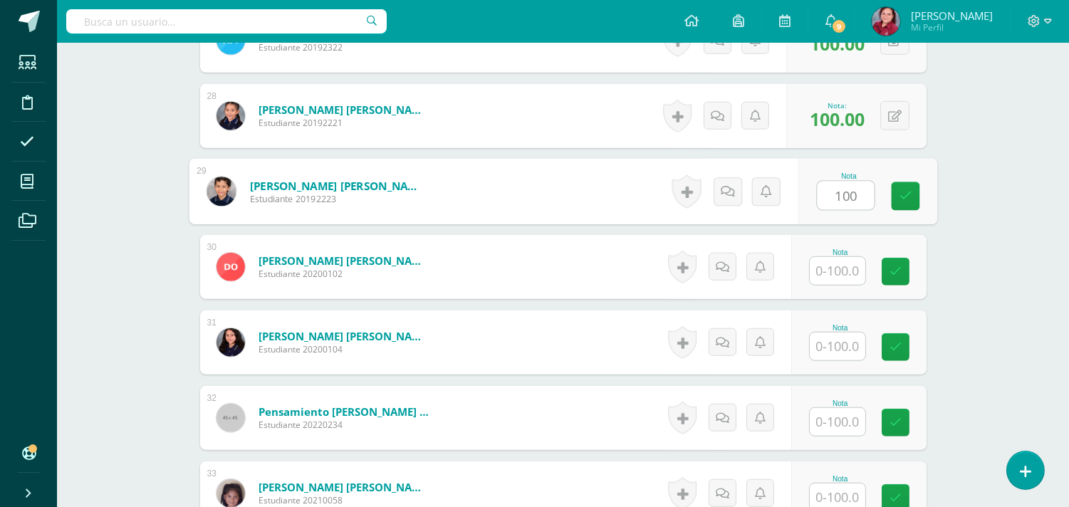
type input "100"
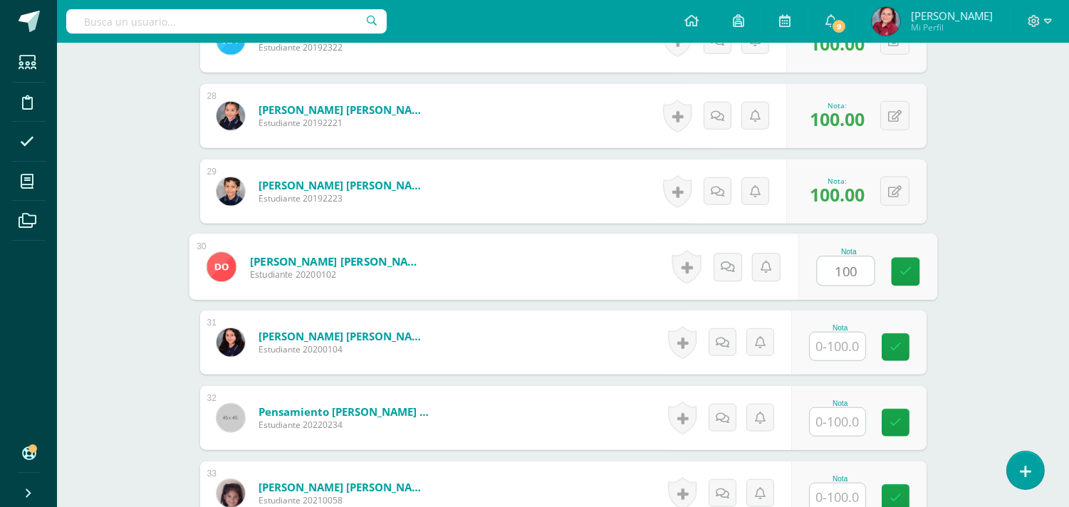
type input "100"
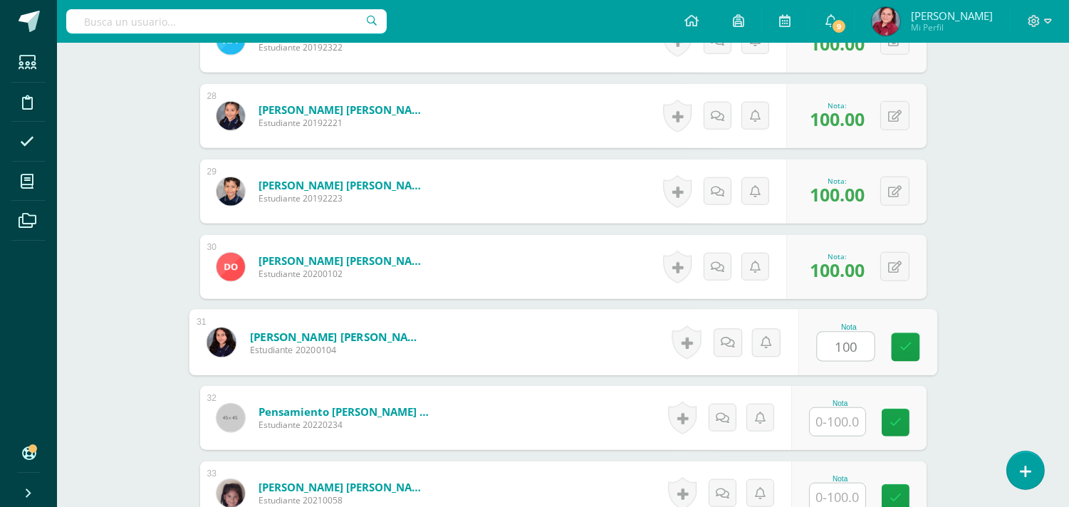
type input "100"
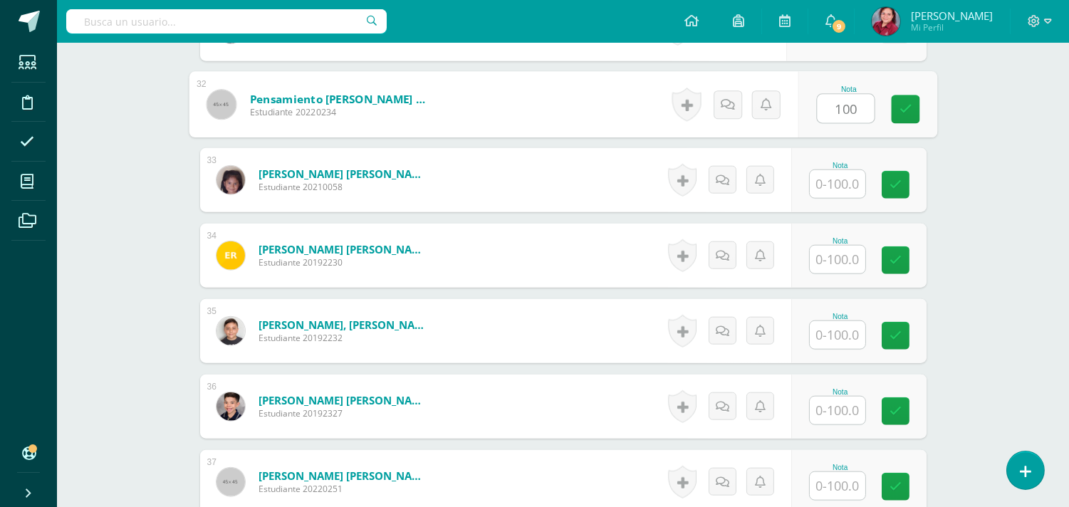
type input "100"
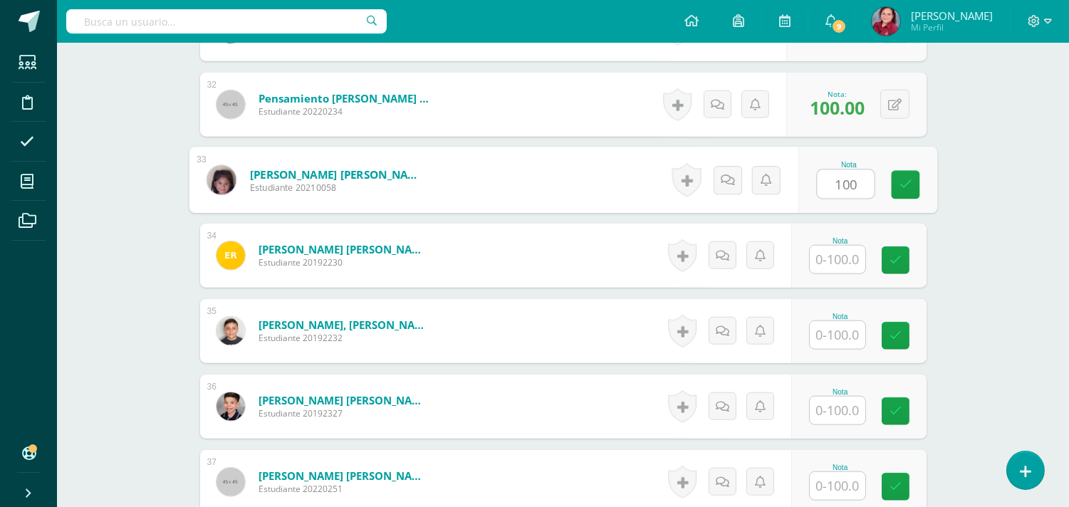
type input "100"
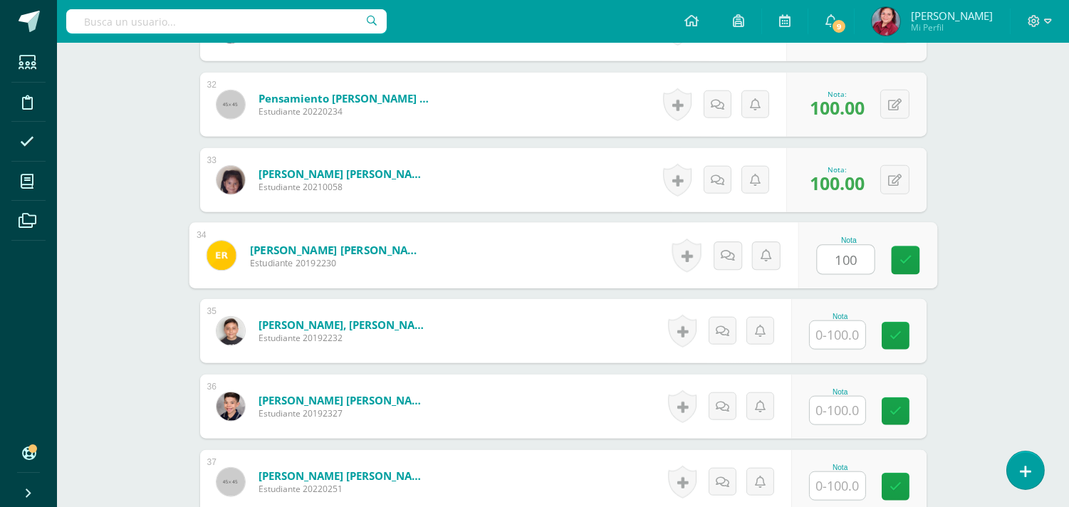
type input "100"
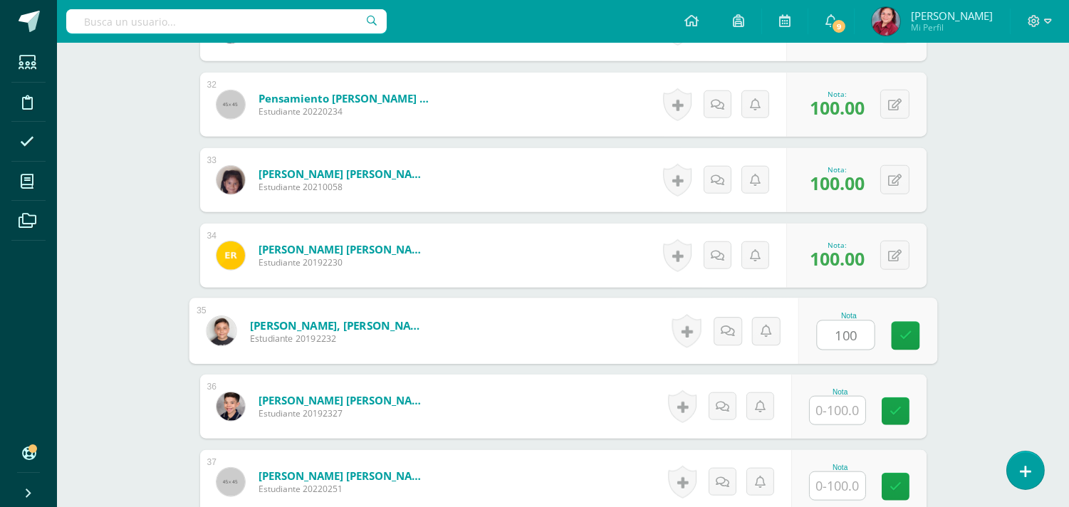
type input "100"
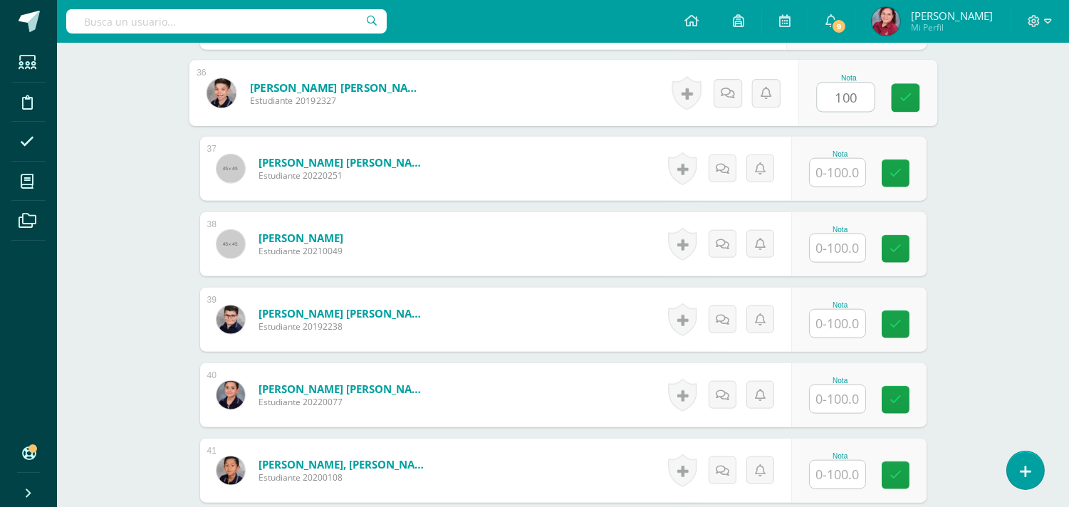
type input "100"
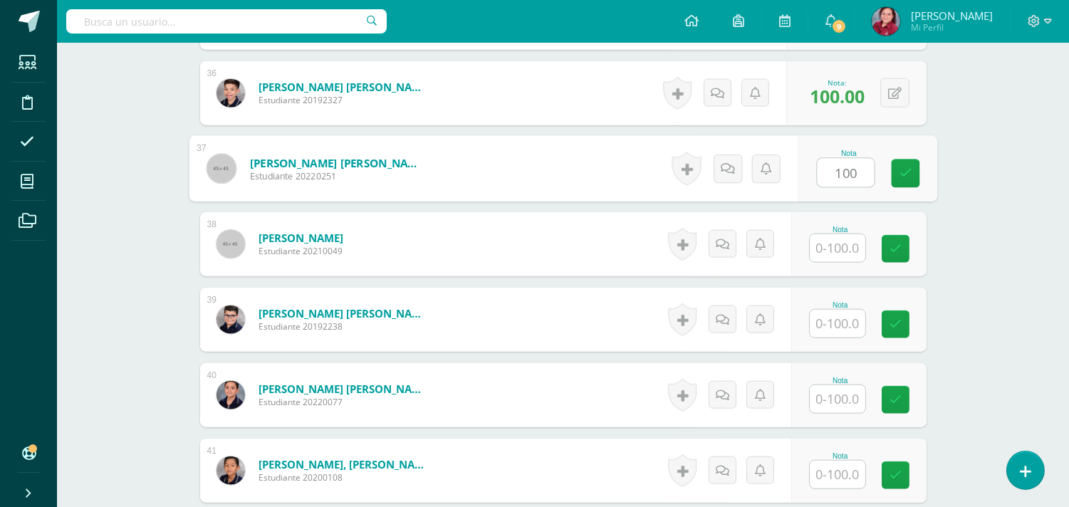
type input "100"
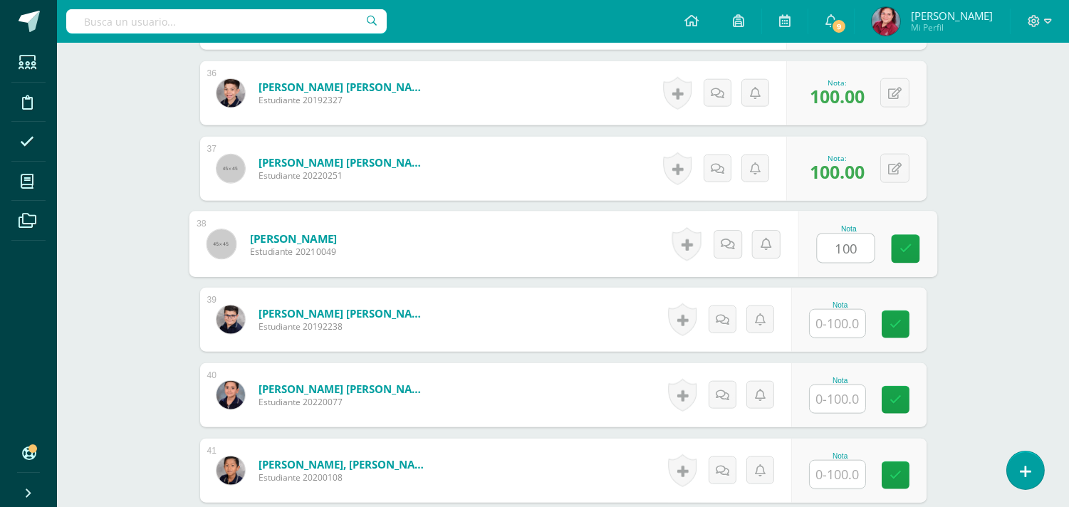
type input "100"
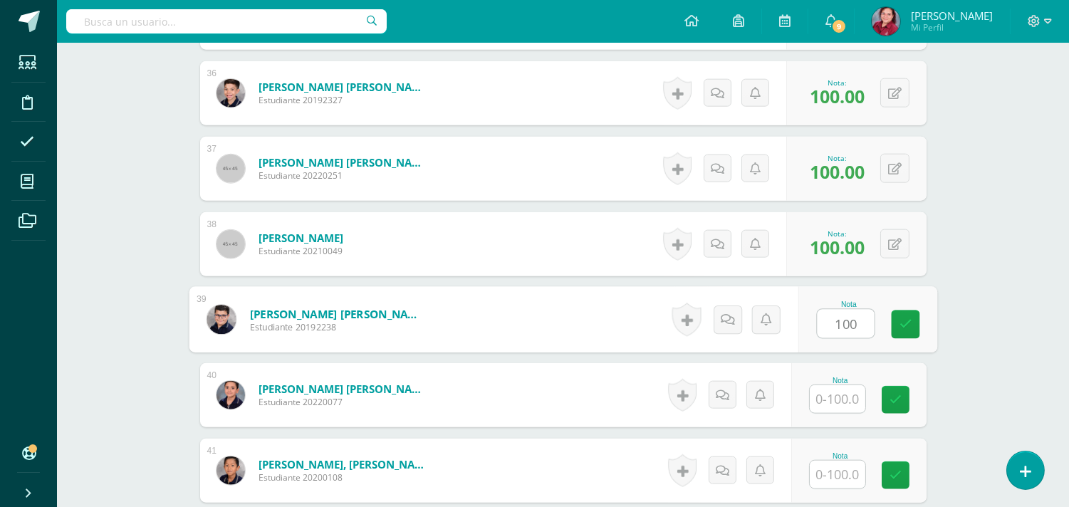
type input "100"
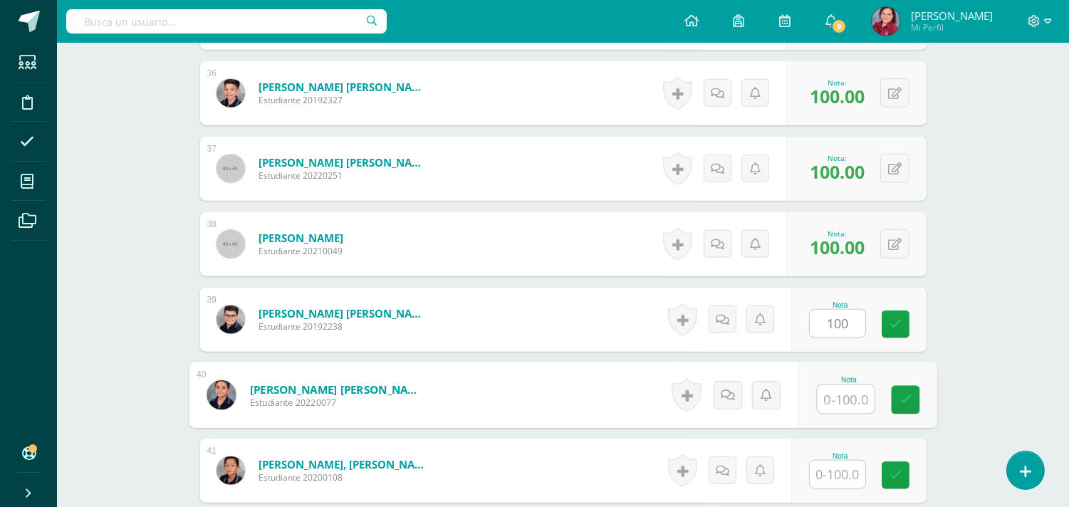
scroll to position [3404, 0]
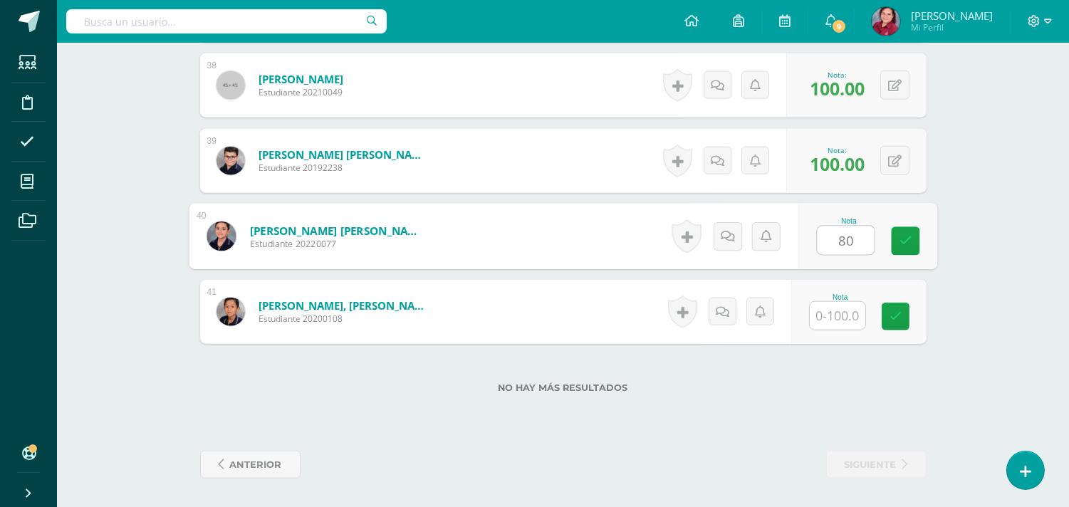
type input "80"
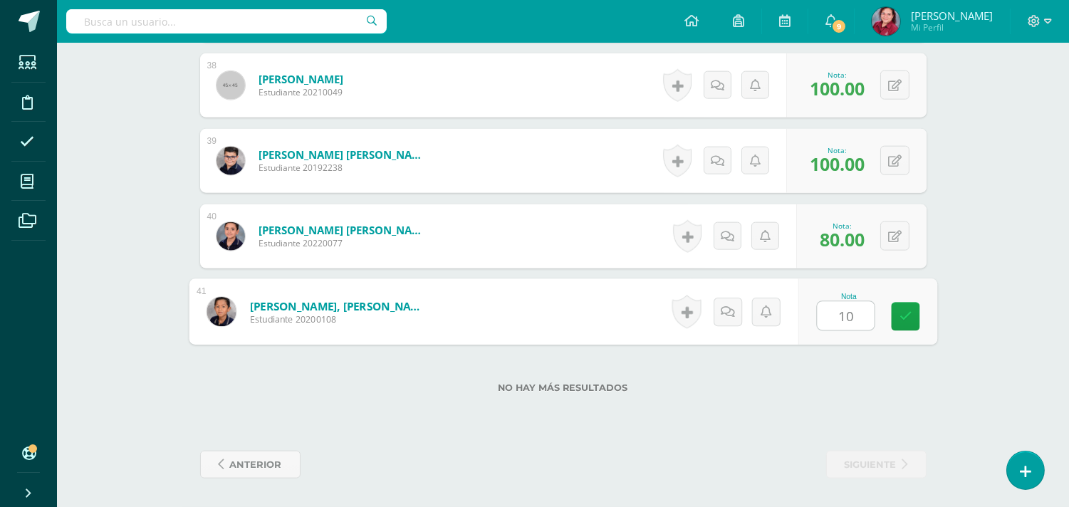
type input "100"
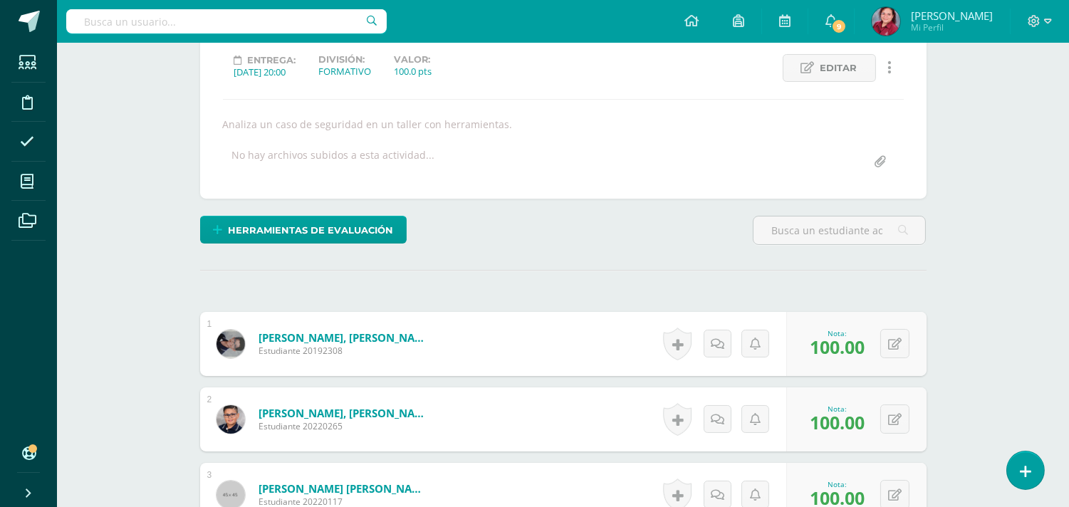
scroll to position [0, 0]
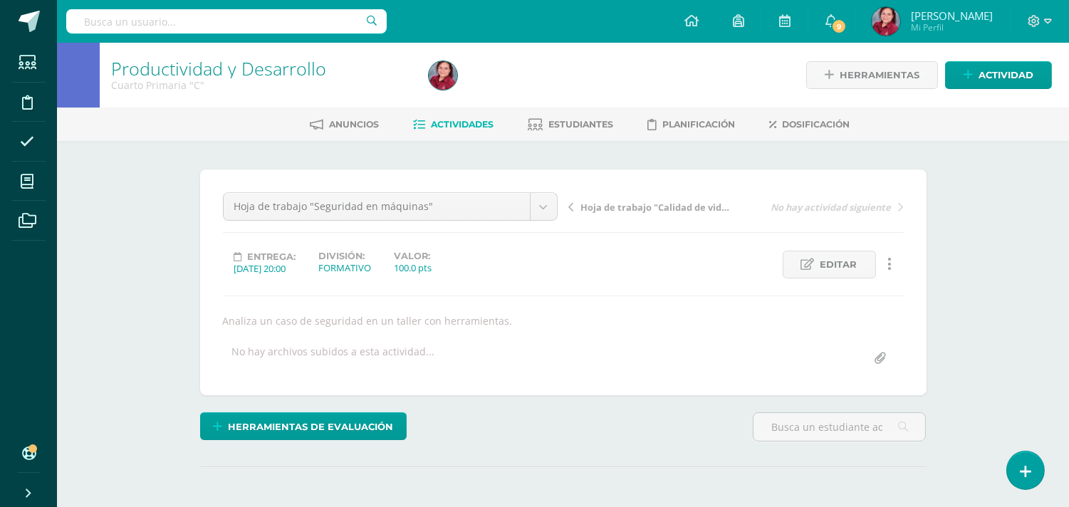
click at [697, 214] on span "Hoja de trabajo "Calidad de vida"" at bounding box center [656, 207] width 151 height 13
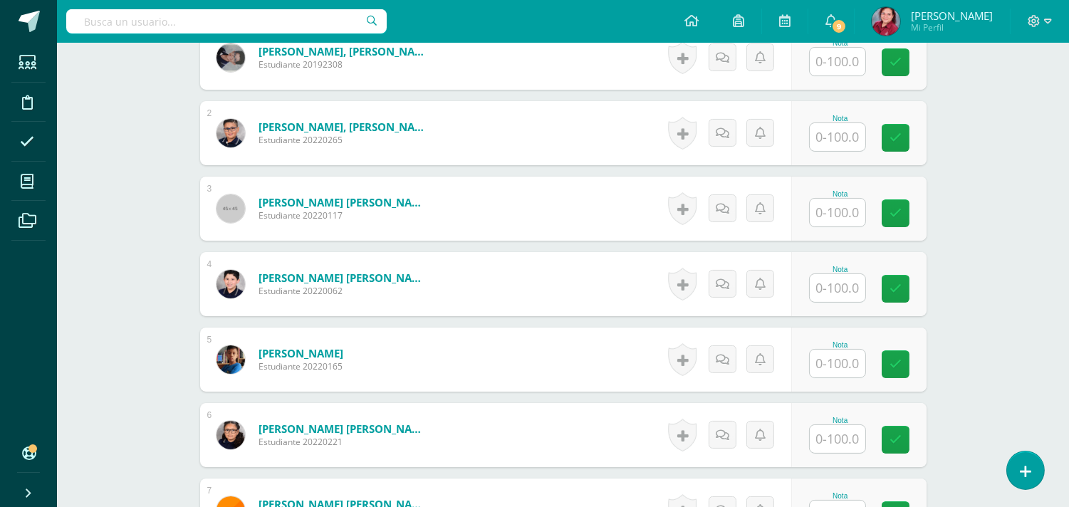
scroll to position [396, 0]
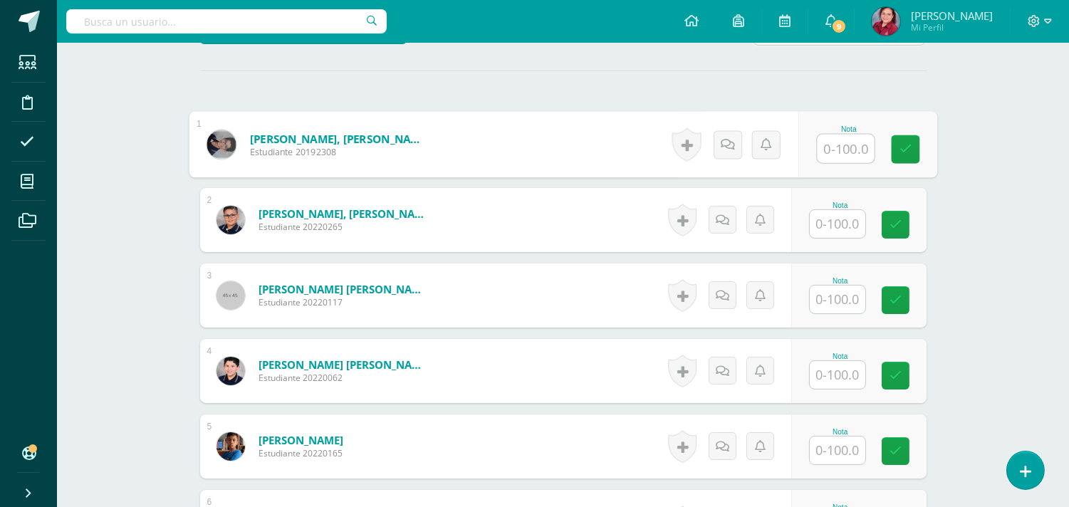
click at [832, 163] on input "text" at bounding box center [845, 149] width 57 height 29
type input "100"
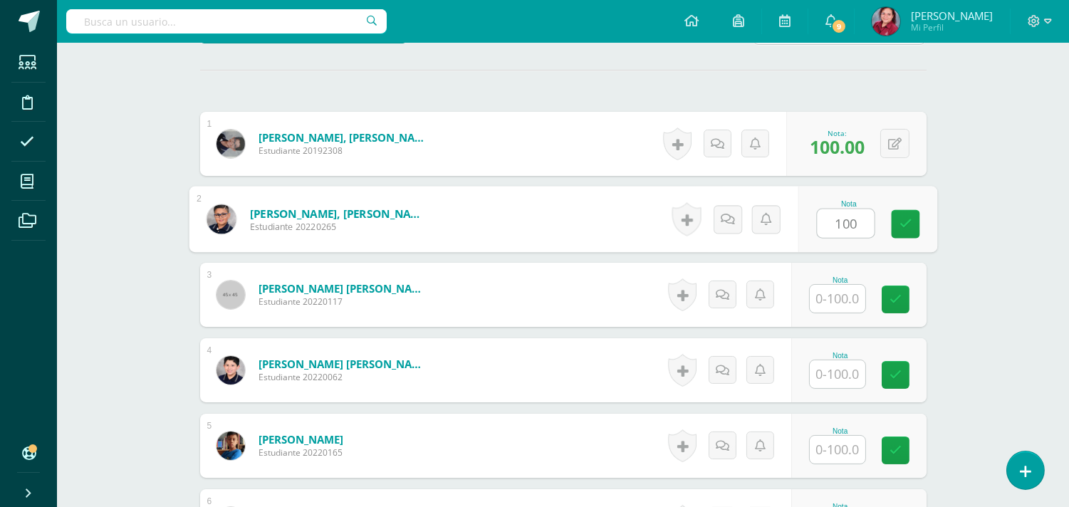
type input "100"
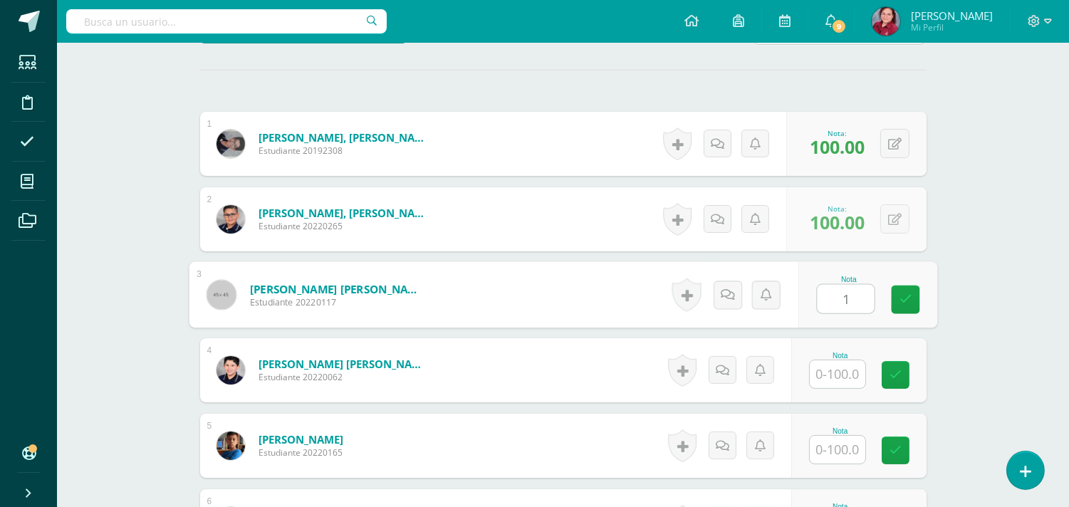
scroll to position [398, 0]
type input "100"
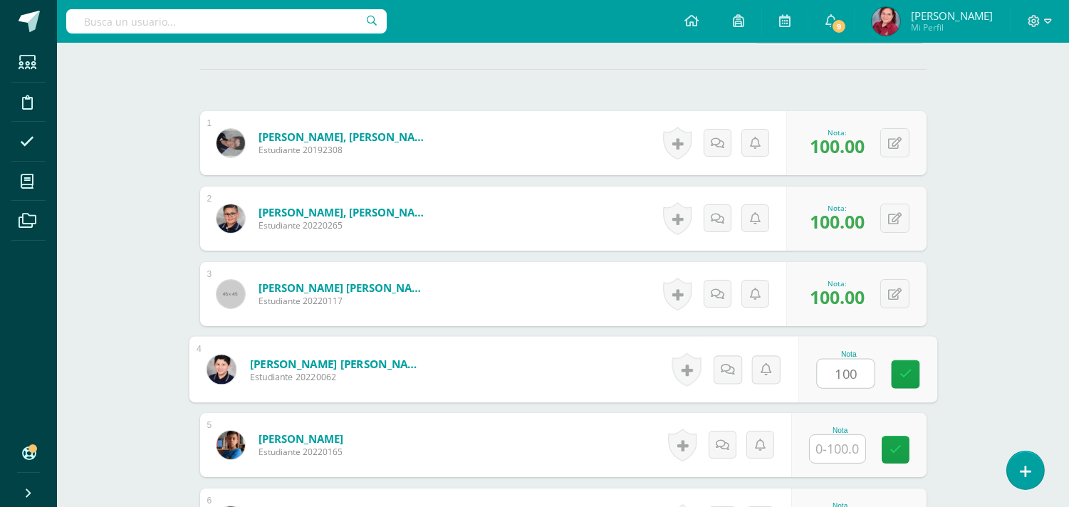
type input "100"
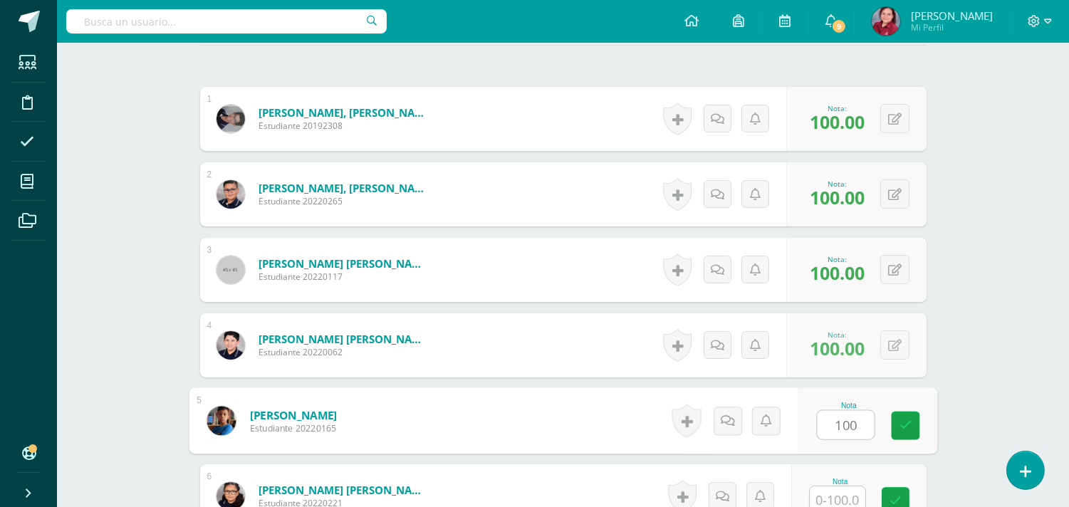
type input "100"
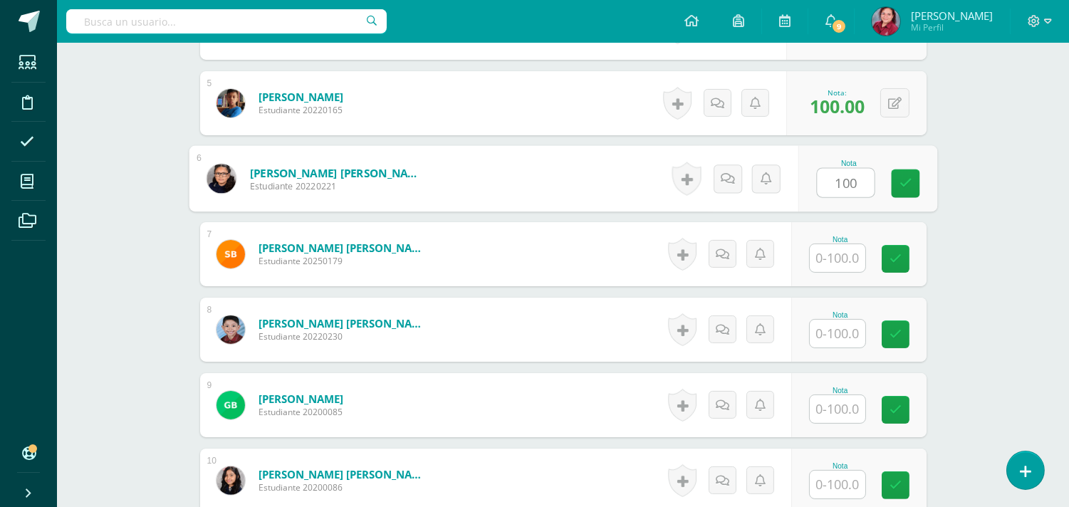
type input "100"
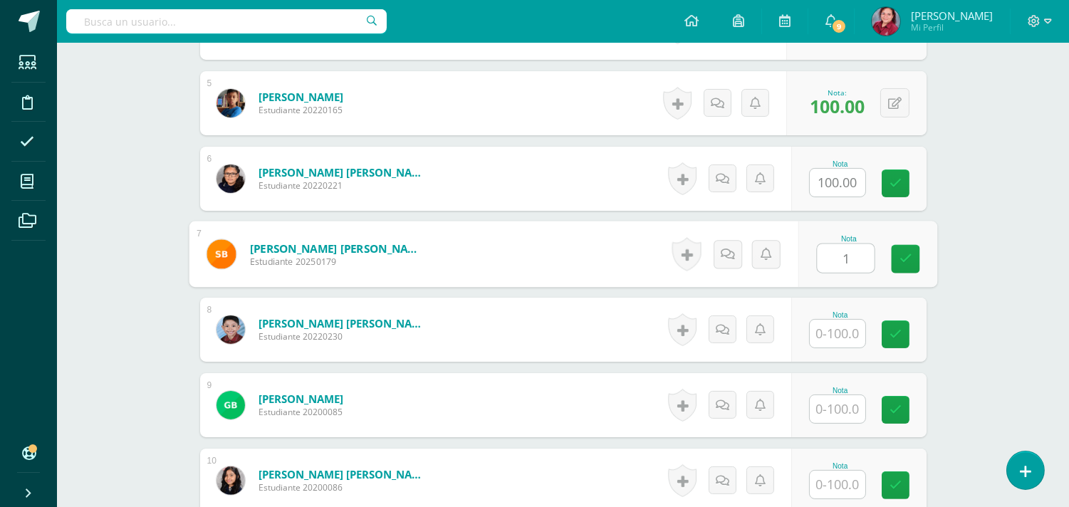
scroll to position [741, 0]
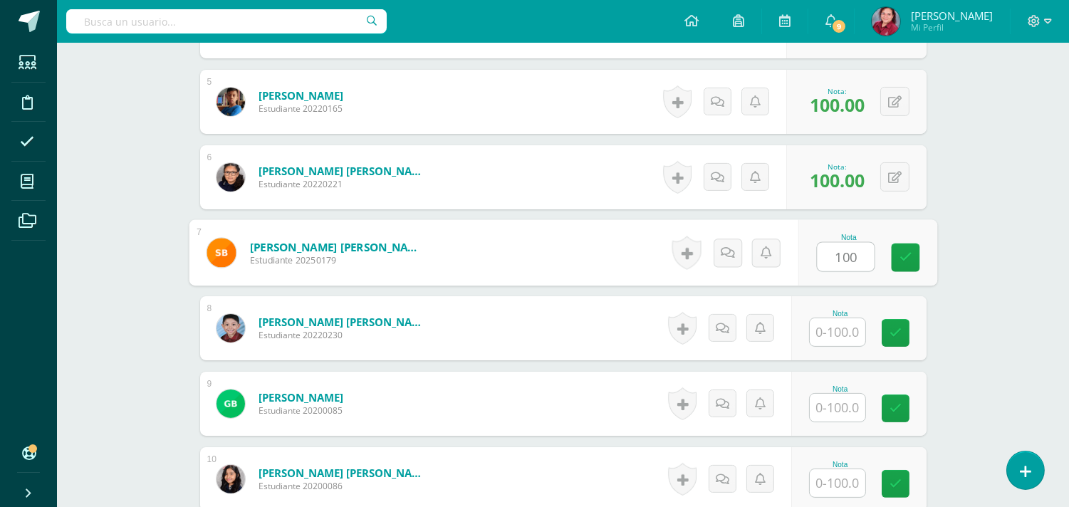
type input "100"
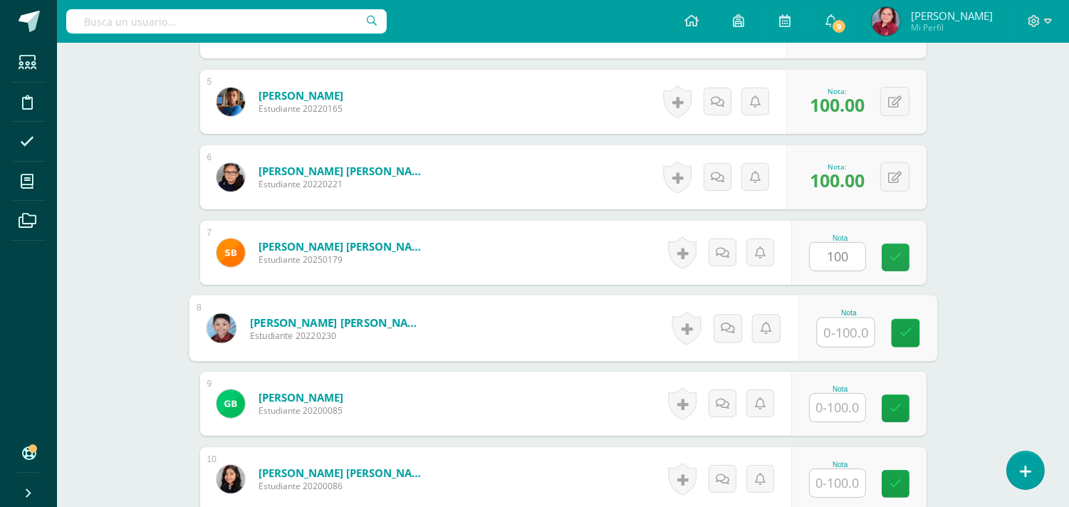
scroll to position [742, 0]
type input "90"
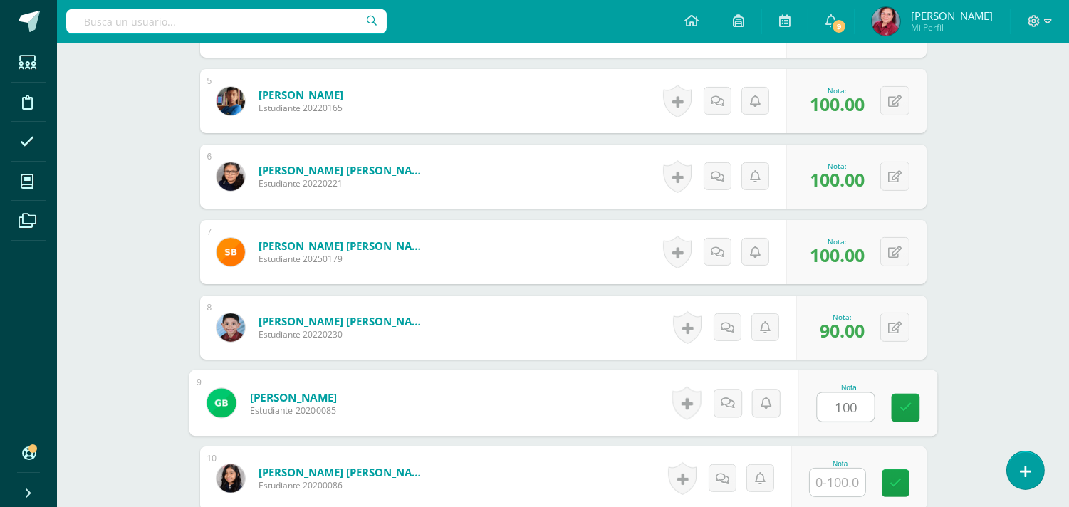
type input "100"
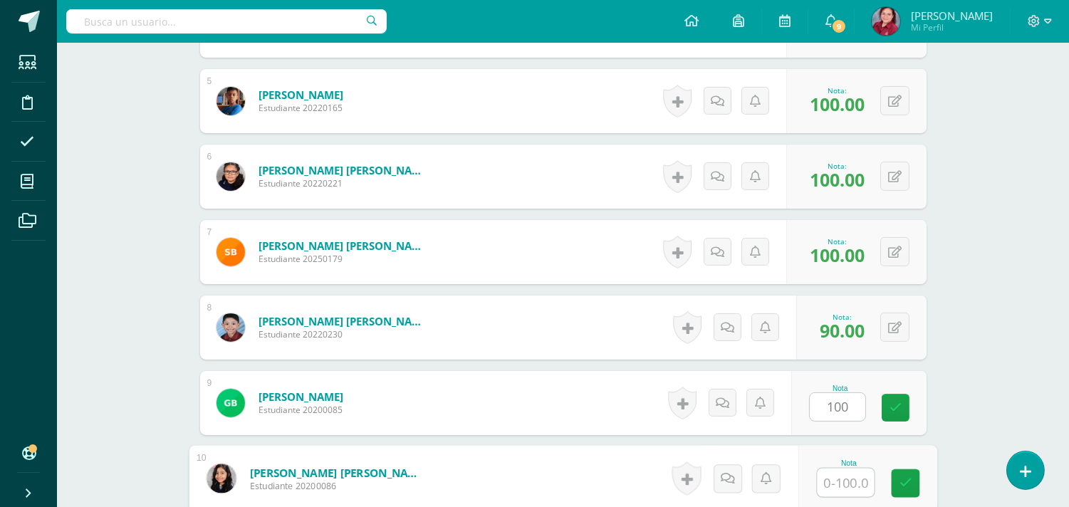
scroll to position [1053, 0]
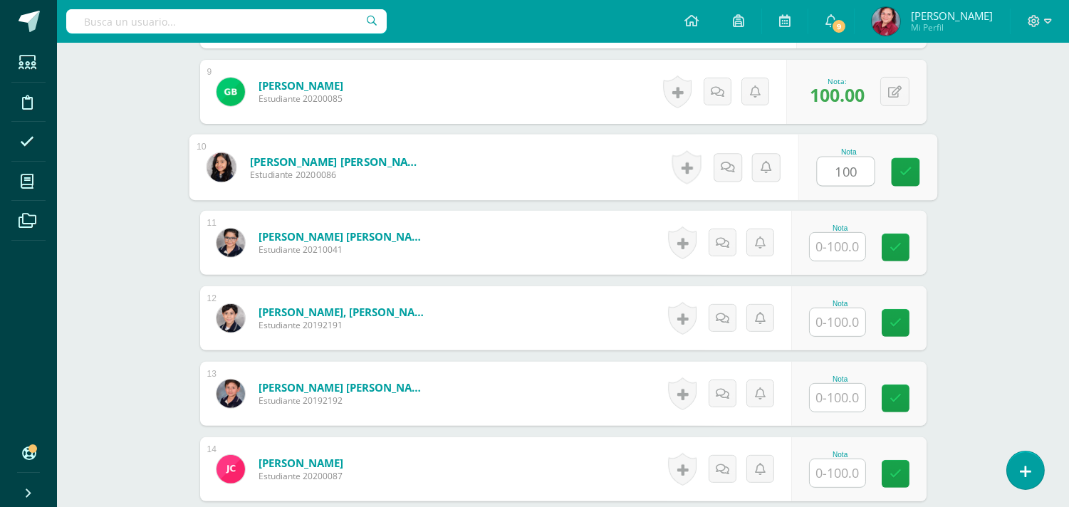
type input "100"
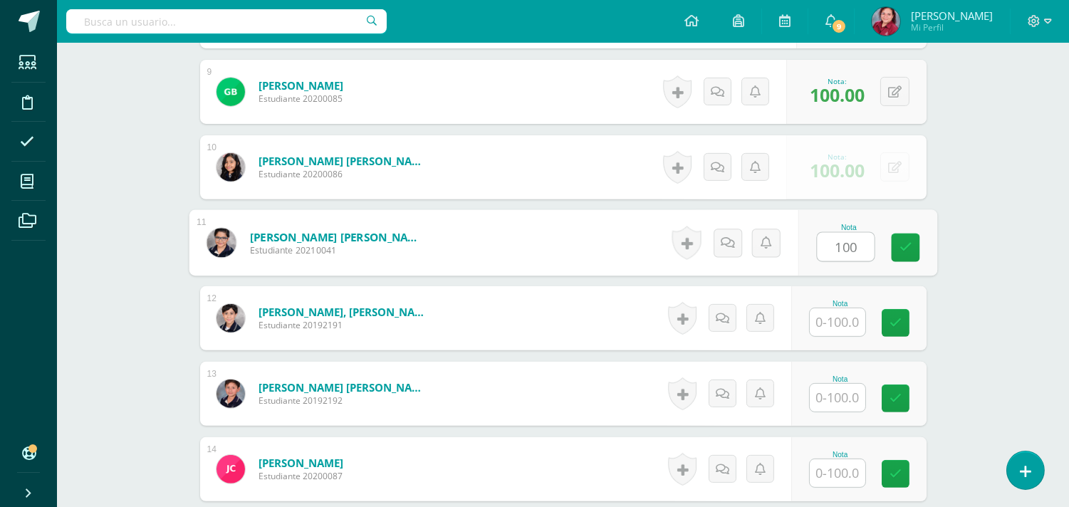
type input "100"
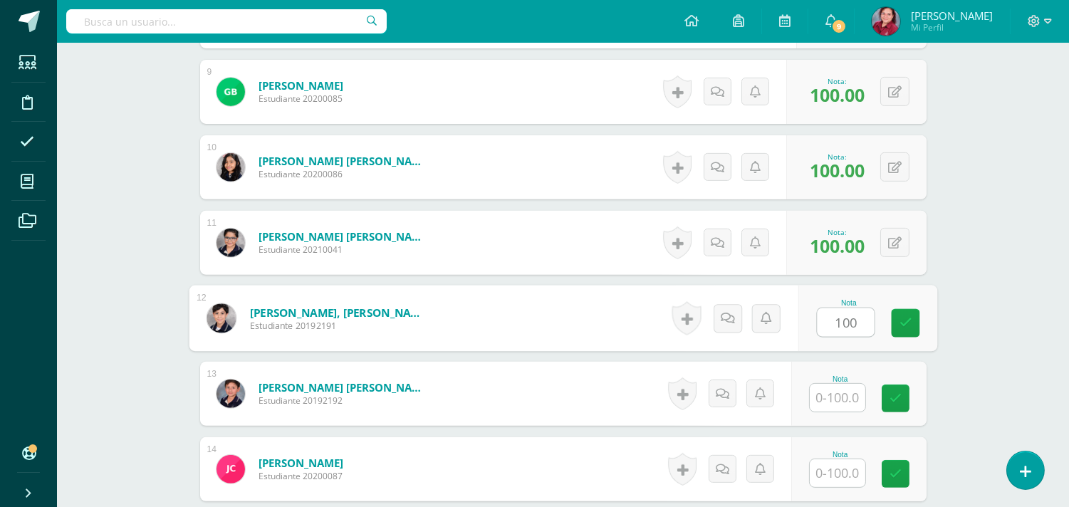
type input "100"
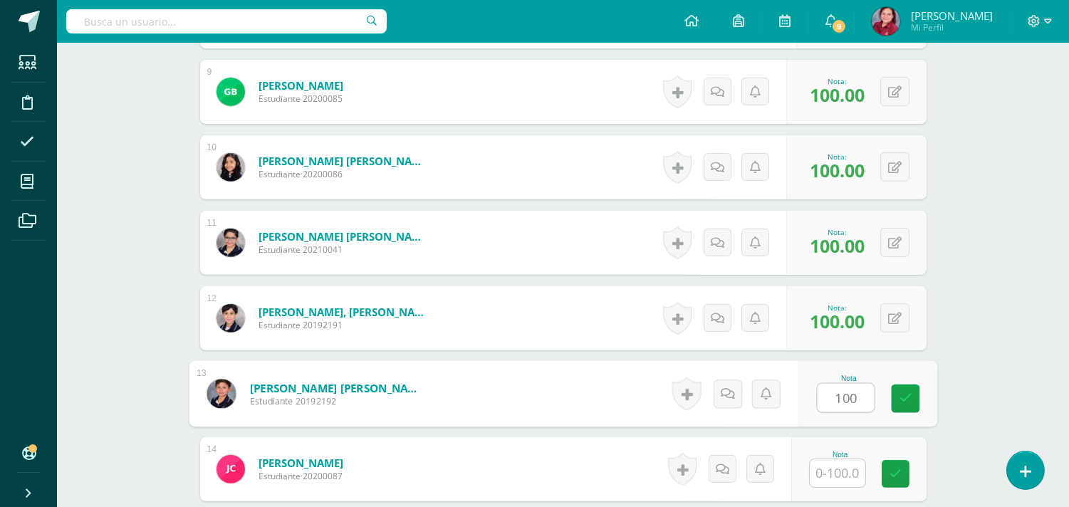
type input "100"
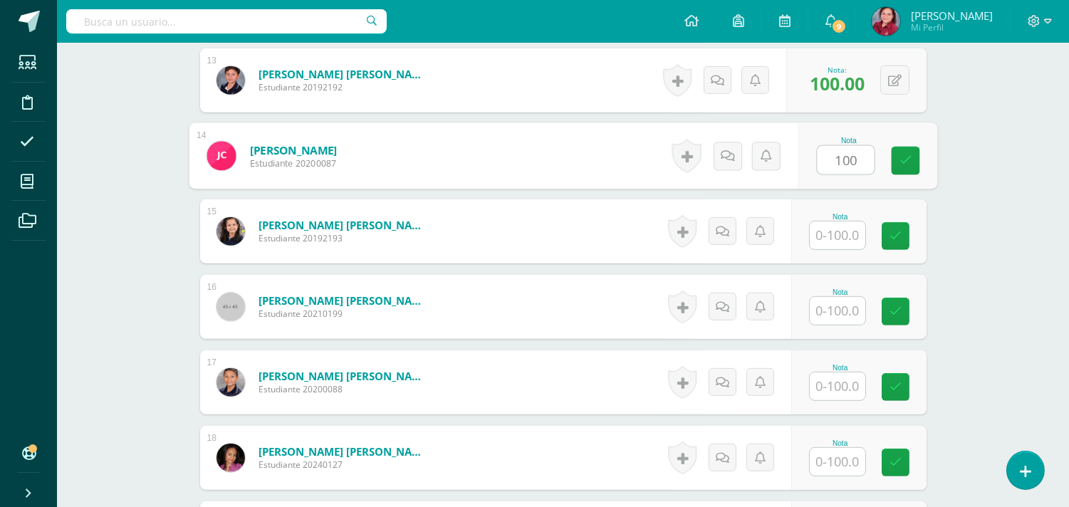
type input "100"
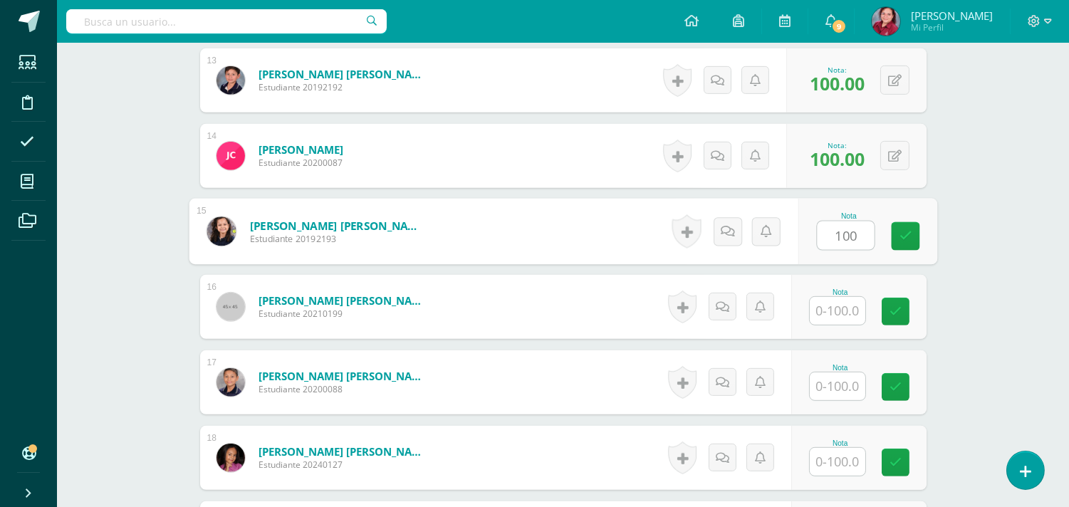
type input "100"
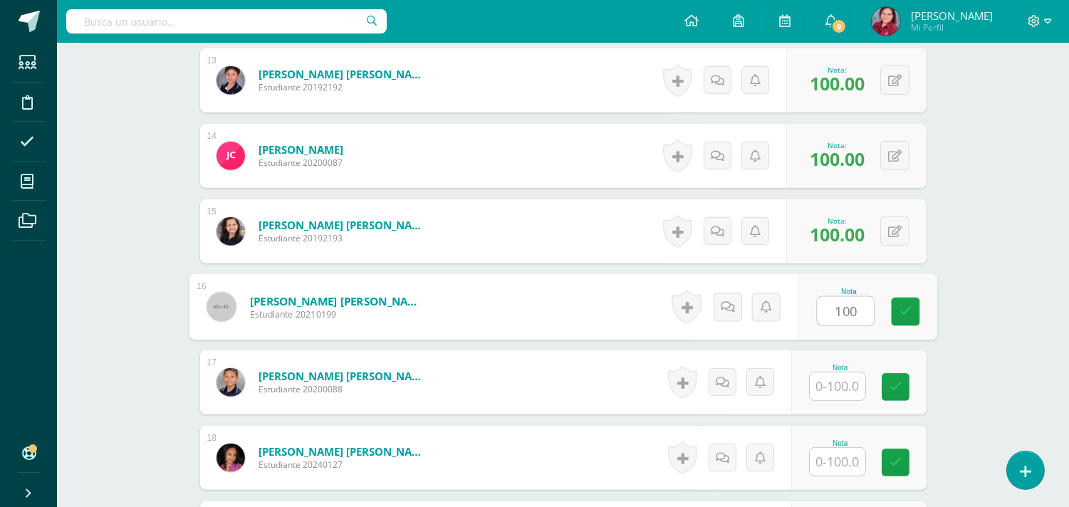
type input "100"
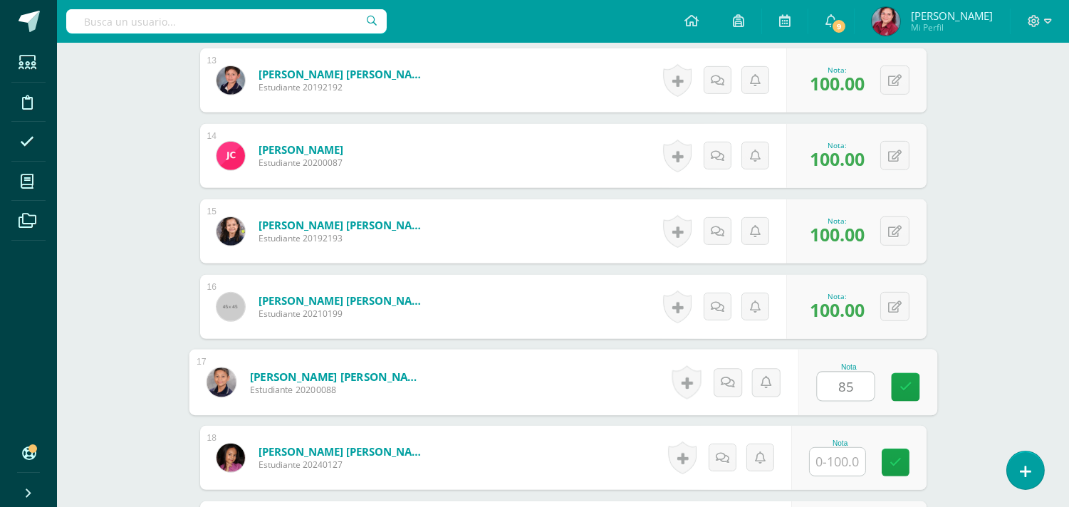
type input "85"
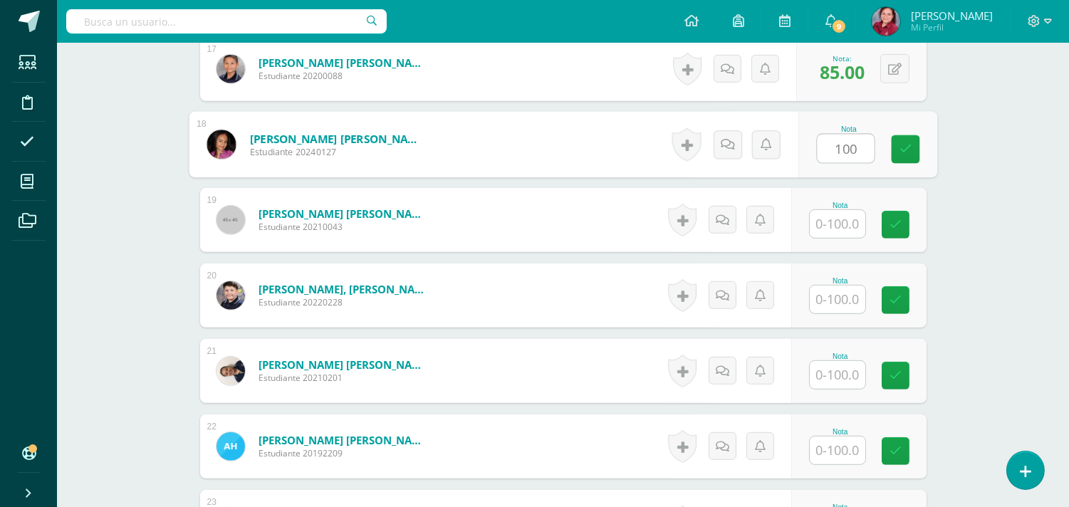
type input "100"
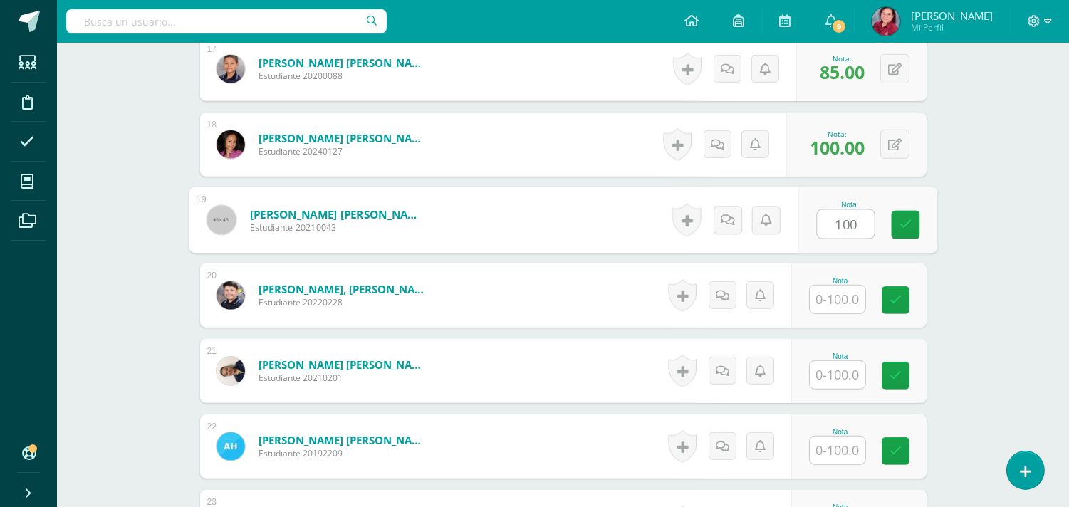
type input "100"
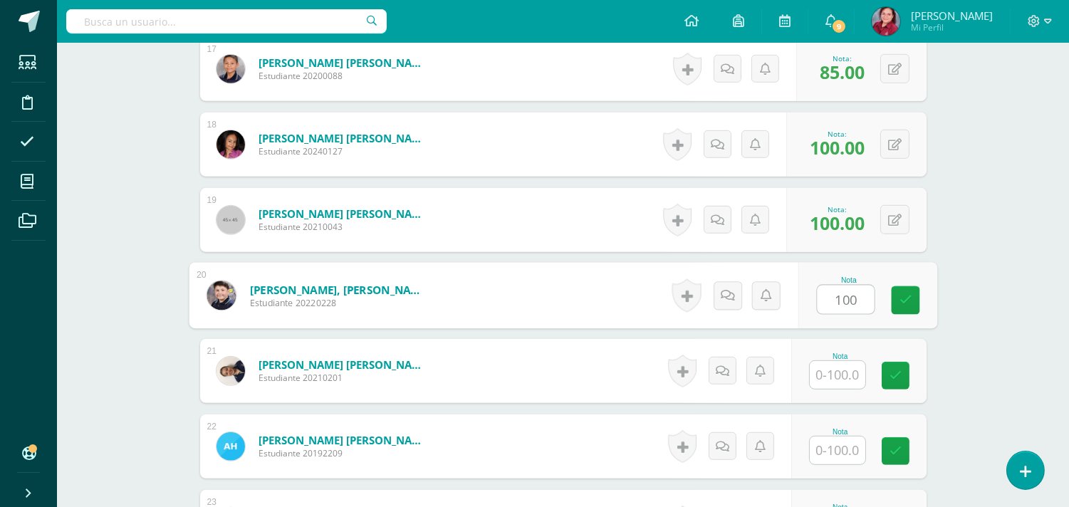
type input "100"
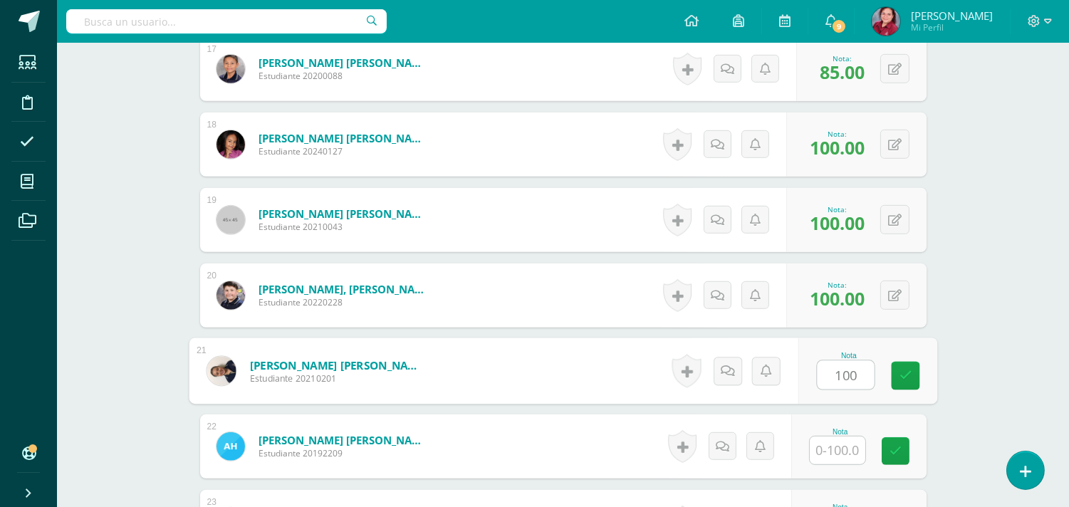
type input "100"
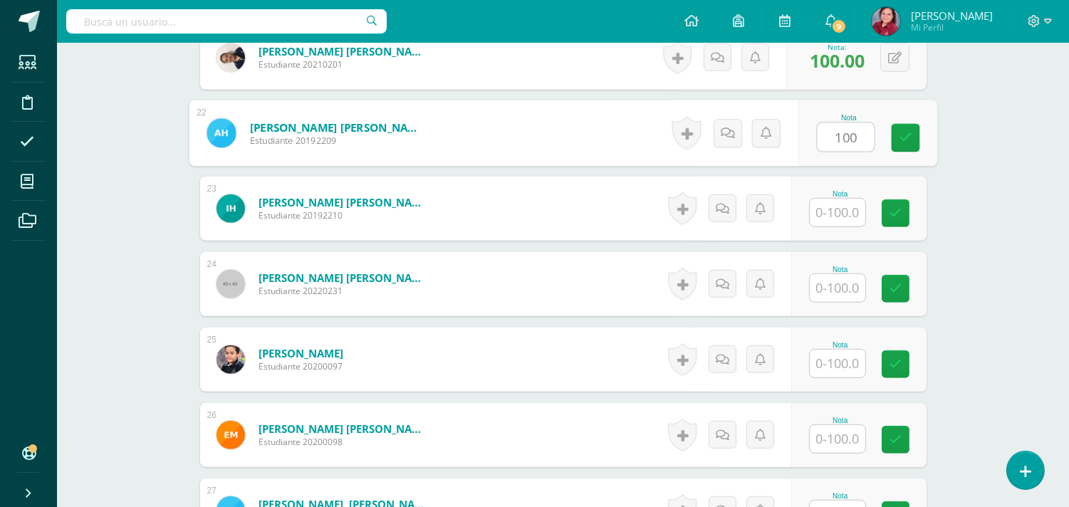
type input "100"
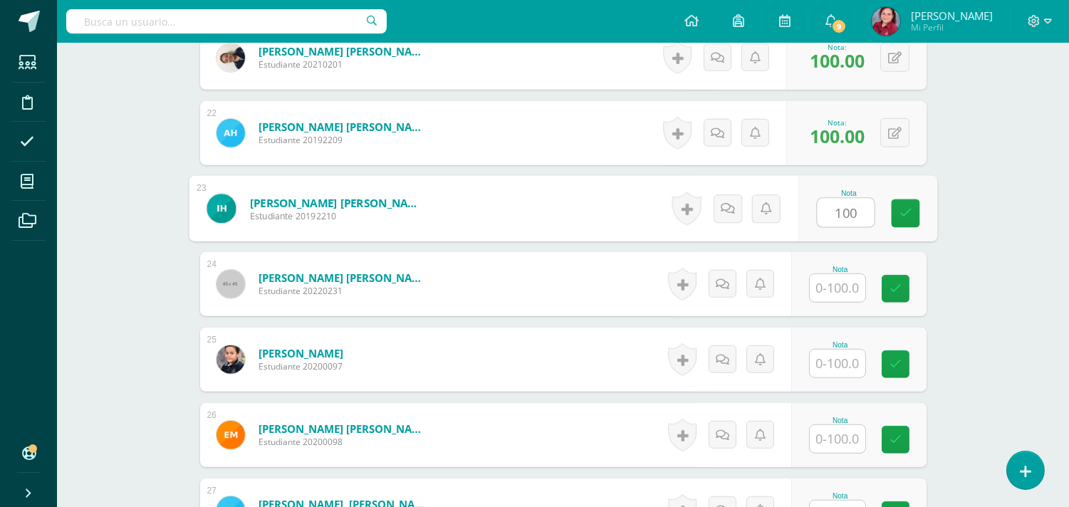
type input "100"
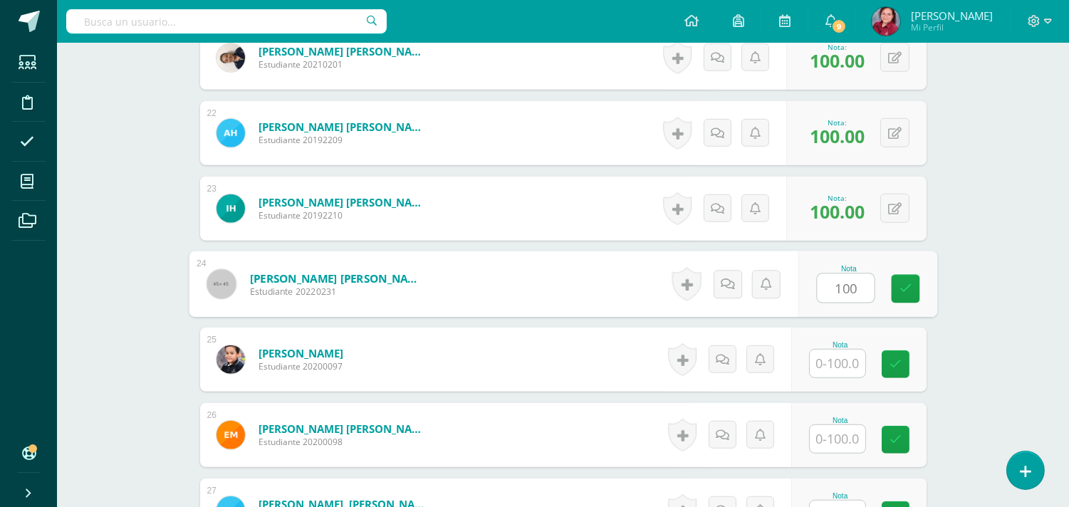
type input "100"
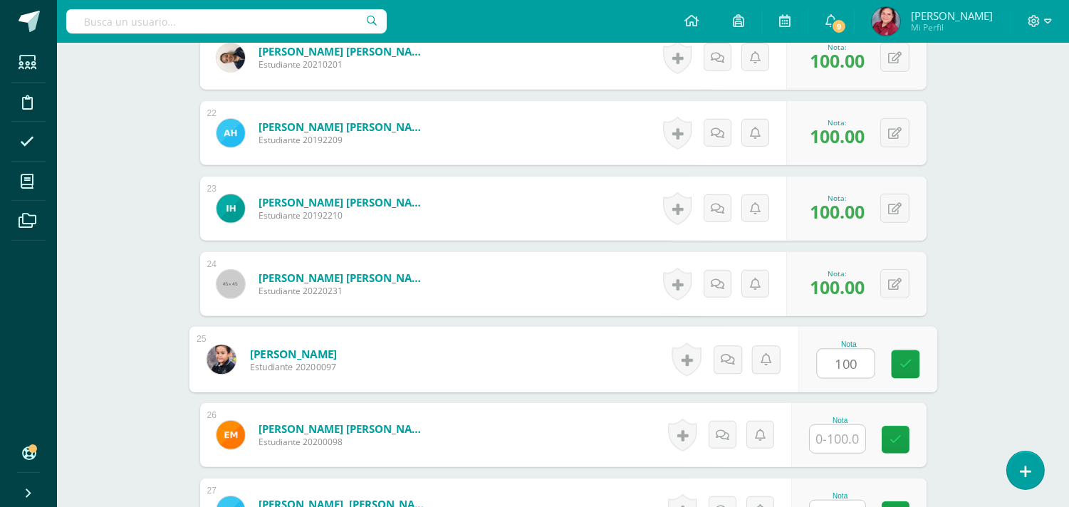
type input "100"
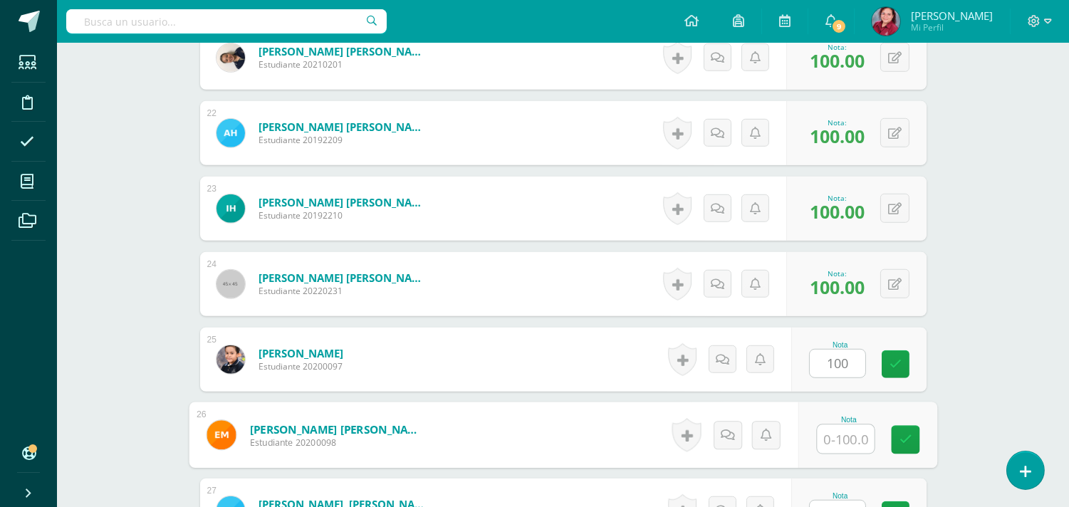
scroll to position [2307, 0]
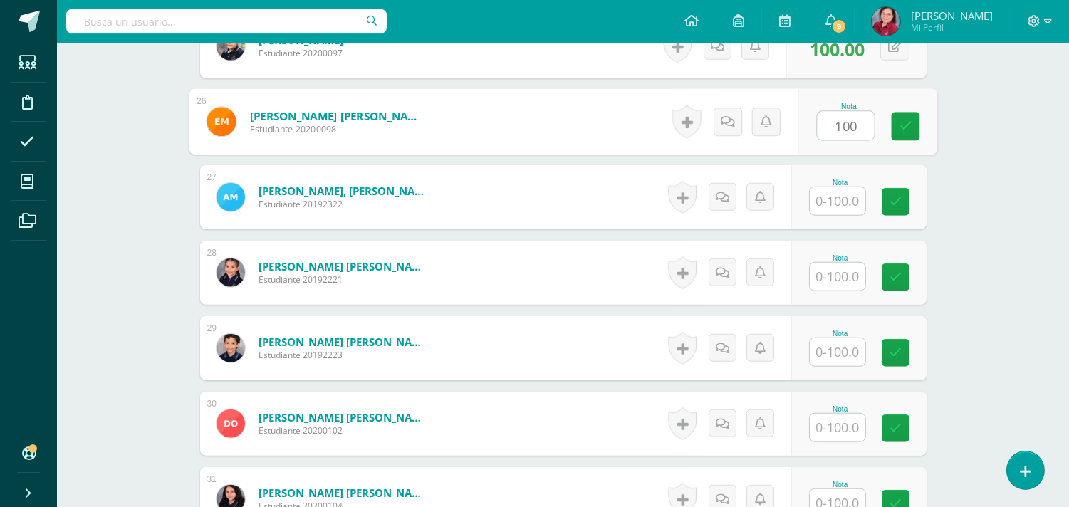
type input "100"
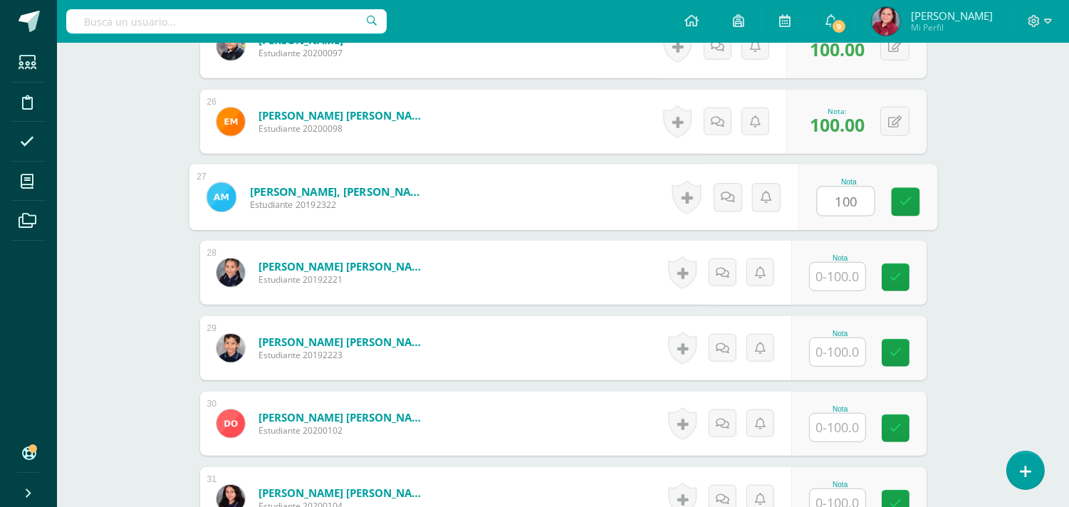
type input "100"
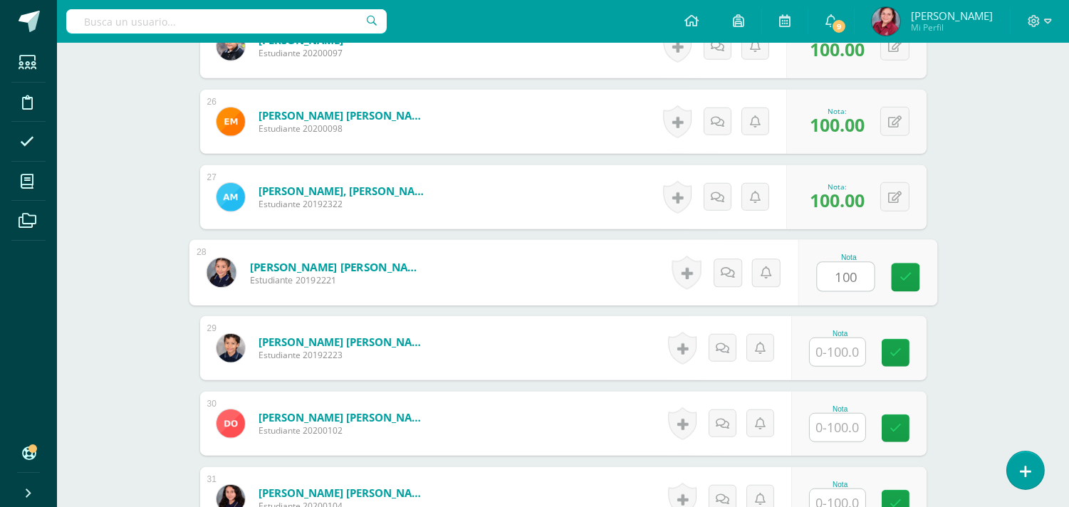
type input "100"
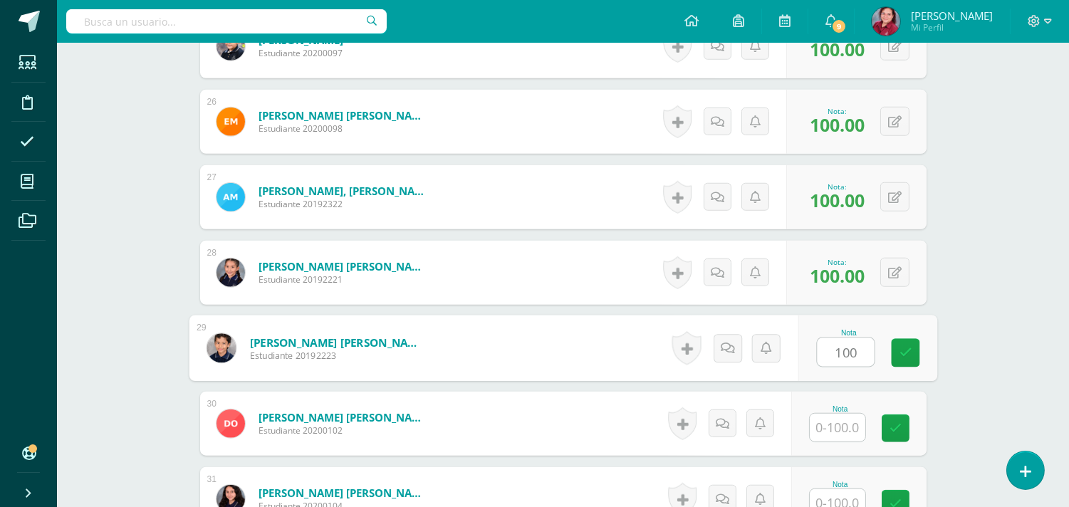
type input "100"
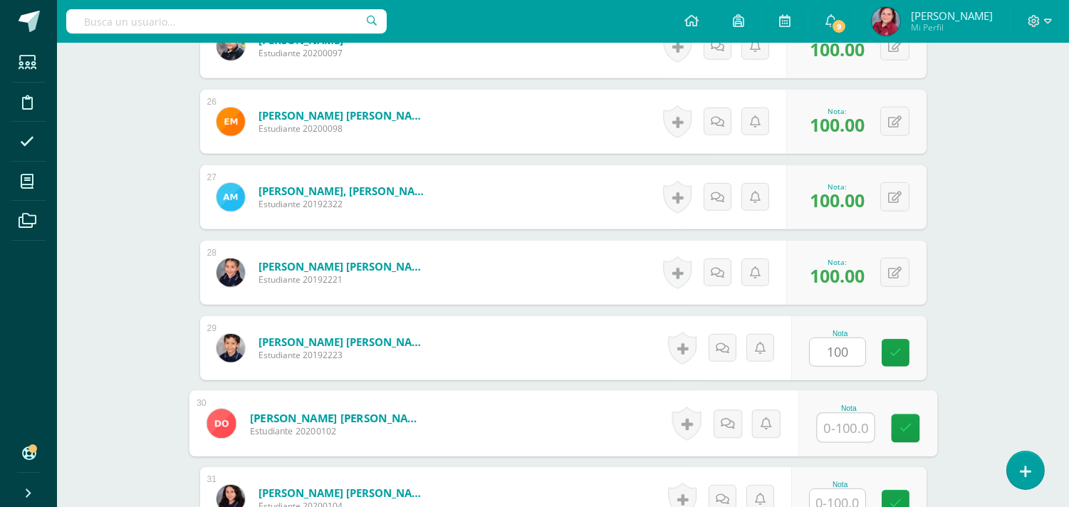
scroll to position [2621, 0]
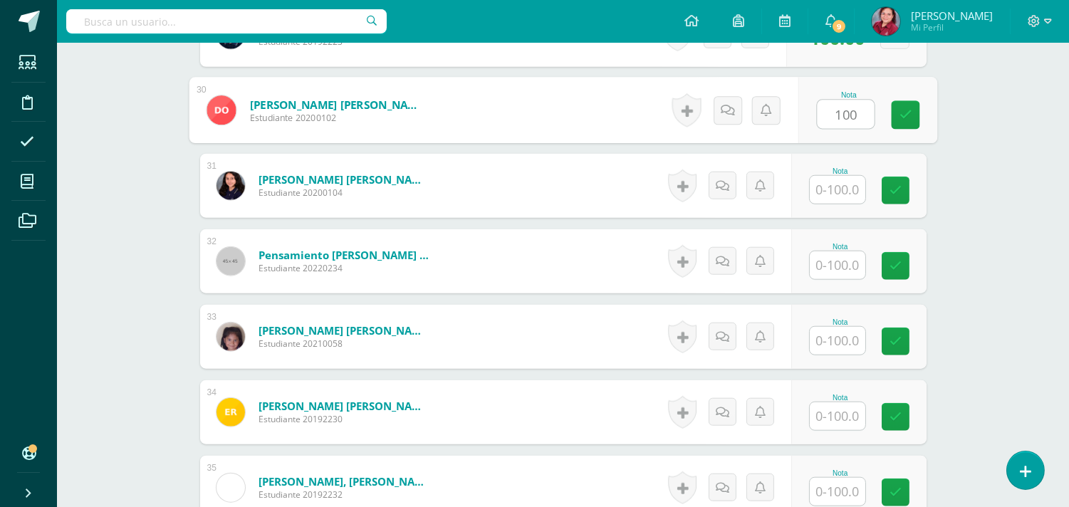
type input "100"
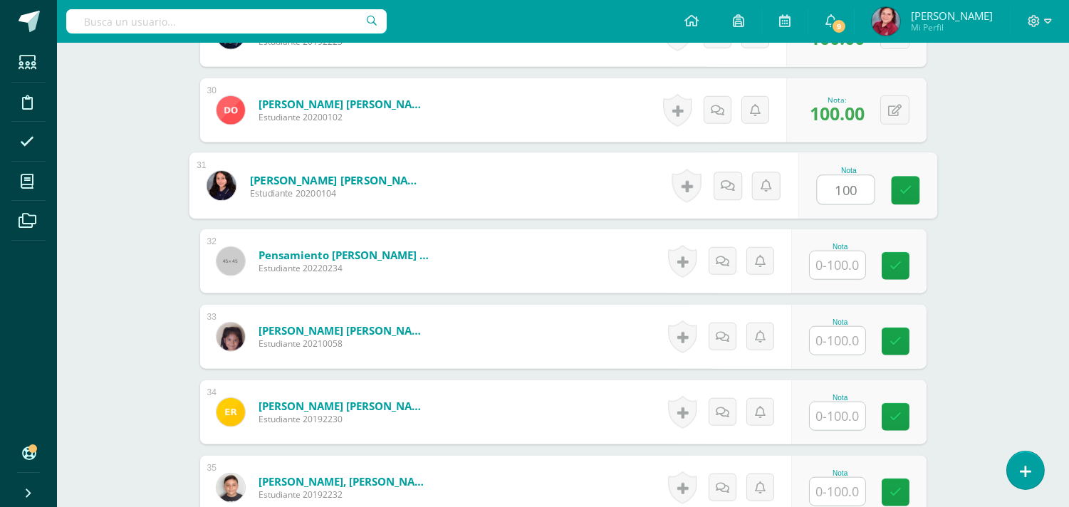
type input "100"
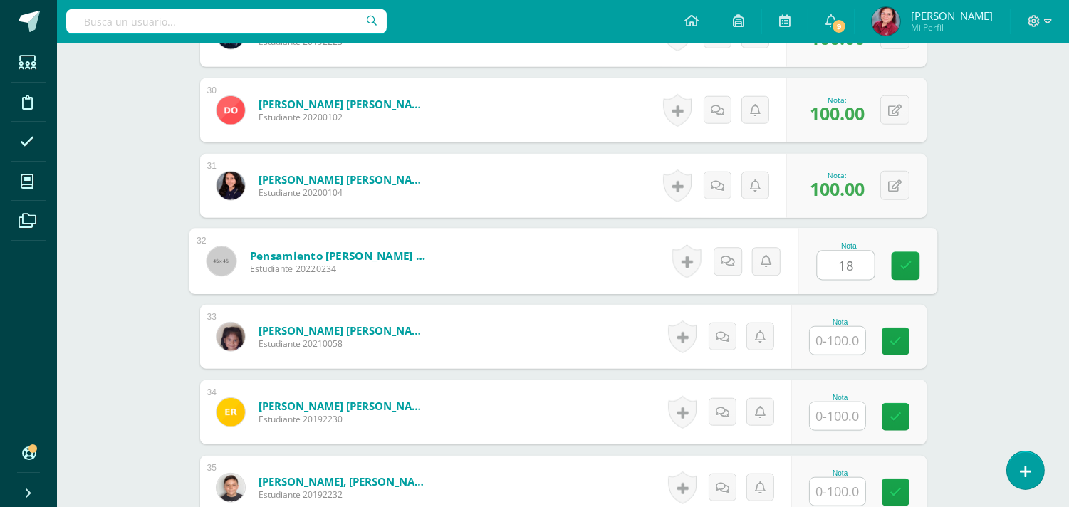
type input "1"
type input "85"
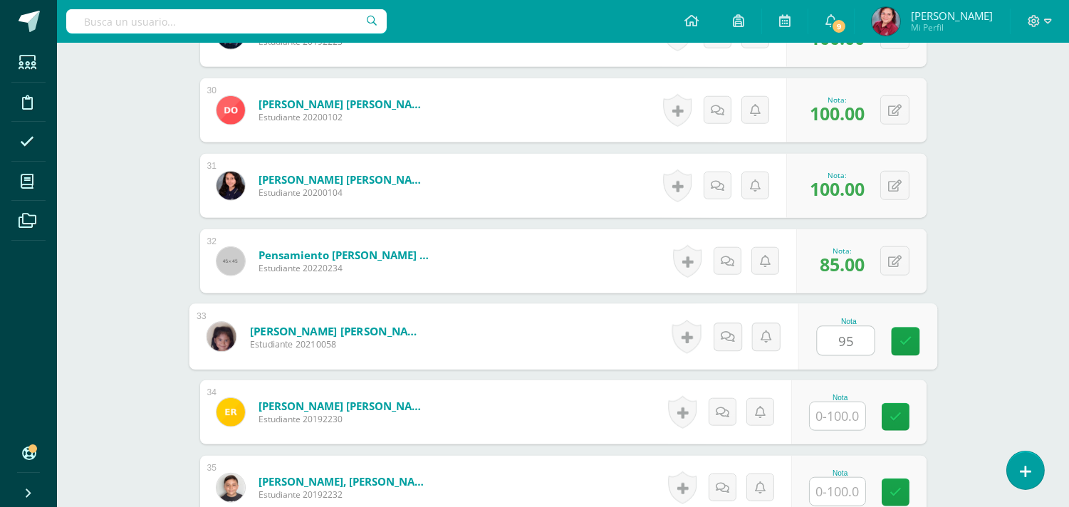
type input "95"
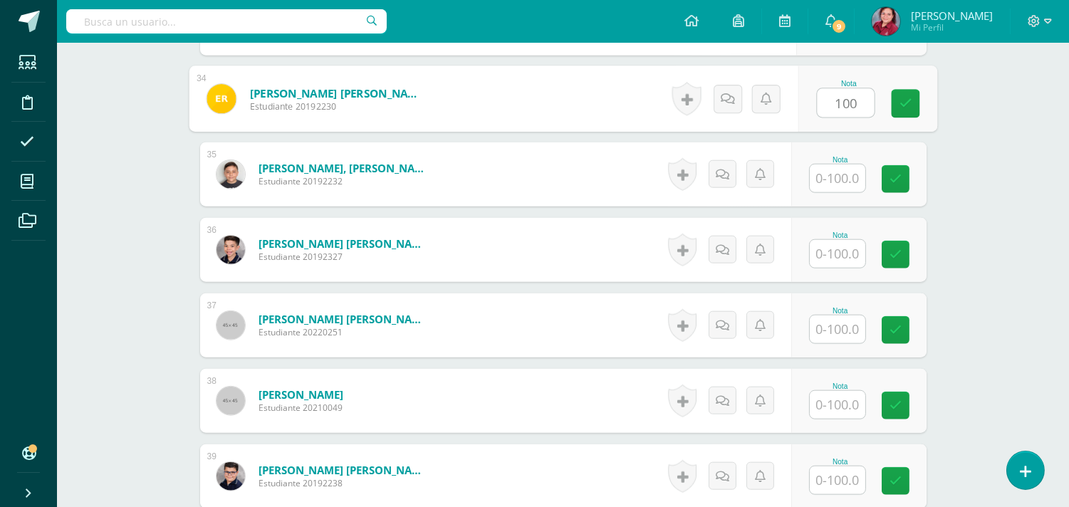
type input "100"
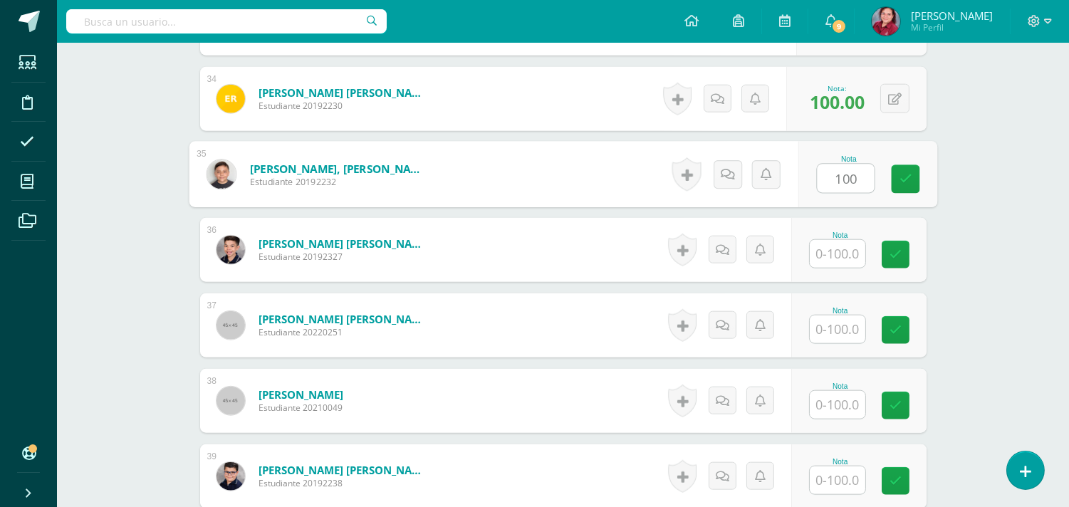
type input "100"
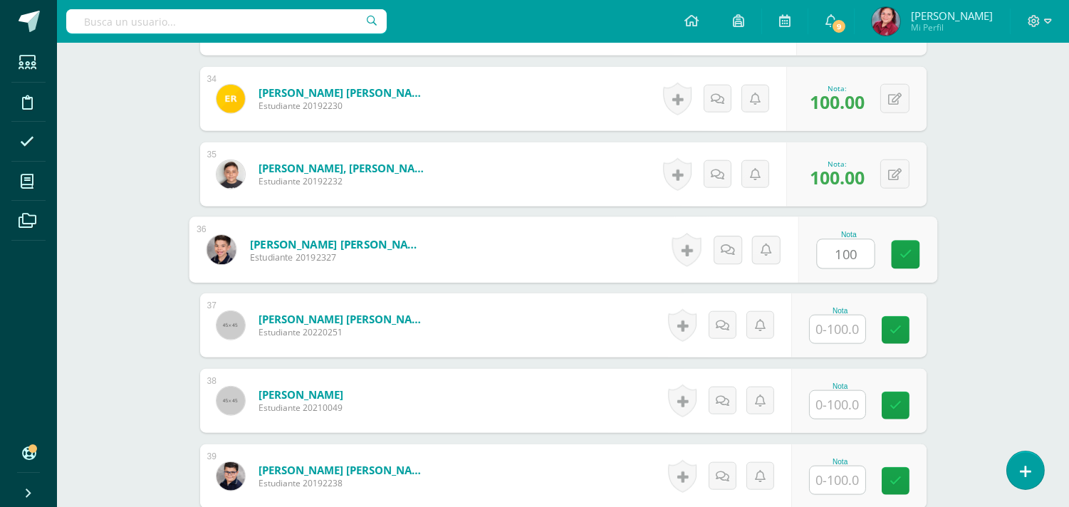
type input "100"
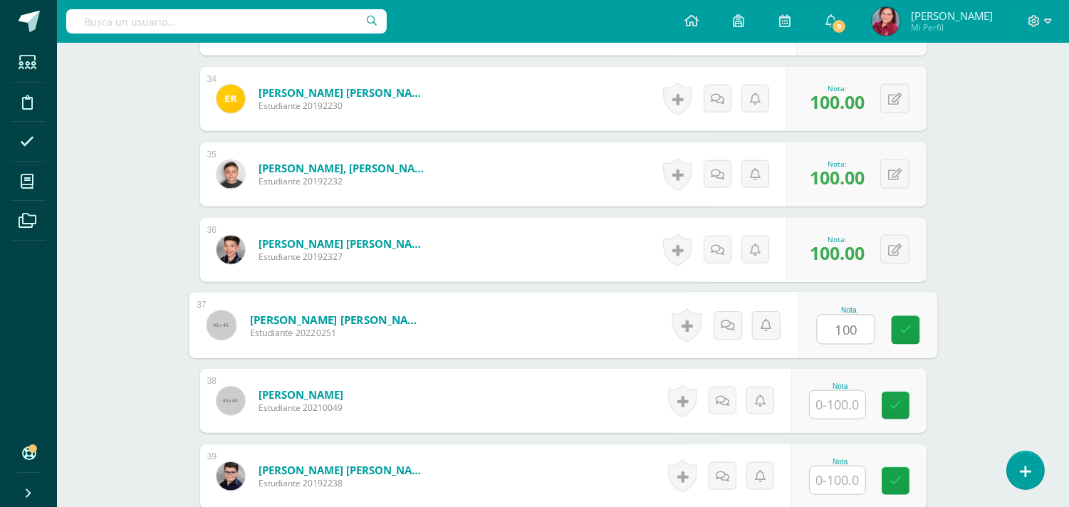
type input "100"
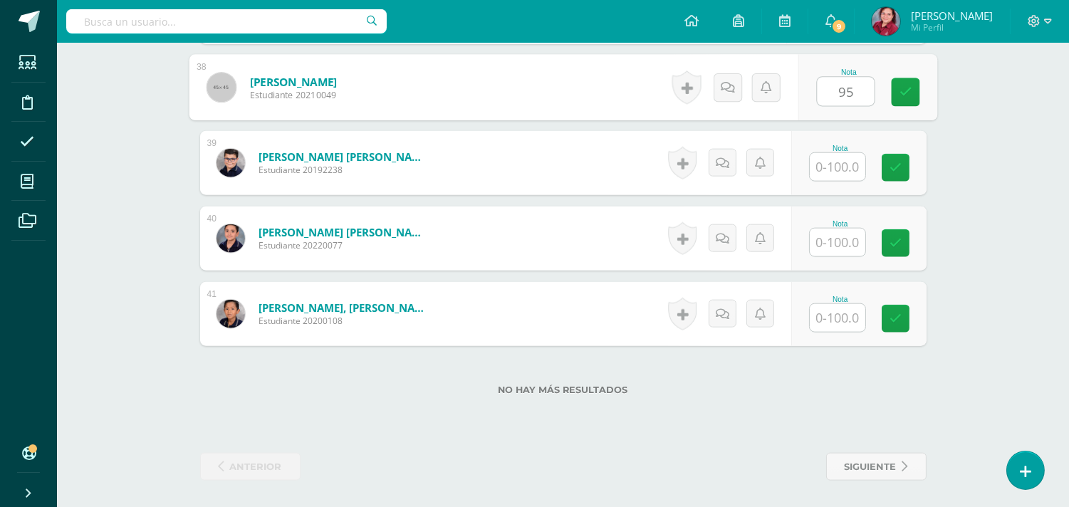
type input "95"
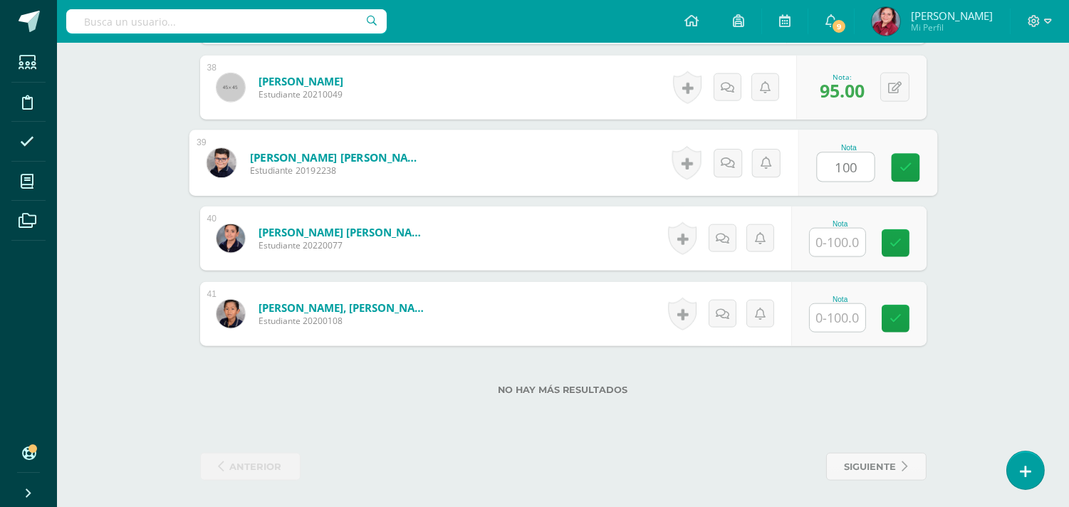
type input "100"
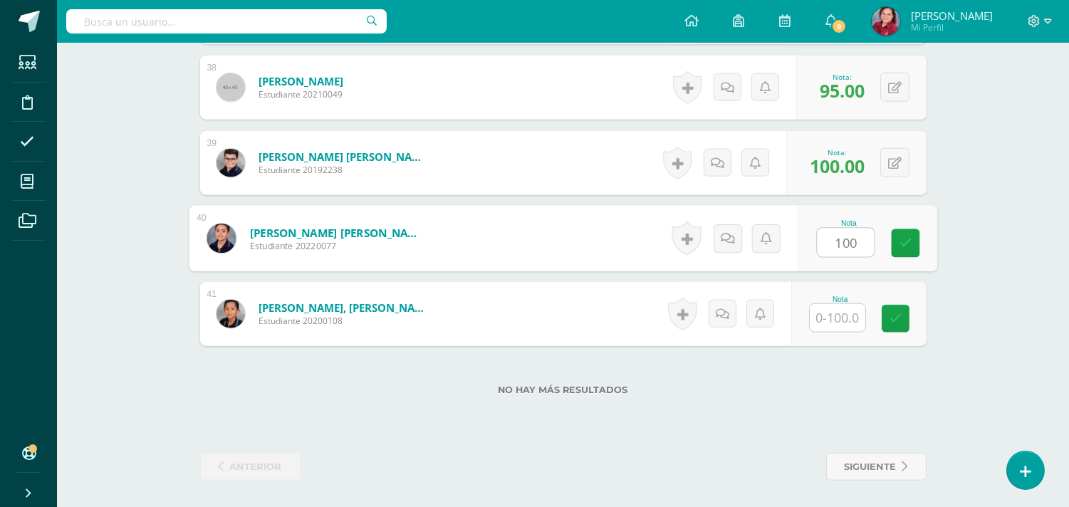
type input "100"
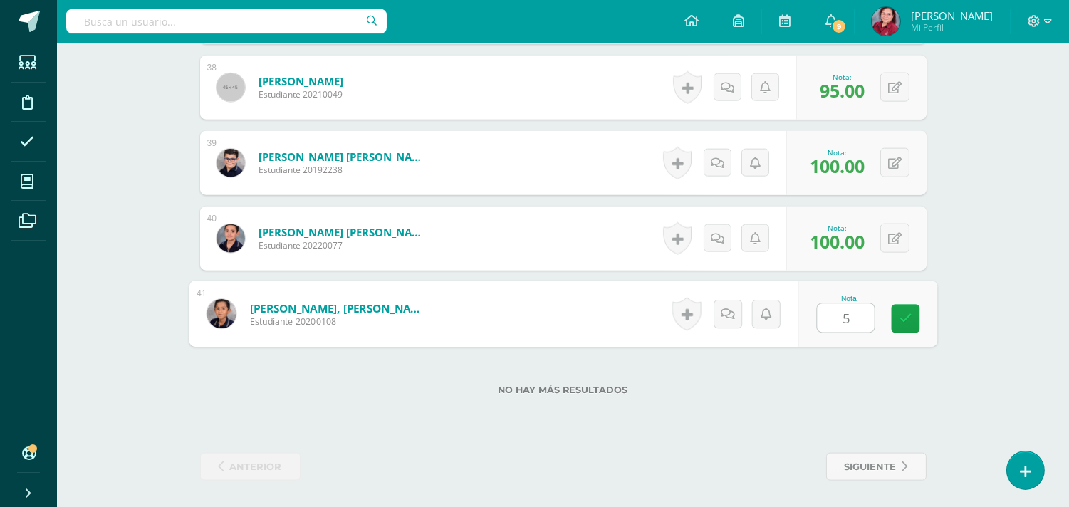
type input "50"
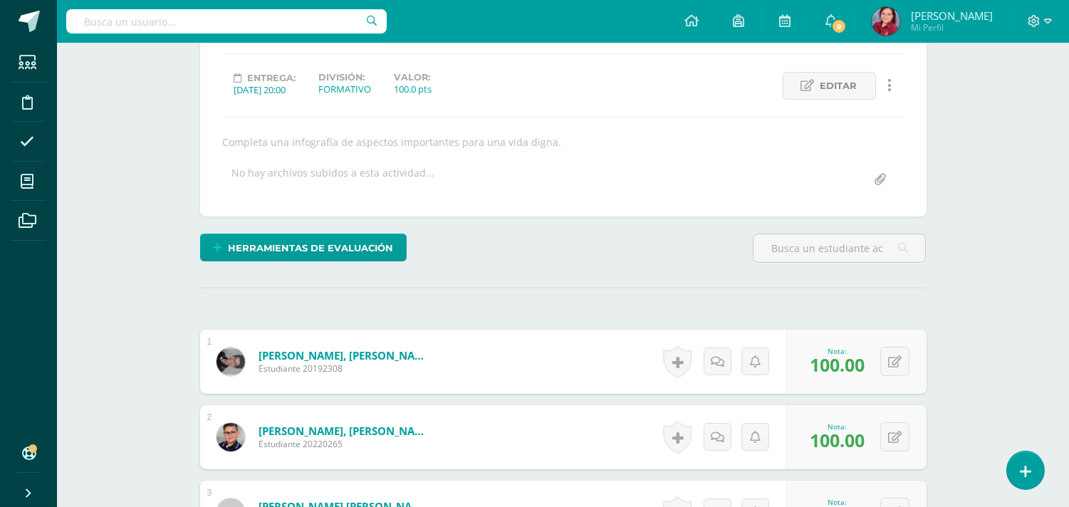
scroll to position [0, 0]
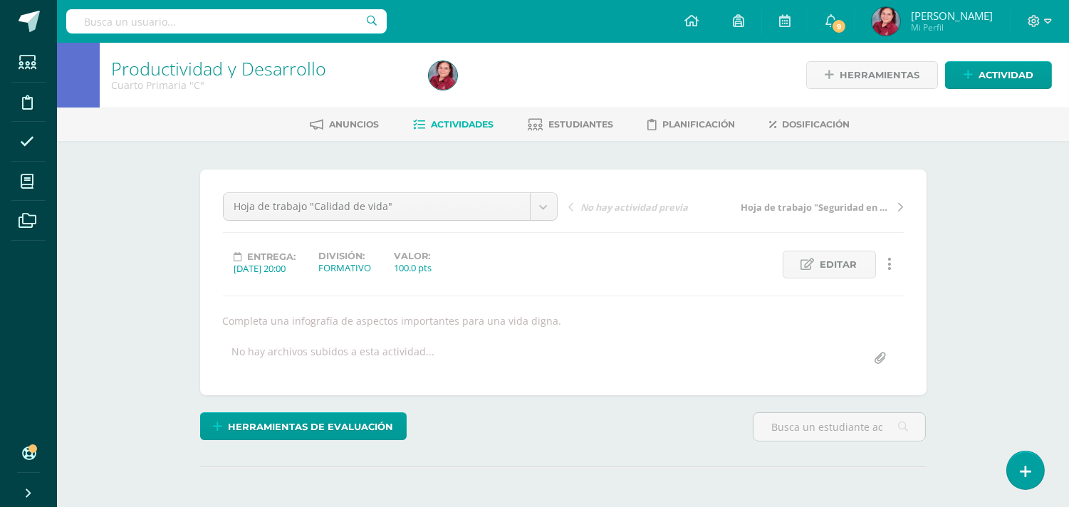
click at [802, 214] on span "Hoja de trabajo "Seguridad en máquinas"" at bounding box center [816, 207] width 151 height 13
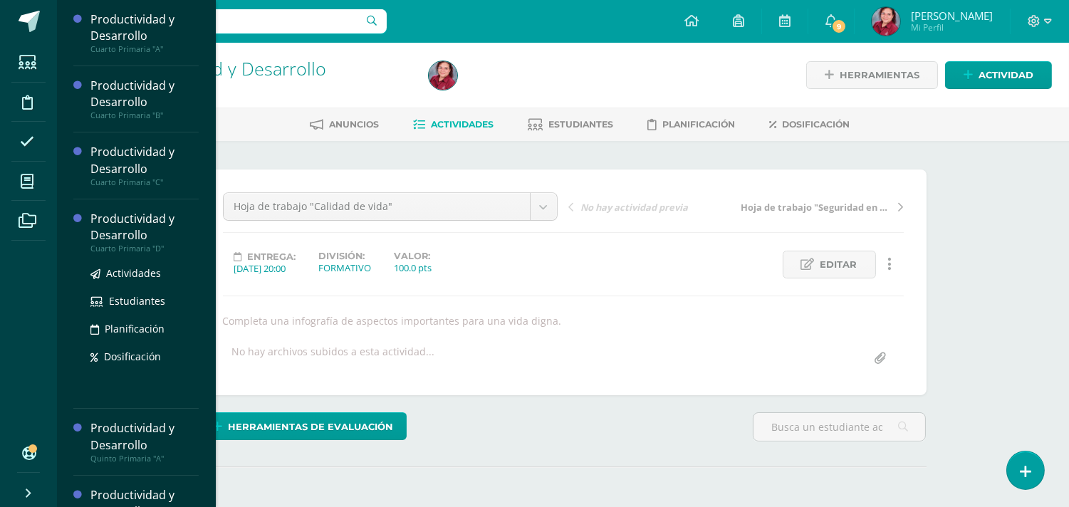
click at [167, 239] on div "Productividad y Desarrollo" at bounding box center [144, 227] width 108 height 33
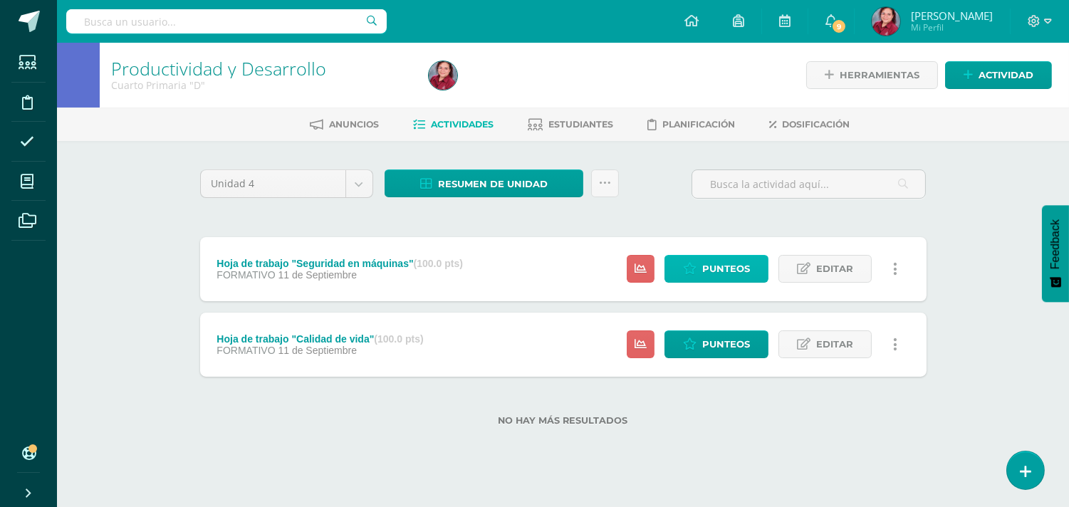
click at [752, 281] on link "Punteos" at bounding box center [717, 269] width 104 height 28
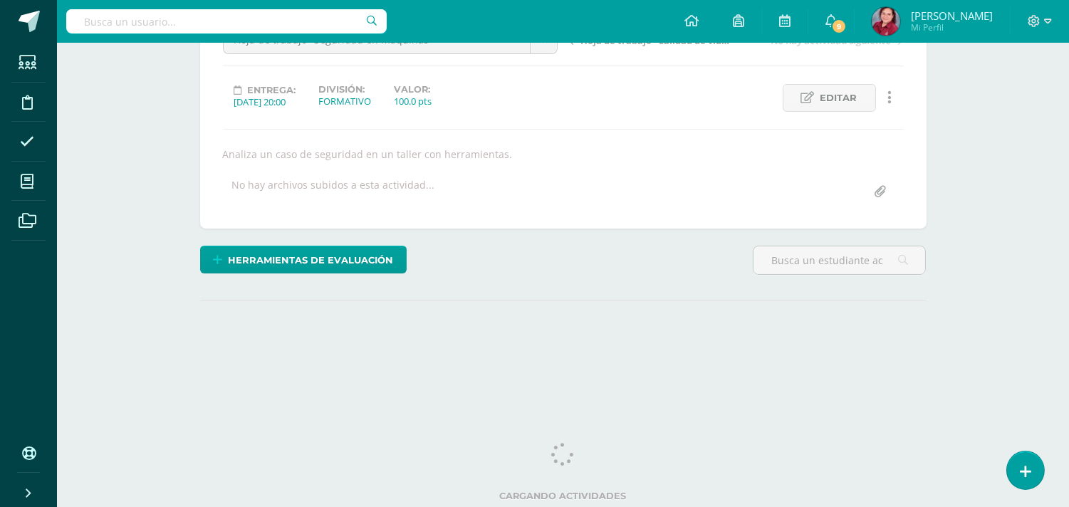
scroll to position [237, 0]
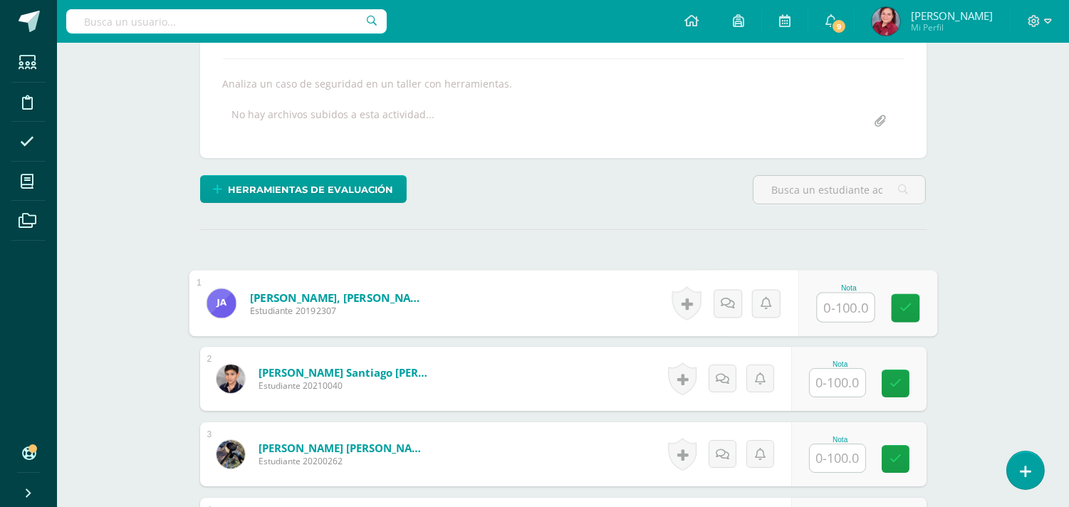
click at [839, 322] on input "text" at bounding box center [845, 308] width 57 height 29
type input "100"
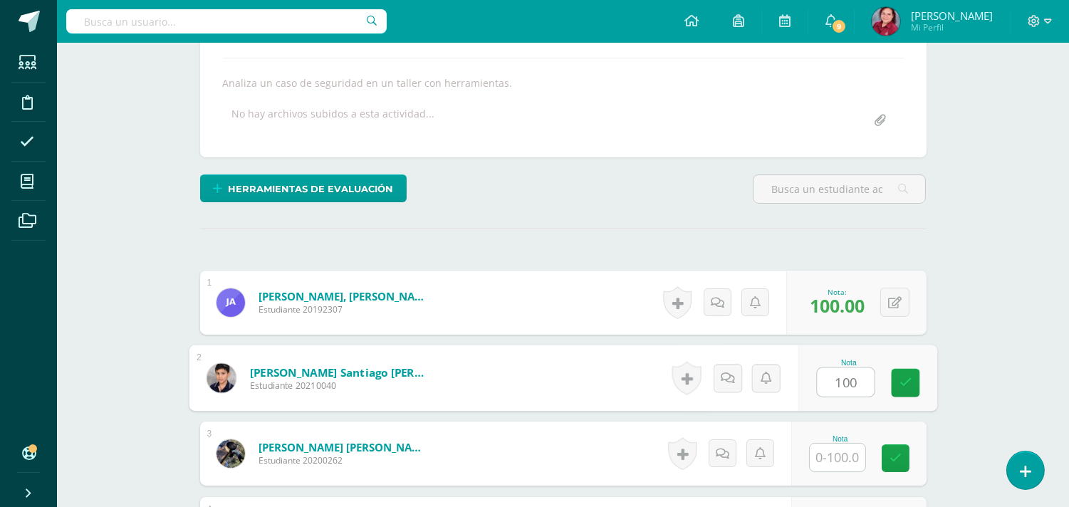
type input "100"
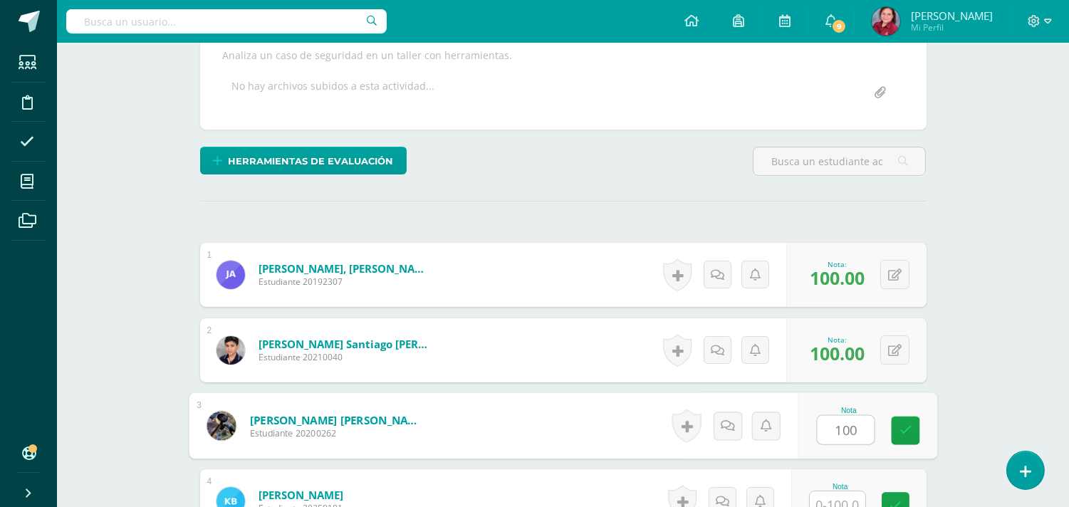
type input "100"
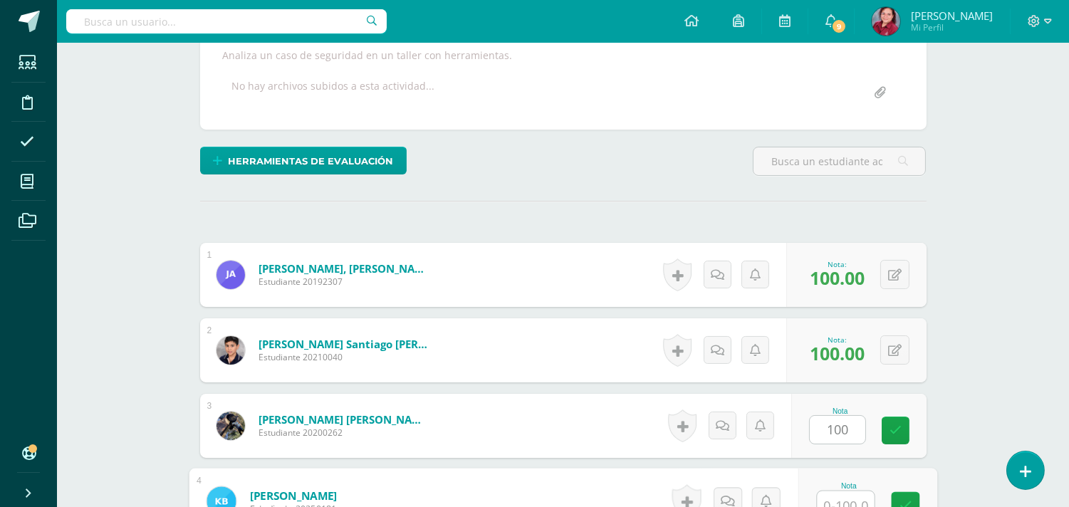
scroll to position [583, 0]
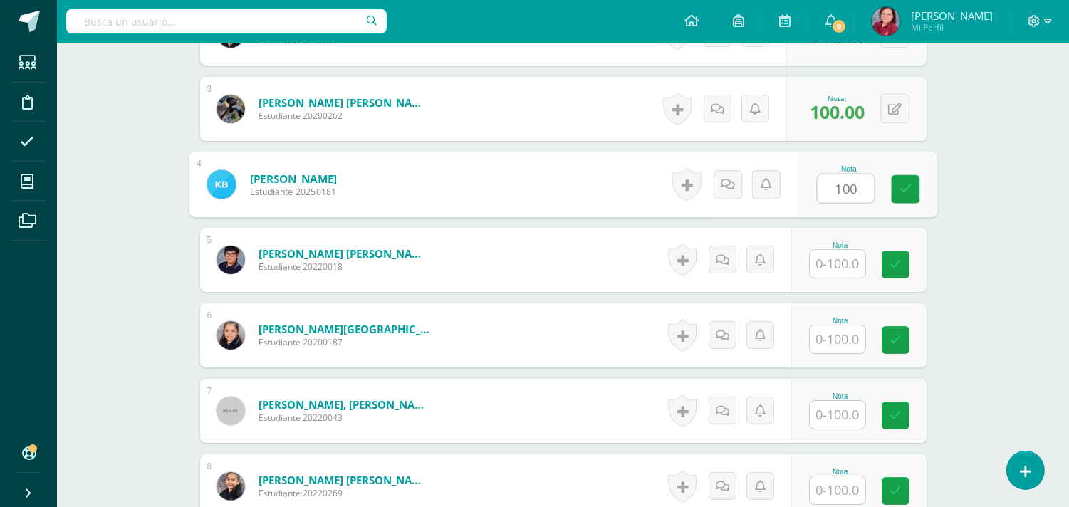
type input "100"
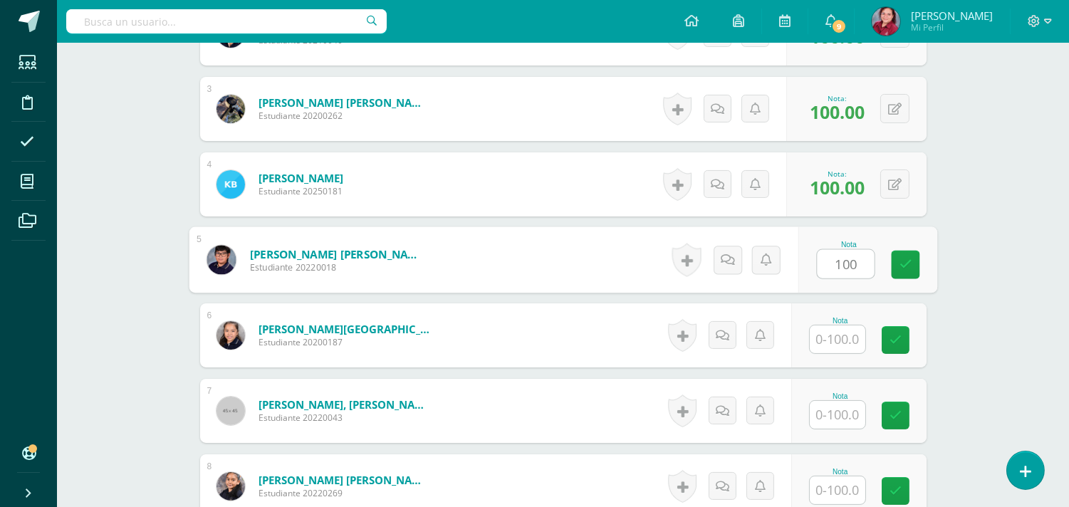
type input "100"
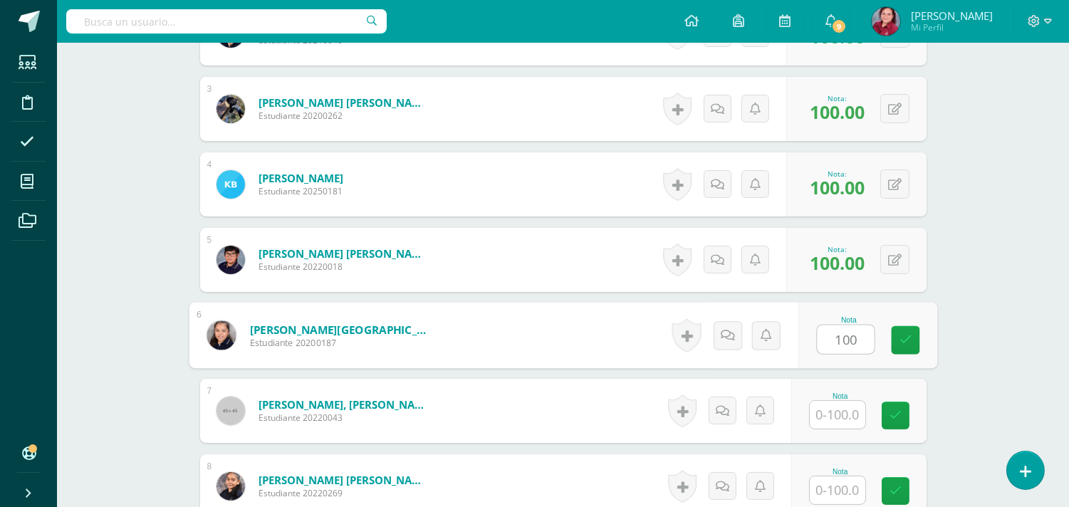
scroll to position [584, 0]
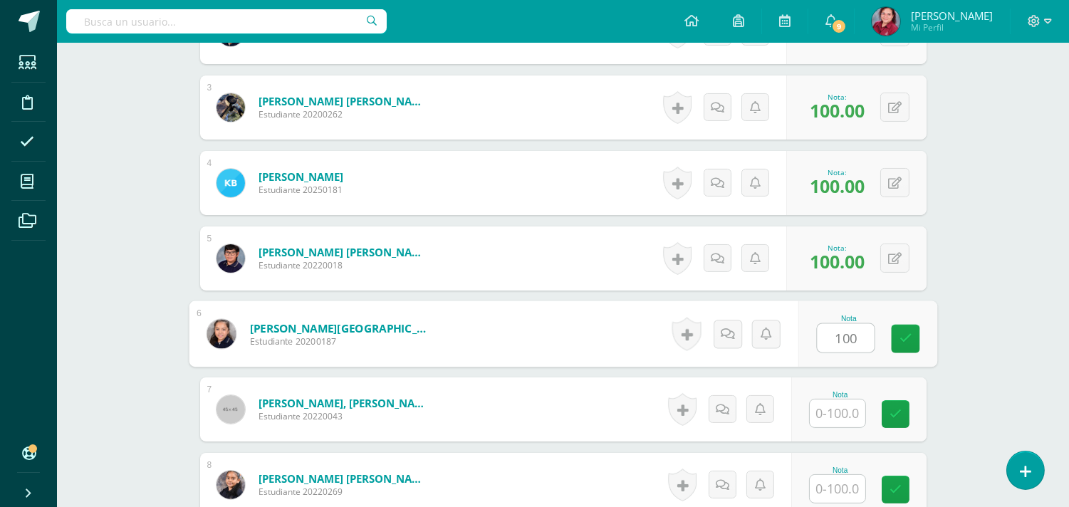
type input "100"
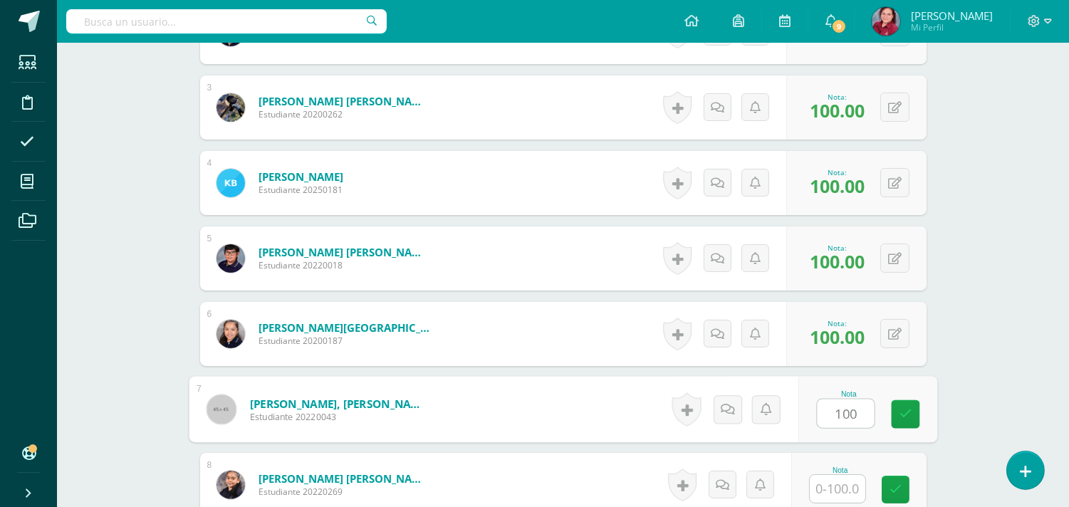
type input "100"
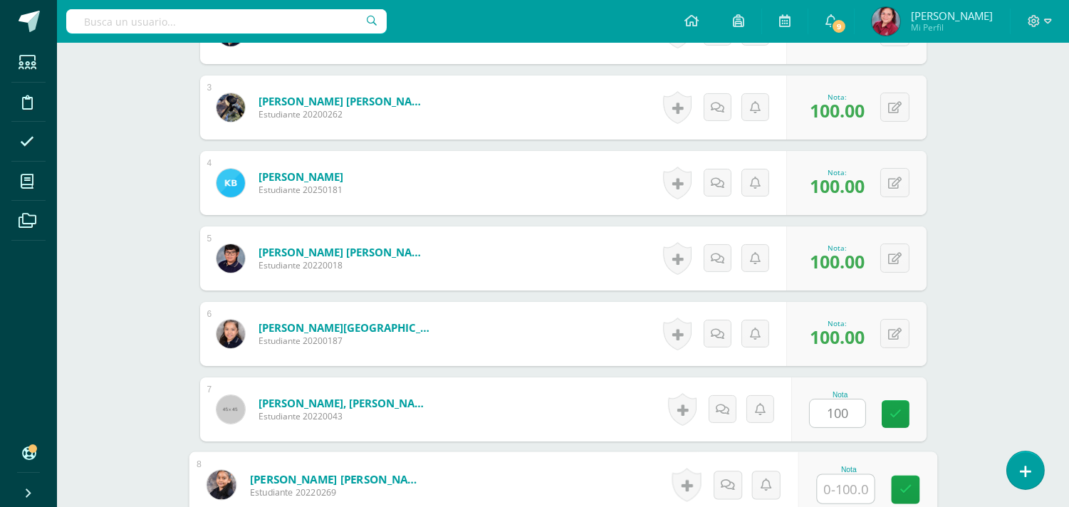
scroll to position [896, 0]
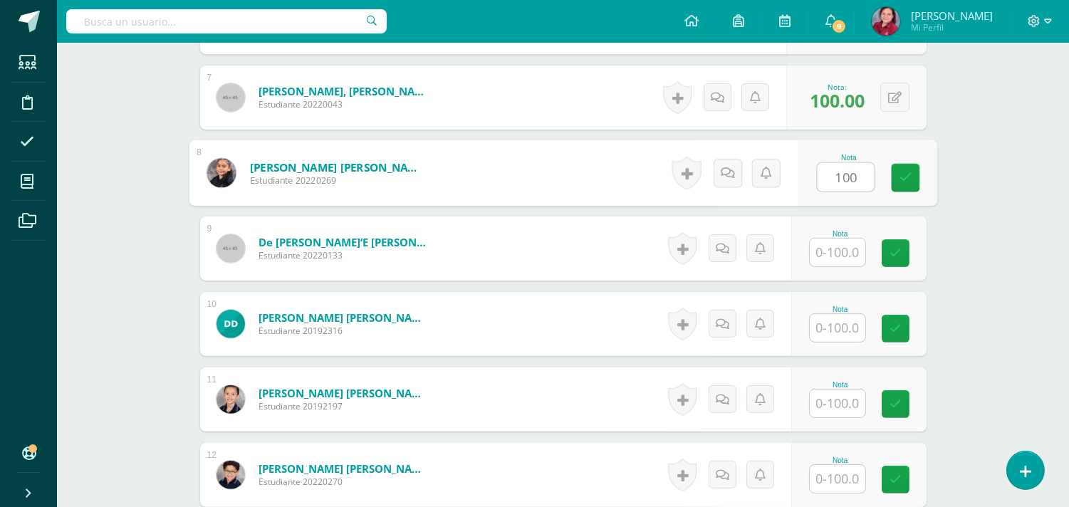
type input "100"
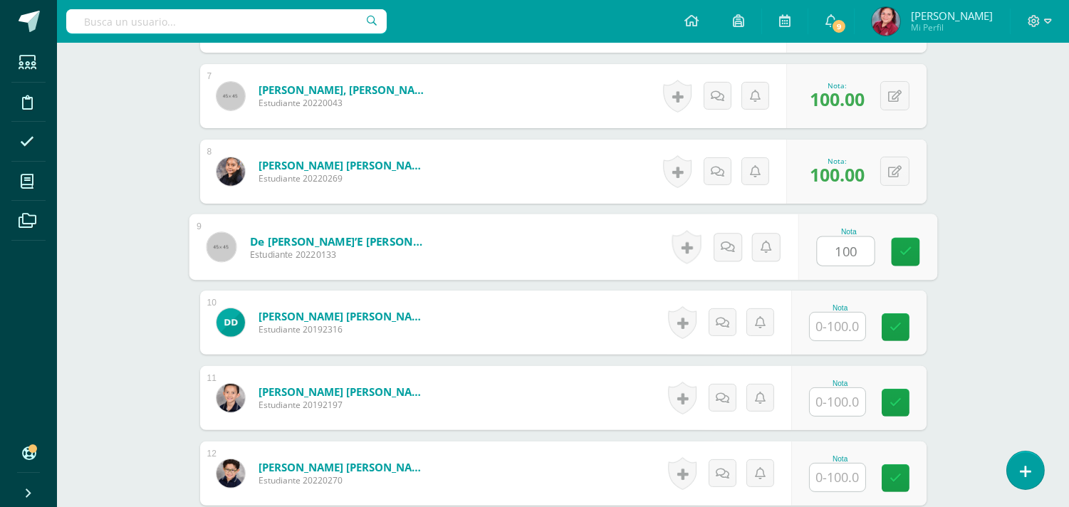
type input "100"
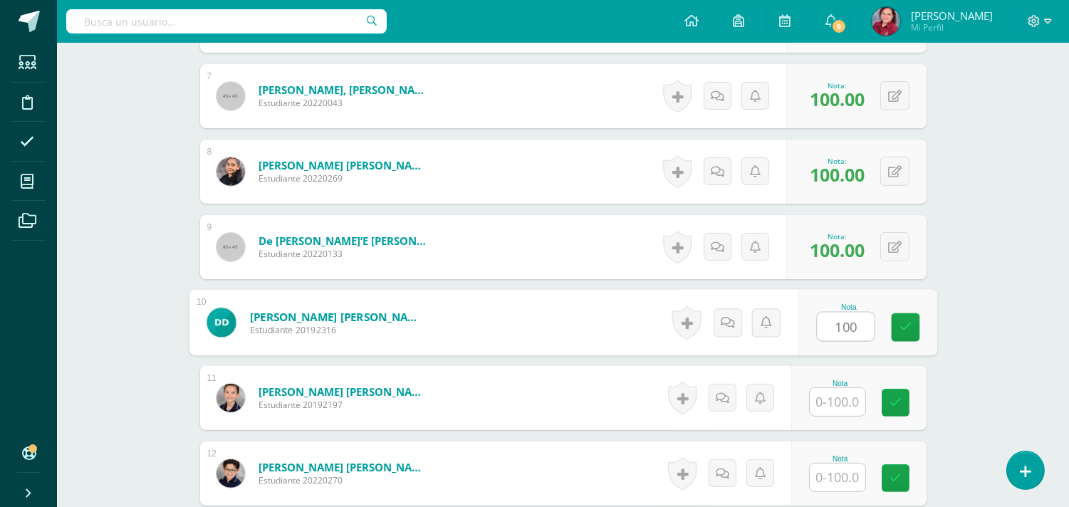
type input "100"
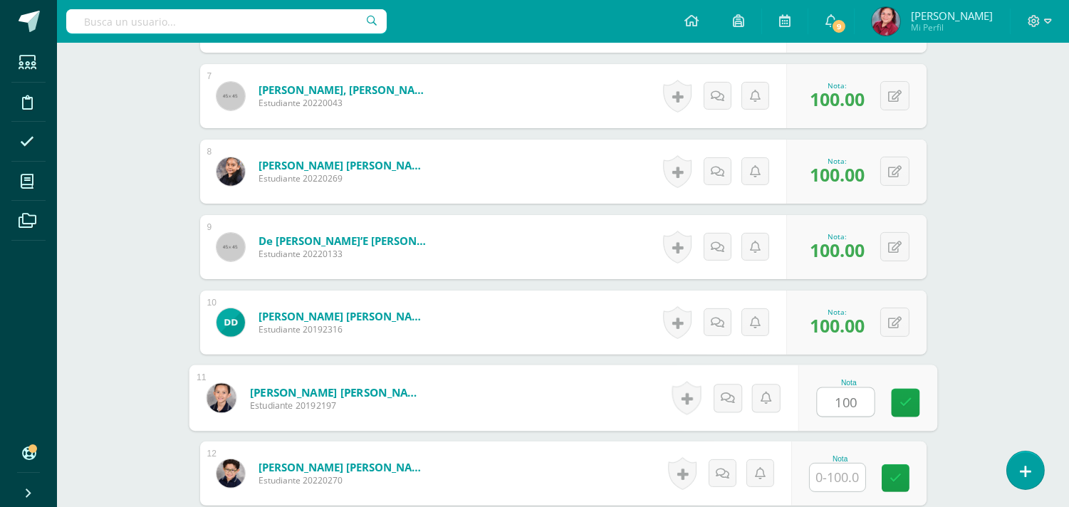
type input "100"
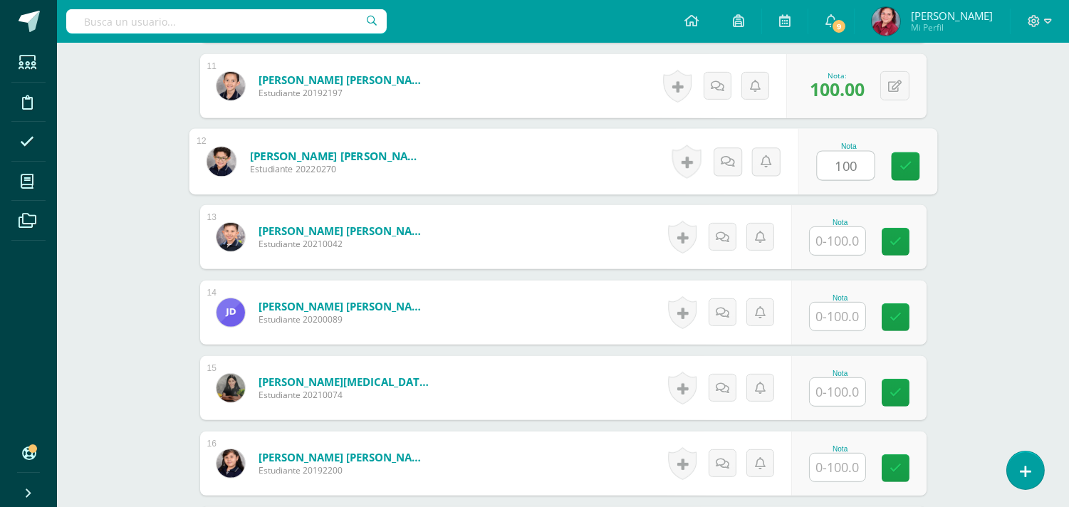
type input "100"
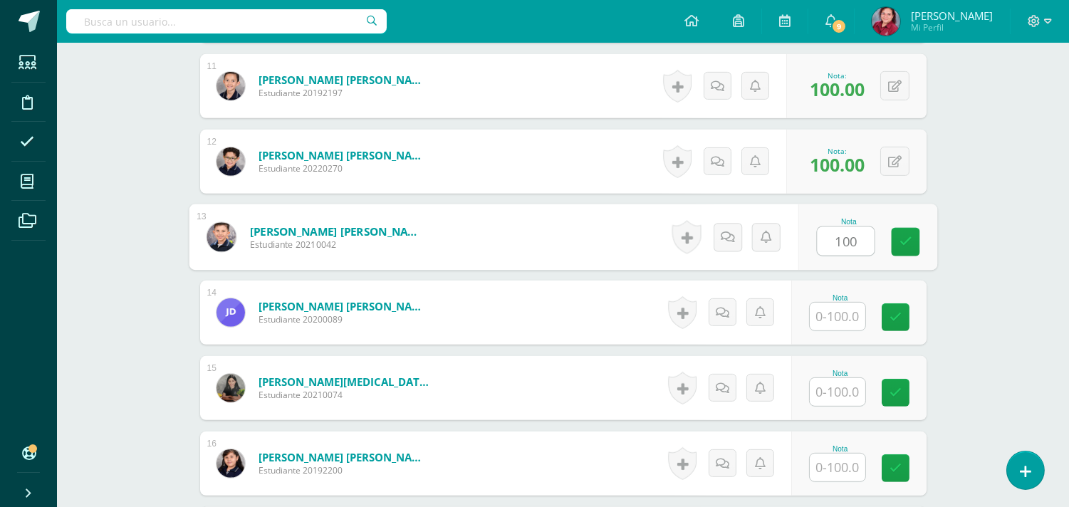
type input "100"
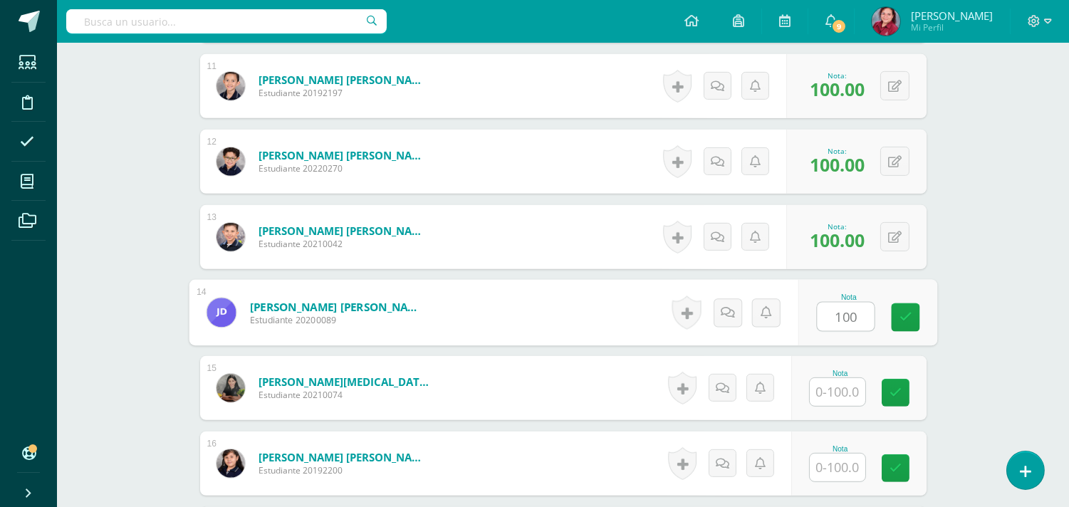
type input "100"
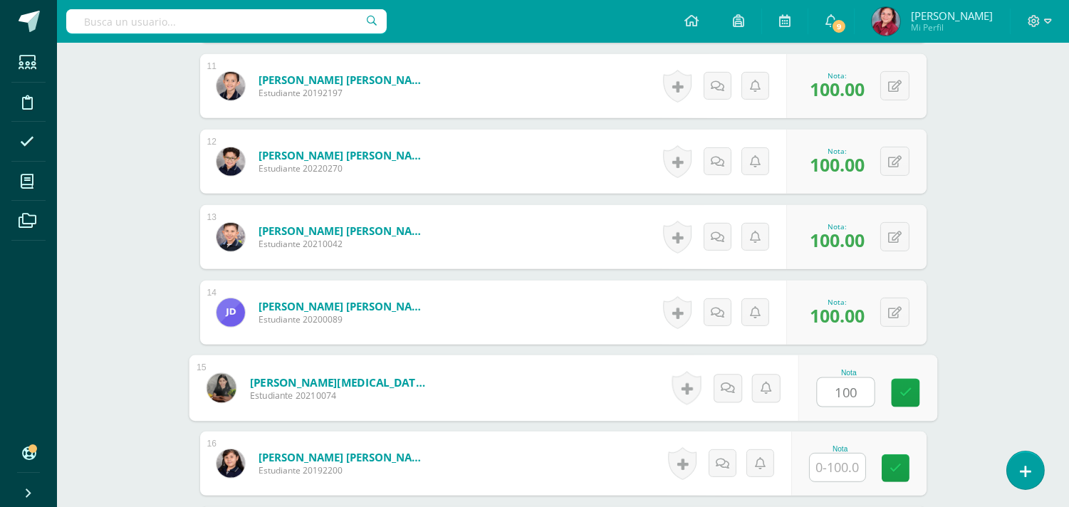
type input "100"
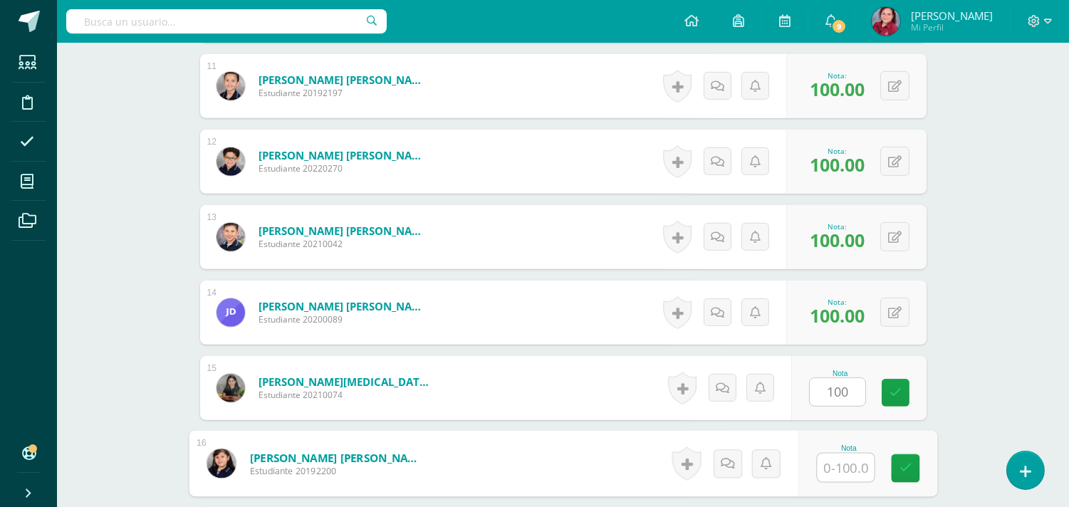
scroll to position [1523, 0]
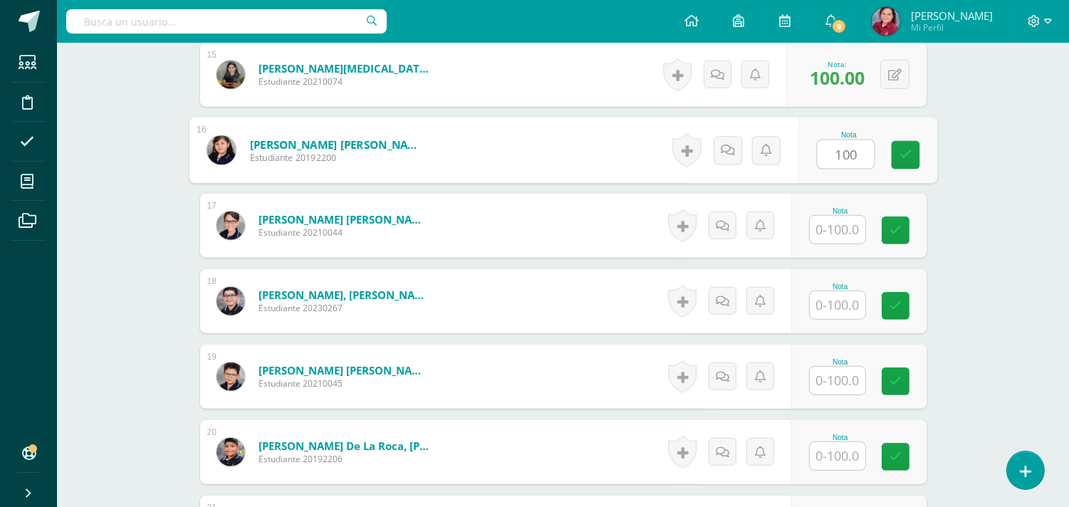
type input "100"
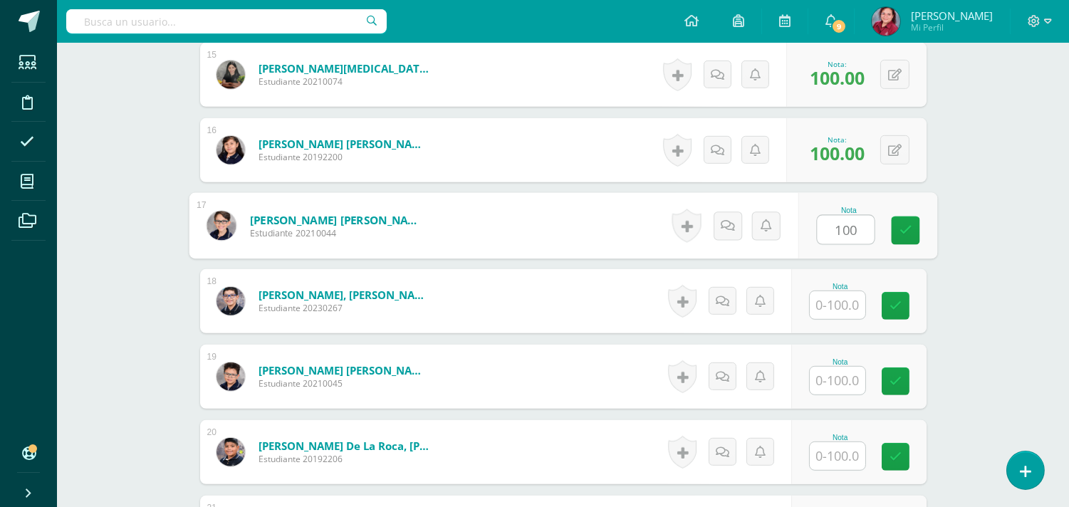
type input "100"
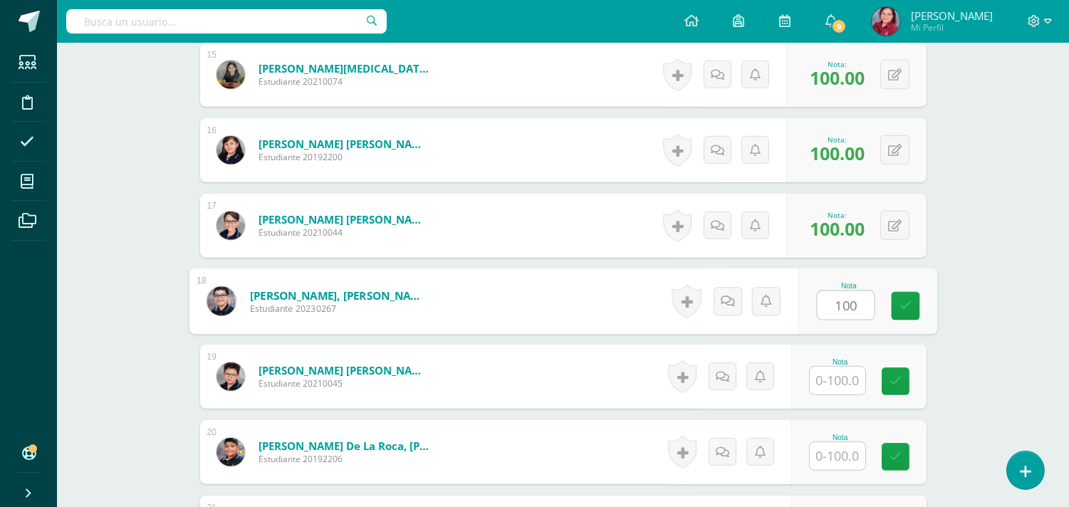
type input "100"
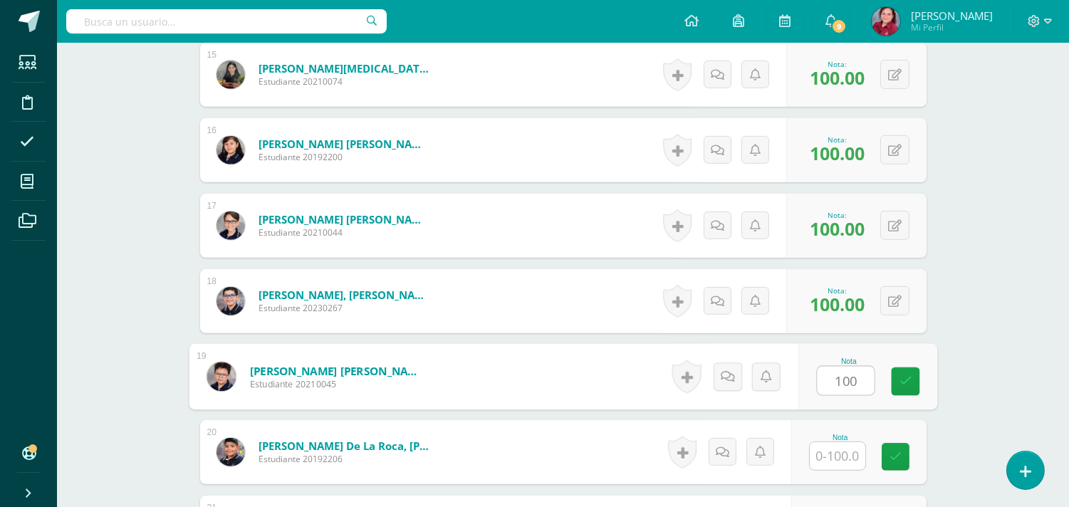
type input "100"
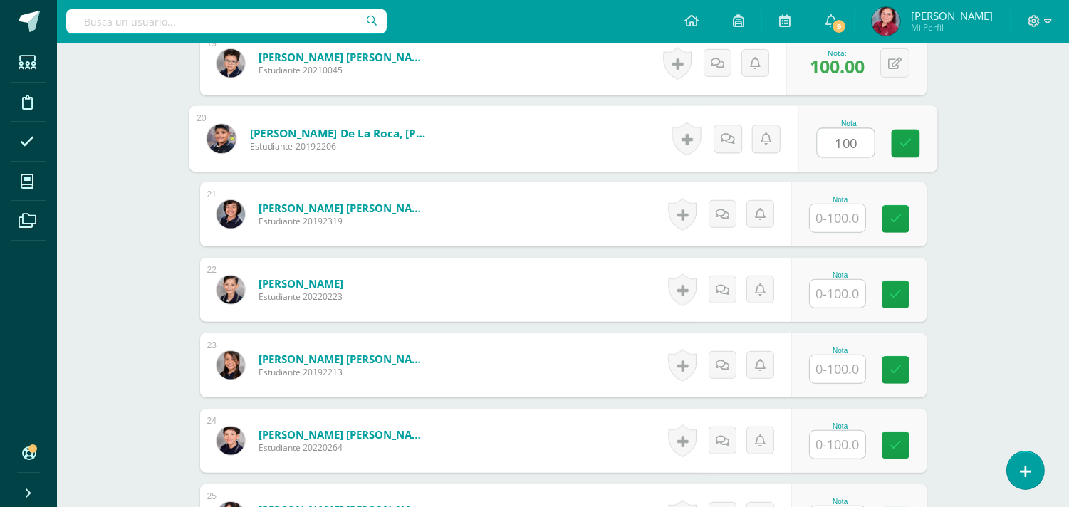
type input "100"
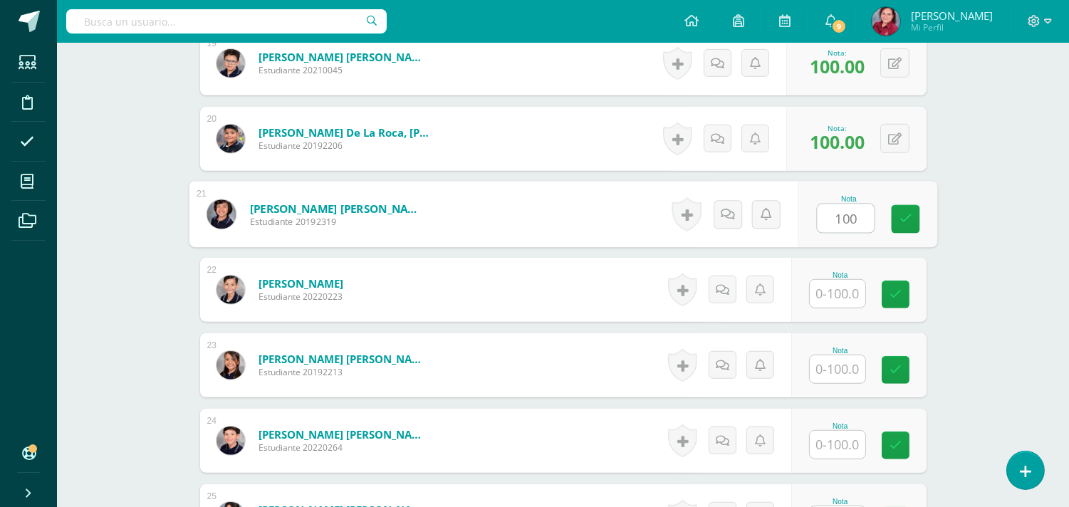
type input "100"
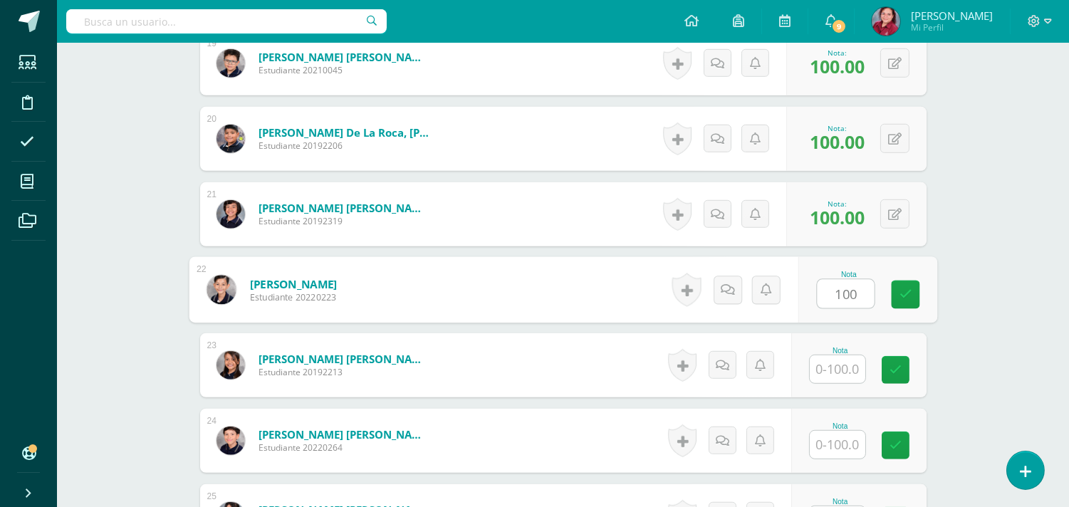
type input "100"
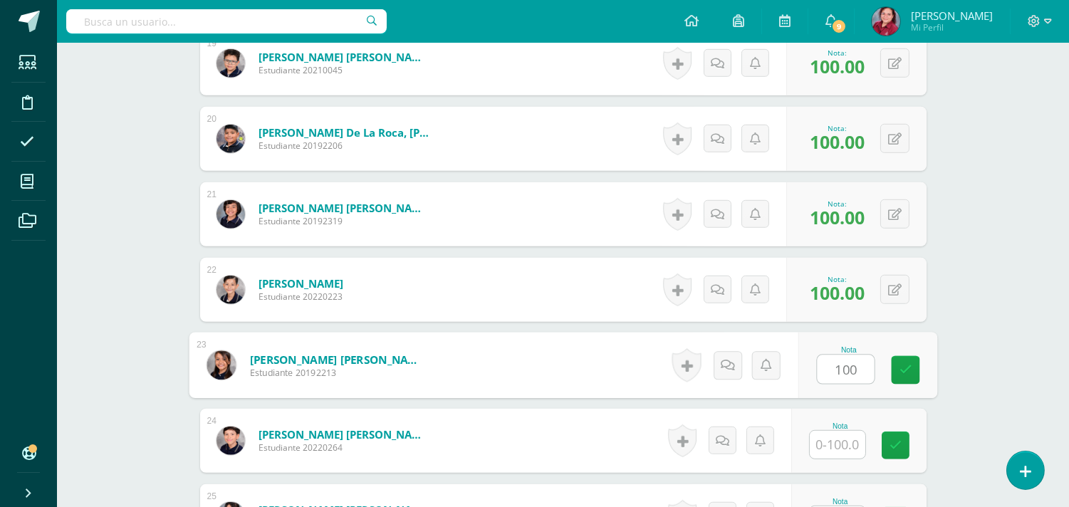
scroll to position [2150, 0]
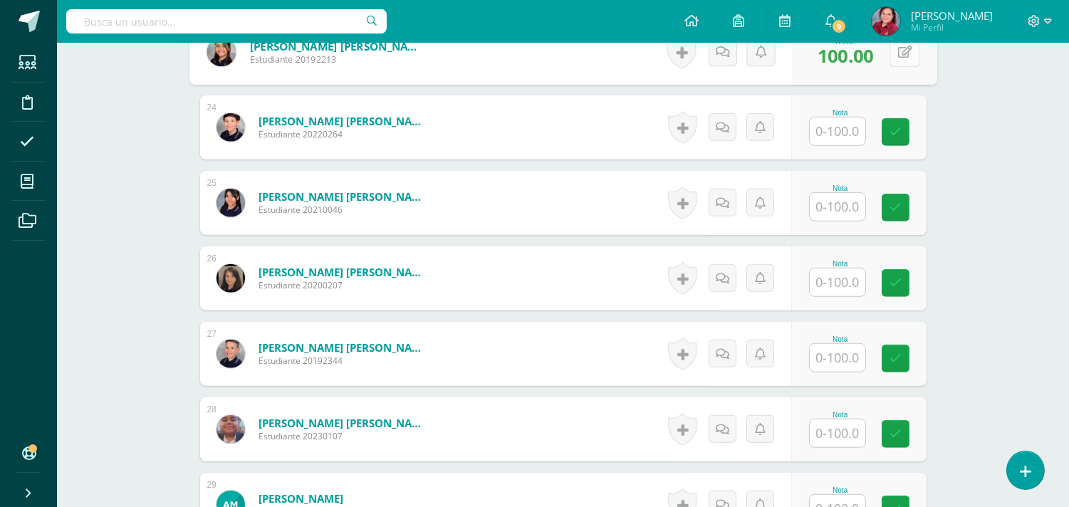
click at [901, 67] on button at bounding box center [905, 52] width 30 height 30
type input "80"
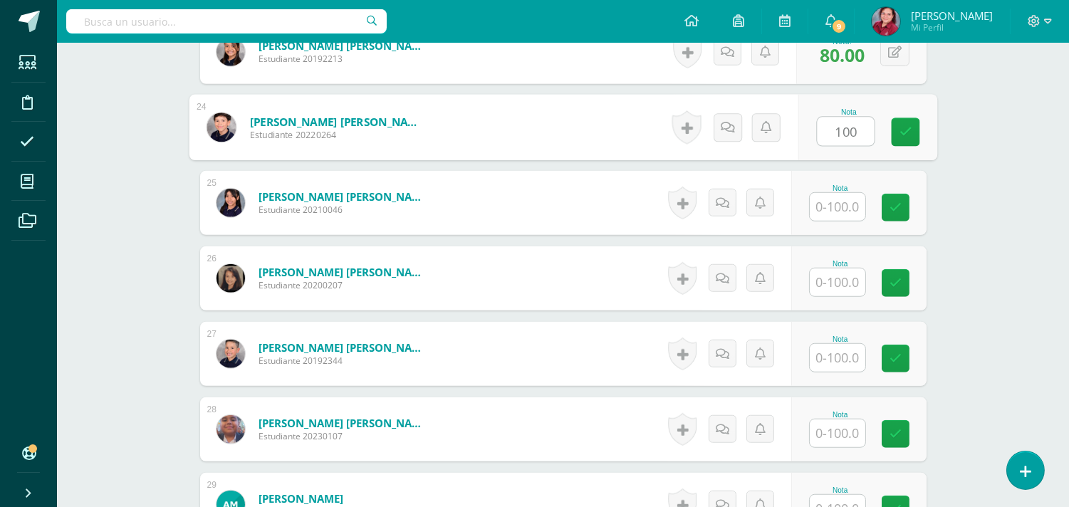
type input "100"
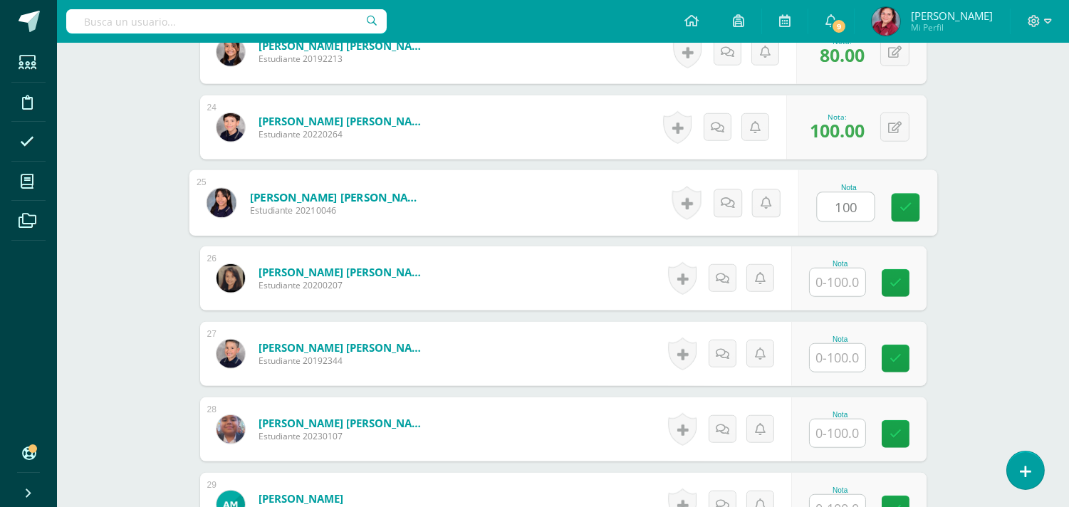
type input "100"
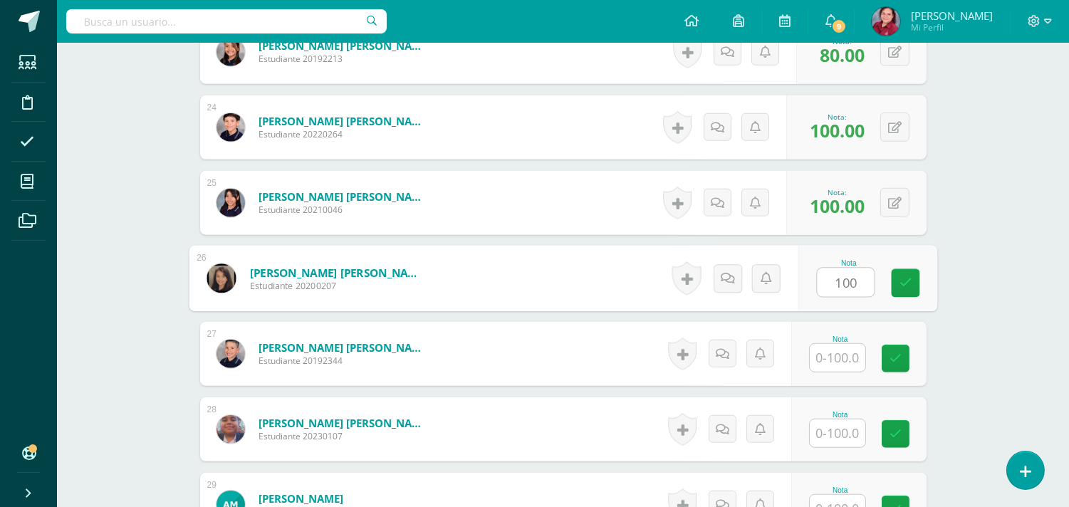
type input "100"
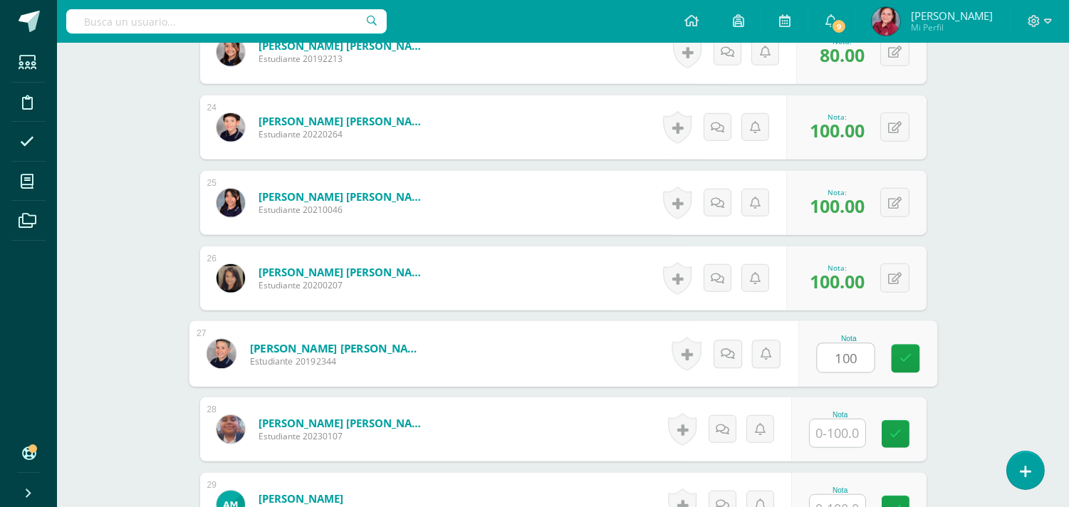
type input "100"
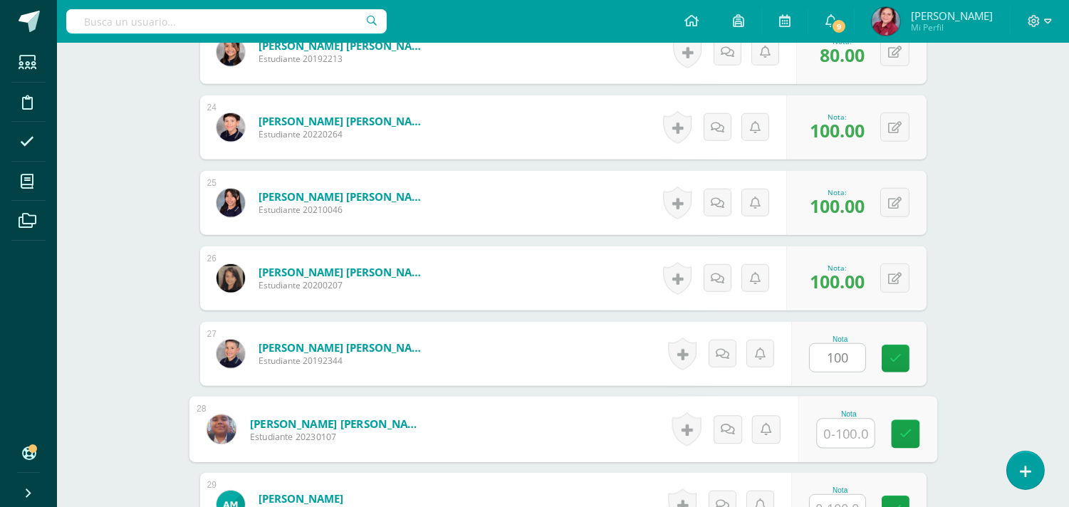
scroll to position [2464, 0]
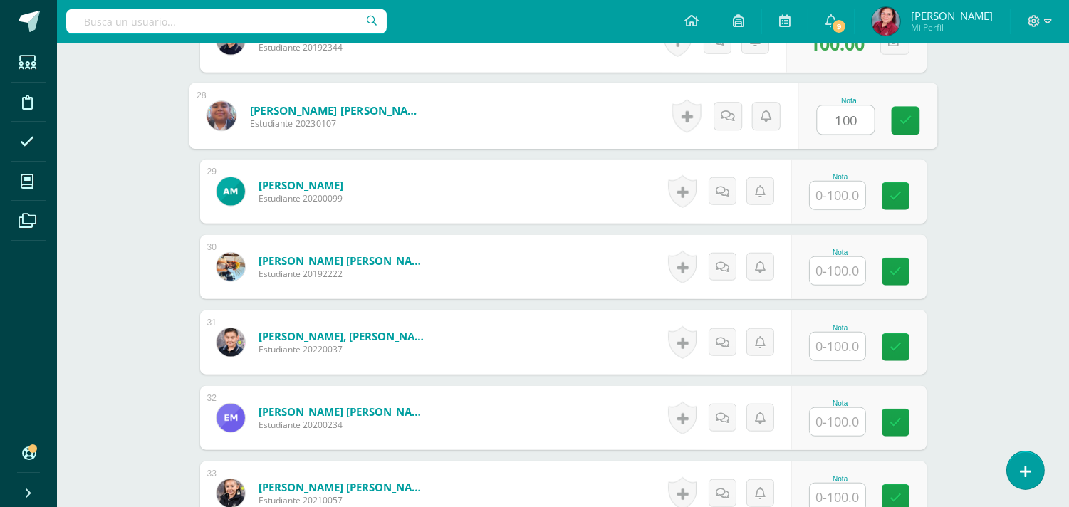
type input "100"
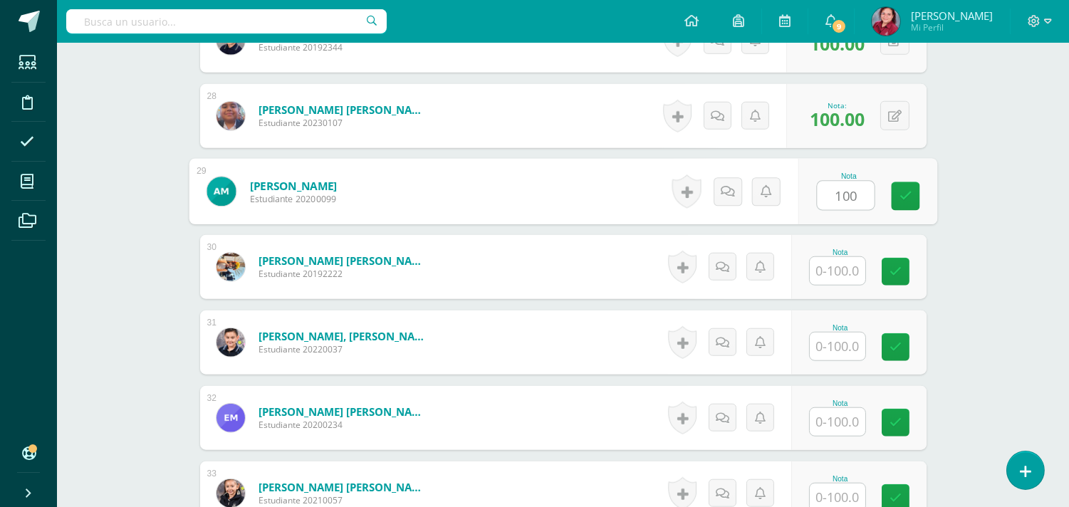
type input "100"
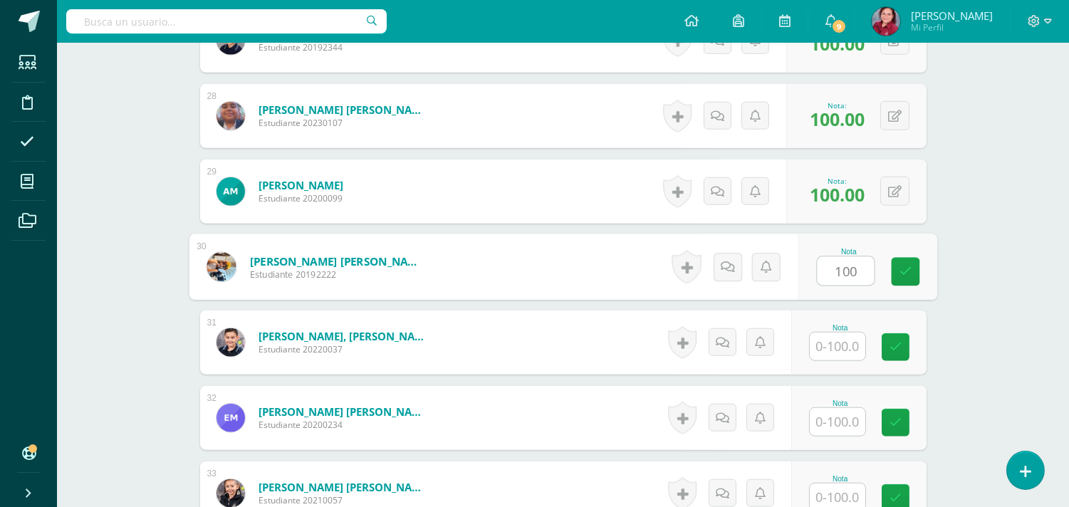
type input "100"
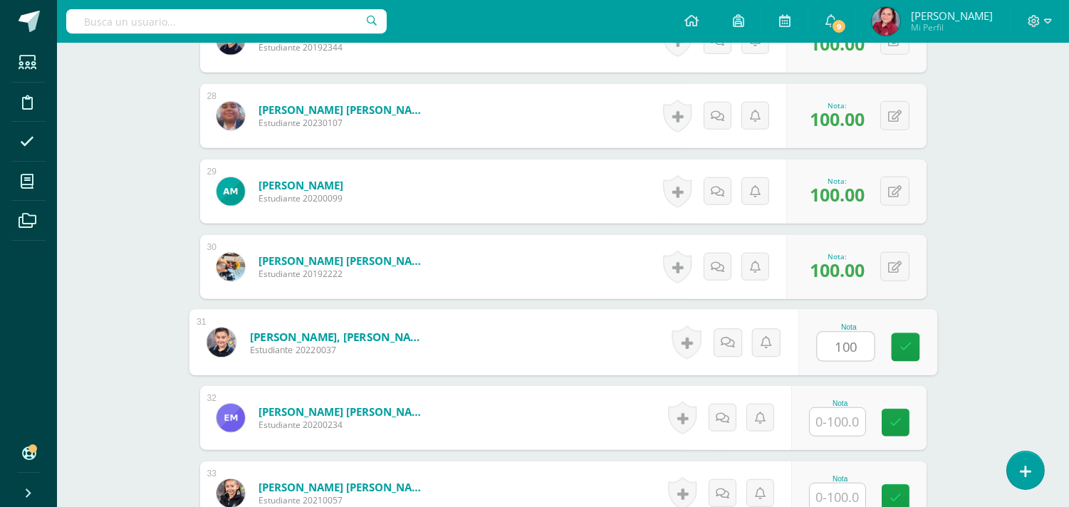
type input "100"
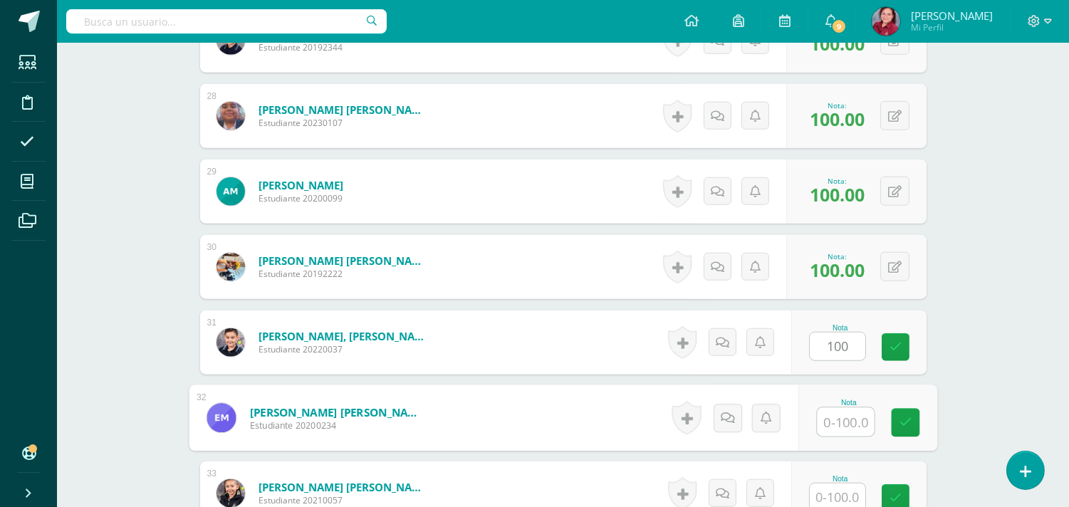
scroll to position [2777, 0]
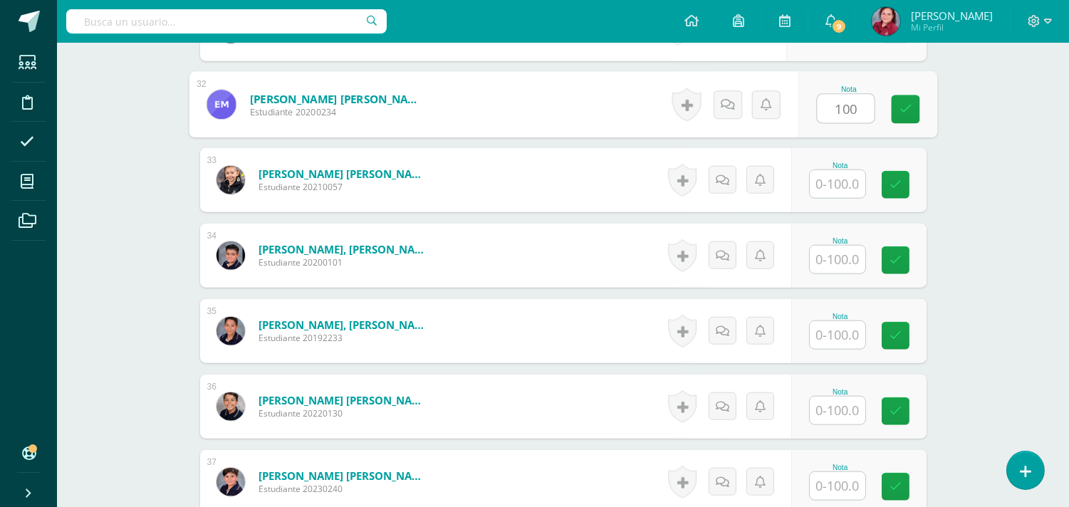
type input "100"
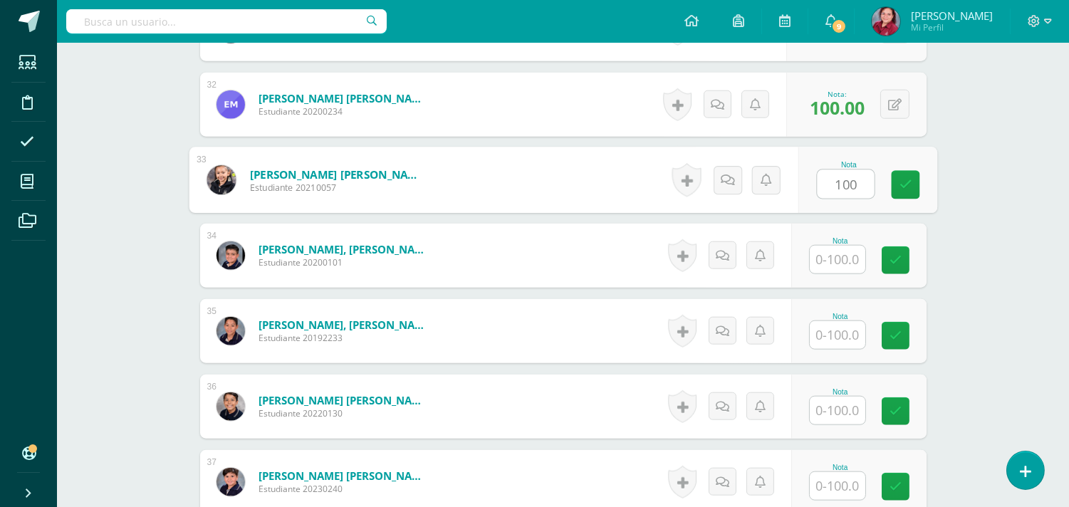
type input "100"
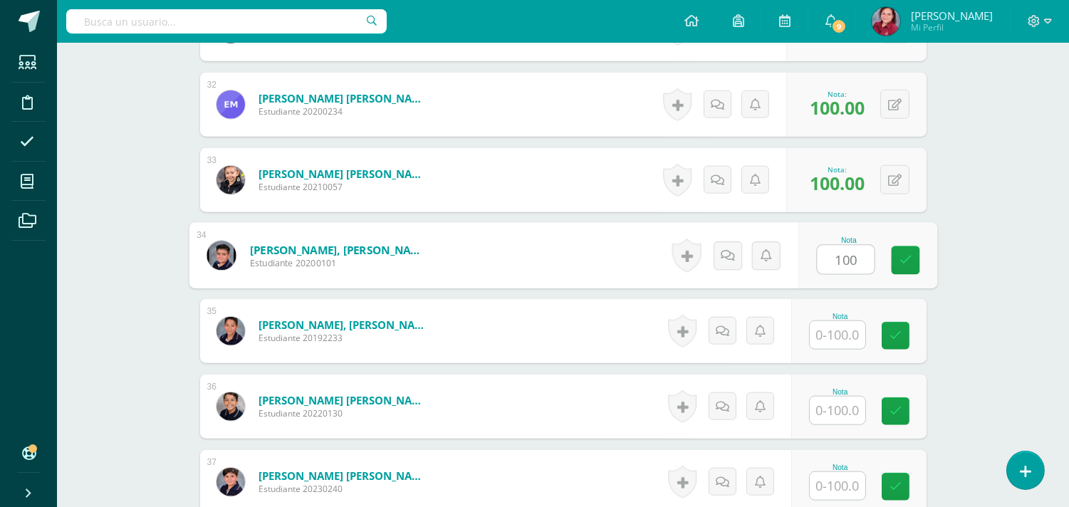
type input "100"
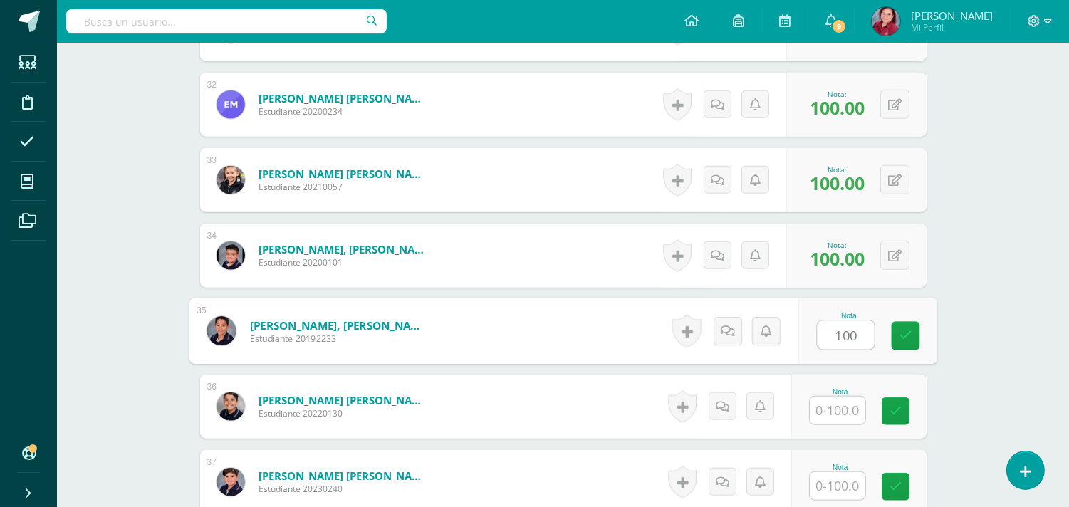
type input "100"
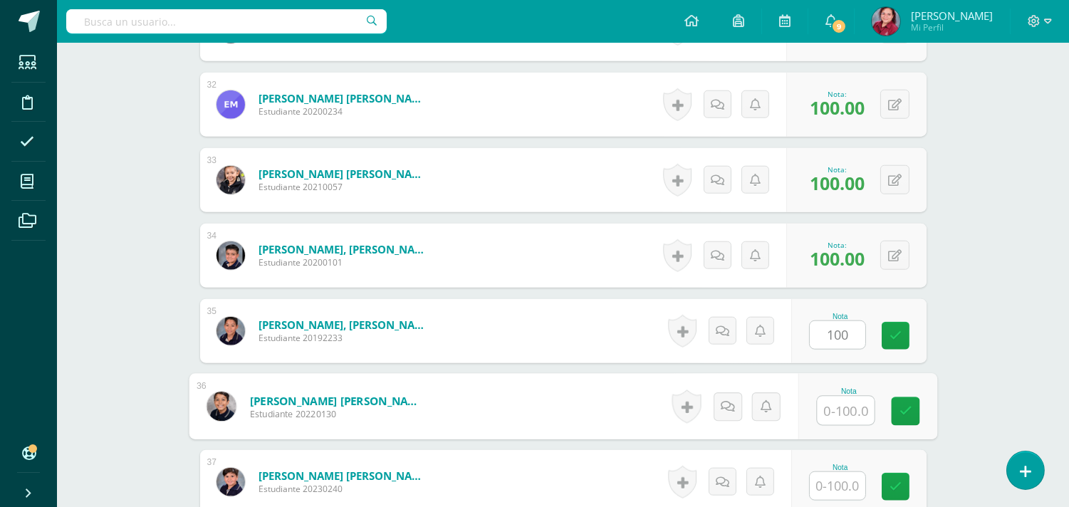
scroll to position [3091, 0]
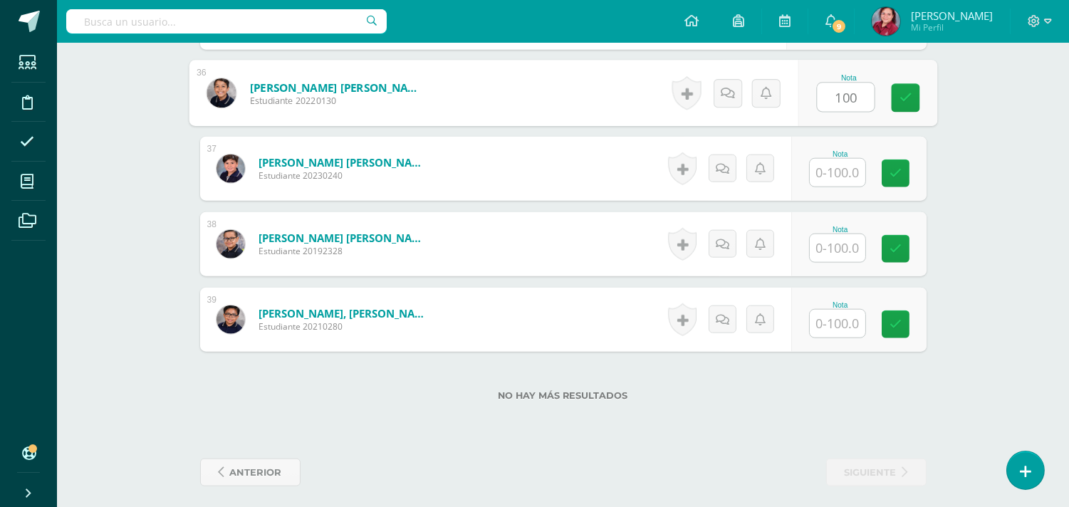
type input "100"
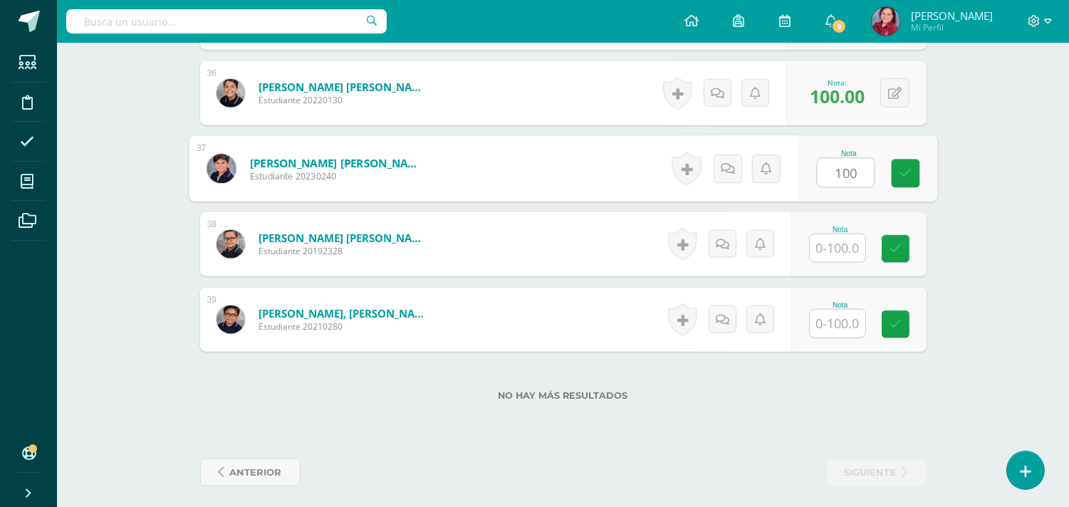
type input "100"
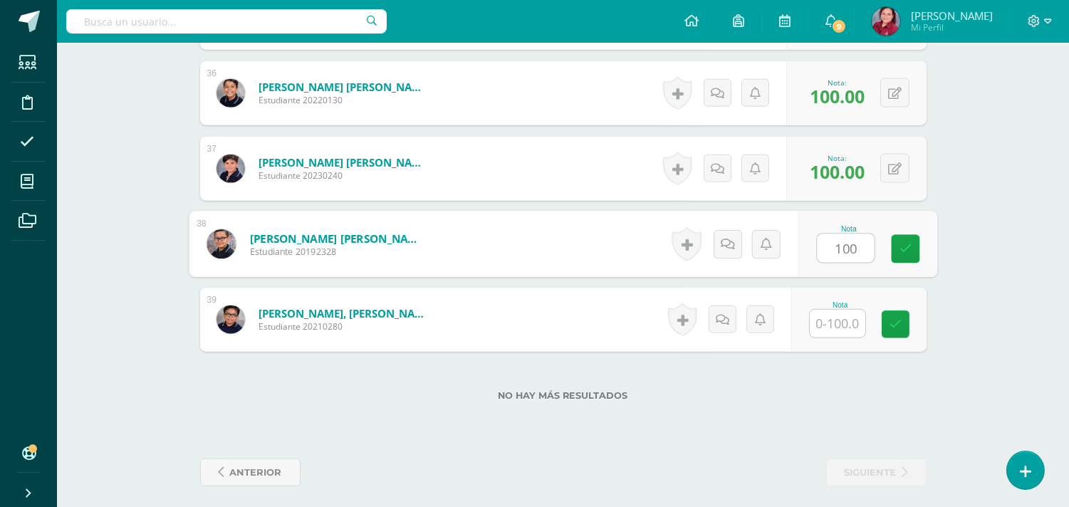
type input "100"
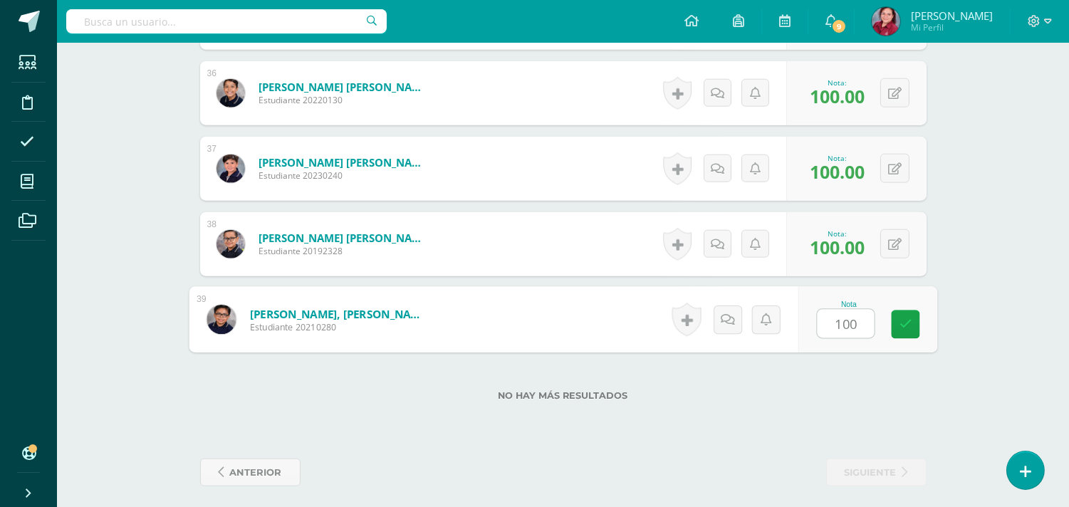
type input "1001"
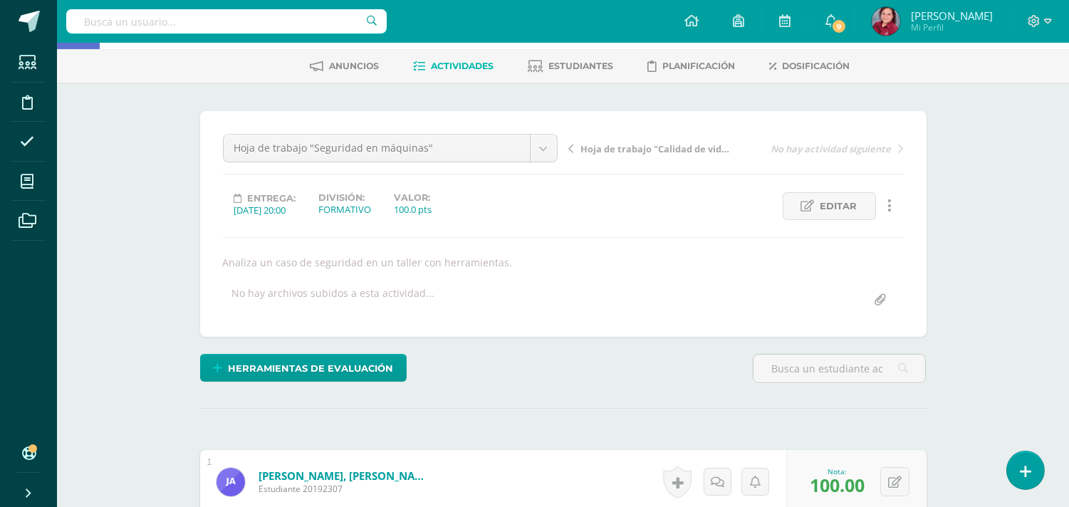
scroll to position [0, 0]
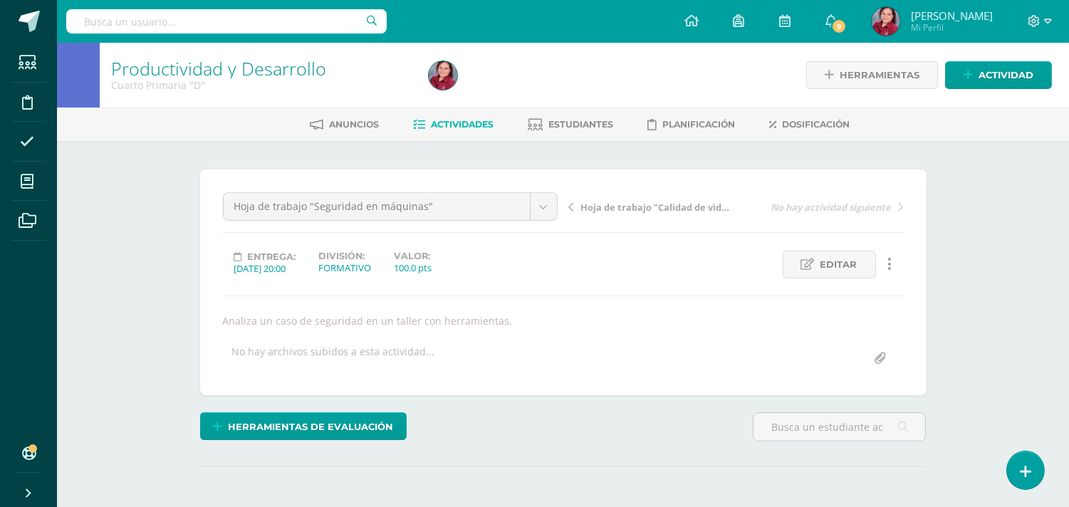
click at [675, 214] on span "Hoja de trabajo "Calidad de vida"" at bounding box center [656, 207] width 151 height 13
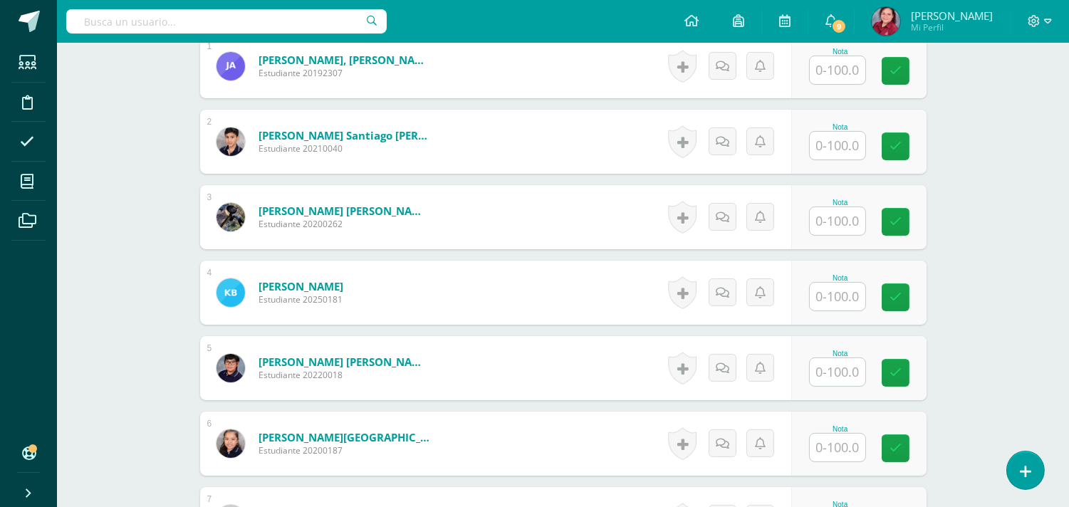
scroll to position [475, 0]
click at [834, 84] on input "text" at bounding box center [845, 70] width 57 height 29
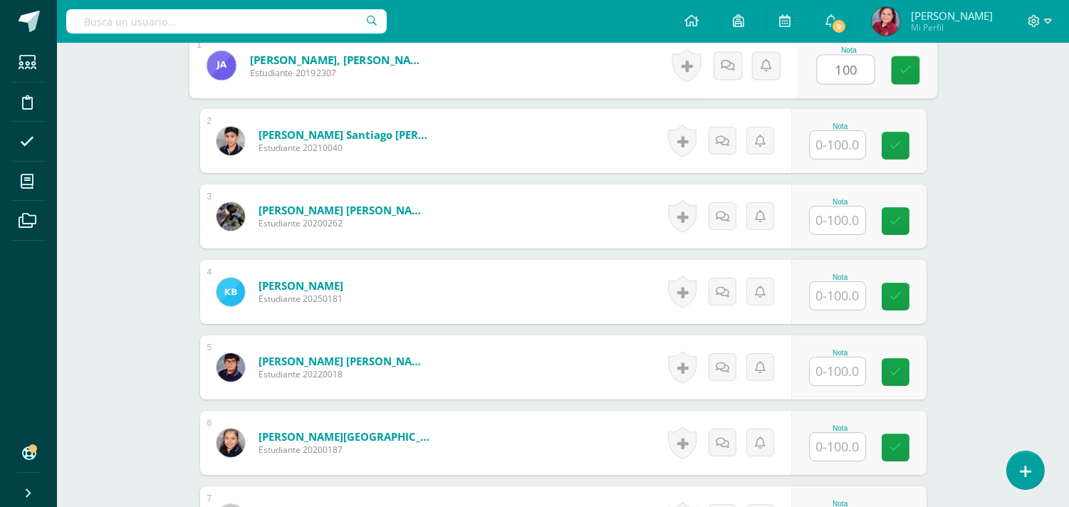
type input "100"
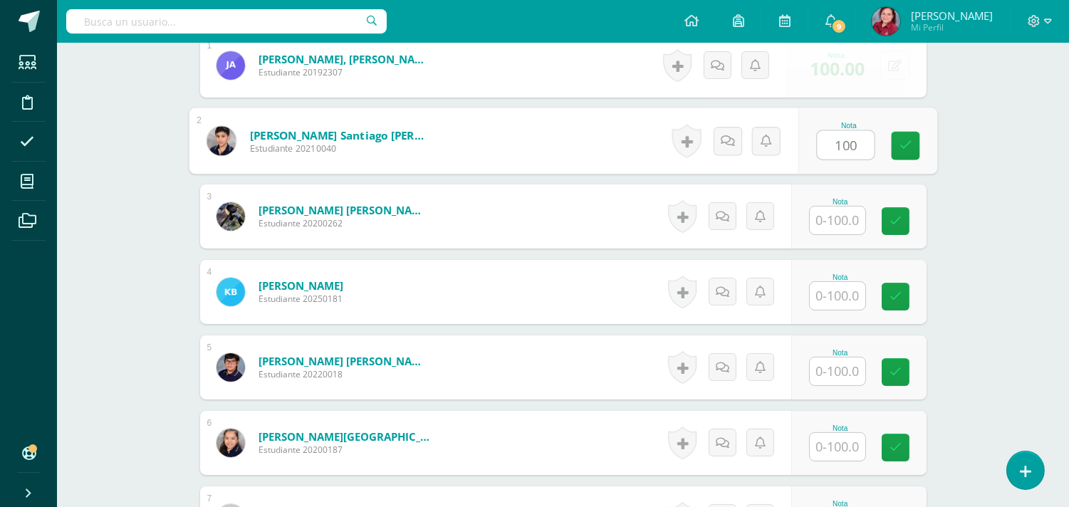
type input "100"
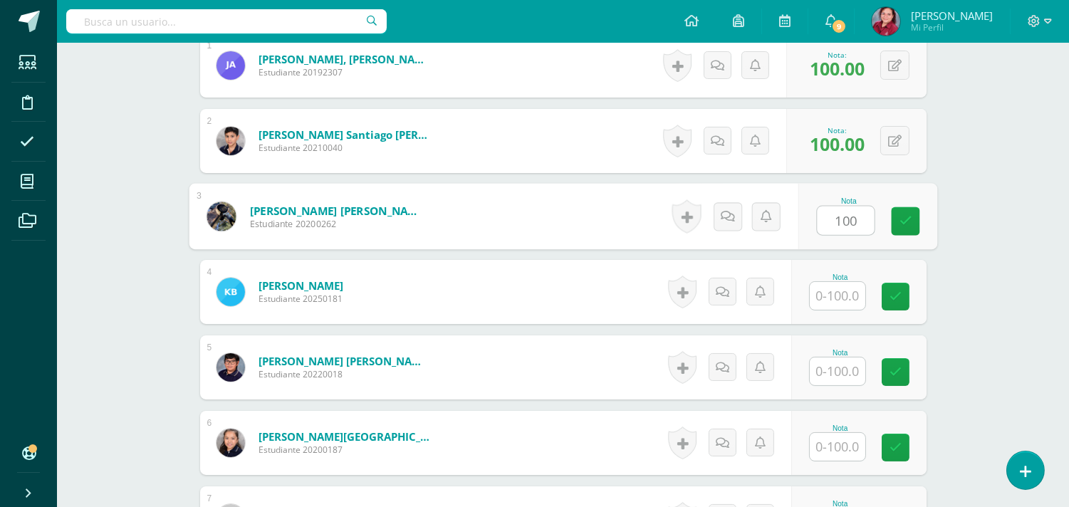
type input "100"
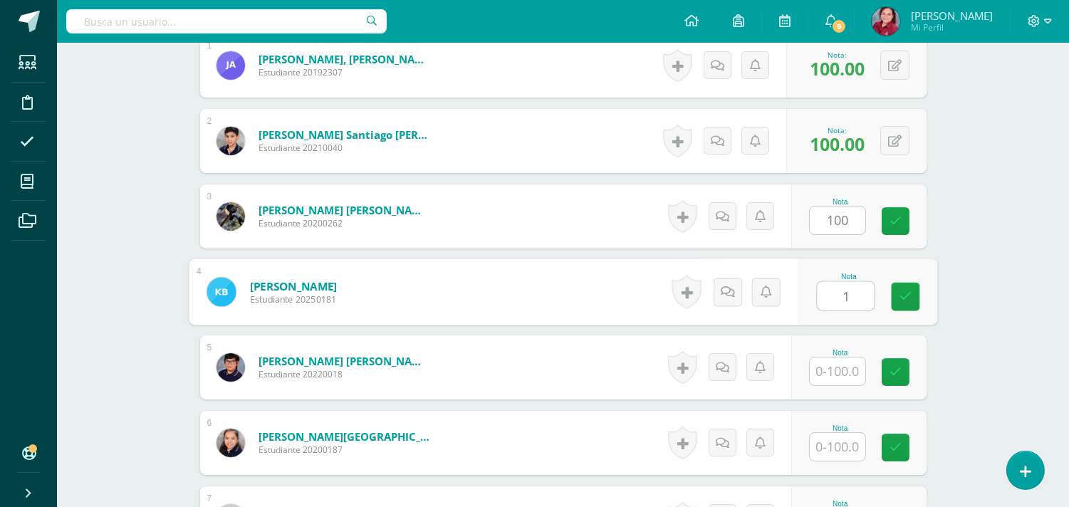
scroll to position [476, 0]
type input "100"
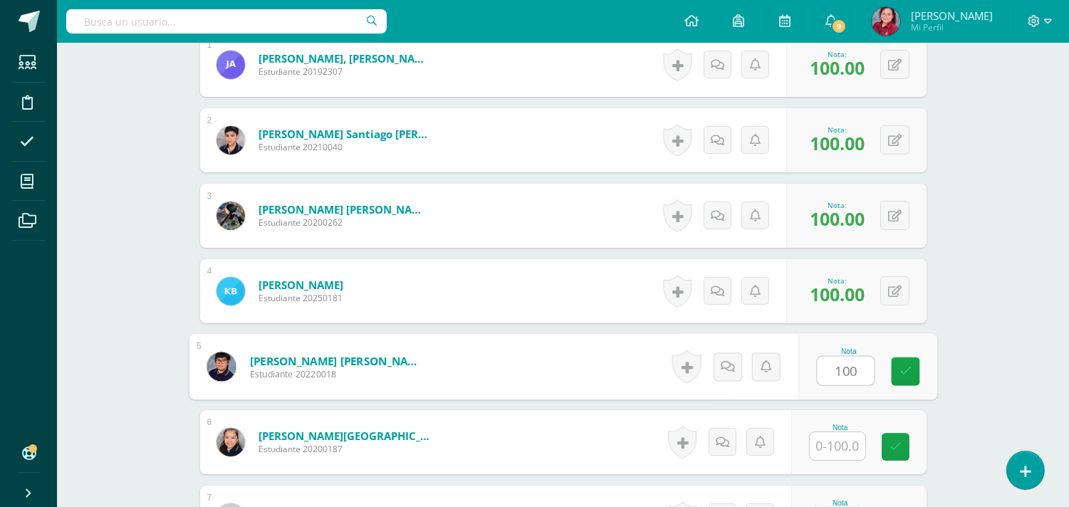
type input "100"
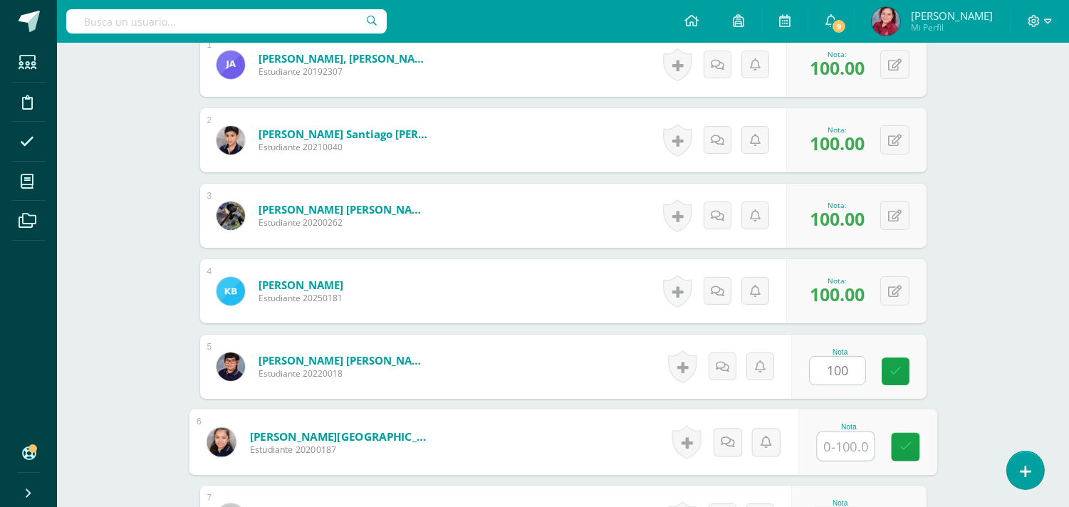
scroll to position [500, 0]
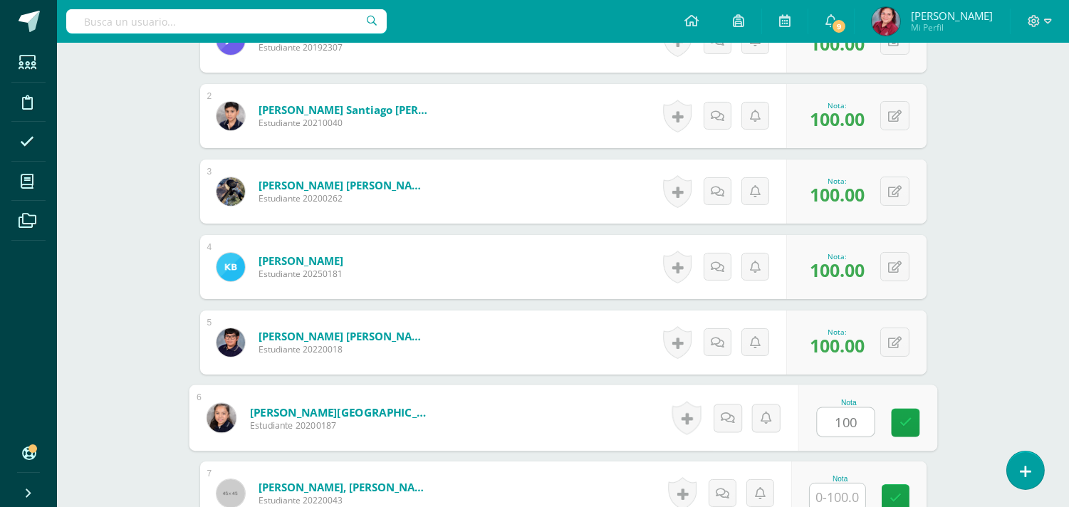
type input "100"
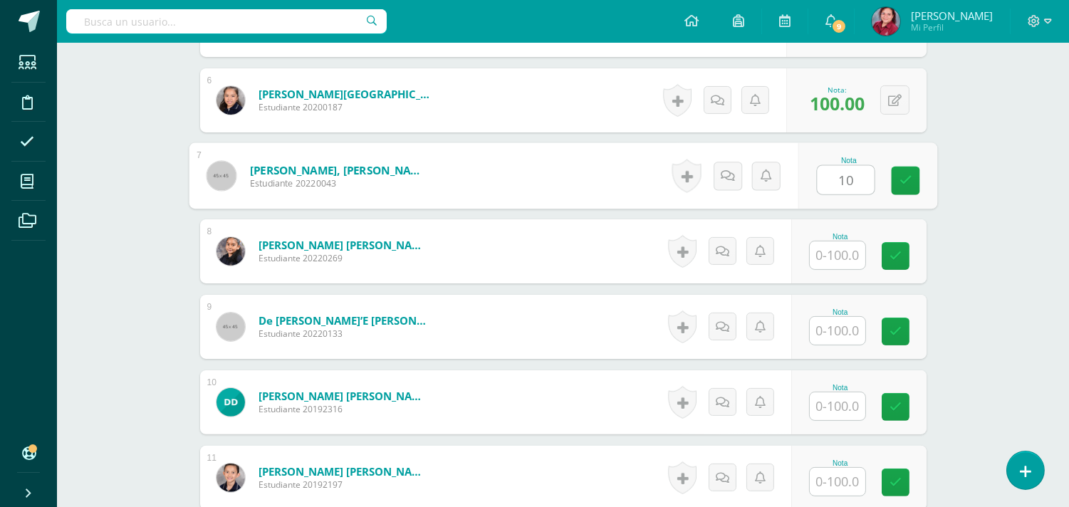
scroll to position [819, 0]
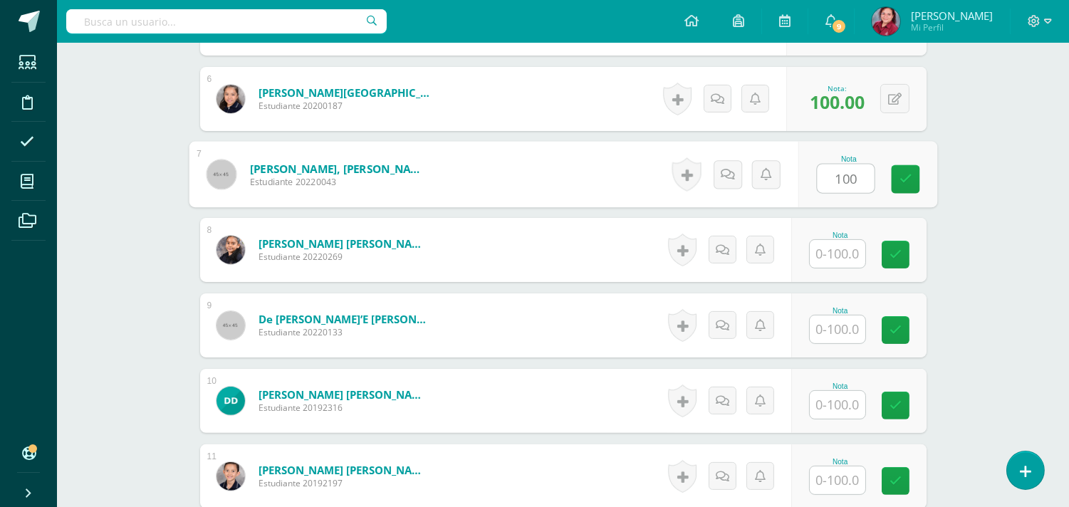
type input "100"
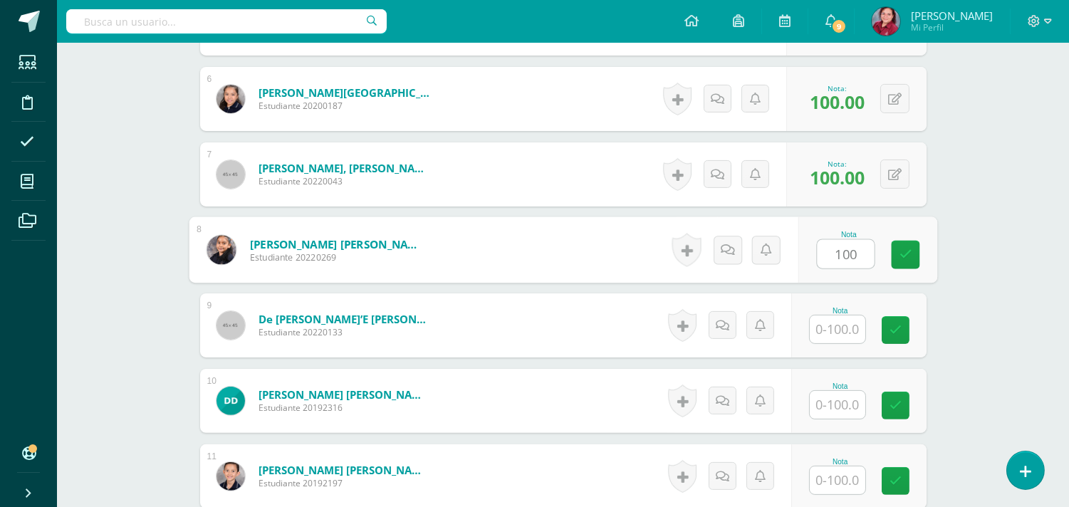
type input "100"
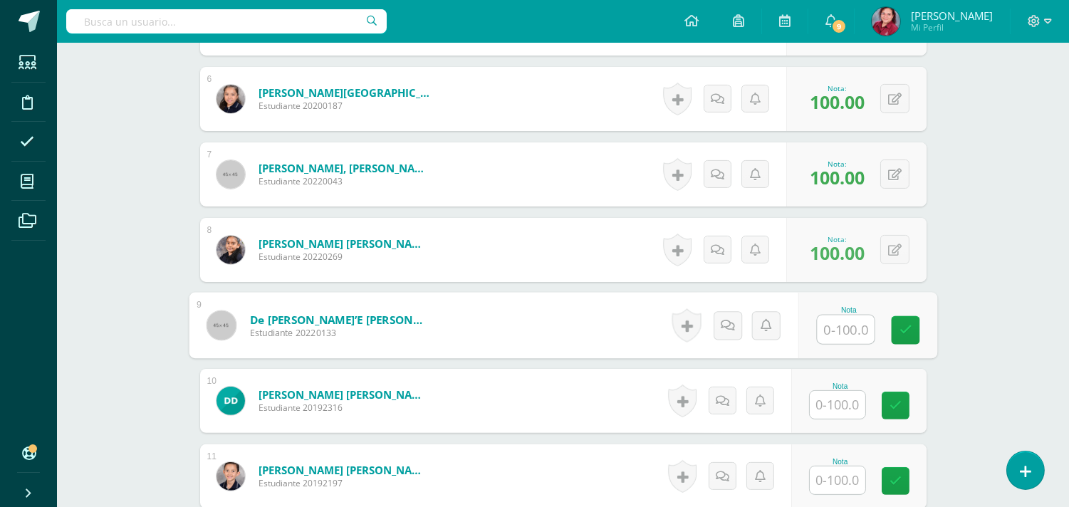
scroll to position [820, 0]
type input "100"
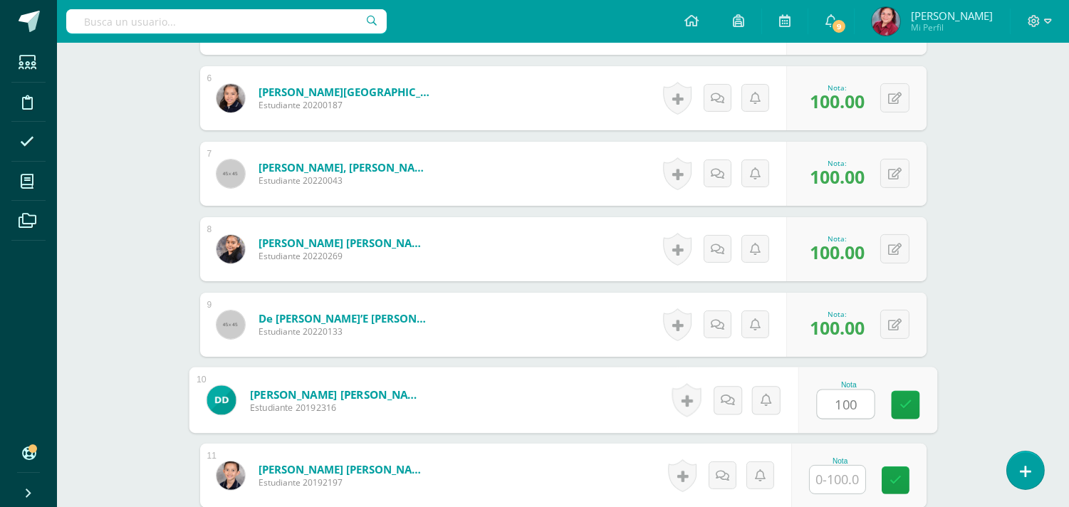
type input "100"
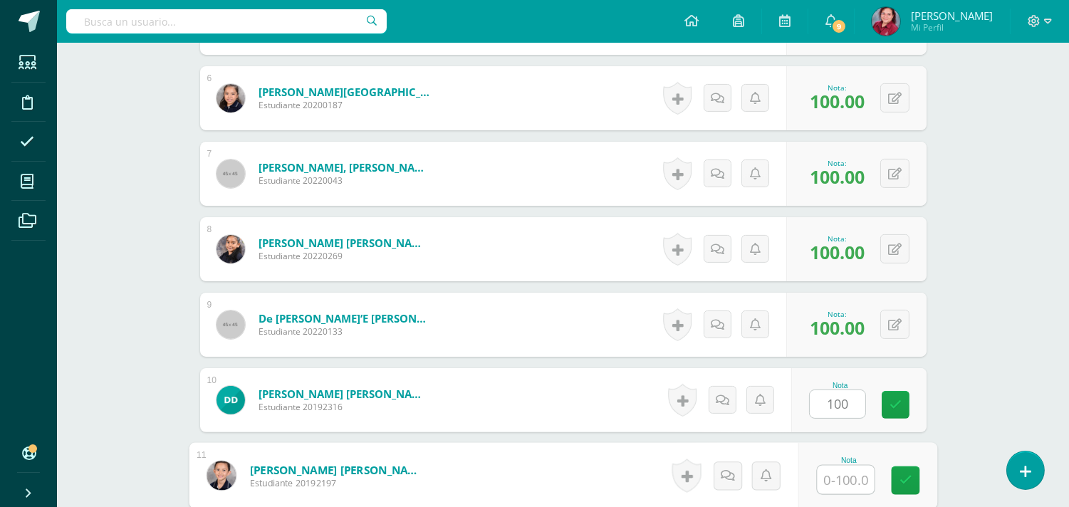
scroll to position [1131, 0]
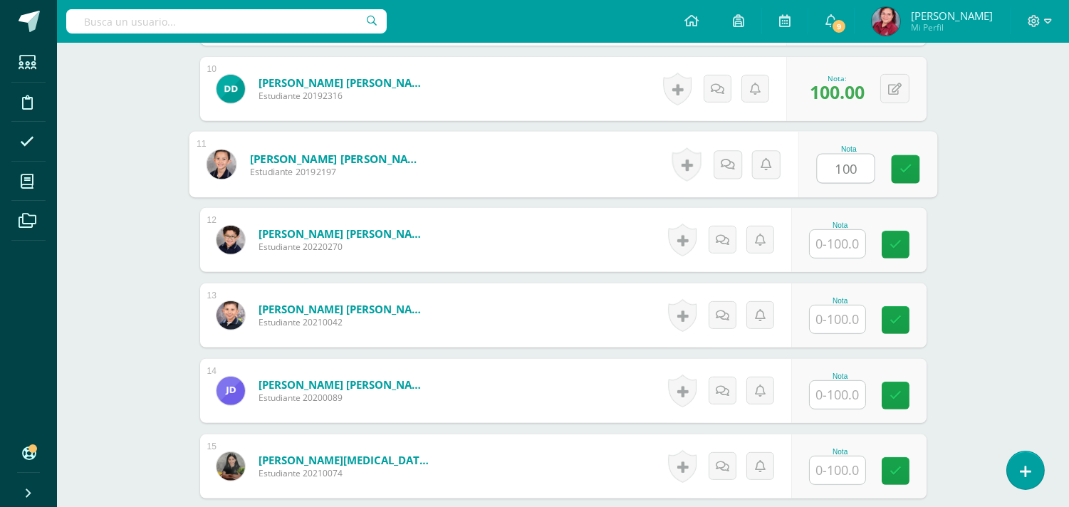
type input "100"
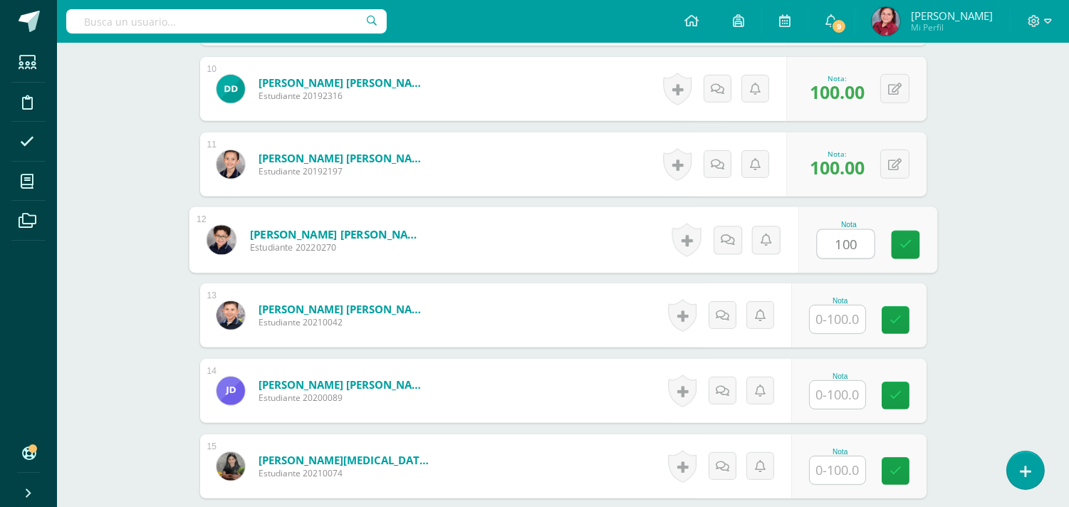
type input "100"
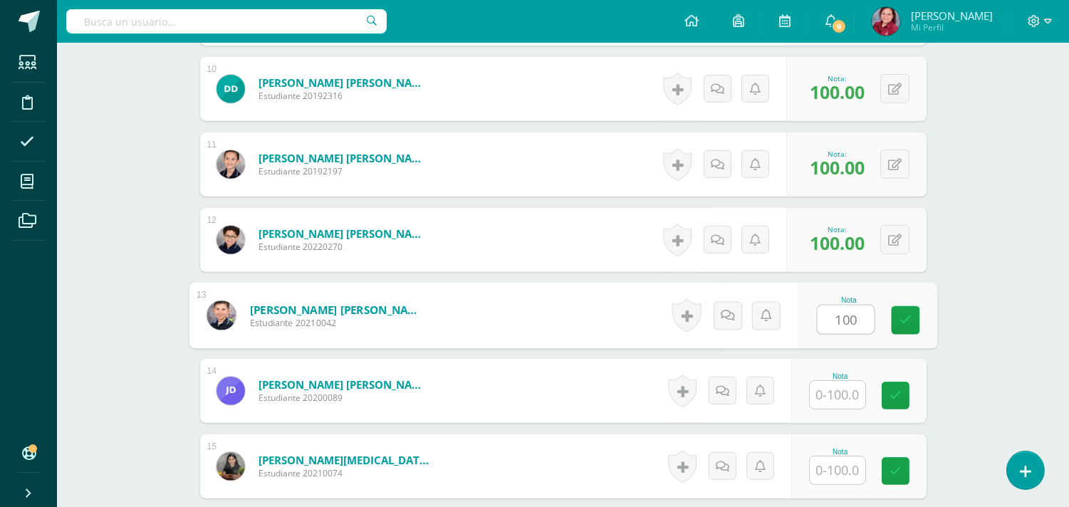
type input "100"
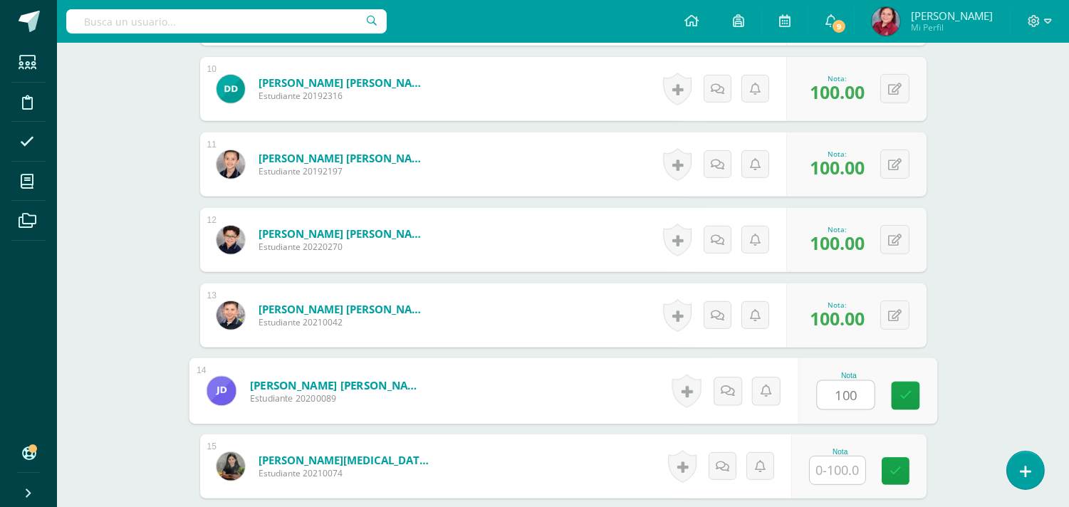
type input "100"
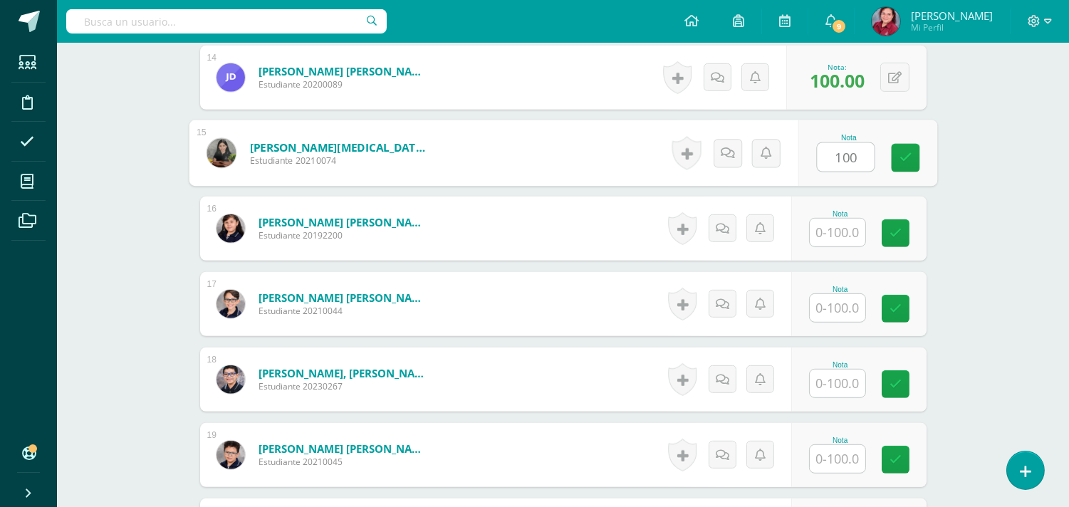
type input "100"
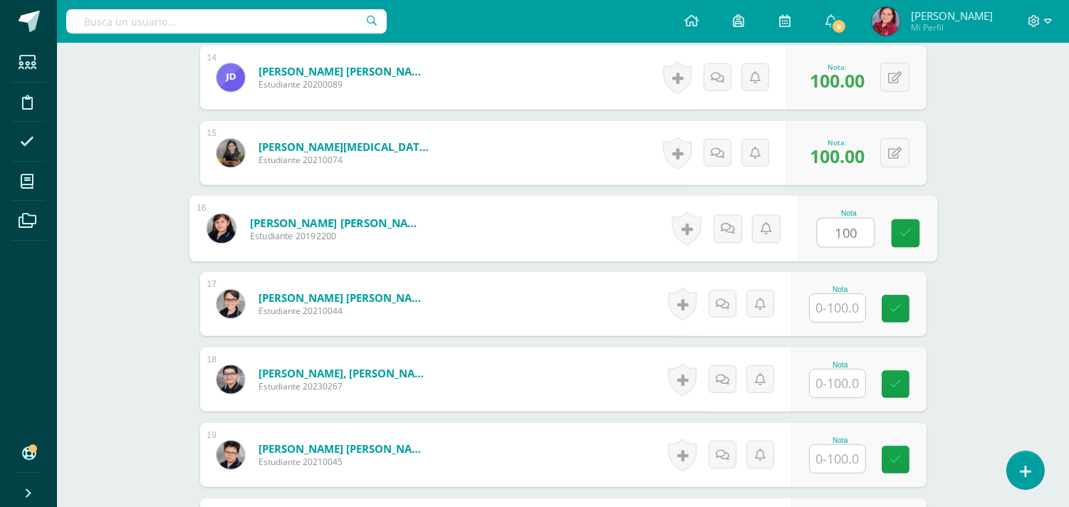
type input "100"
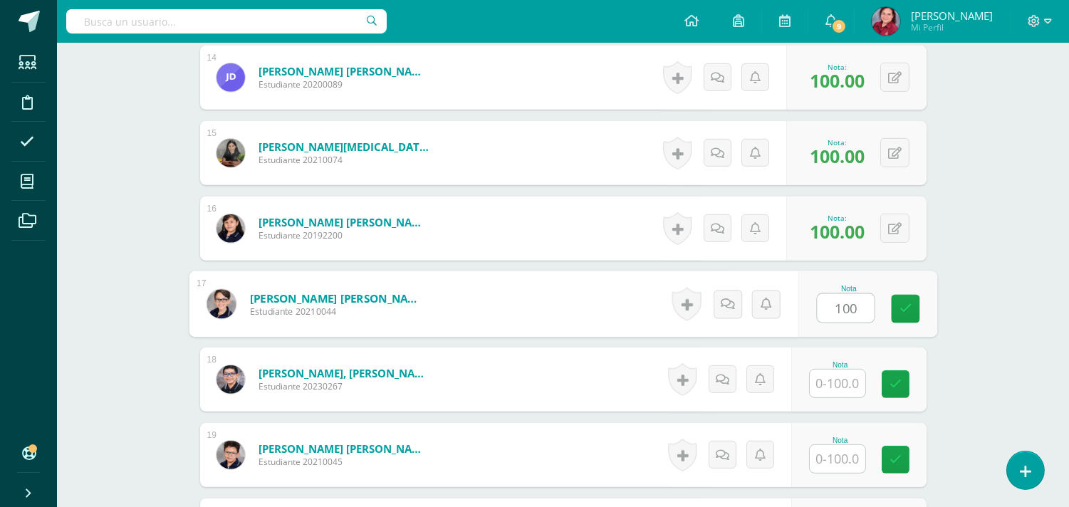
type input "100"
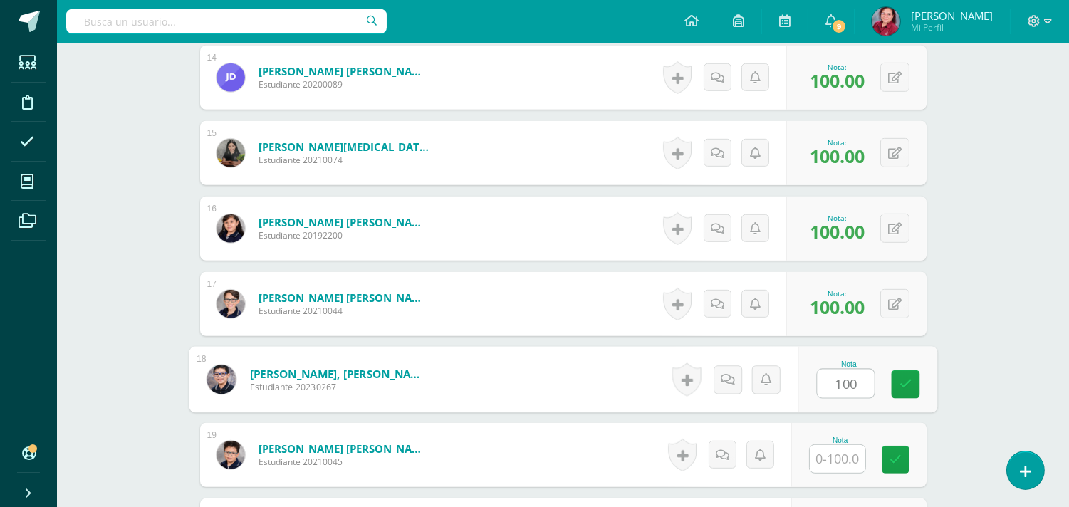
type input "100"
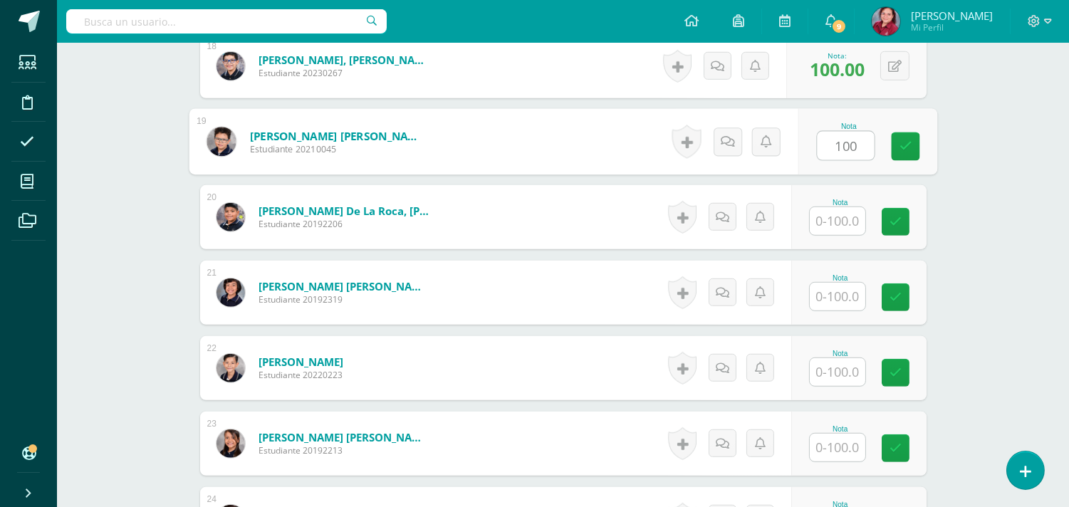
type input "100"
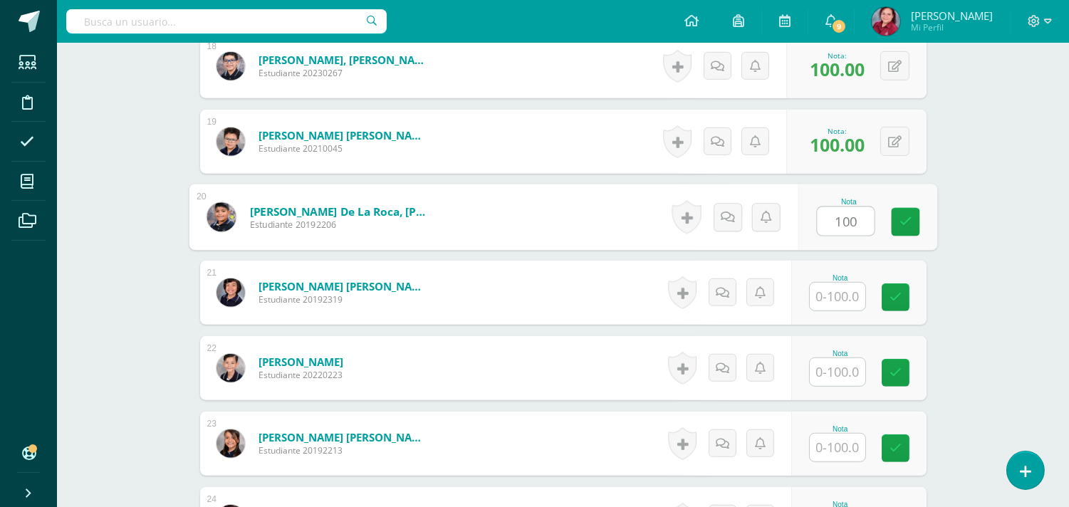
type input "100"
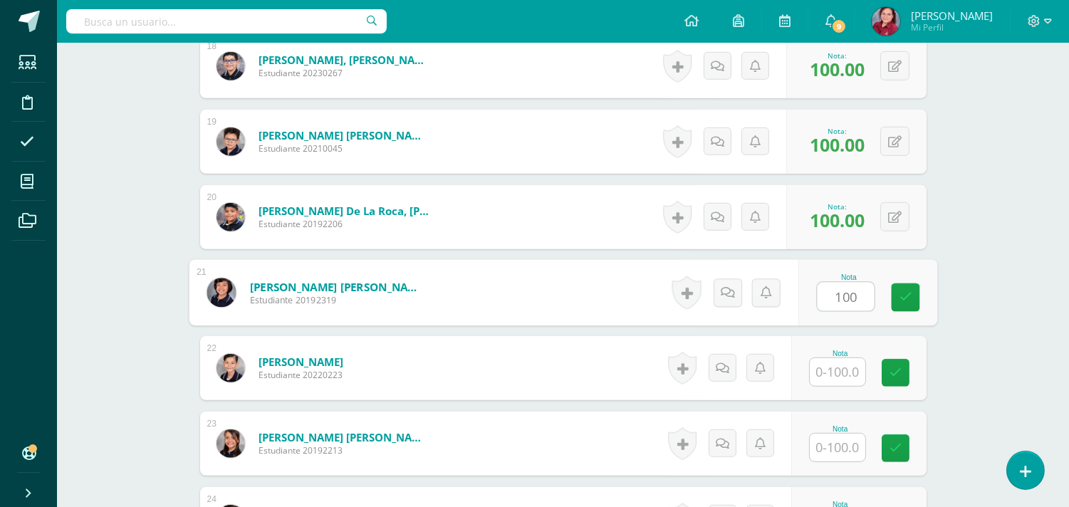
type input "100"
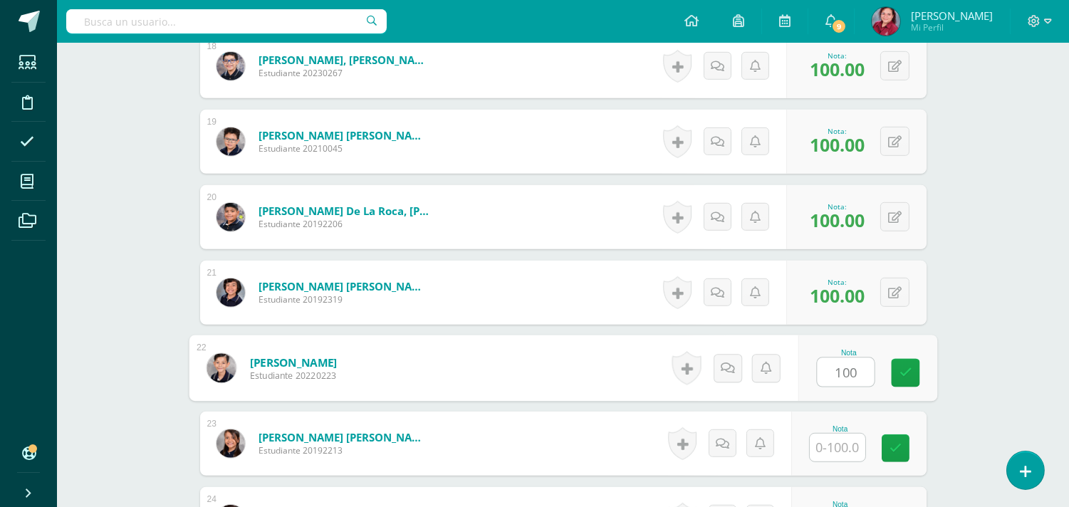
type input "100"
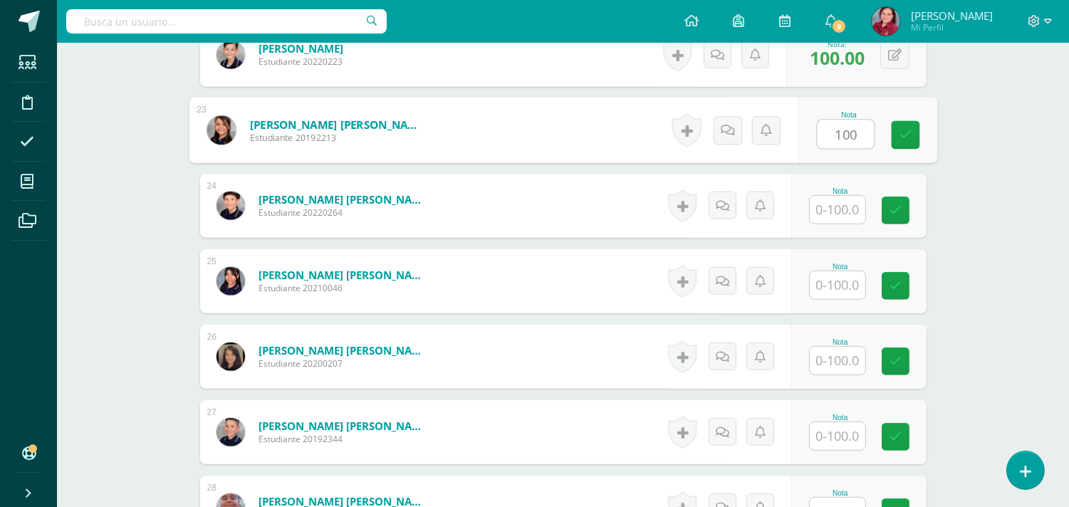
type input "100"
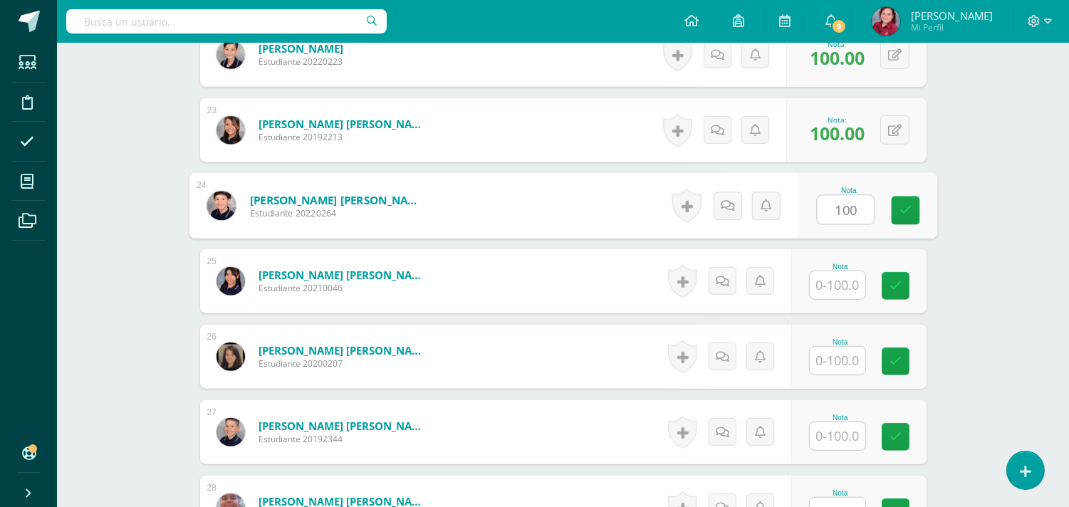
type input "100"
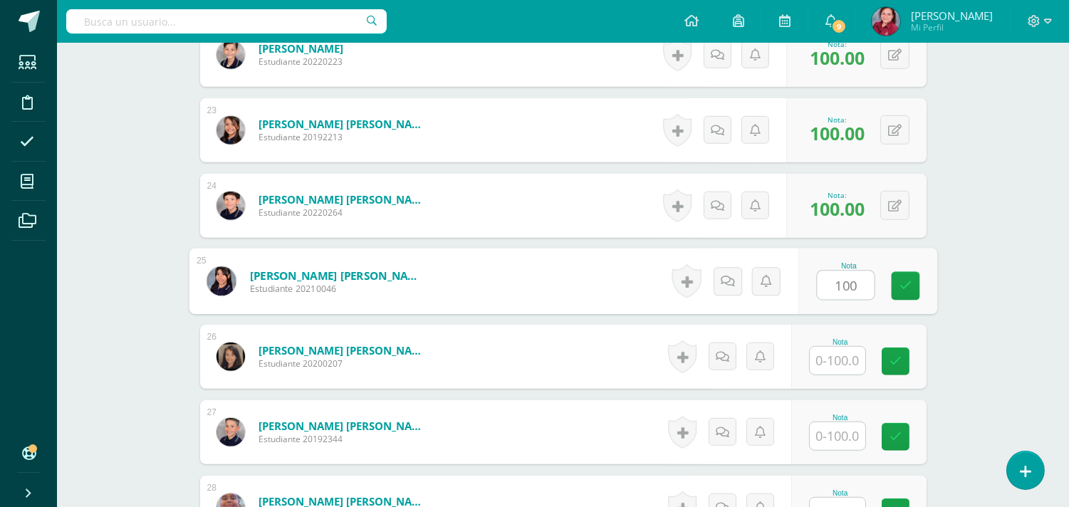
type input "100"
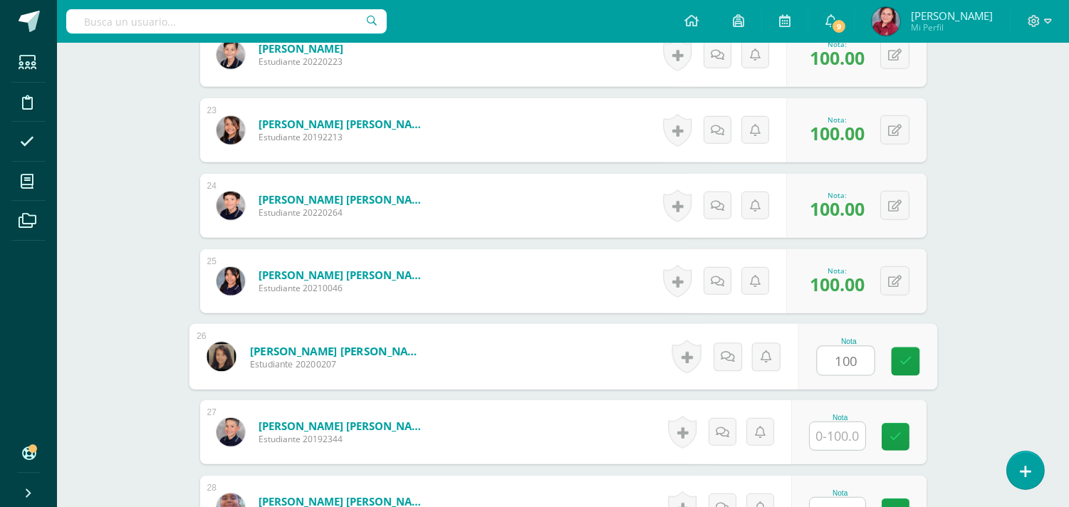
type input "100"
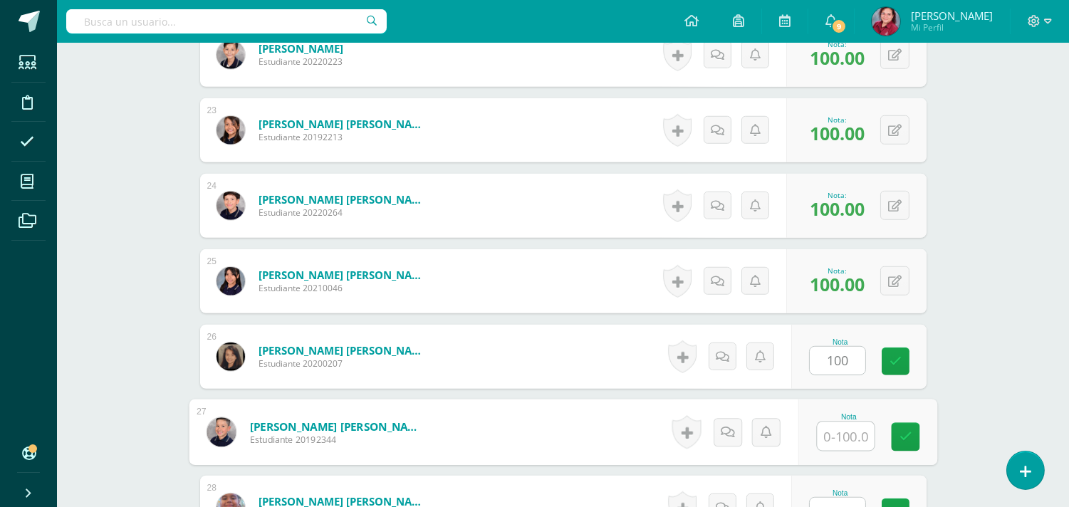
scroll to position [2386, 0]
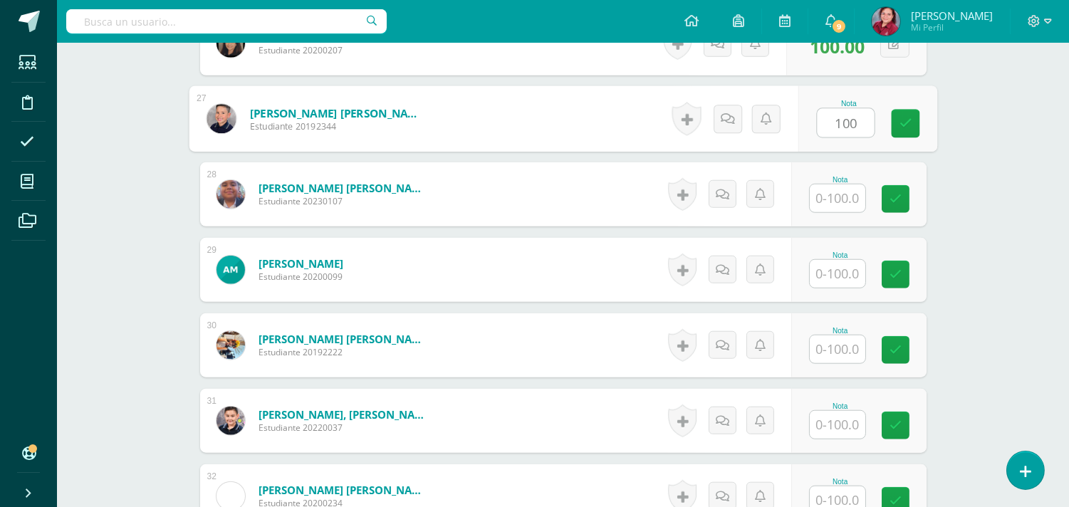
type input "100"
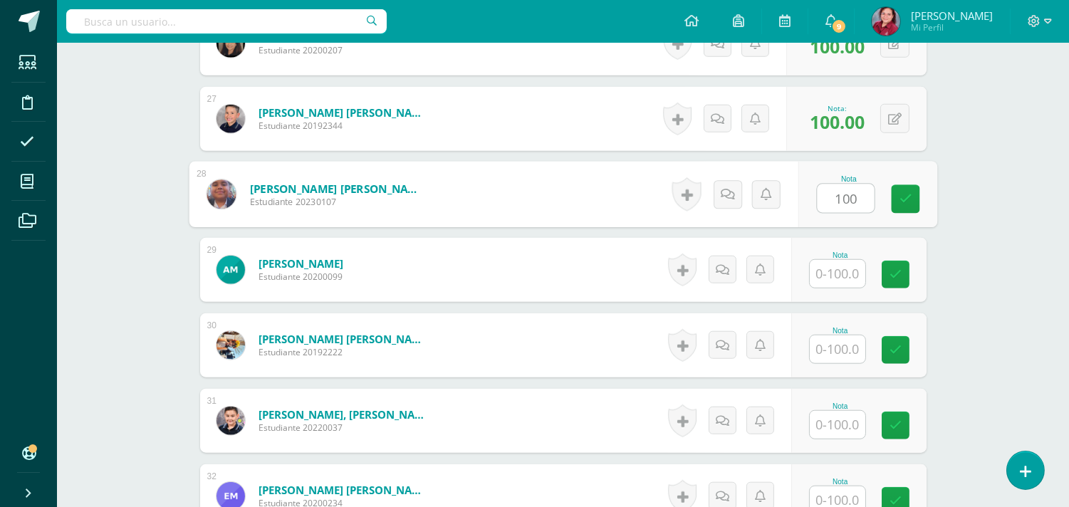
type input "100"
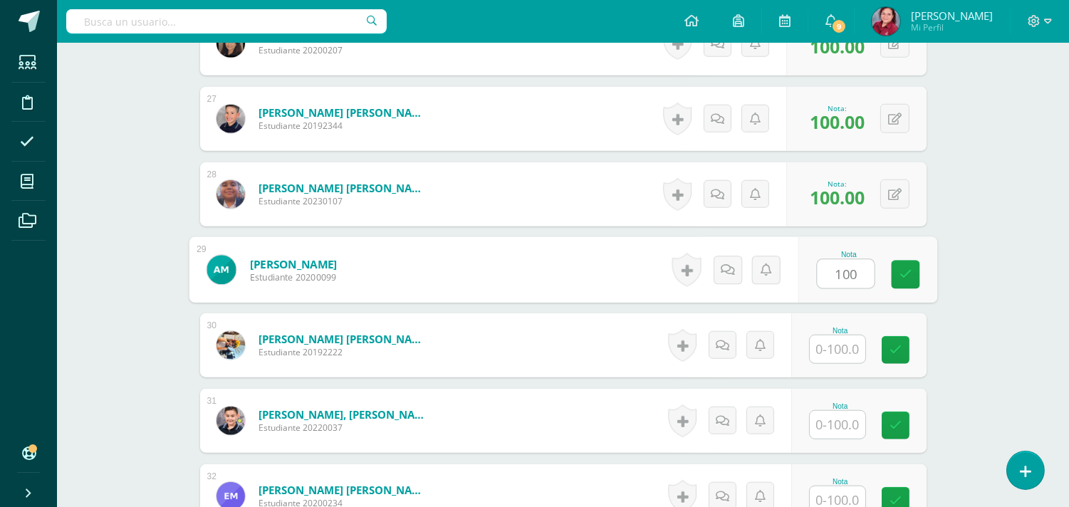
type input "100"
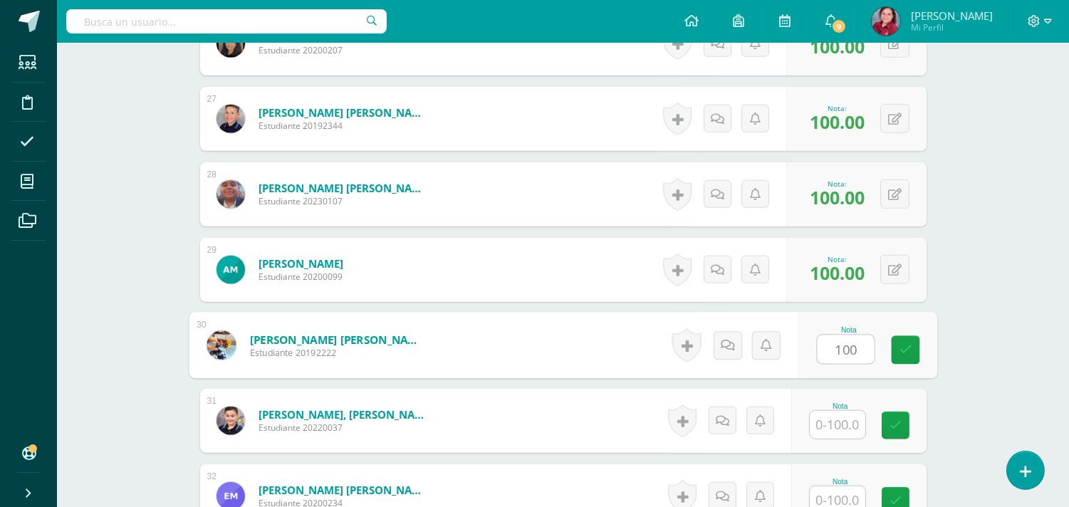
type input "100"
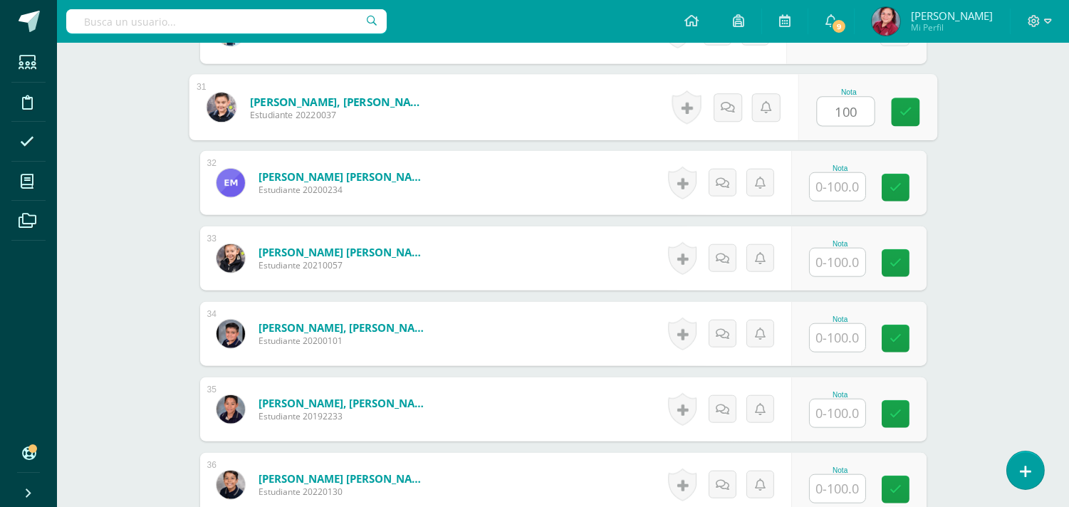
type input "100"
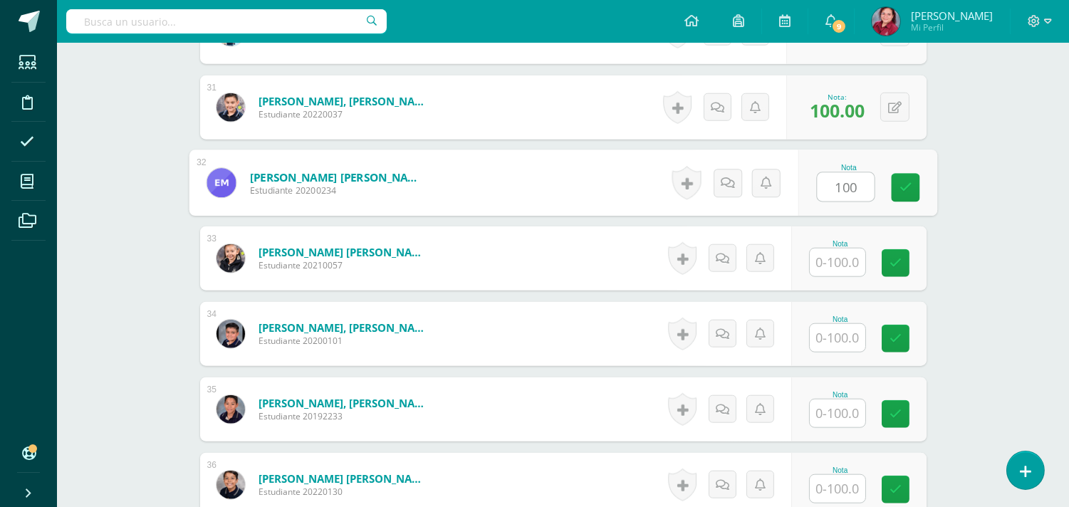
type input "100"
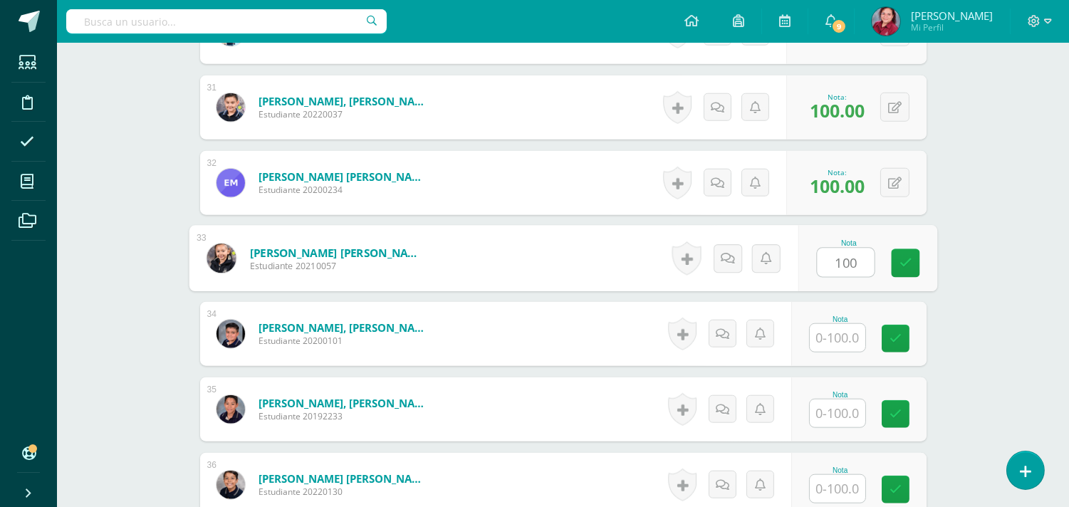
type input "100"
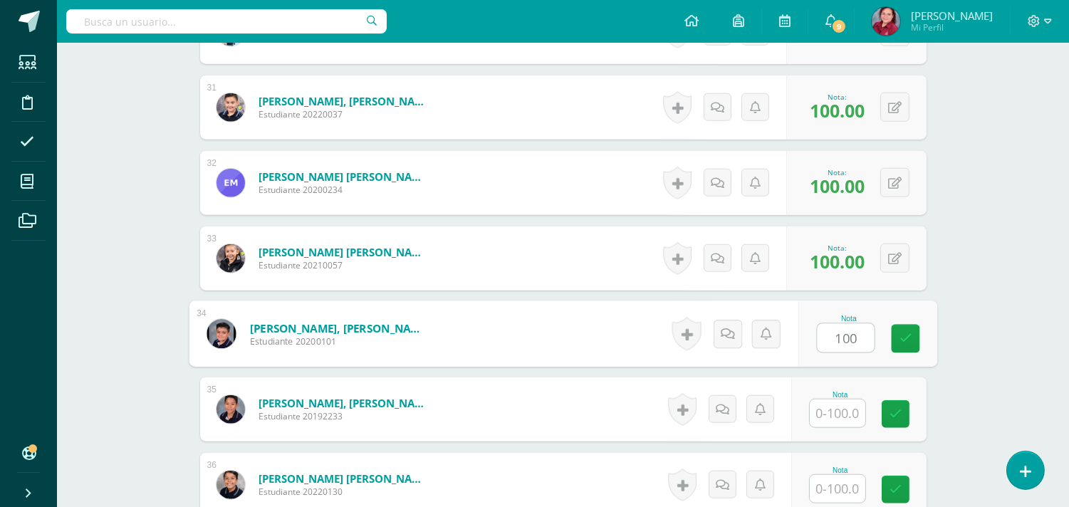
type input "100"
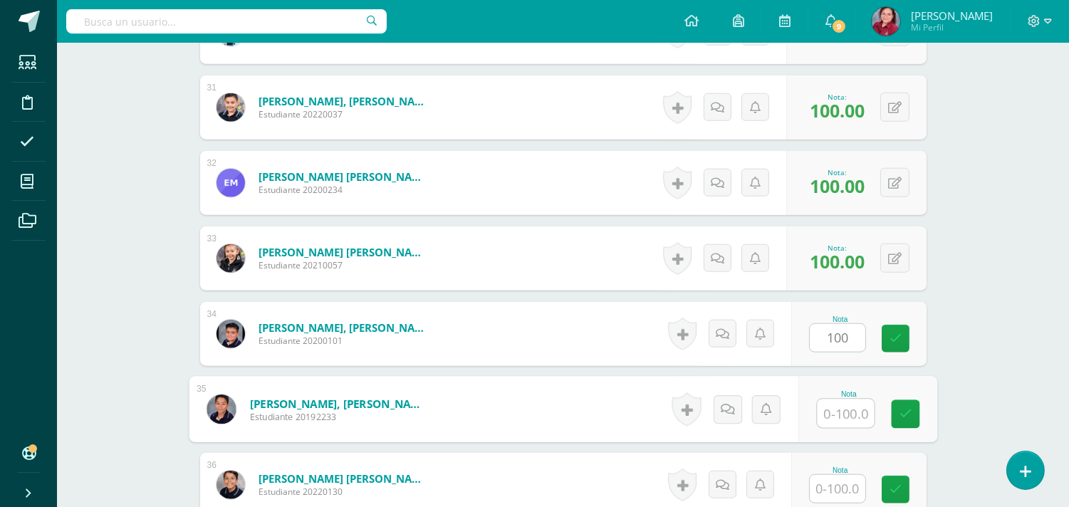
scroll to position [3013, 0]
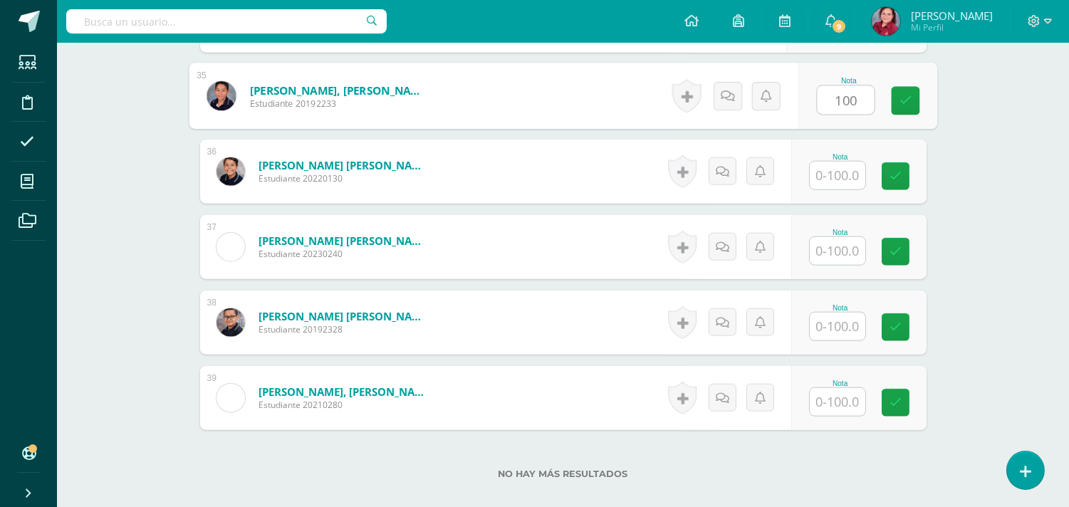
type input "100"
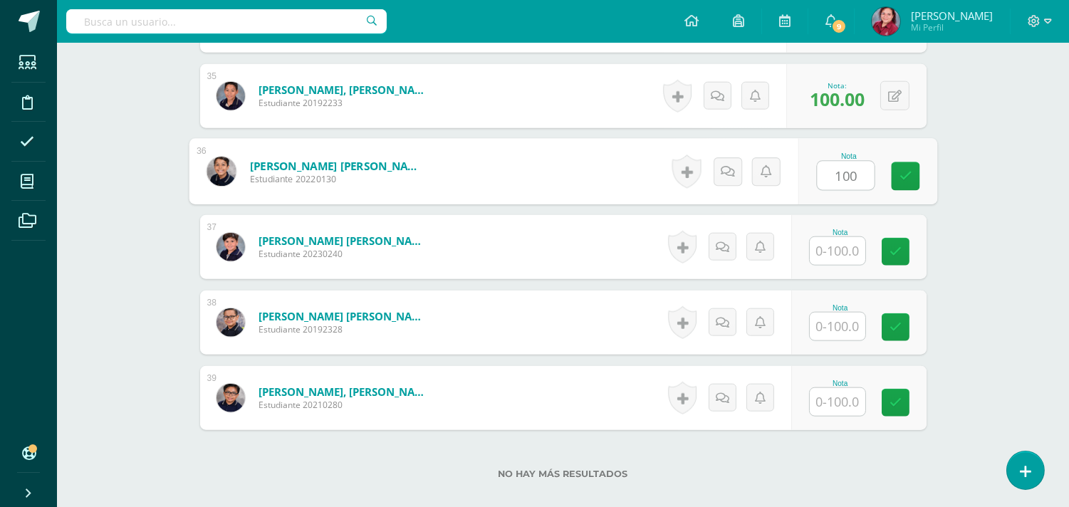
type input "100"
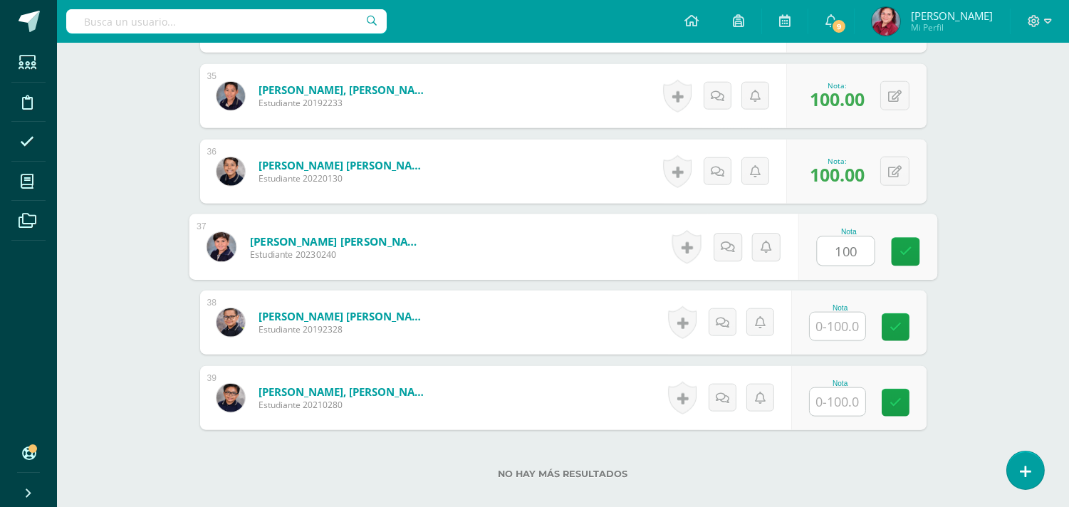
type input "100"
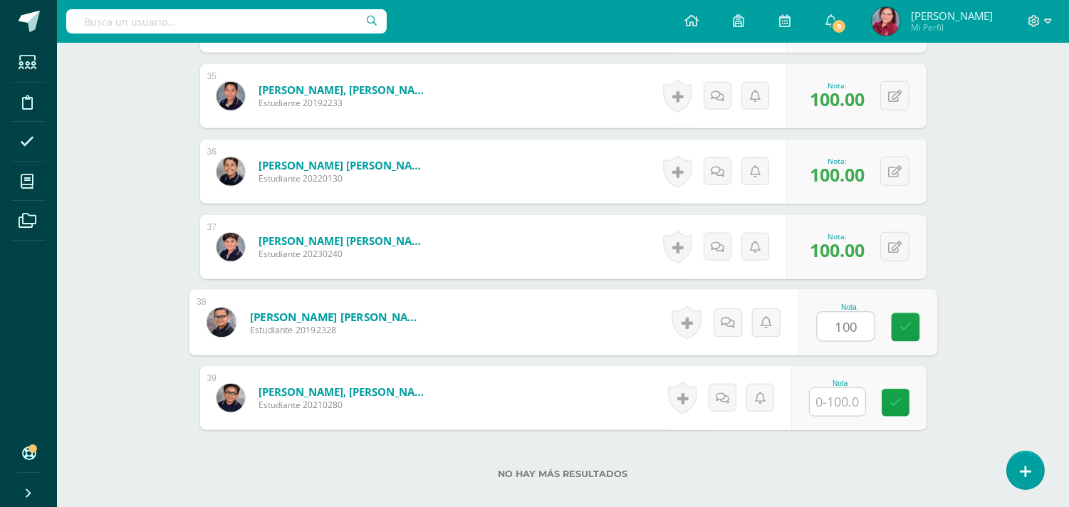
type input "100"
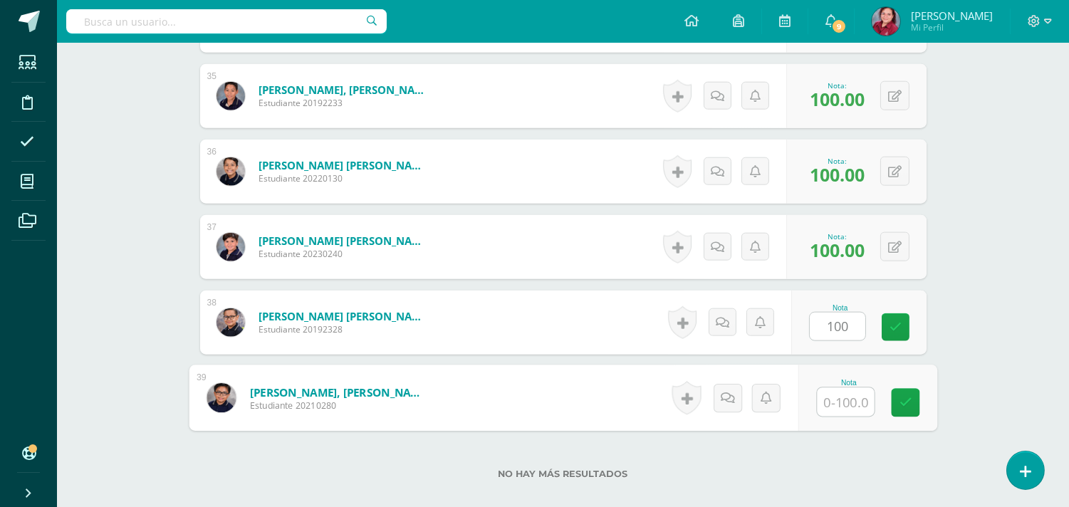
scroll to position [3280, 0]
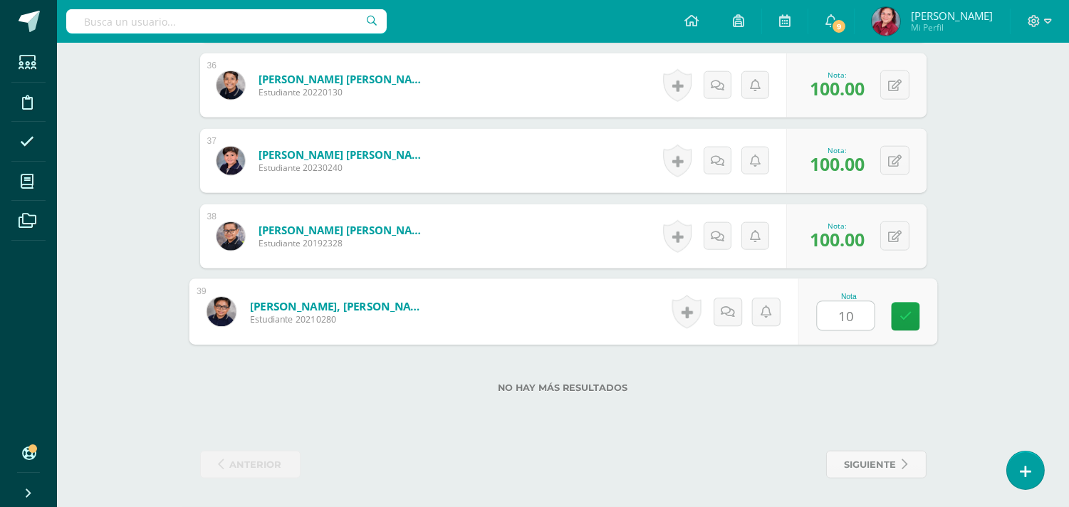
type input "100"
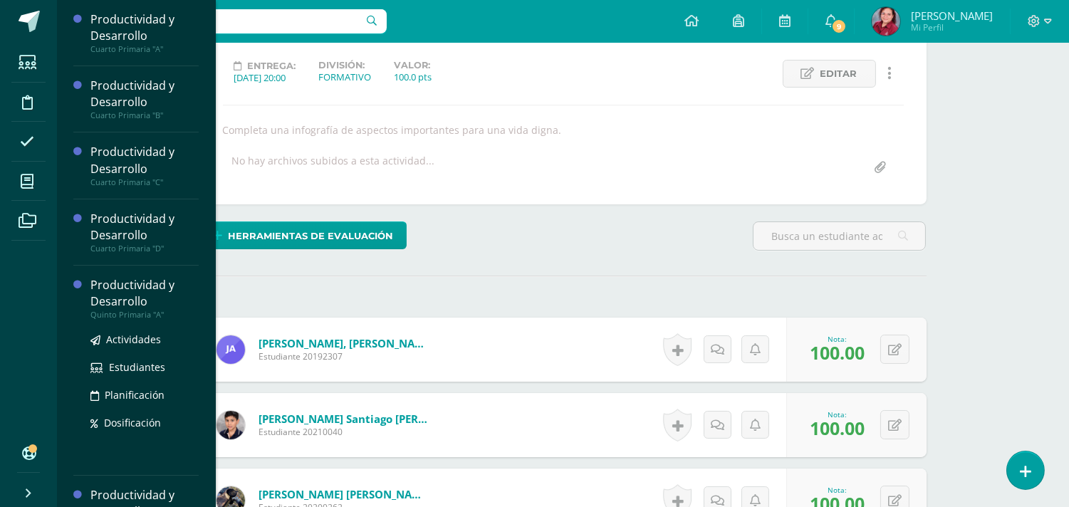
scroll to position [116, 0]
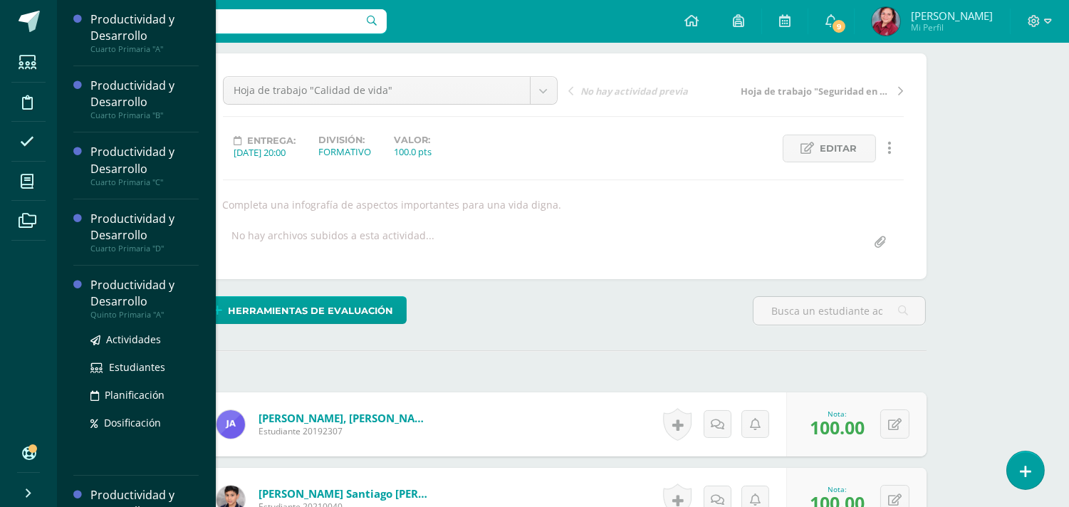
click at [152, 310] on div "Productividad y Desarrollo" at bounding box center [144, 293] width 108 height 33
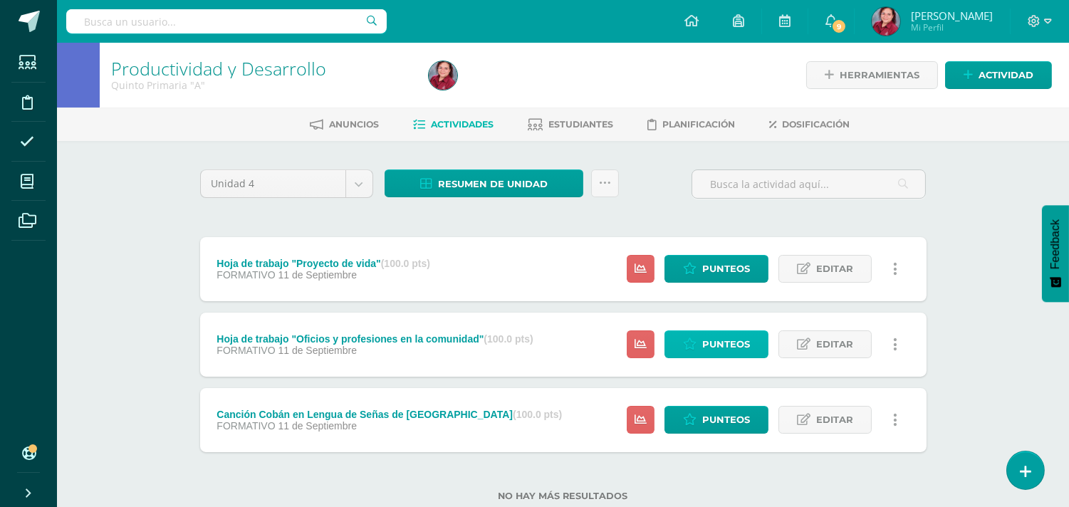
click at [718, 358] on span "Punteos" at bounding box center [727, 344] width 48 height 26
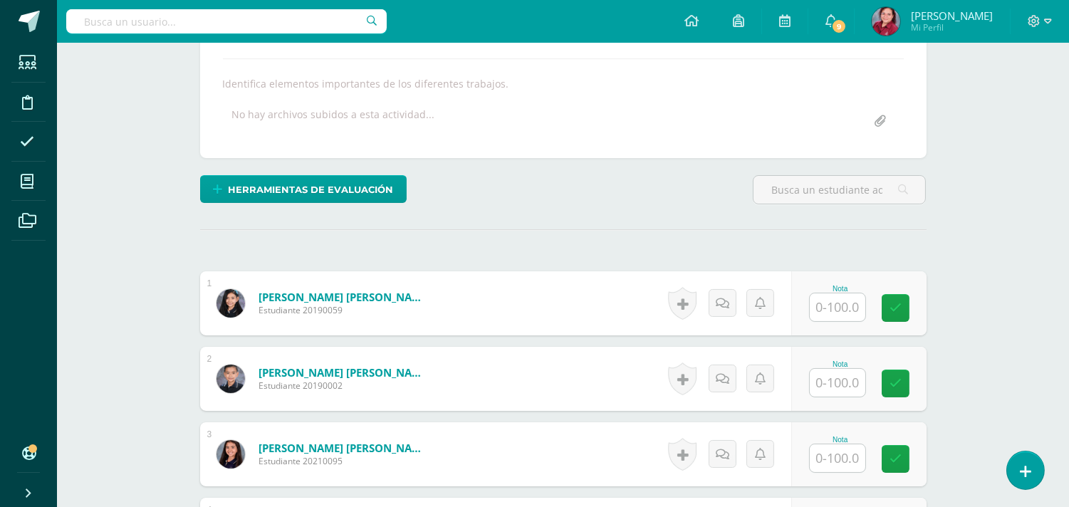
click at [846, 321] on input "text" at bounding box center [838, 308] width 56 height 28
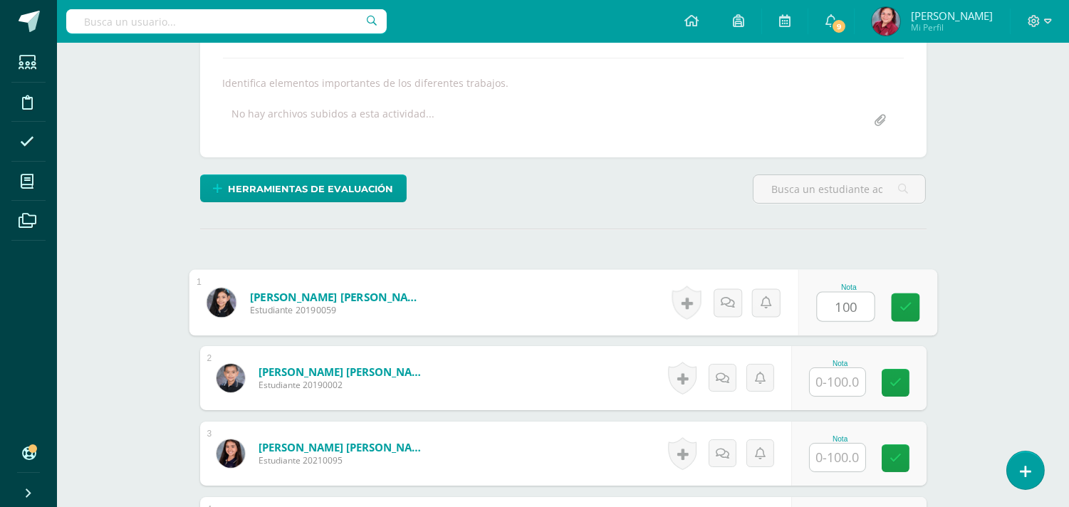
type input "100"
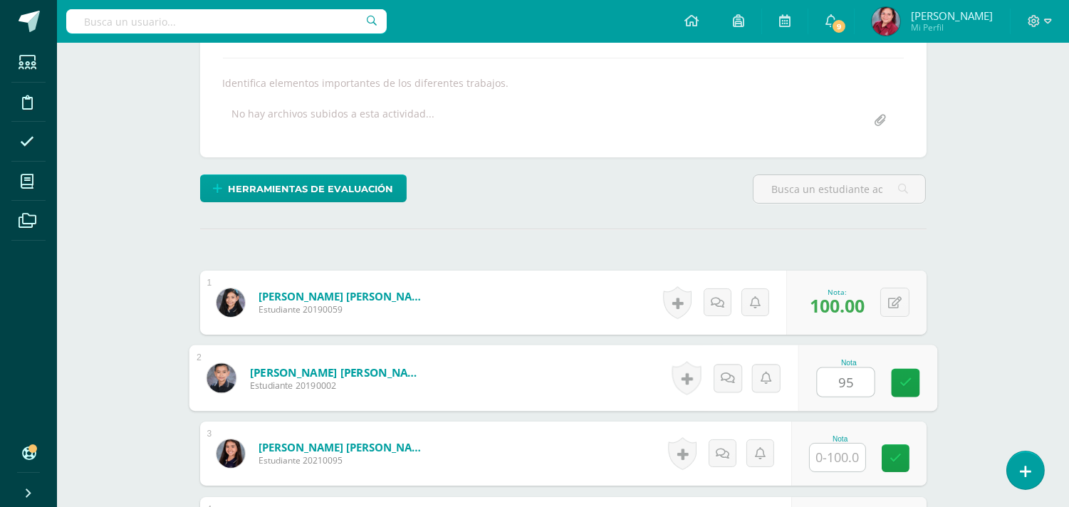
type input "95"
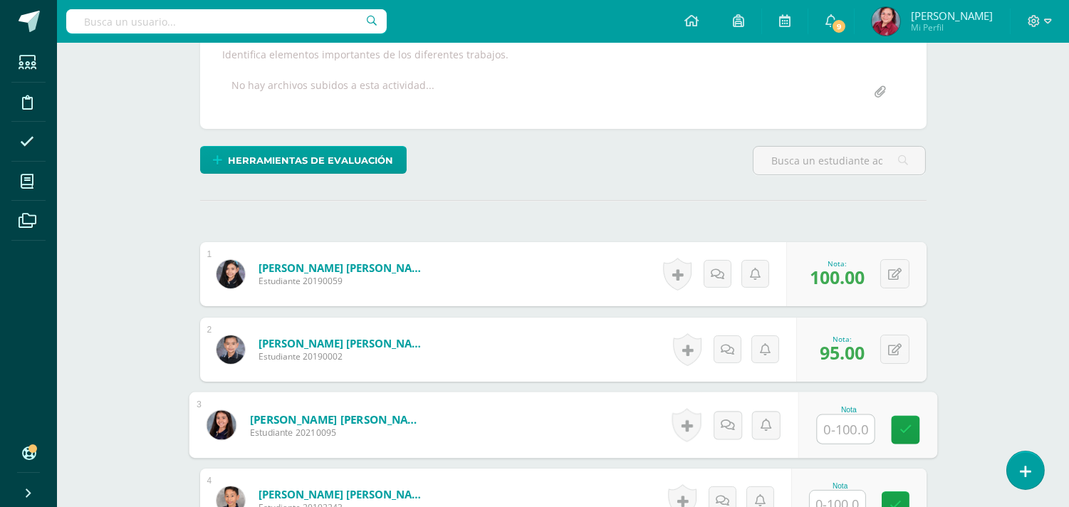
scroll to position [267, 0]
type input "100"
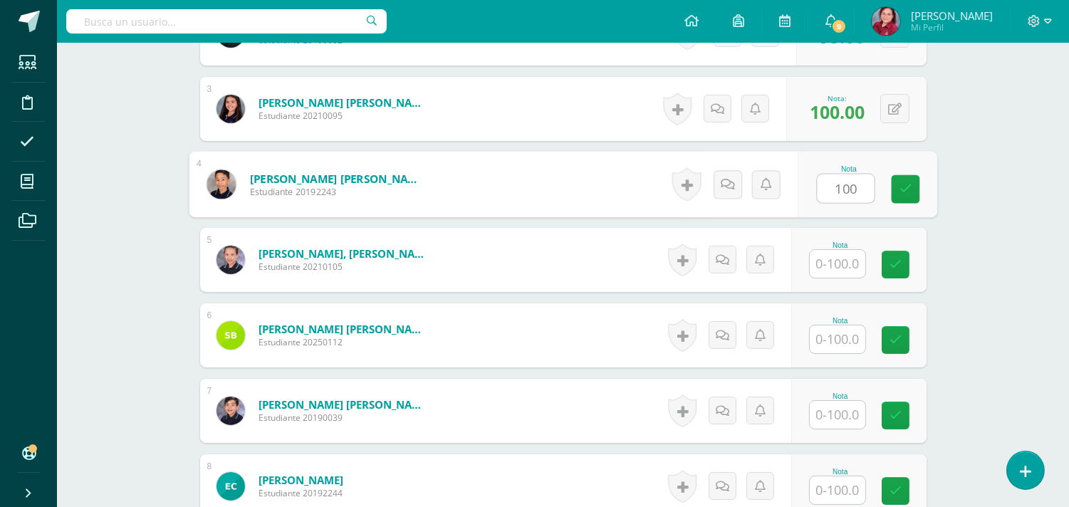
type input "100"
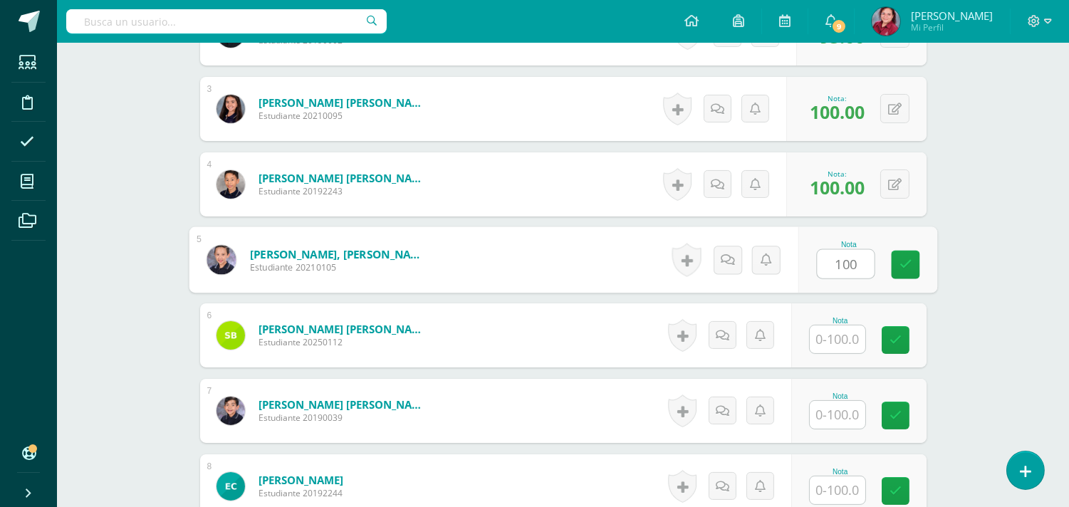
type input "100"
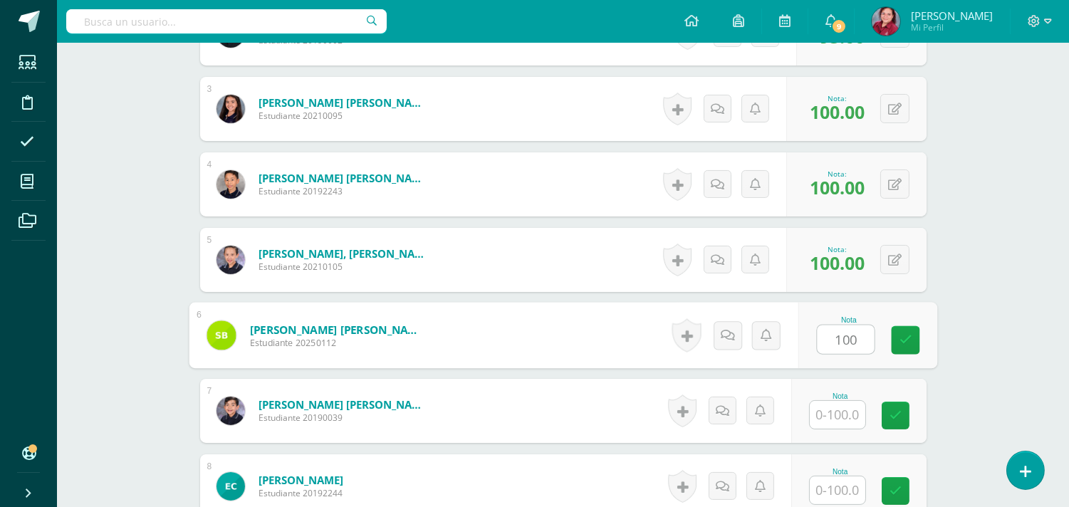
type input "100"
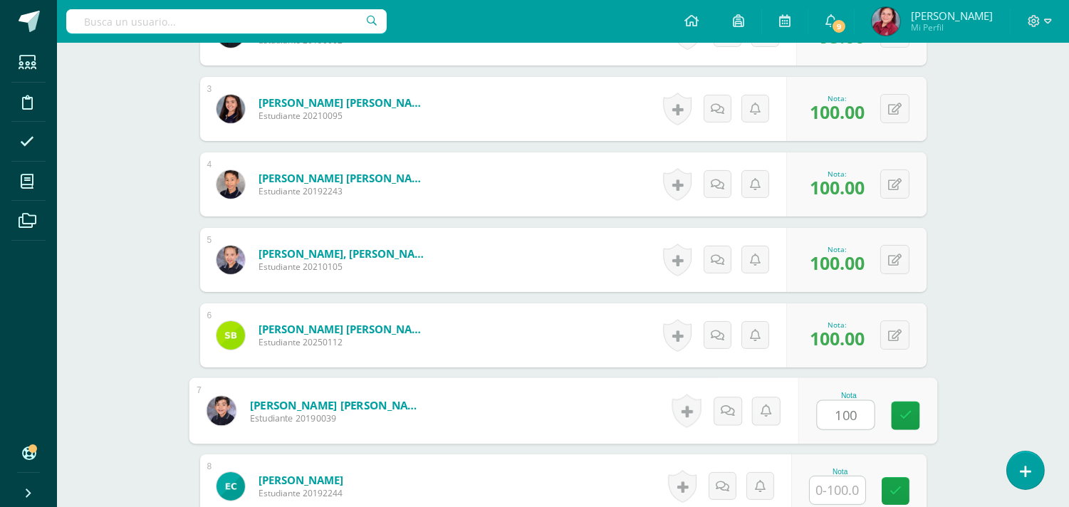
type input "100"
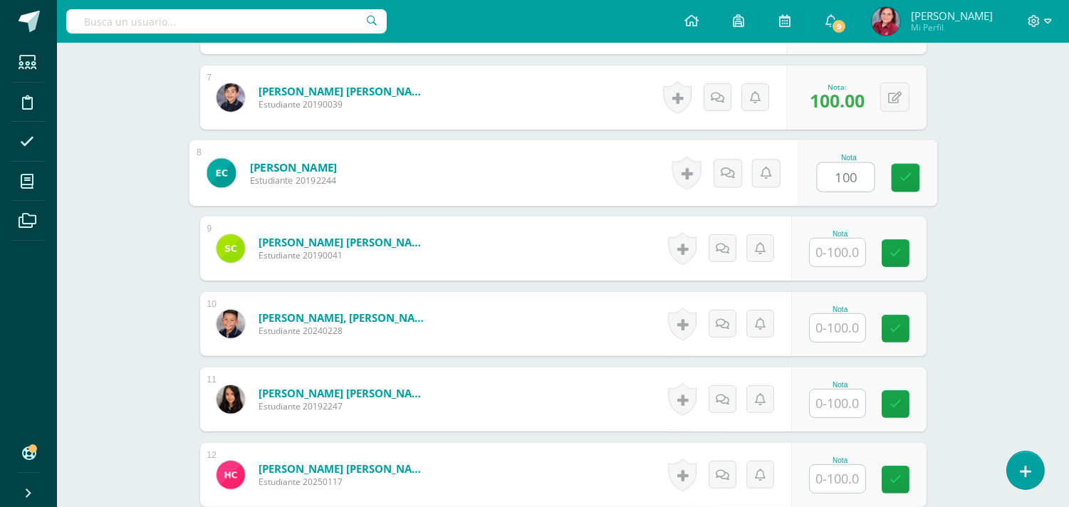
type input "100"
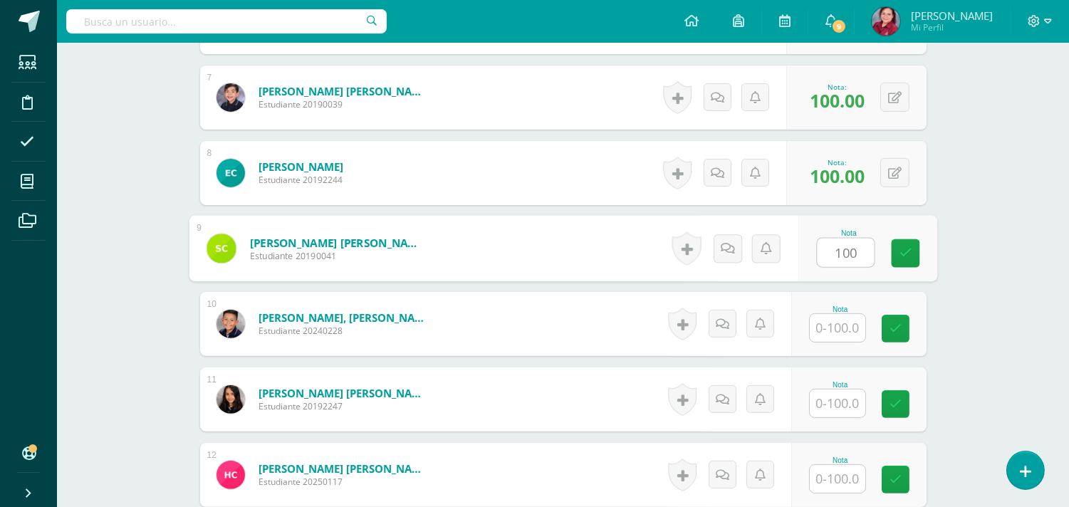
type input "100"
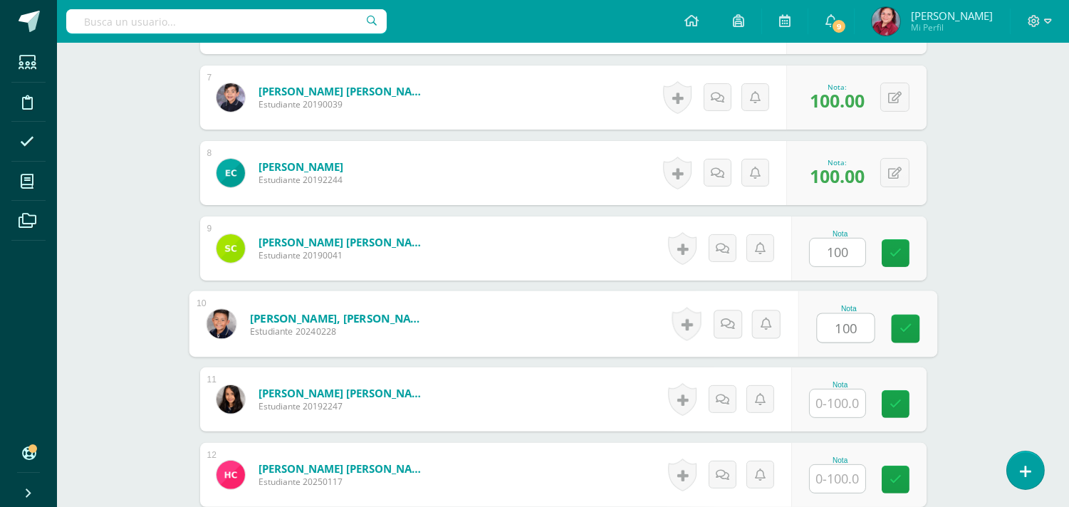
type input "100"
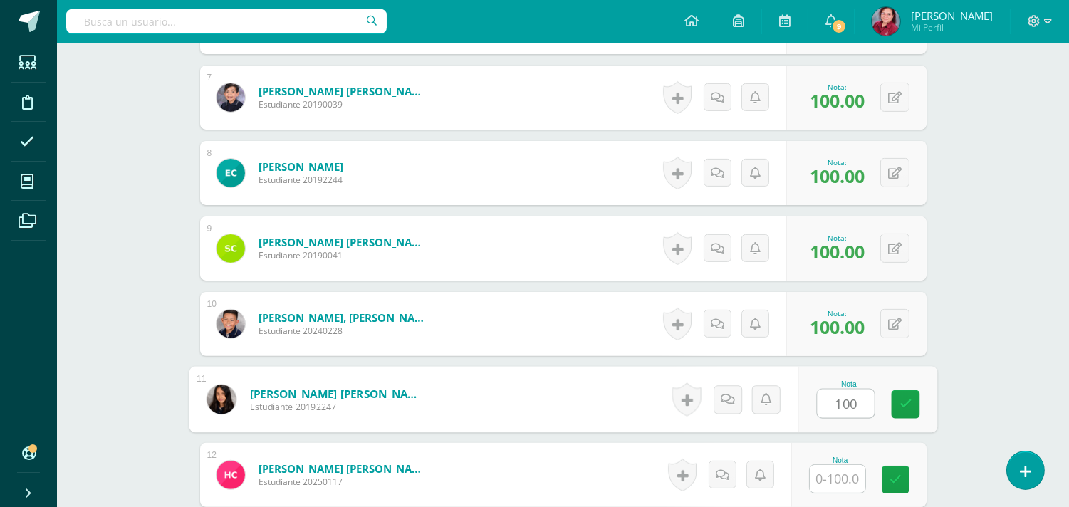
type input "100"
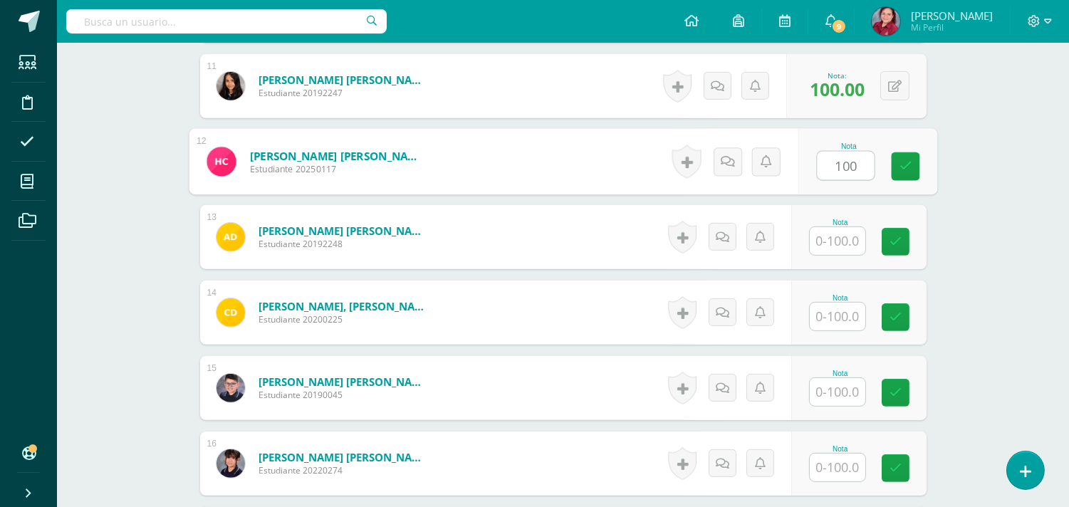
type input "100"
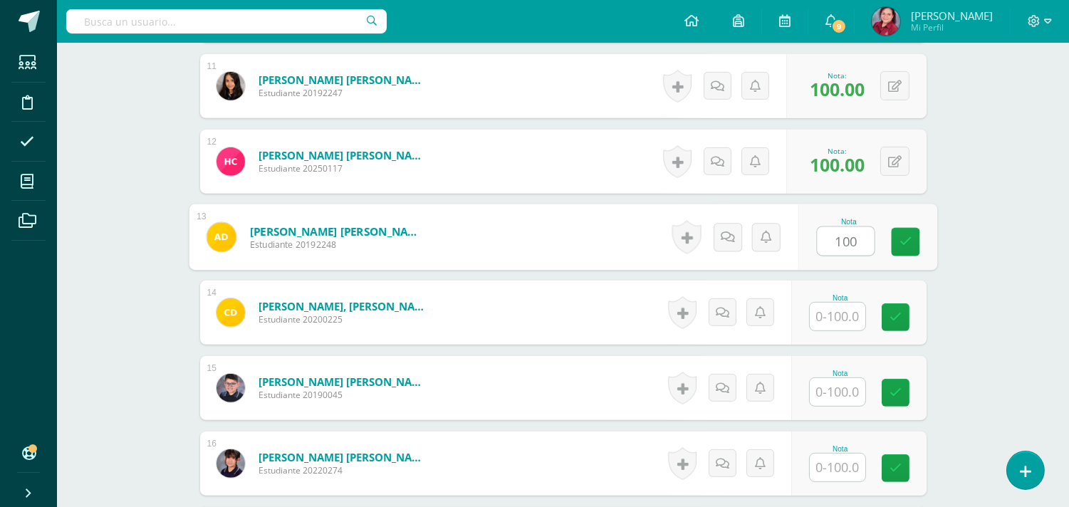
type input "100"
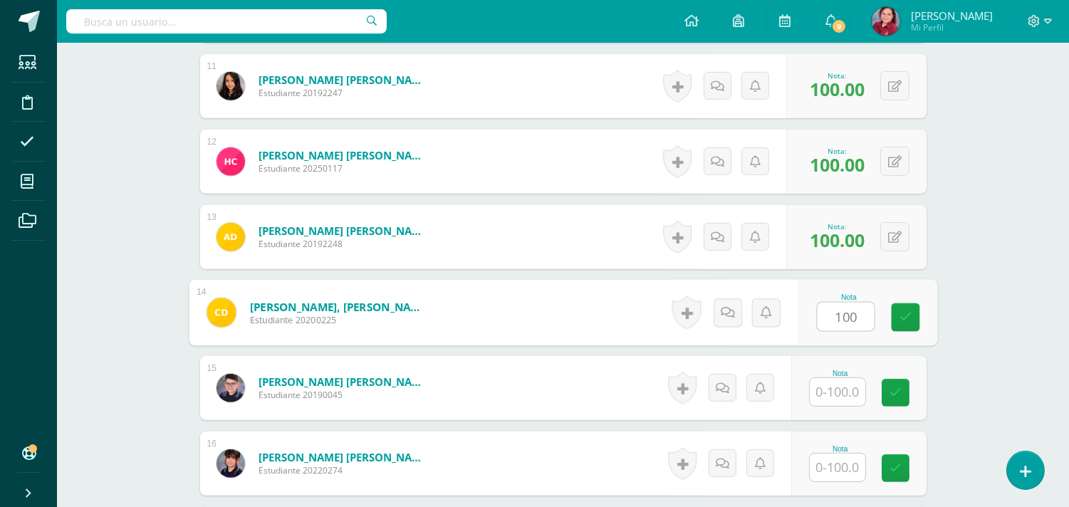
type input "100"
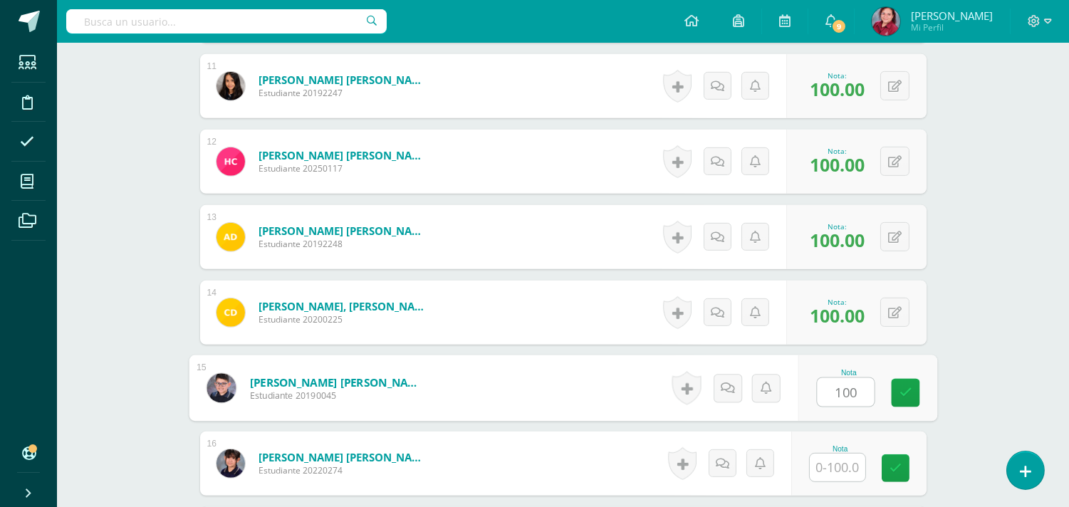
type input "100"
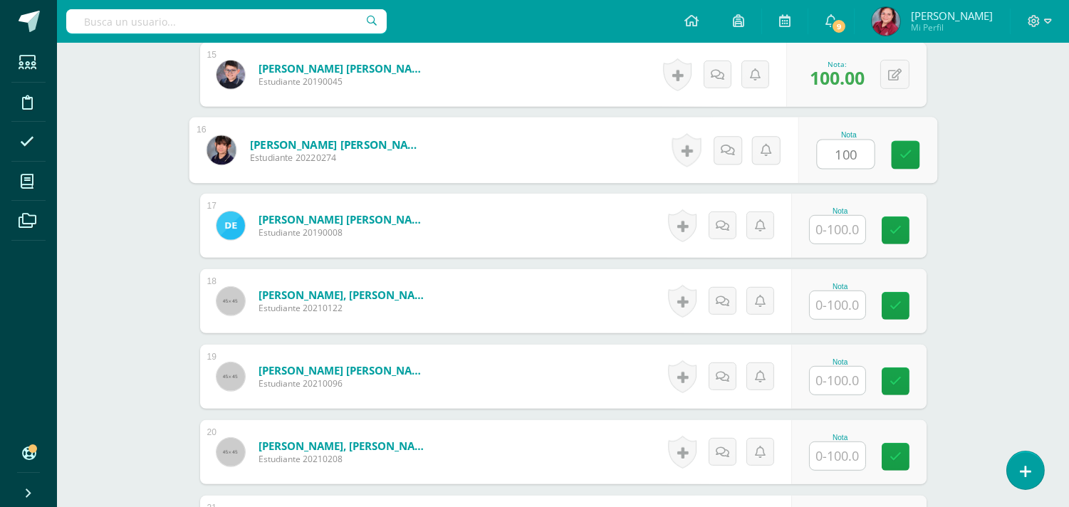
type input "100"
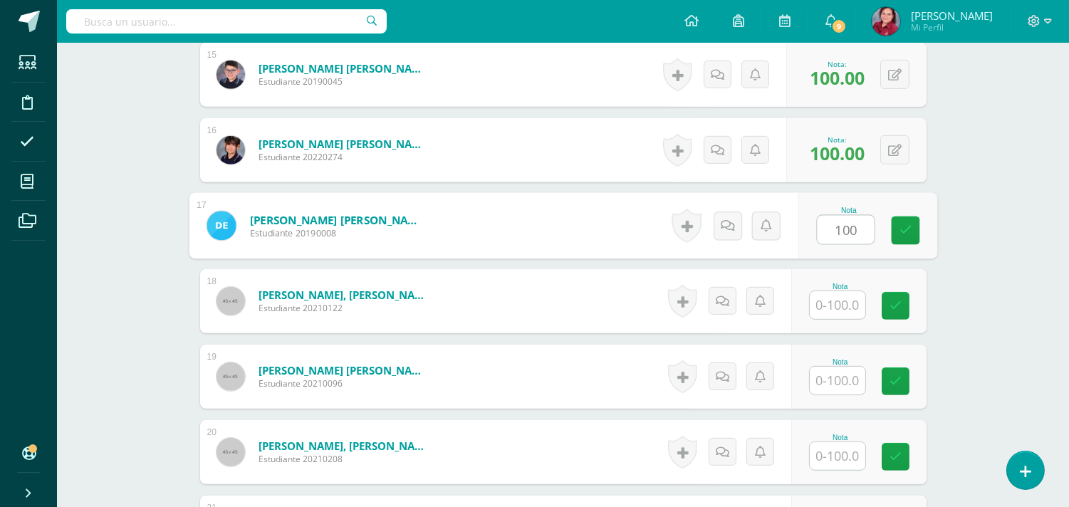
type input "100"
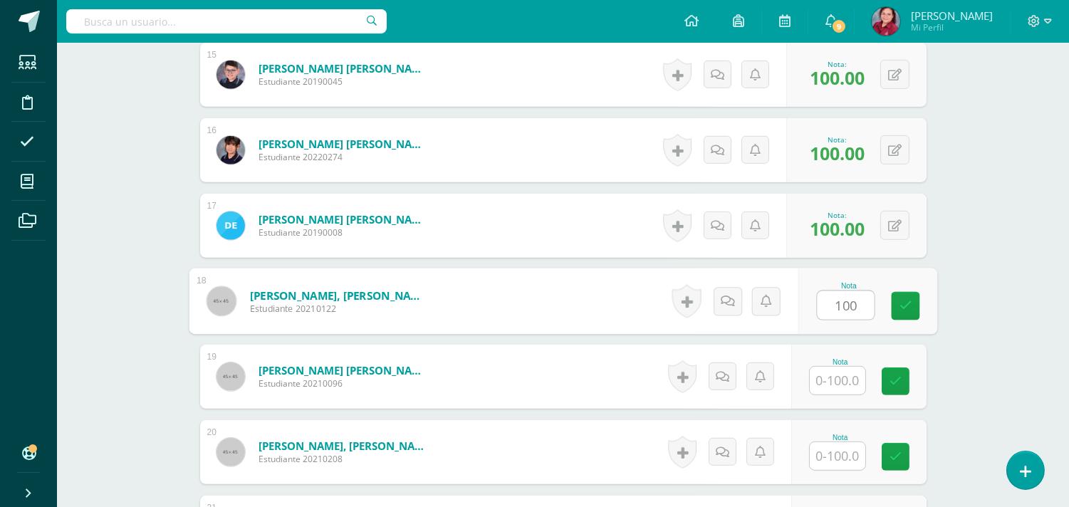
type input "100"
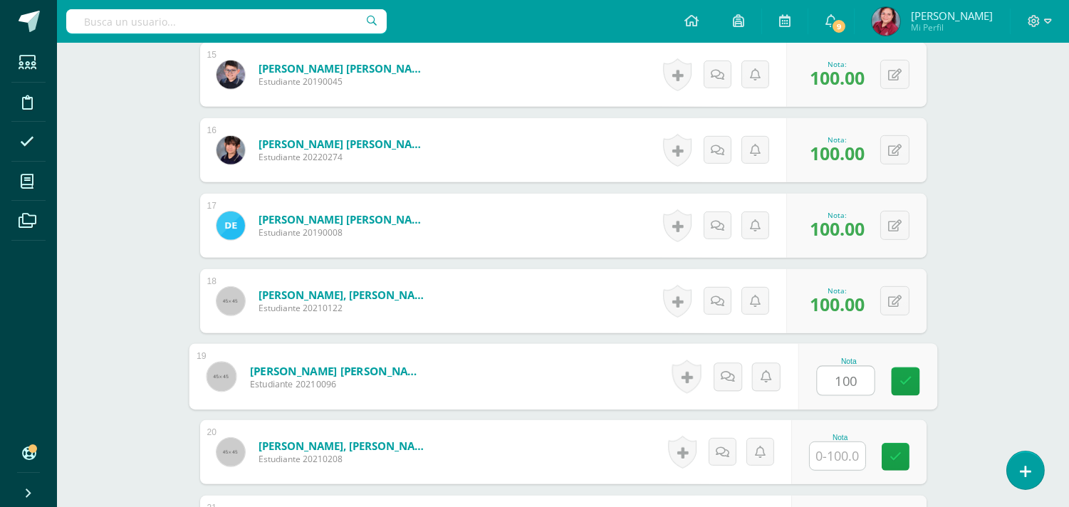
type input "100"
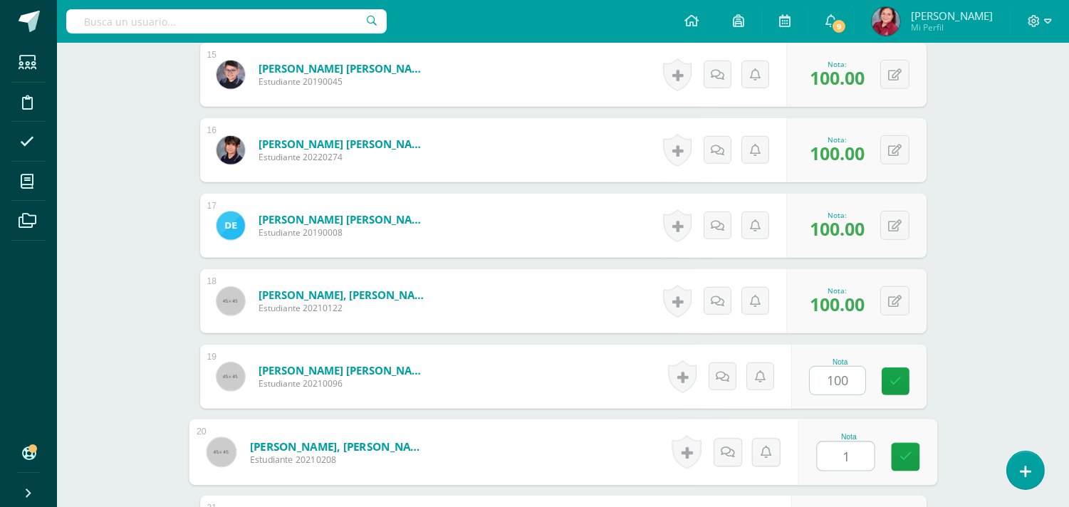
scroll to position [1837, 0]
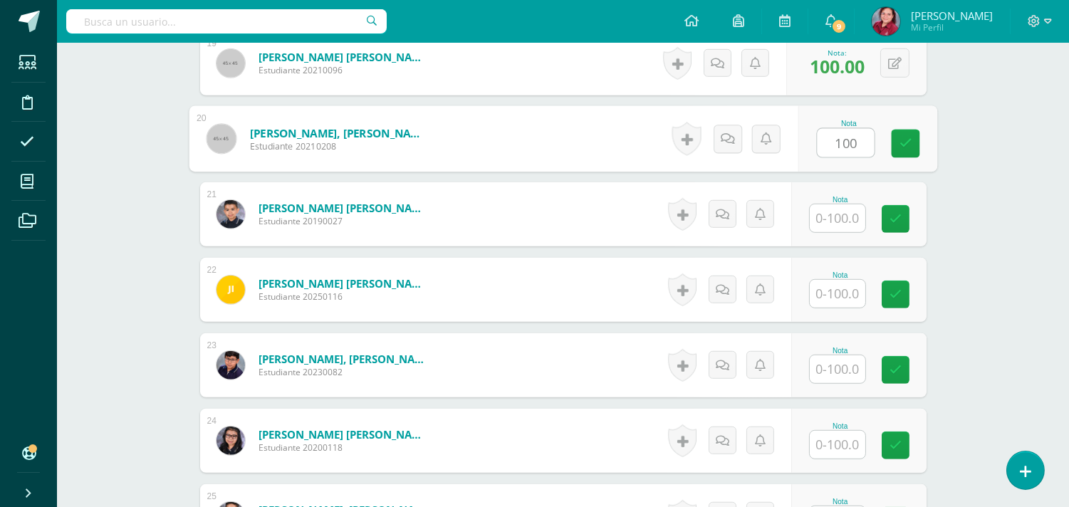
type input "100"
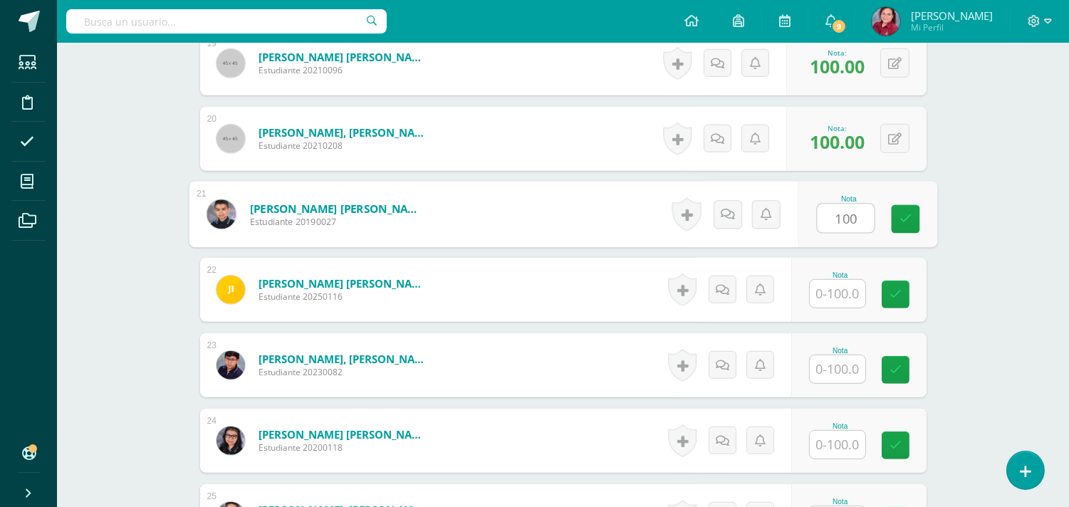
type input "100"
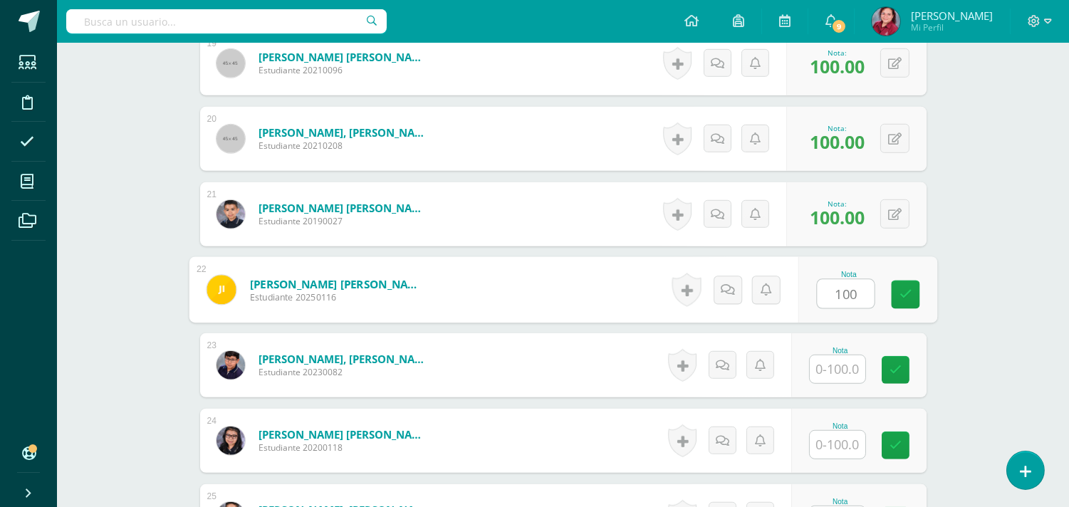
type input "100"
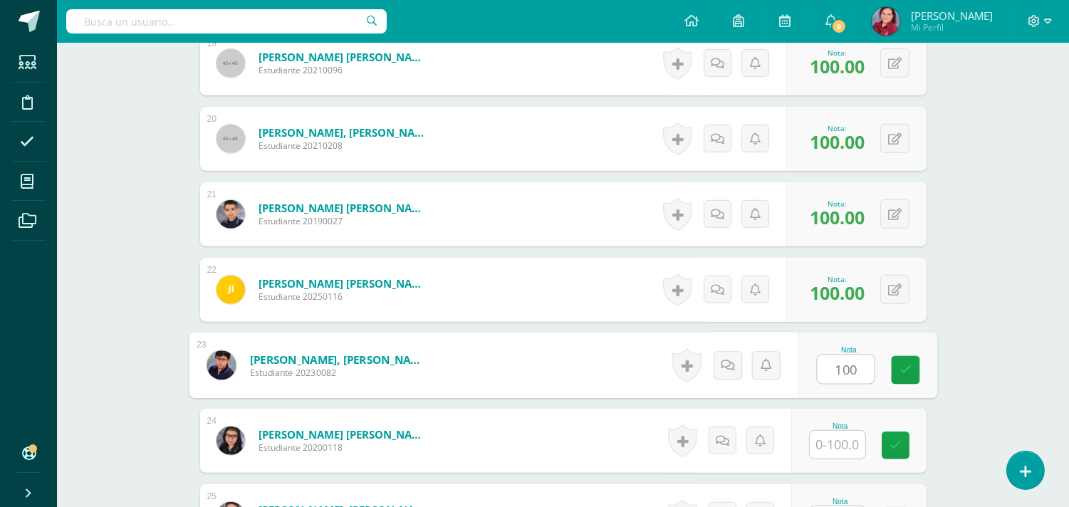
type input "100"
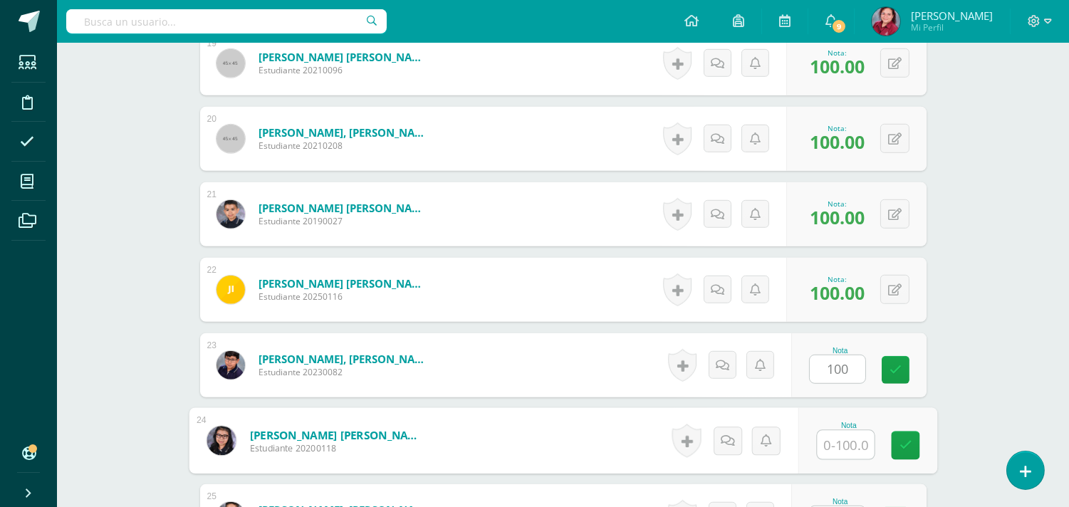
scroll to position [2150, 0]
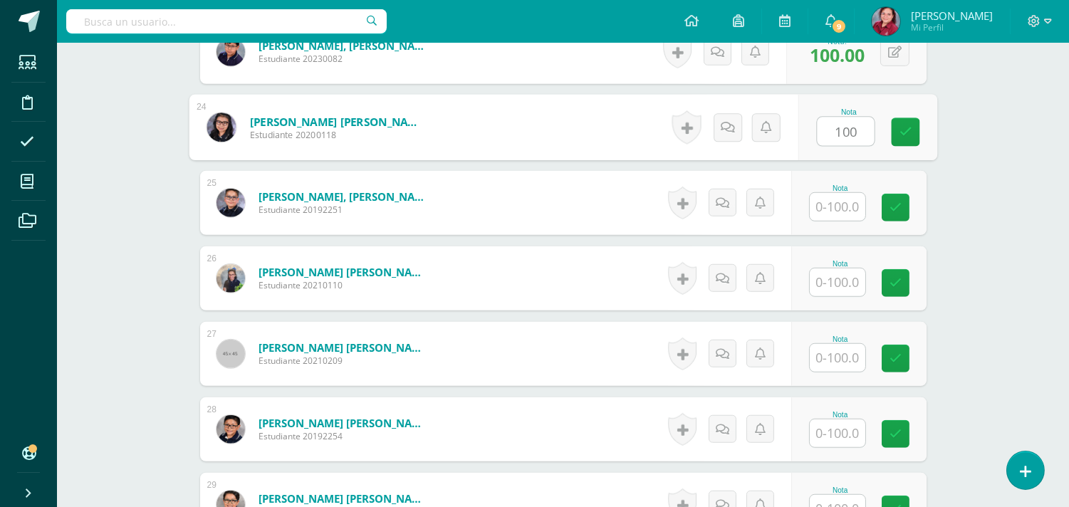
type input "100"
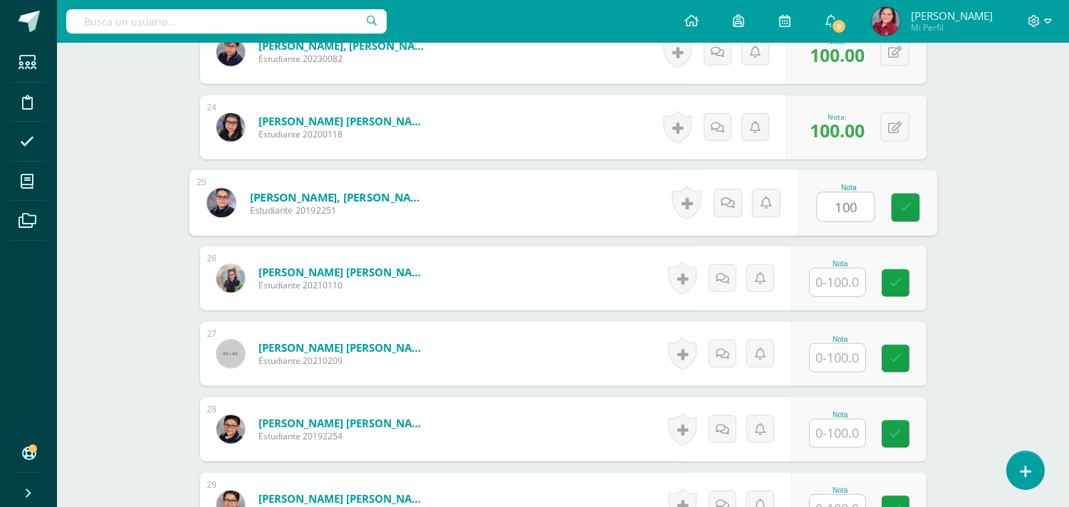
type input "100"
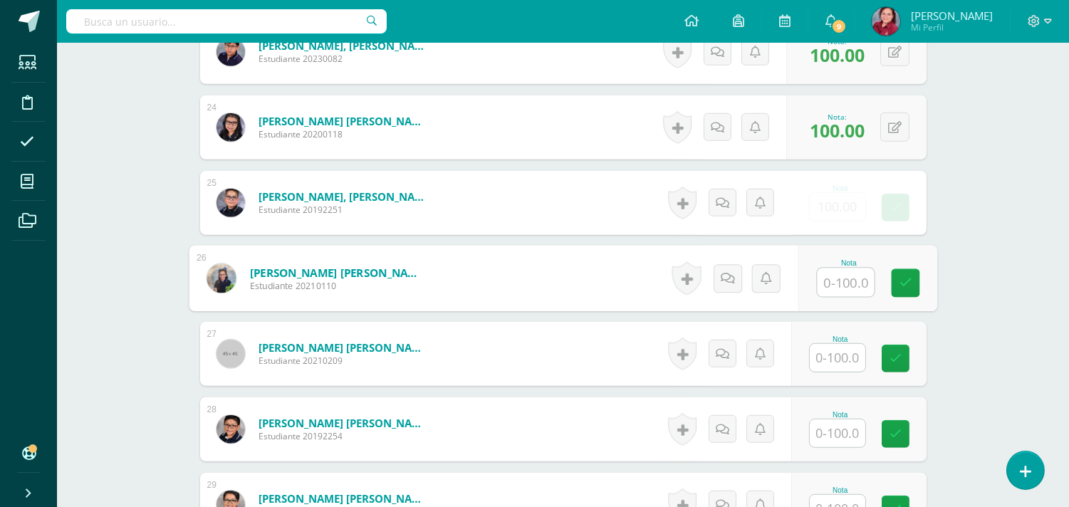
type input "0"
type input "100"
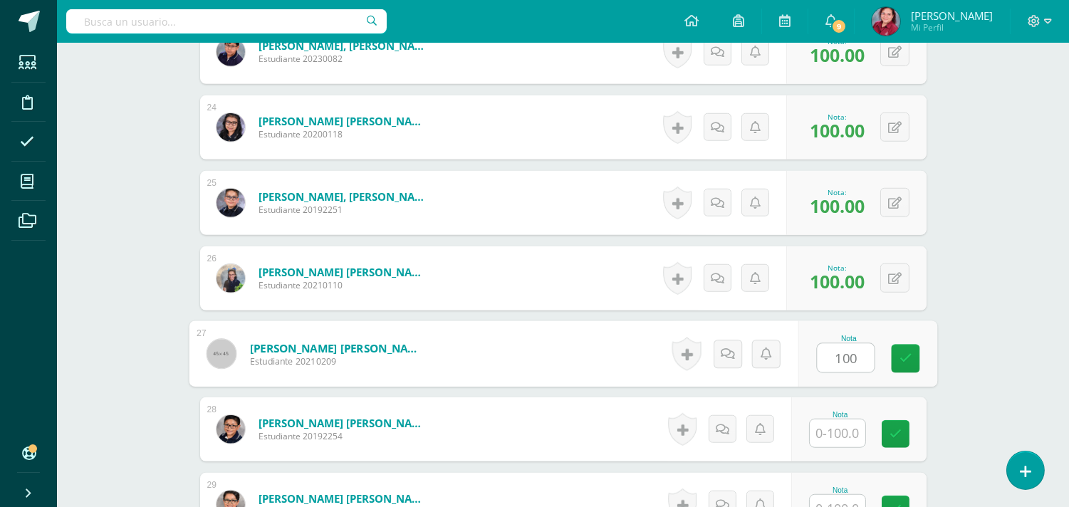
type input "100"
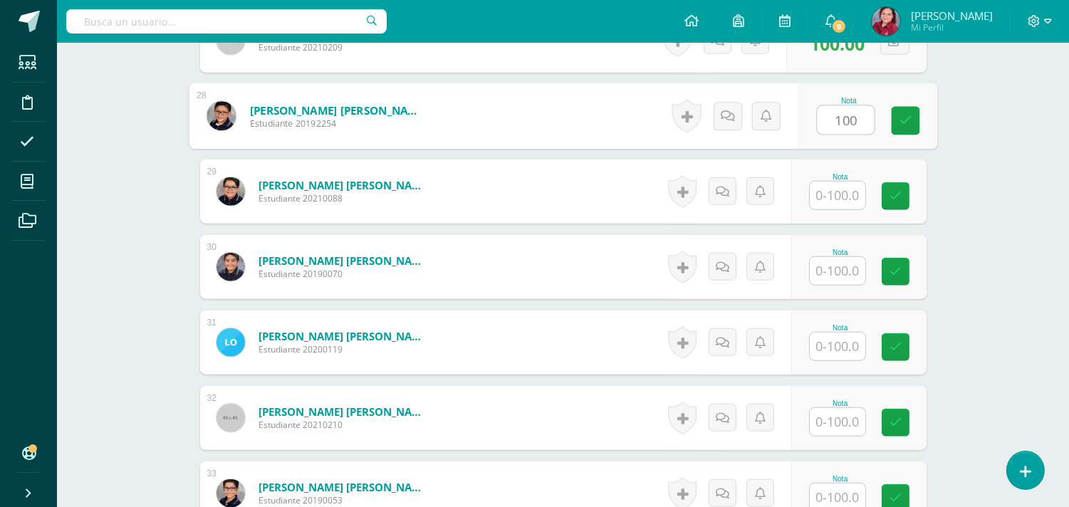
type input "100"
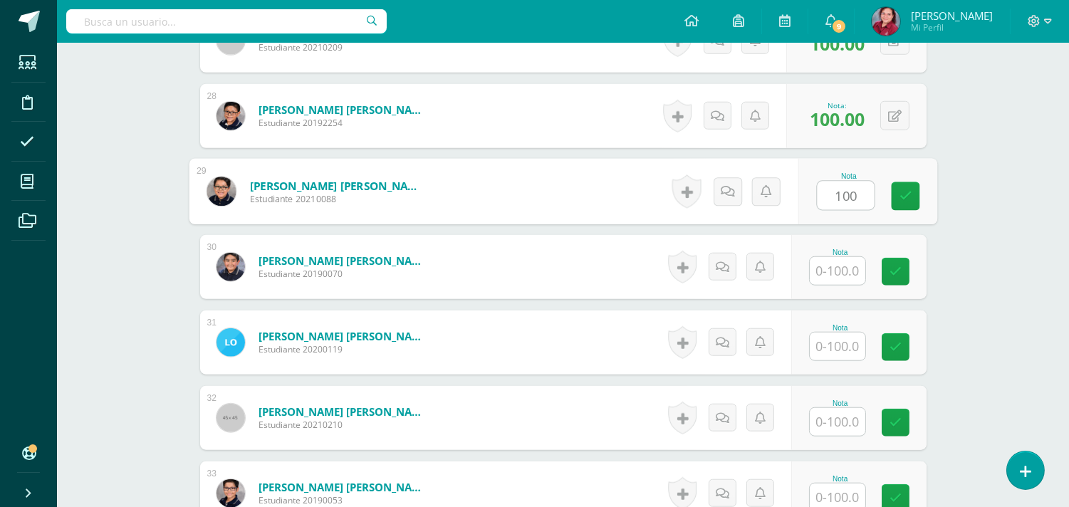
type input "100"
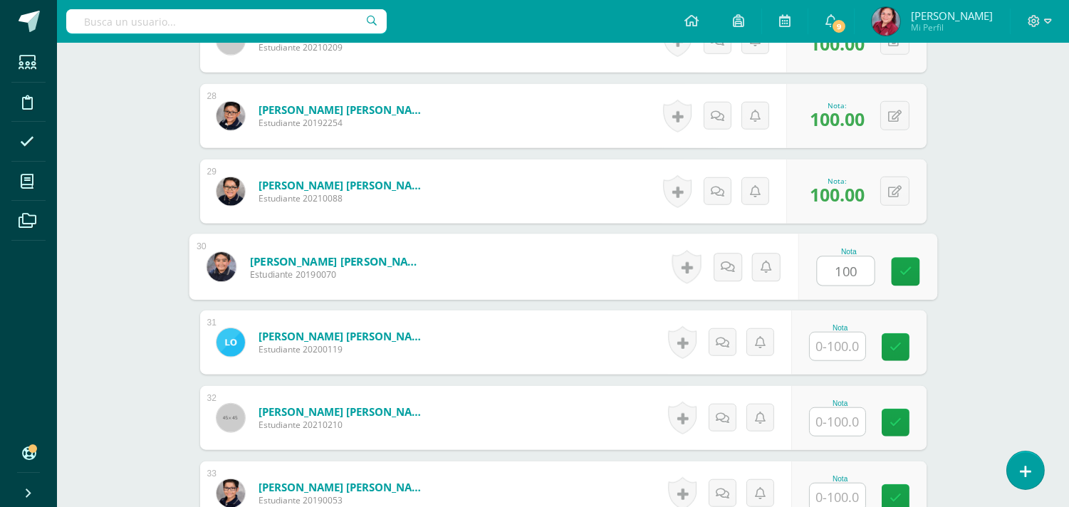
type input "100"
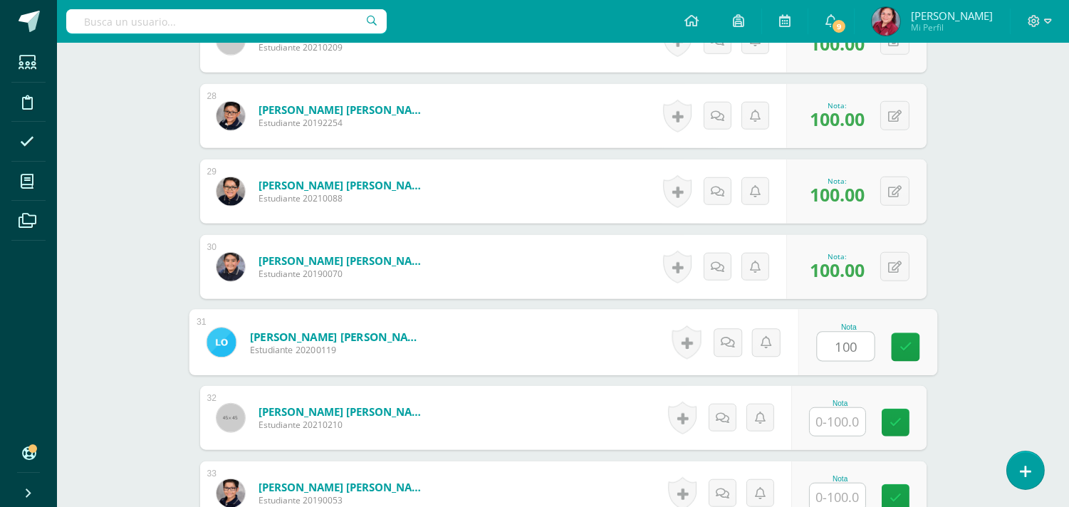
type input "100"
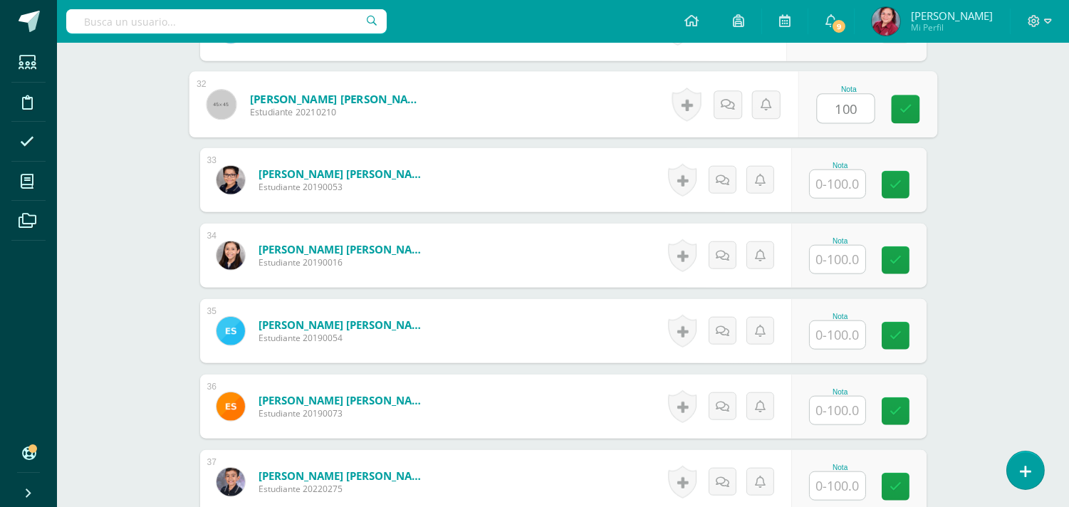
type input "100"
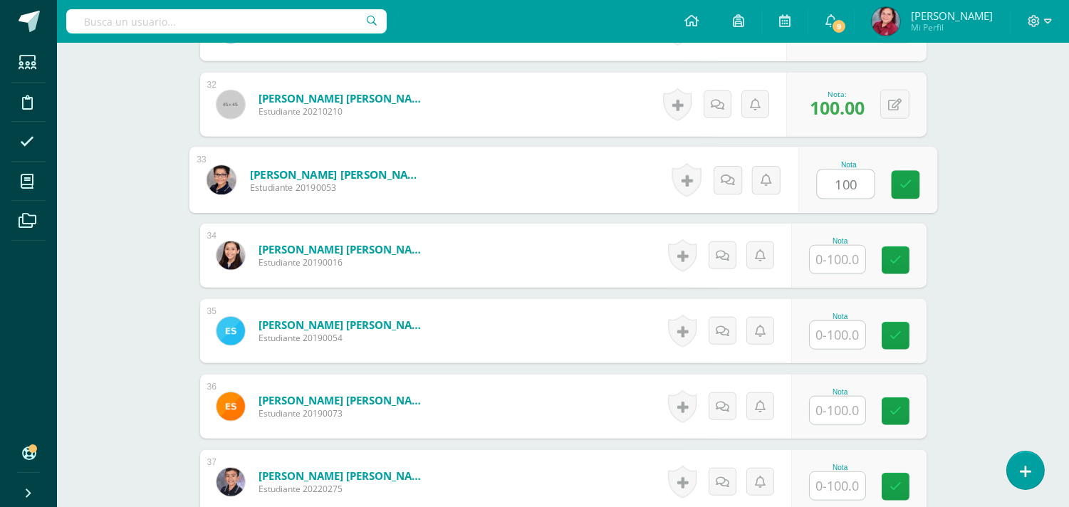
type input "100"
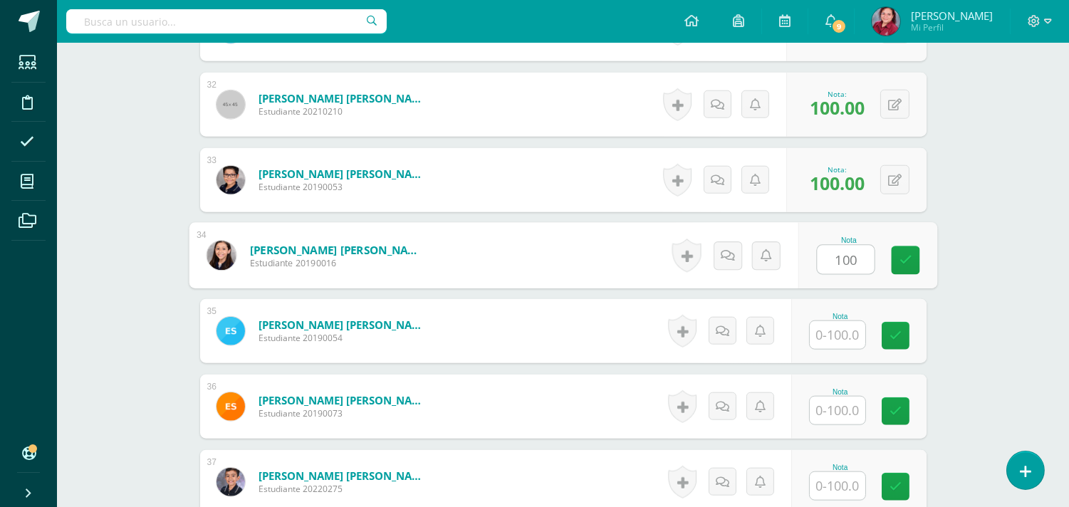
type input "100"
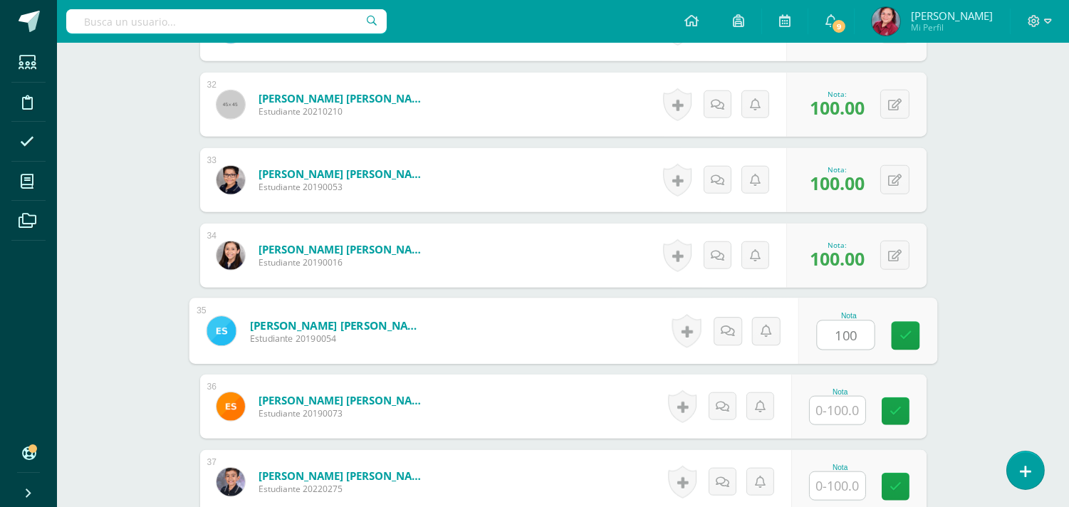
type input "100"
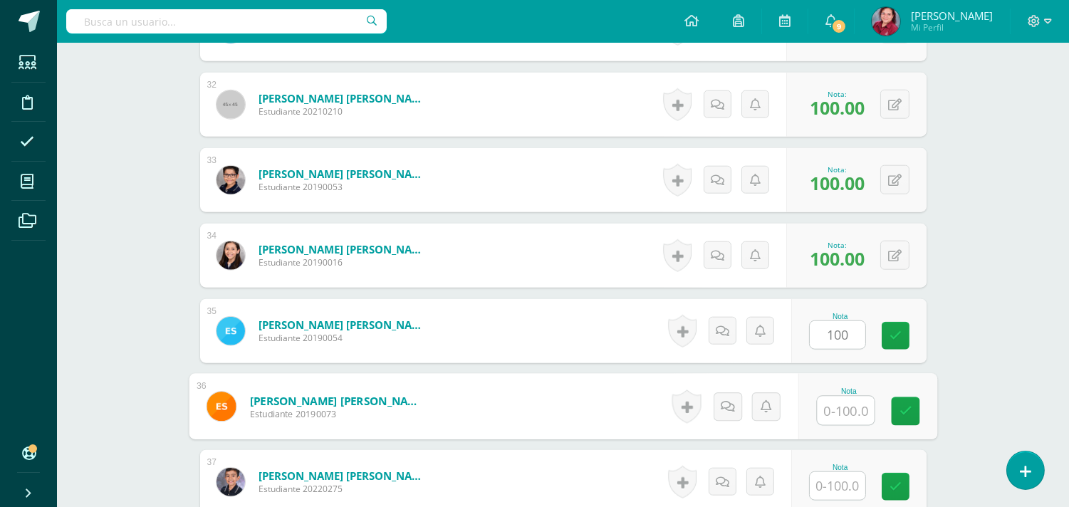
scroll to position [3091, 0]
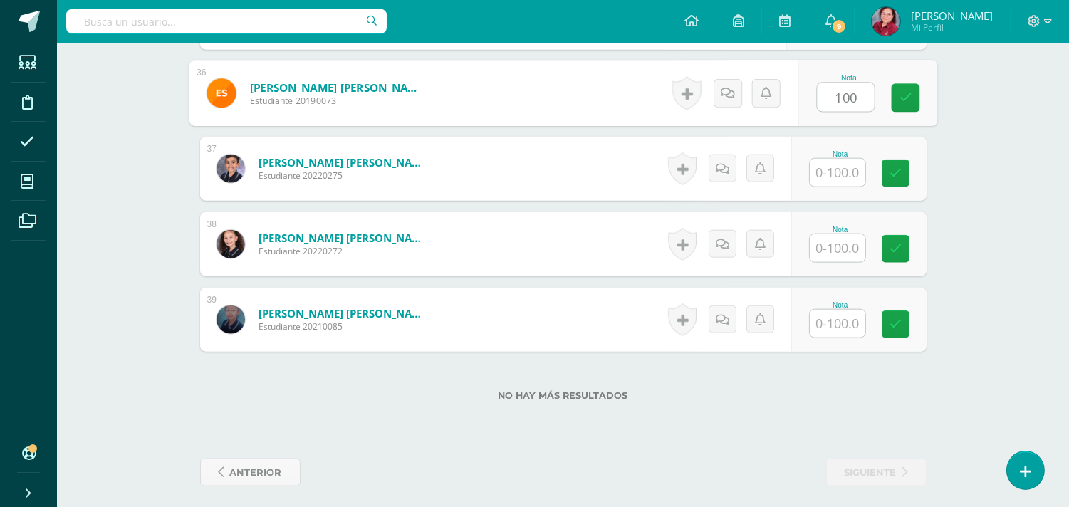
type input "100"
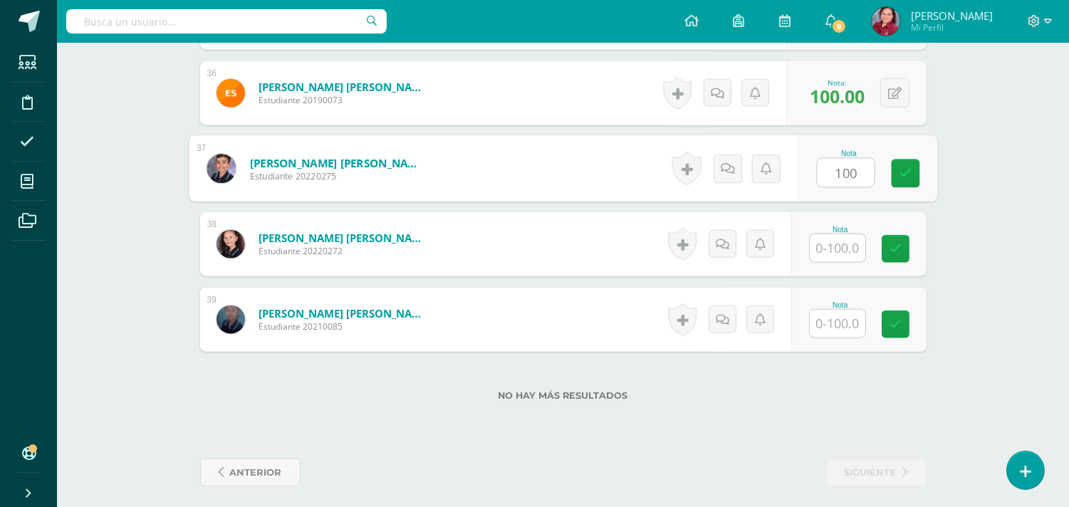
type input "100"
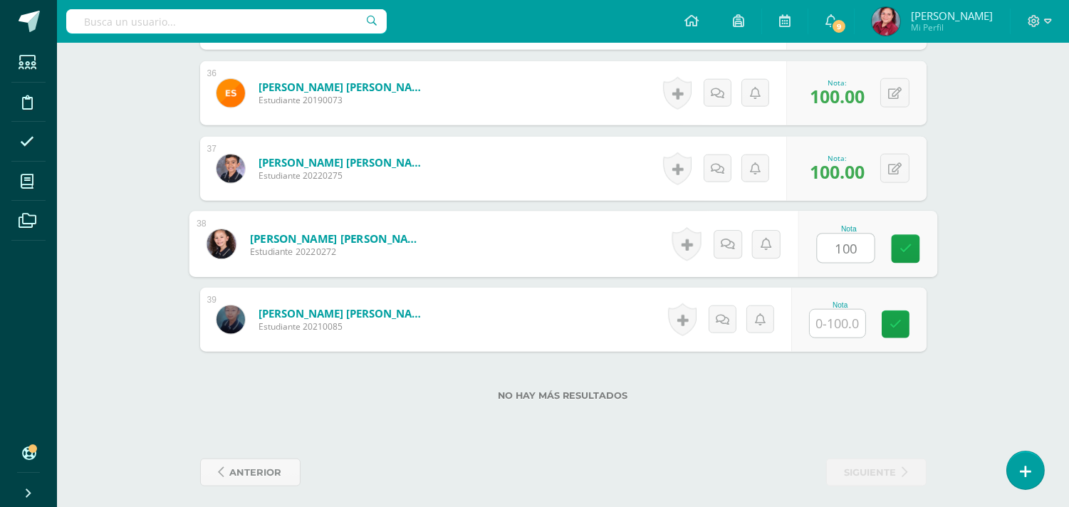
type input "100"
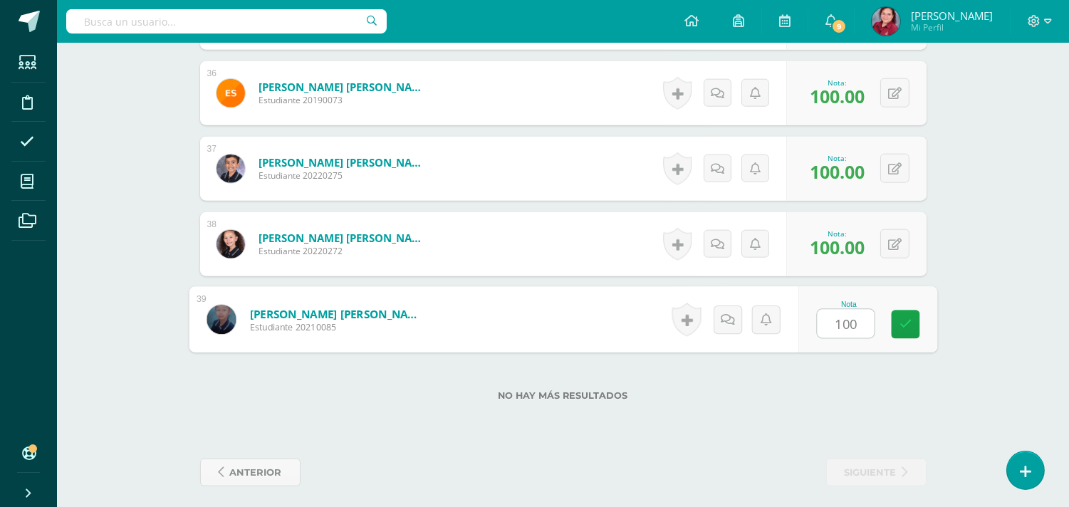
type input "1001"
